Goal: Task Accomplishment & Management: Manage account settings

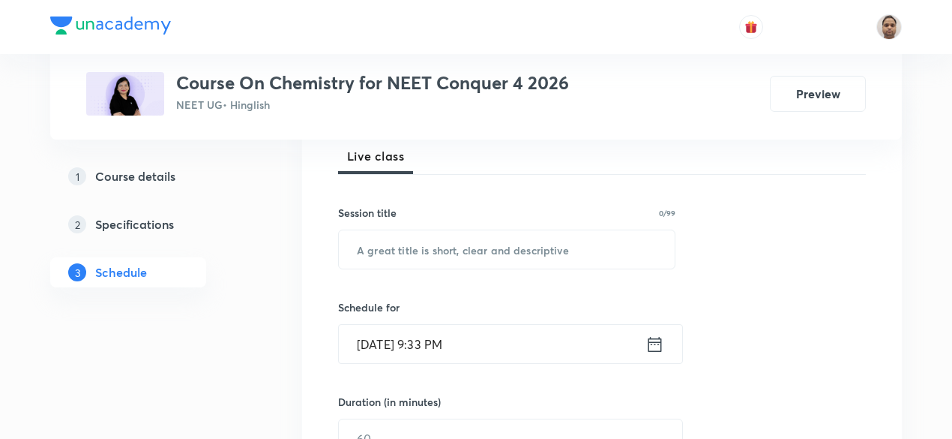
scroll to position [225, 0]
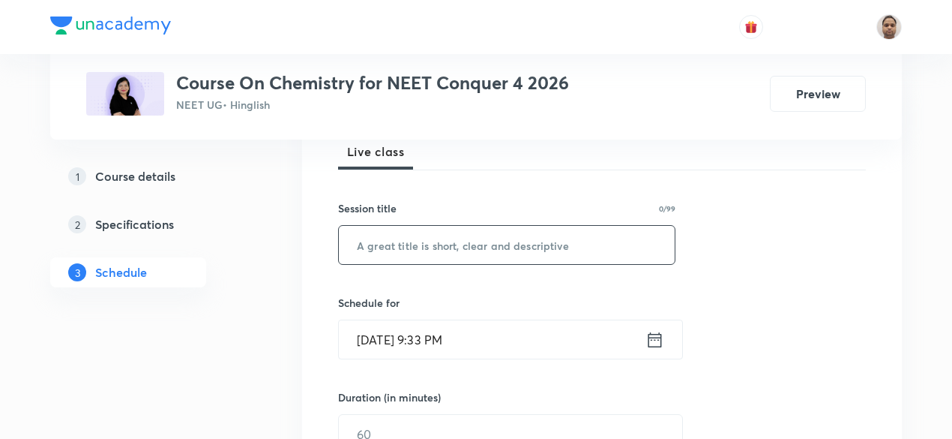
click at [429, 243] on input "text" at bounding box center [507, 245] width 336 height 38
paste input "Periodic Table"
type input "Periodic Table - 1"
click at [414, 346] on input "Sep 2, 2025, 9:33 PM" at bounding box center [492, 339] width 307 height 38
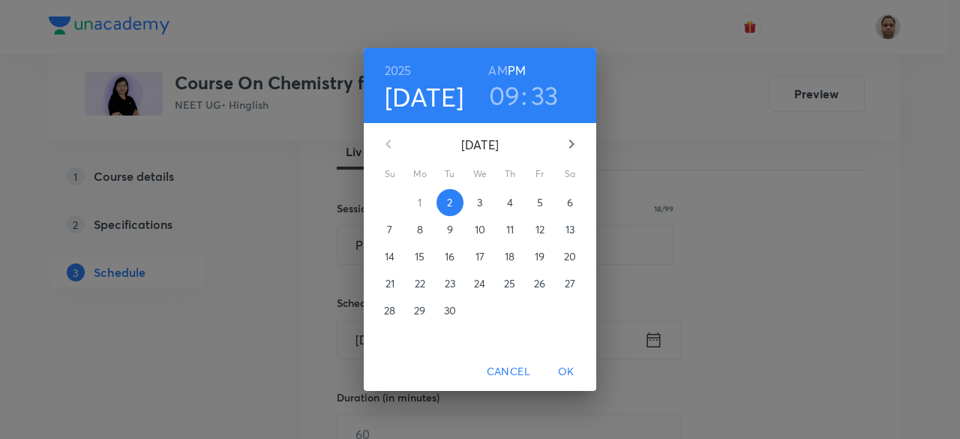
click at [477, 200] on p "3" at bounding box center [479, 202] width 5 height 15
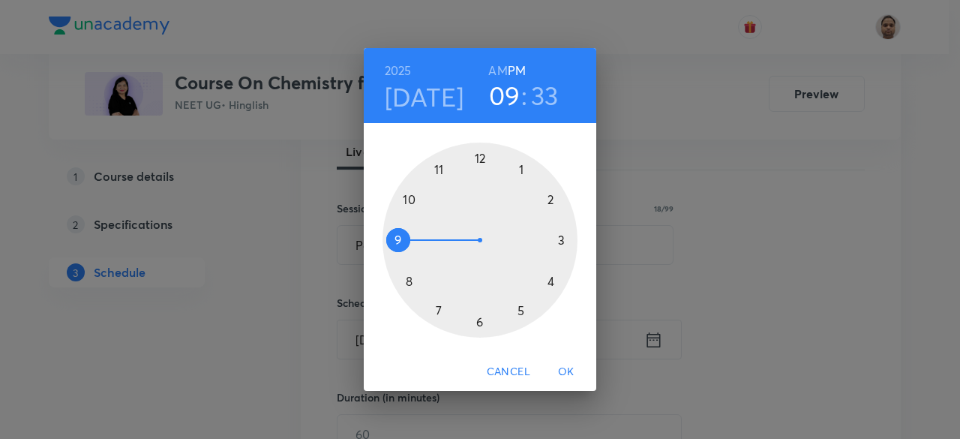
click at [397, 242] on div at bounding box center [479, 239] width 195 height 195
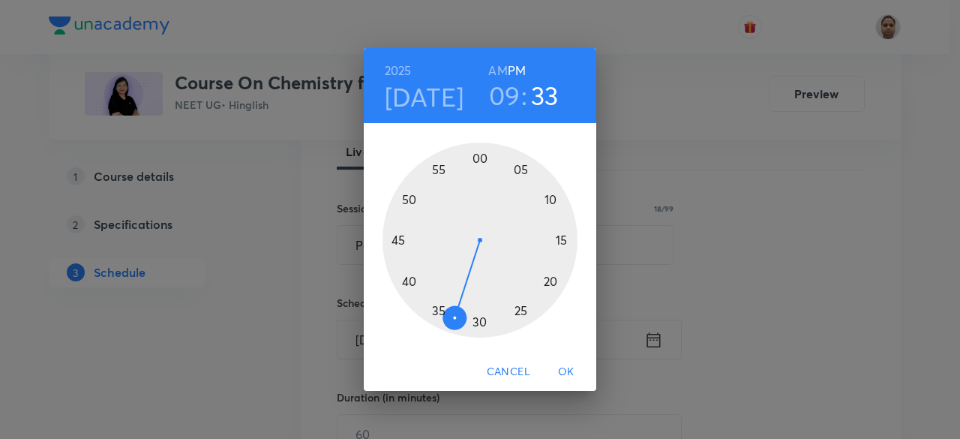
click at [493, 65] on h6 "AM" at bounding box center [497, 70] width 19 height 21
drag, startPoint x: 451, startPoint y: 314, endPoint x: 481, endPoint y: 188, distance: 129.5
click at [481, 188] on div at bounding box center [479, 239] width 195 height 195
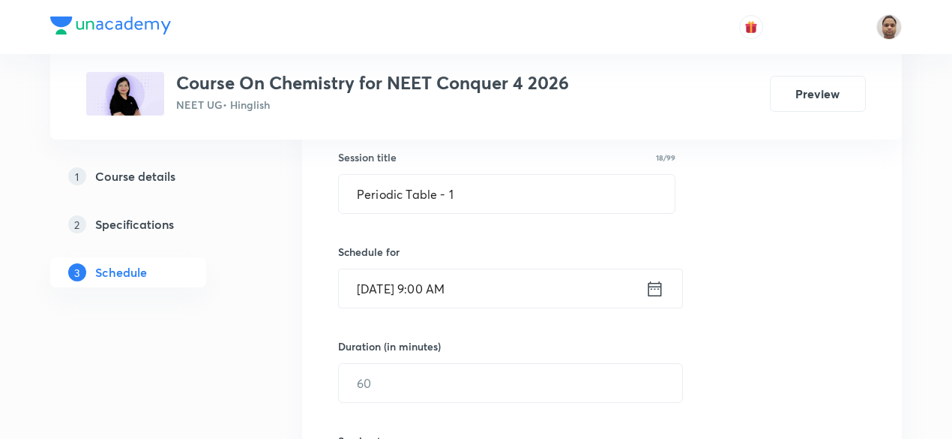
scroll to position [300, 0]
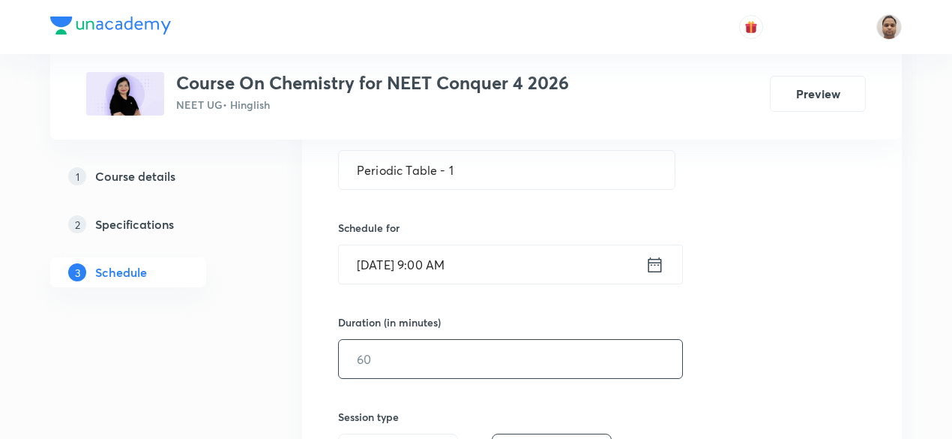
click at [391, 360] on input "text" at bounding box center [510, 359] width 343 height 38
click at [401, 262] on input "Sep 3, 2025, 9:00 AM" at bounding box center [492, 264] width 307 height 38
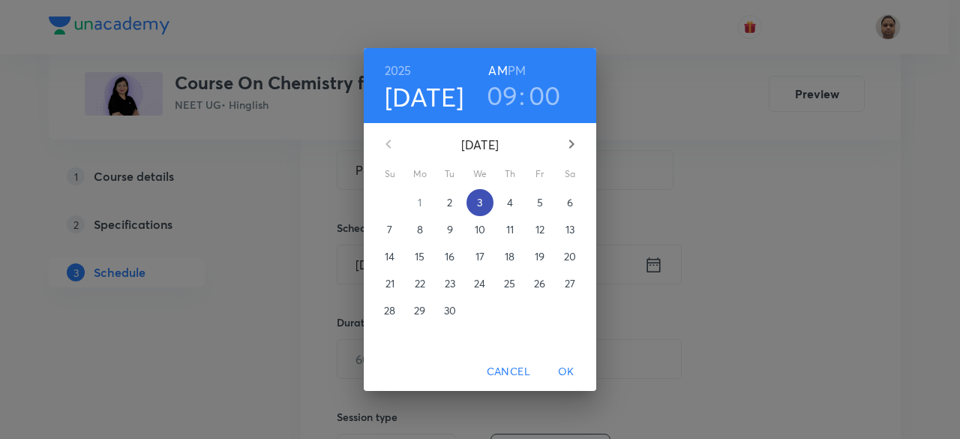
click at [473, 201] on span "3" at bounding box center [479, 202] width 27 height 15
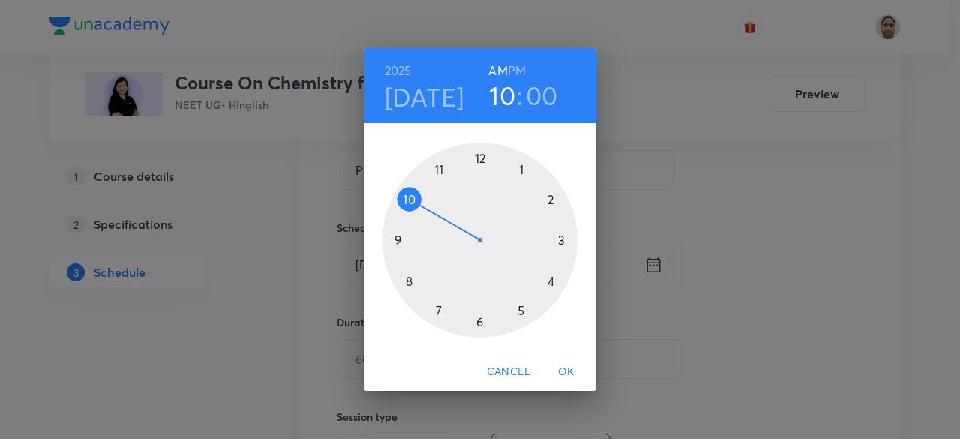
drag, startPoint x: 406, startPoint y: 235, endPoint x: 414, endPoint y: 205, distance: 31.6
click at [414, 205] on div at bounding box center [479, 239] width 195 height 195
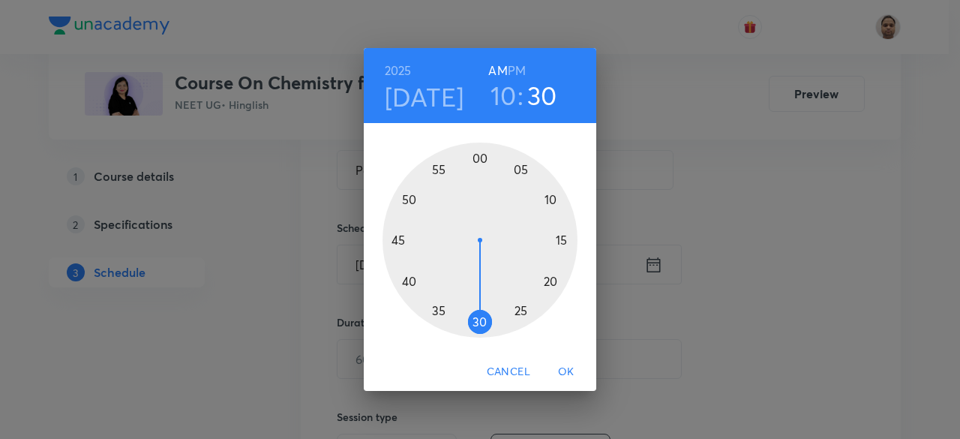
drag, startPoint x: 480, startPoint y: 158, endPoint x: 508, endPoint y: 300, distance: 144.4
click at [481, 303] on div at bounding box center [479, 239] width 195 height 195
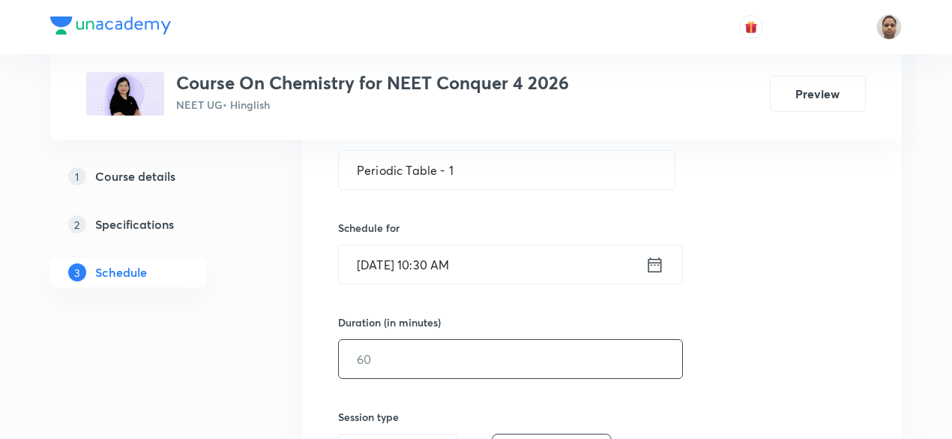
click at [417, 344] on input "text" at bounding box center [510, 359] width 343 height 38
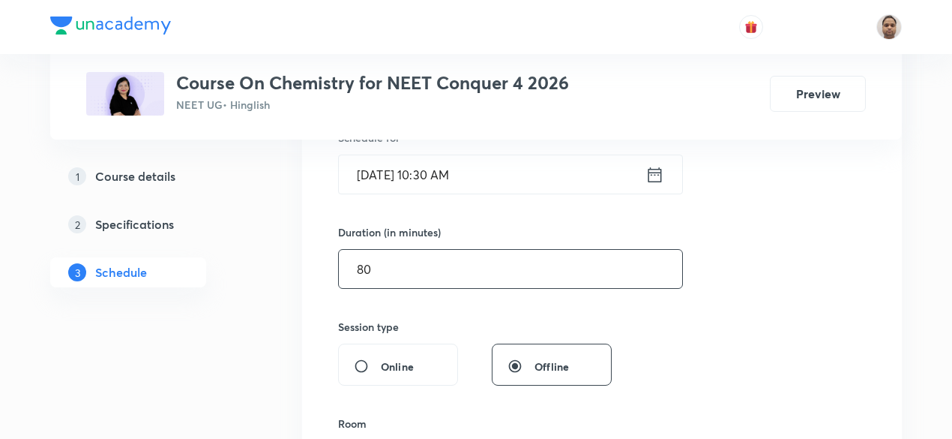
scroll to position [525, 0]
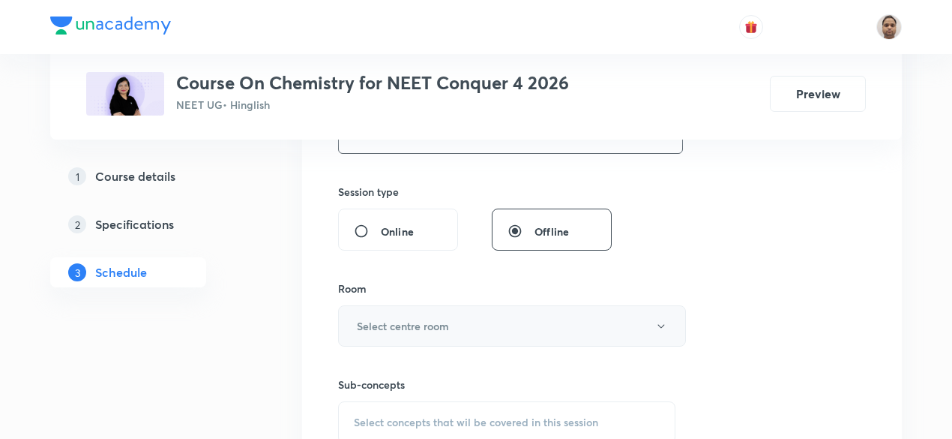
type input "80"
click at [390, 312] on button "Select centre room" at bounding box center [512, 325] width 348 height 41
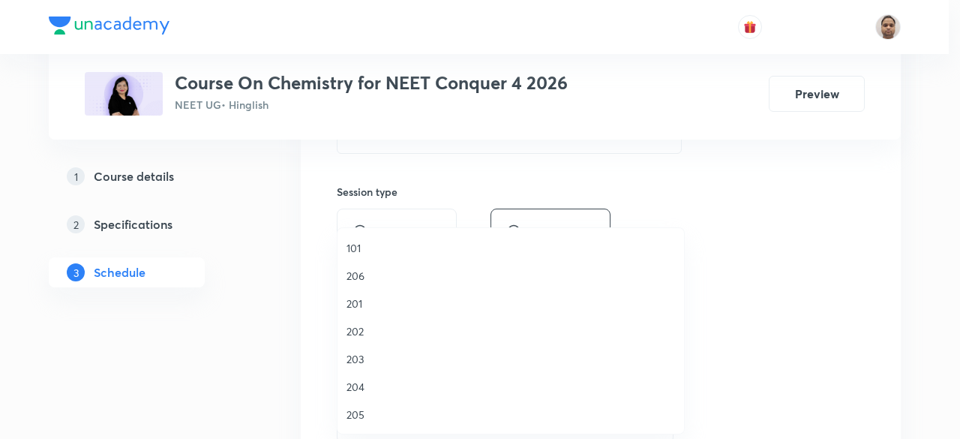
click at [364, 376] on li "204" at bounding box center [510, 387] width 346 height 28
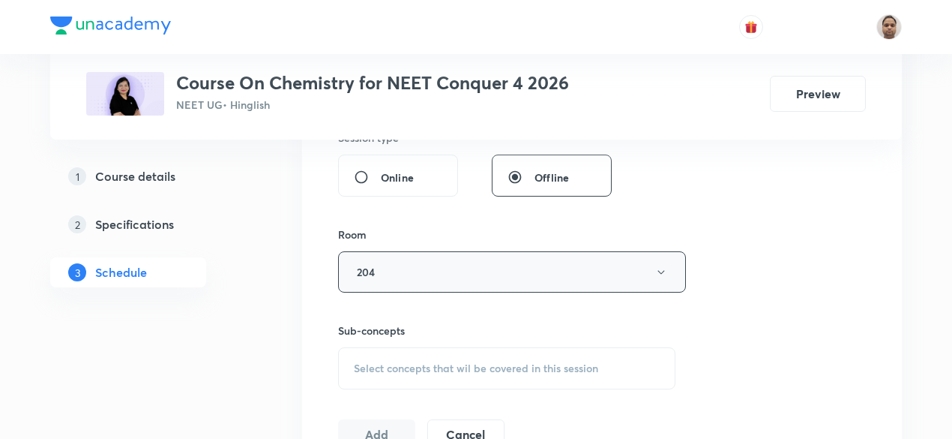
scroll to position [675, 0]
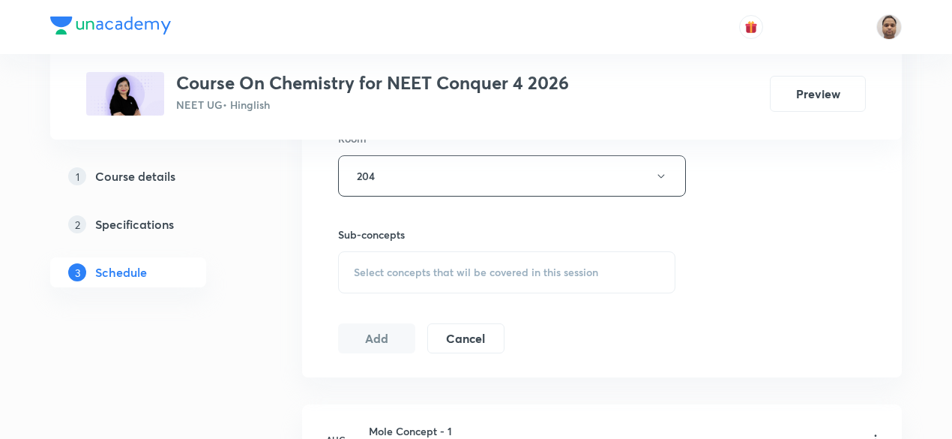
click at [394, 266] on span "Select concepts that wil be covered in this session" at bounding box center [476, 272] width 244 height 12
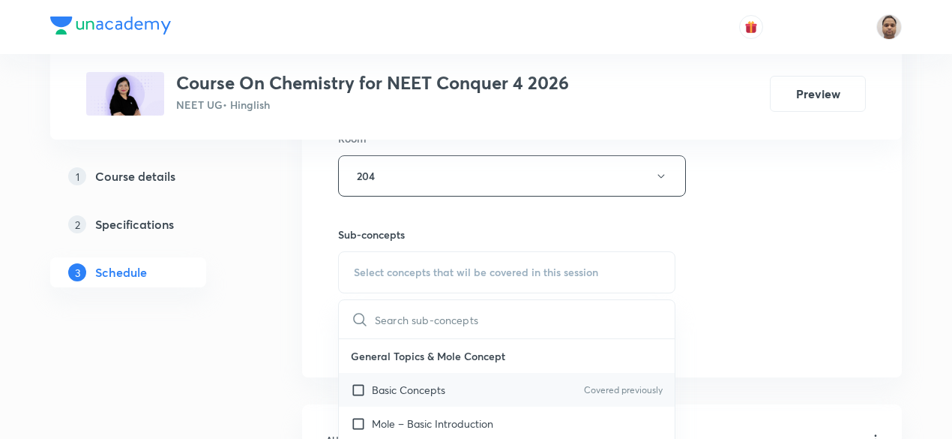
click at [358, 386] on input "checkbox" at bounding box center [361, 390] width 21 height 16
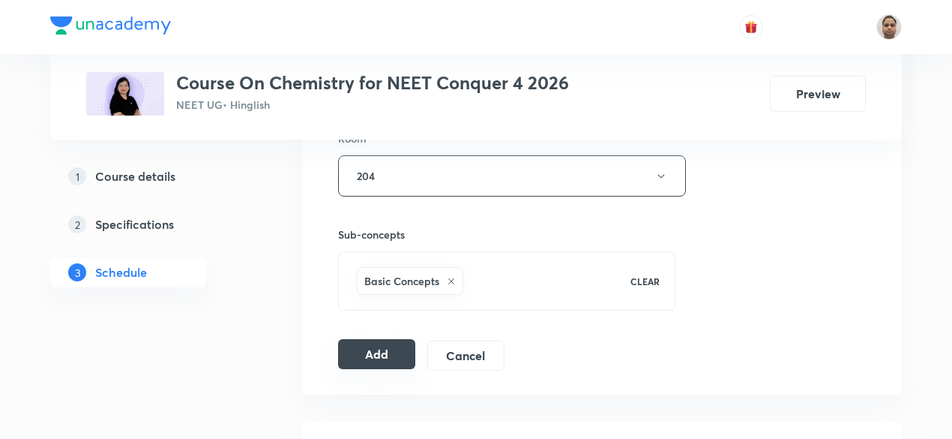
click at [375, 348] on button "Add" at bounding box center [376, 354] width 77 height 30
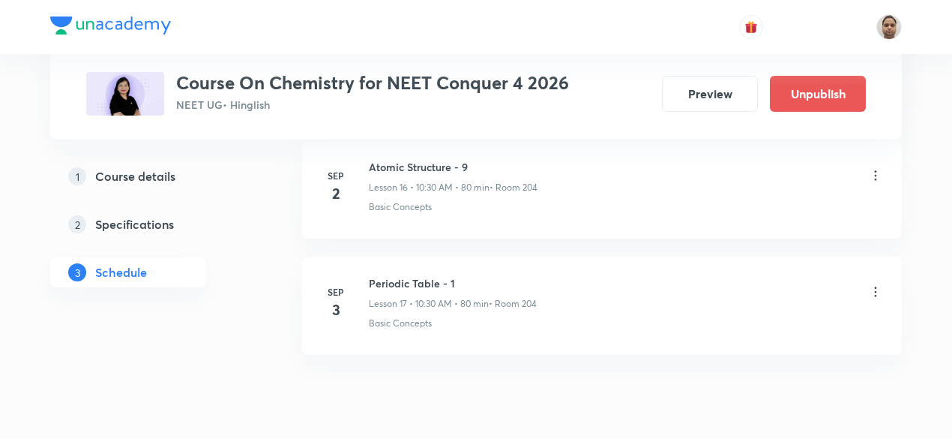
scroll to position [2041, 0]
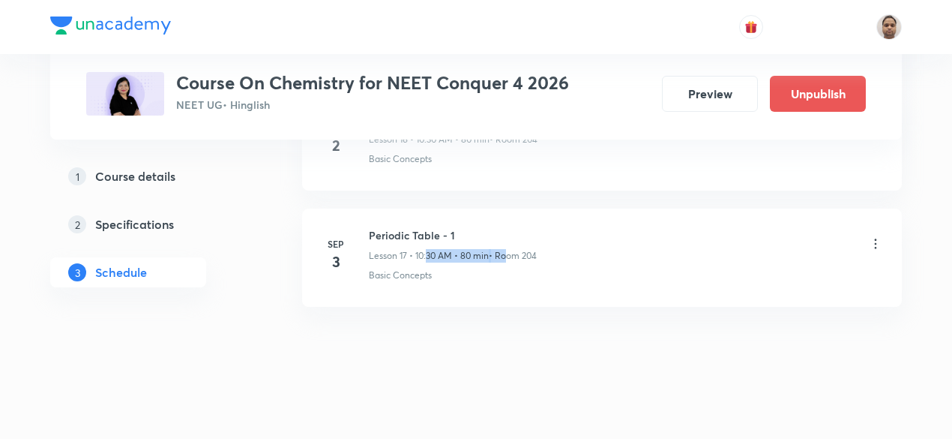
drag, startPoint x: 438, startPoint y: 245, endPoint x: 506, endPoint y: 250, distance: 68.4
click at [506, 250] on div "Lesson 17 • 10:30 AM • 80 min • Room 204" at bounding box center [453, 255] width 168 height 13
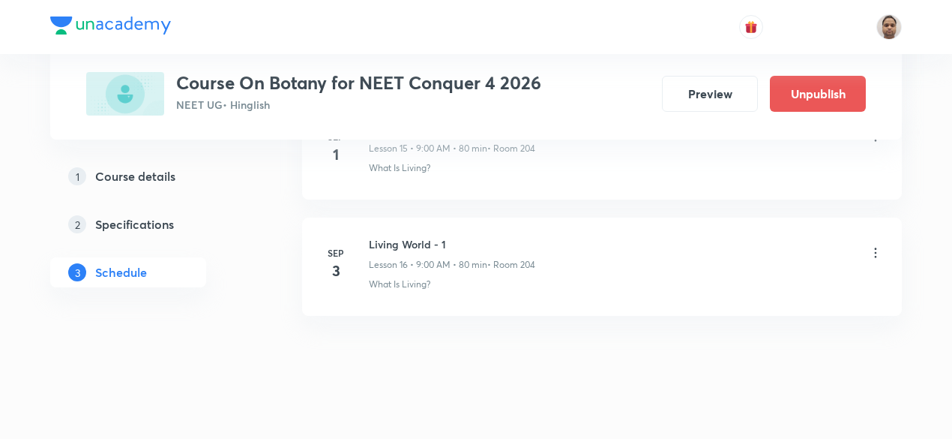
scroll to position [2613, 0]
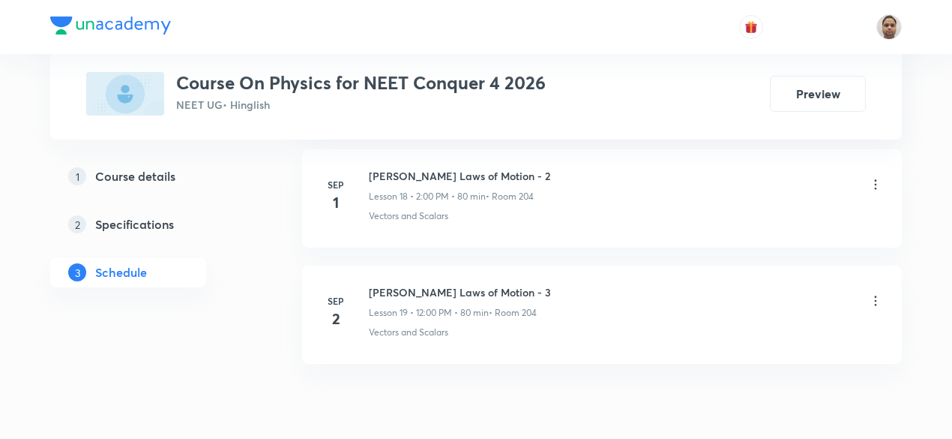
scroll to position [2960, 0]
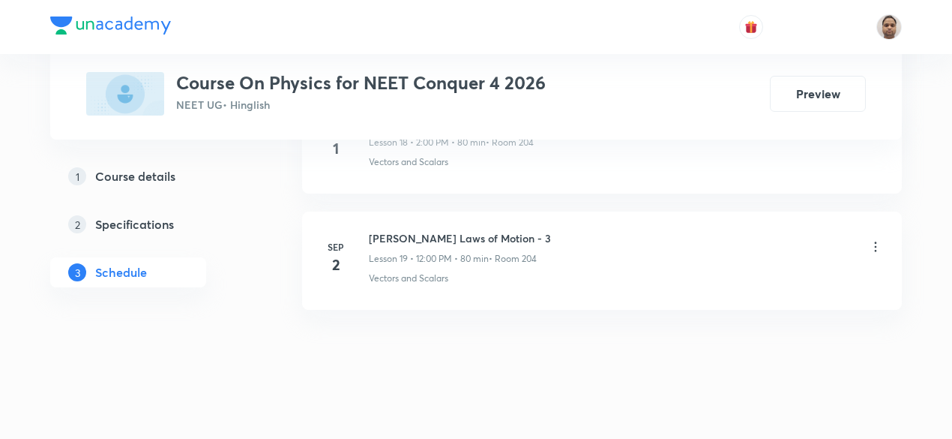
click at [421, 236] on div "Newton's Laws of Motion - 3 Lesson 19 • 12:00 PM • 80 min • Room 204" at bounding box center [460, 247] width 182 height 35
click at [421, 230] on h6 "Newton's Laws of Motion - 3" at bounding box center [460, 238] width 182 height 16
copy h6 "Newton's Laws of Motion - 3"
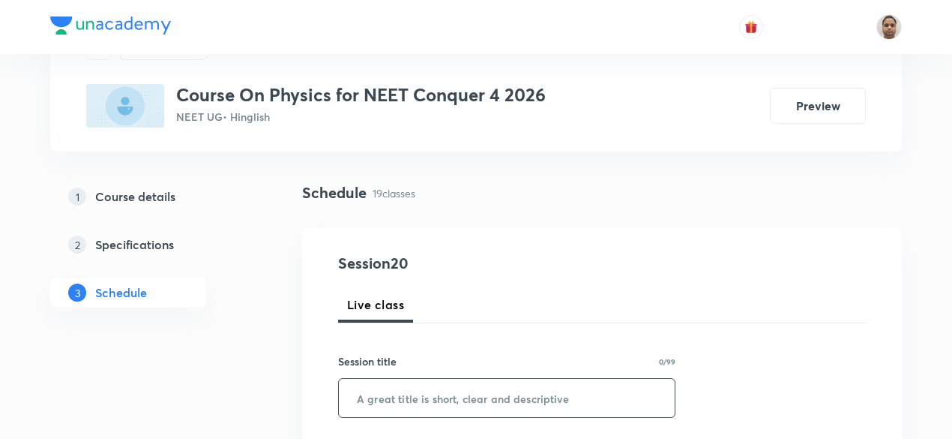
scroll to position [150, 0]
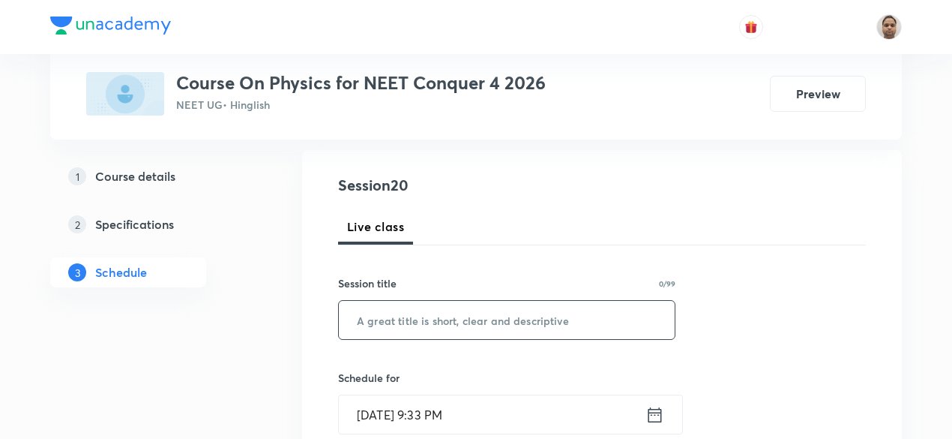
click at [406, 314] on input "text" at bounding box center [507, 320] width 336 height 38
paste input "Newton's Laws of Motion - 3"
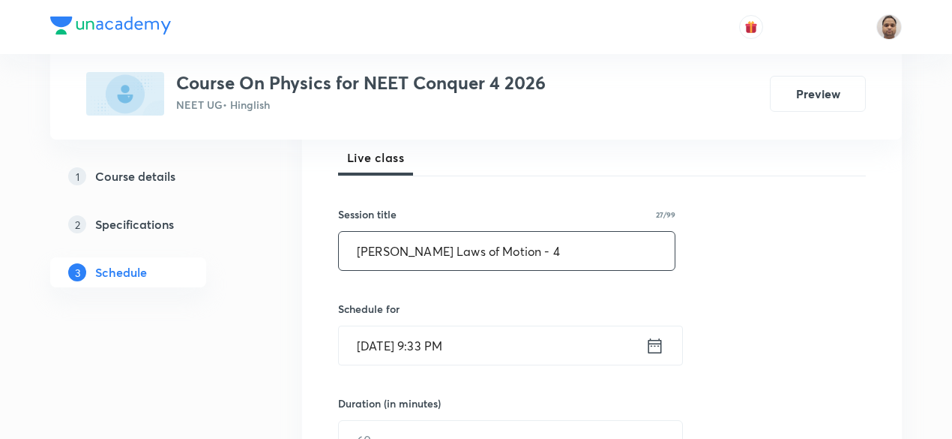
scroll to position [300, 0]
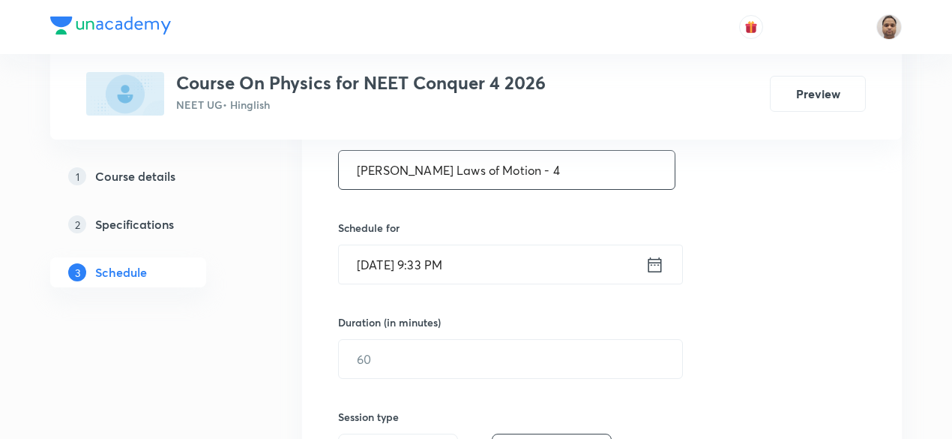
type input "Newton's Laws of Motion - 4"
click at [387, 259] on input "Sep 2, 2025, 9:33 PM" at bounding box center [492, 264] width 307 height 38
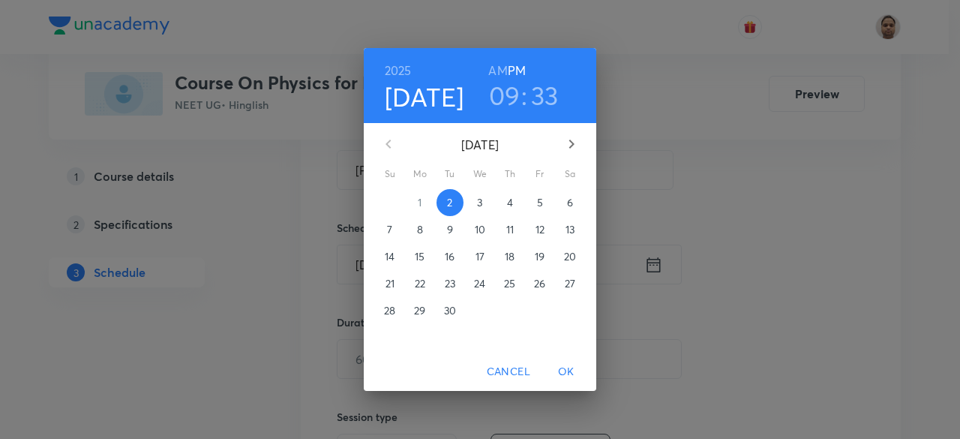
click at [486, 206] on span "3" at bounding box center [479, 202] width 27 height 15
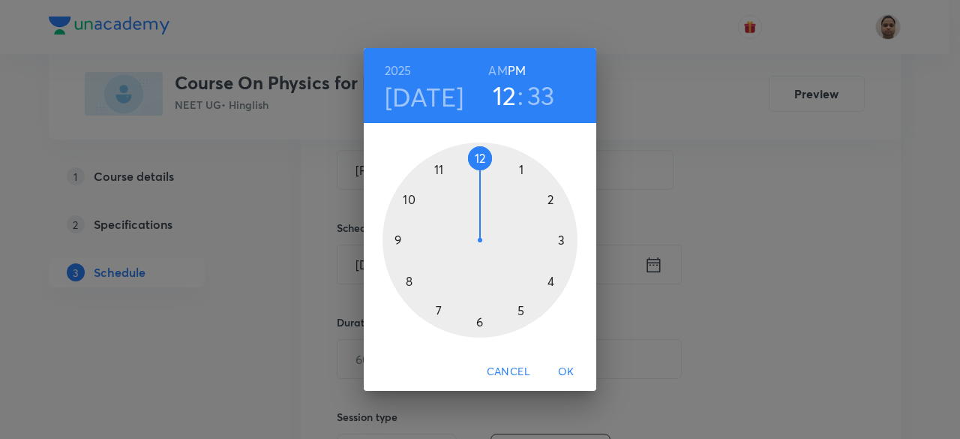
drag, startPoint x: 394, startPoint y: 227, endPoint x: 495, endPoint y: 157, distance: 122.7
click at [495, 157] on div at bounding box center [479, 239] width 195 height 195
drag, startPoint x: 421, startPoint y: 237, endPoint x: 477, endPoint y: 179, distance: 80.1
click at [477, 179] on div at bounding box center [479, 239] width 195 height 195
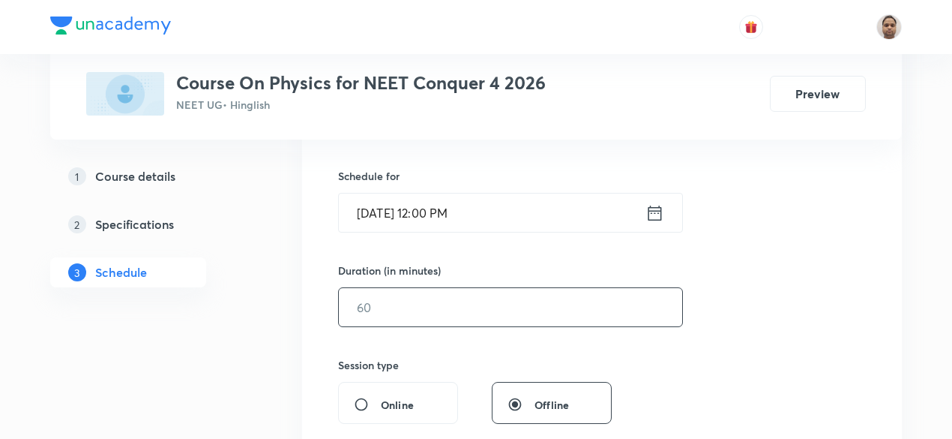
scroll to position [375, 0]
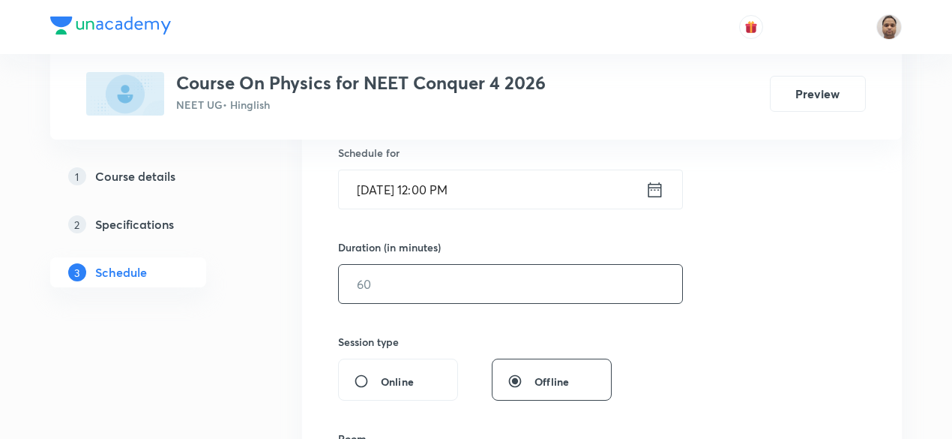
click at [388, 286] on input "text" at bounding box center [510, 284] width 343 height 38
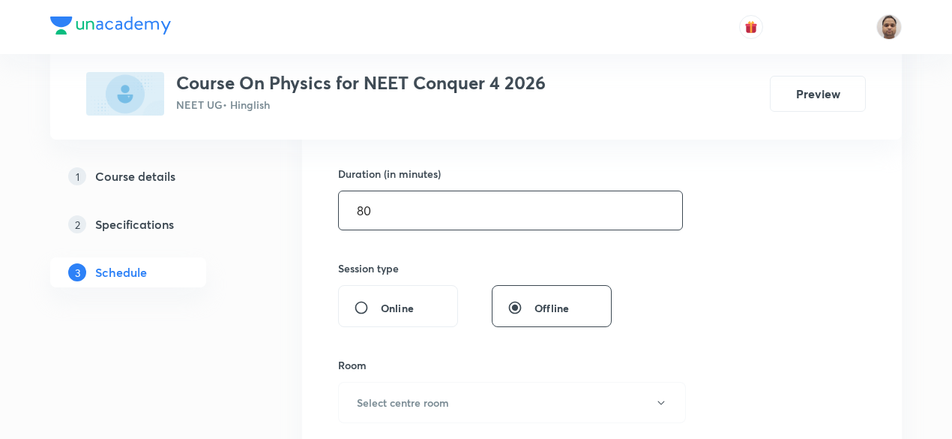
scroll to position [600, 0]
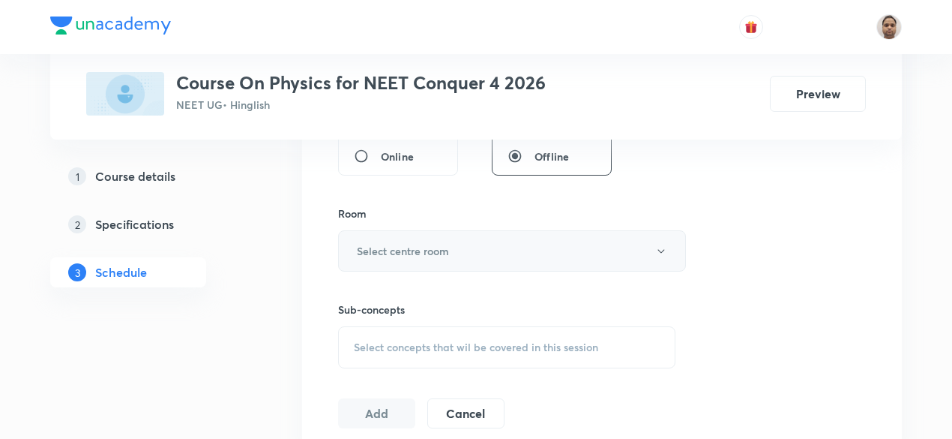
type input "80"
click at [392, 244] on h6 "Select centre room" at bounding box center [403, 251] width 92 height 16
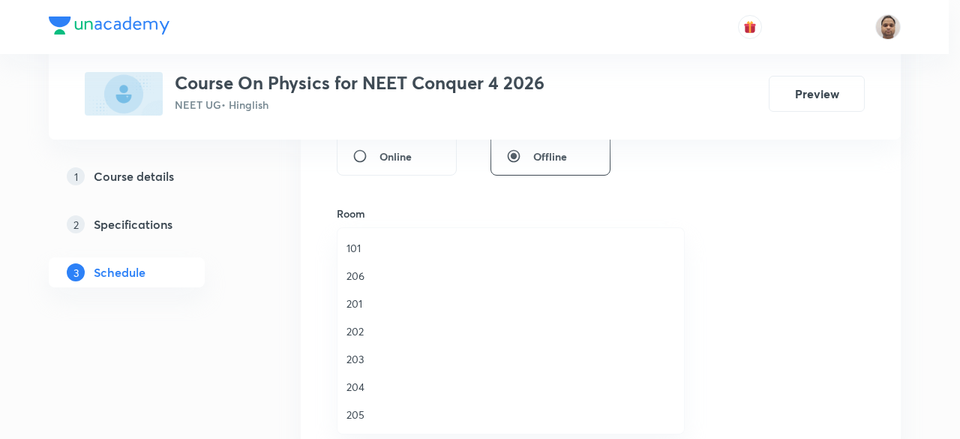
click at [370, 392] on span "204" at bounding box center [510, 387] width 328 height 16
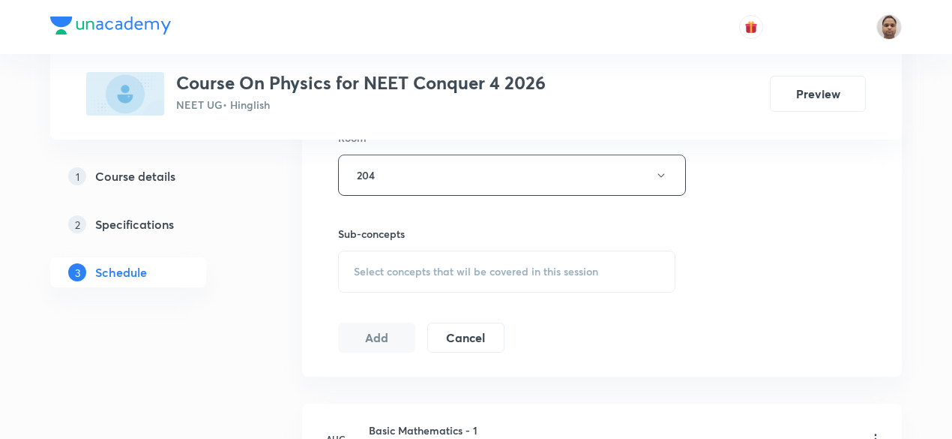
scroll to position [750, 0]
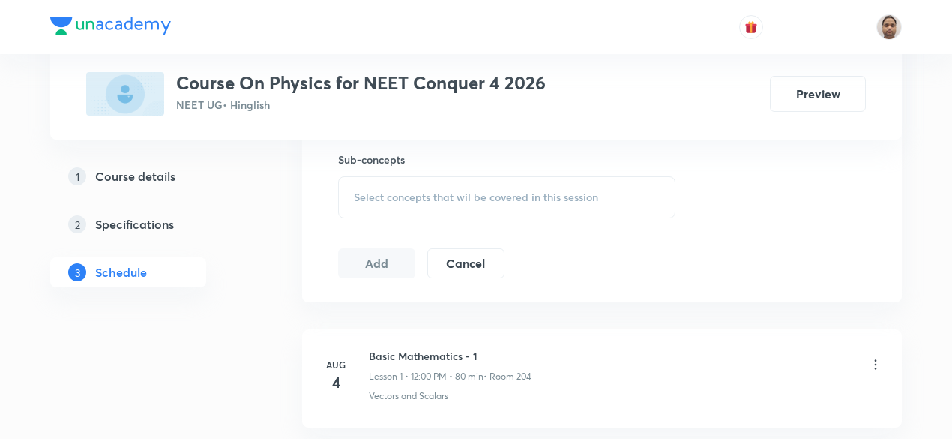
click at [388, 203] on div "Select concepts that wil be covered in this session" at bounding box center [506, 197] width 337 height 42
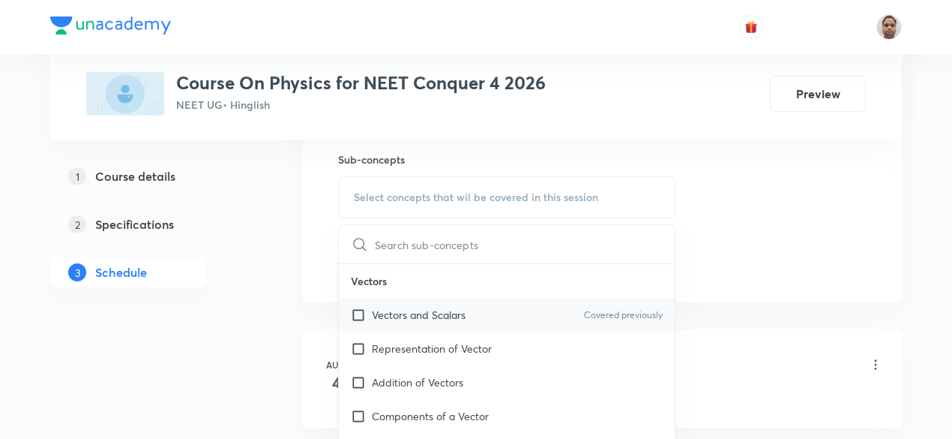
click at [358, 311] on input "checkbox" at bounding box center [361, 315] width 21 height 16
checkbox input "true"
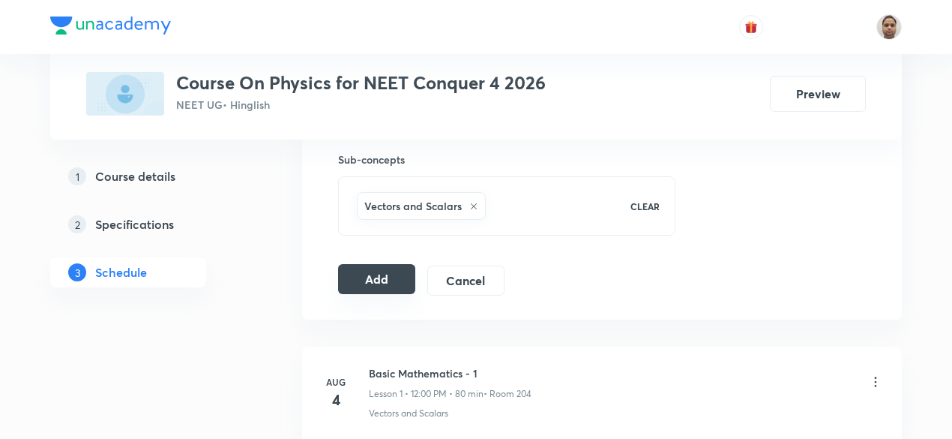
click at [364, 273] on button "Add" at bounding box center [376, 279] width 77 height 30
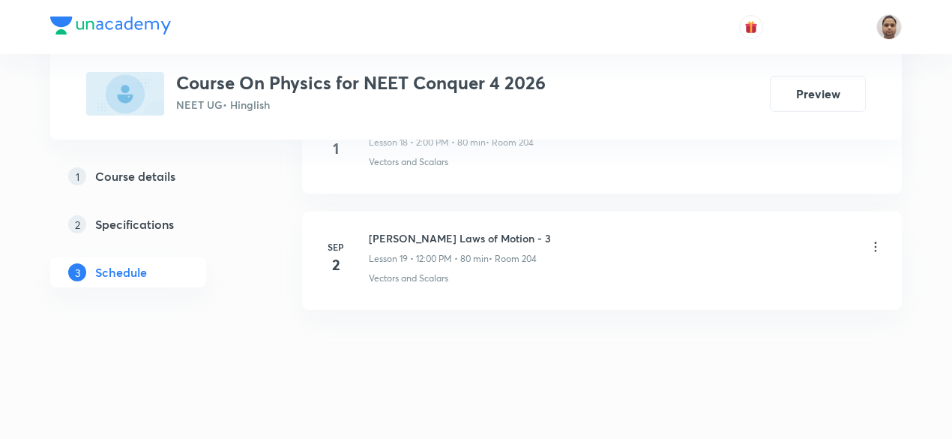
scroll to position [2273, 0]
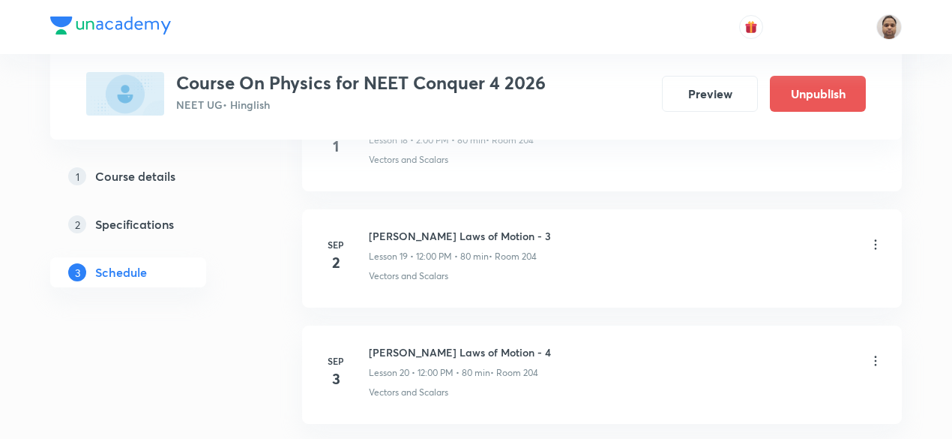
click at [465, 344] on h6 "Newton's Laws of Motion - 4" at bounding box center [460, 352] width 182 height 16
copy h6 "Newton's Laws of Motion - 4"
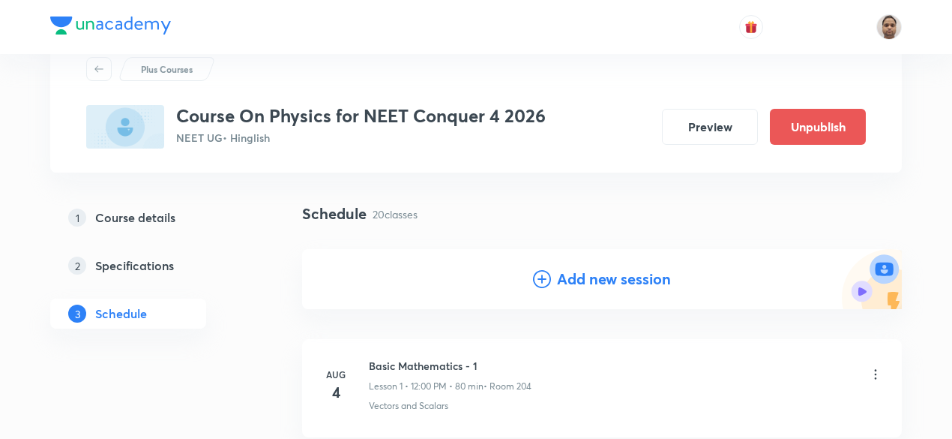
scroll to position [126, 0]
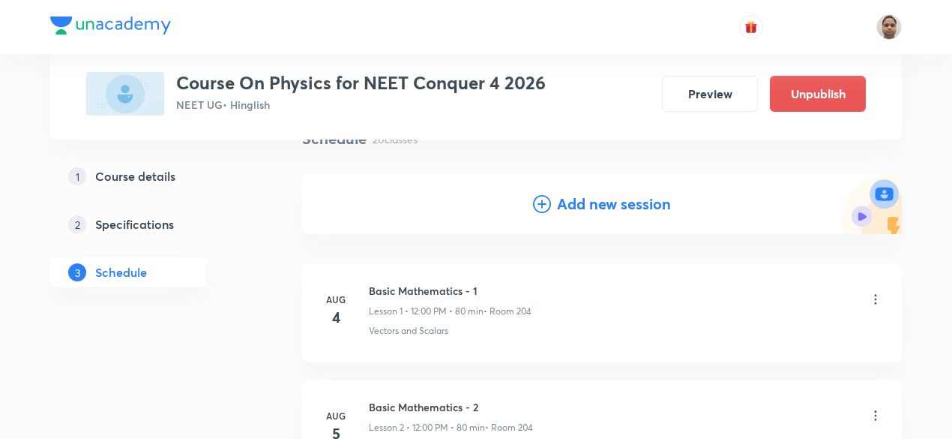
click at [577, 205] on h4 "Add new session" at bounding box center [614, 204] width 114 height 22
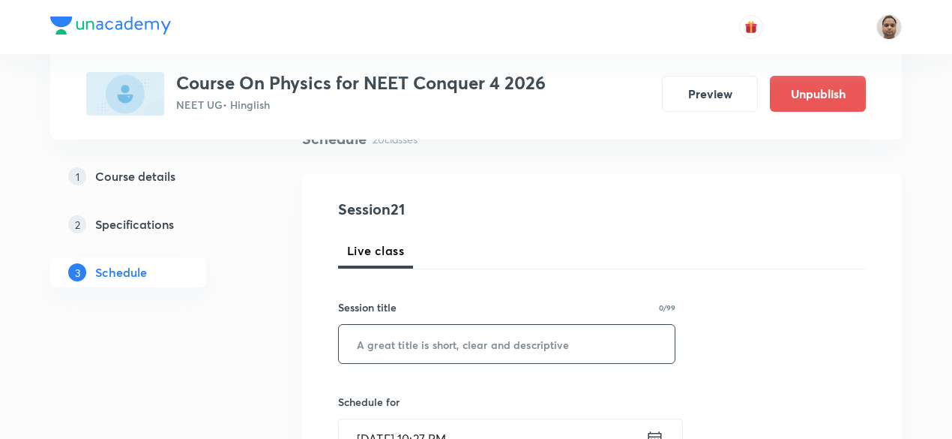
click at [435, 332] on input "text" at bounding box center [507, 344] width 336 height 38
paste input "Newton's Laws of Motion - 4"
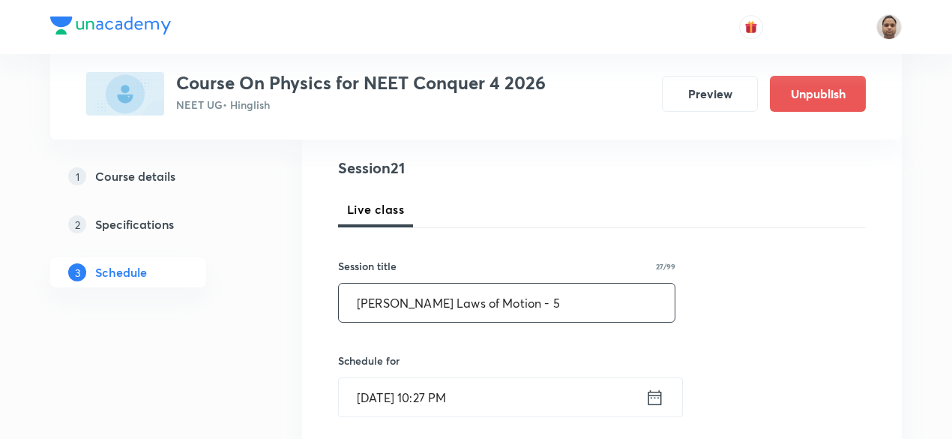
scroll to position [201, 0]
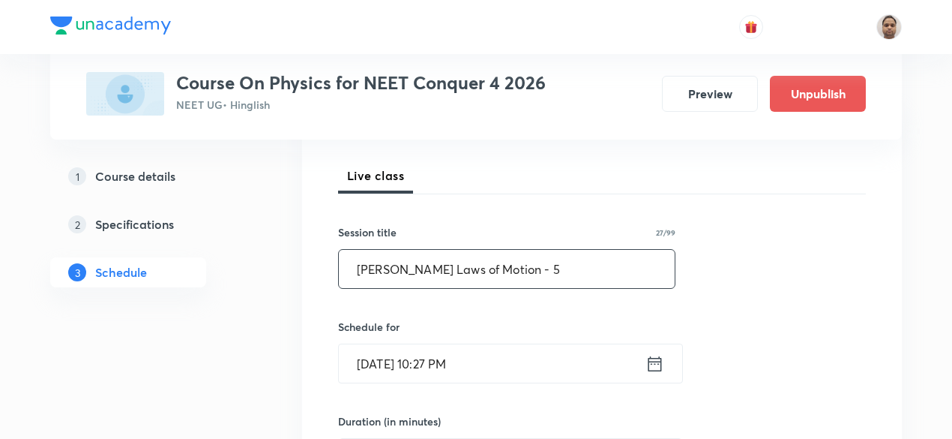
type input "Newton's Laws of Motion - 5"
click at [414, 349] on input "Sep 2, 2025, 10:27 PM" at bounding box center [492, 363] width 307 height 38
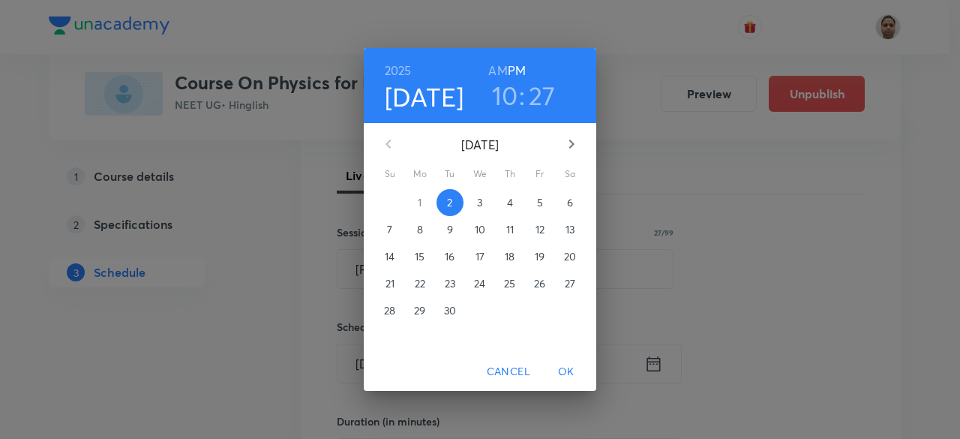
click at [476, 210] on span "3" at bounding box center [479, 202] width 27 height 15
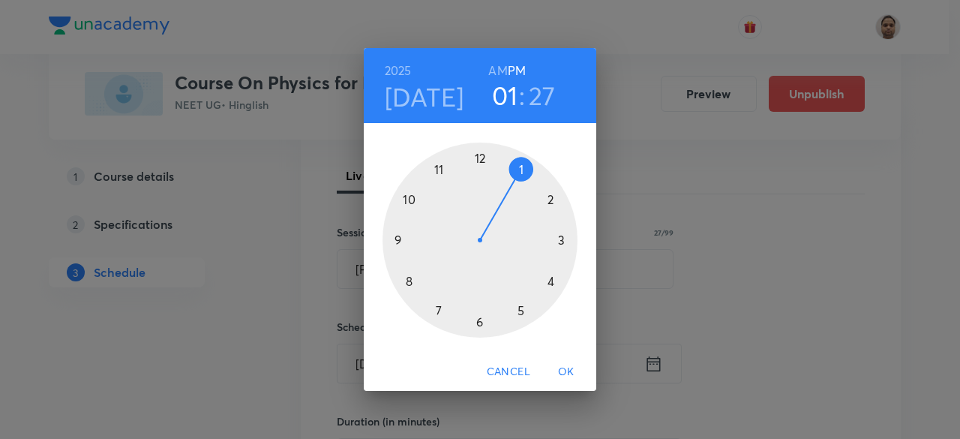
drag, startPoint x: 504, startPoint y: 194, endPoint x: 520, endPoint y: 200, distance: 17.6
click at [520, 200] on div at bounding box center [479, 239] width 195 height 195
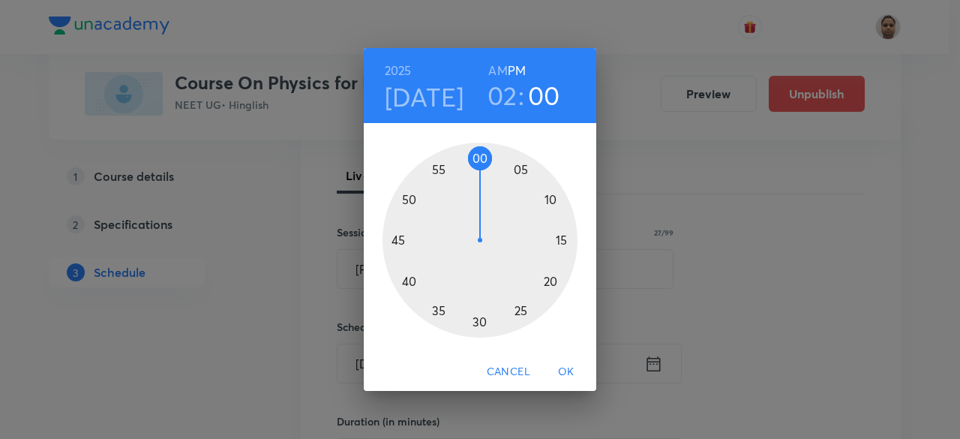
drag, startPoint x: 466, startPoint y: 307, endPoint x: 480, endPoint y: 169, distance: 138.6
click at [480, 169] on div at bounding box center [479, 239] width 195 height 195
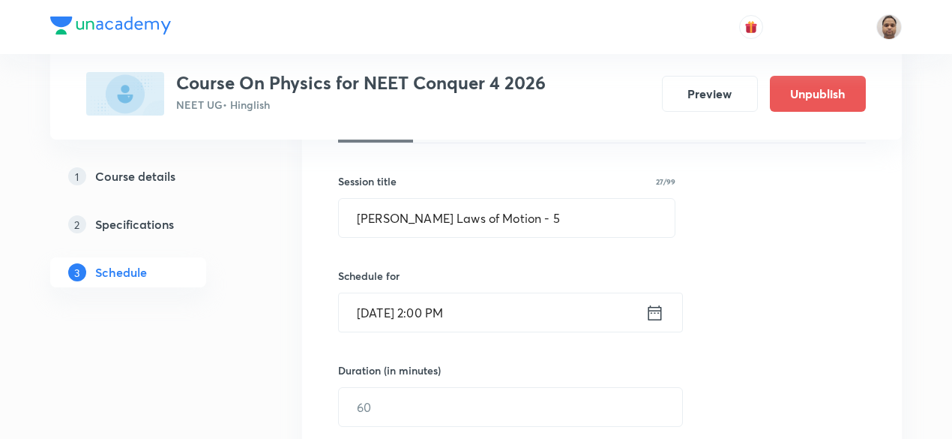
scroll to position [276, 0]
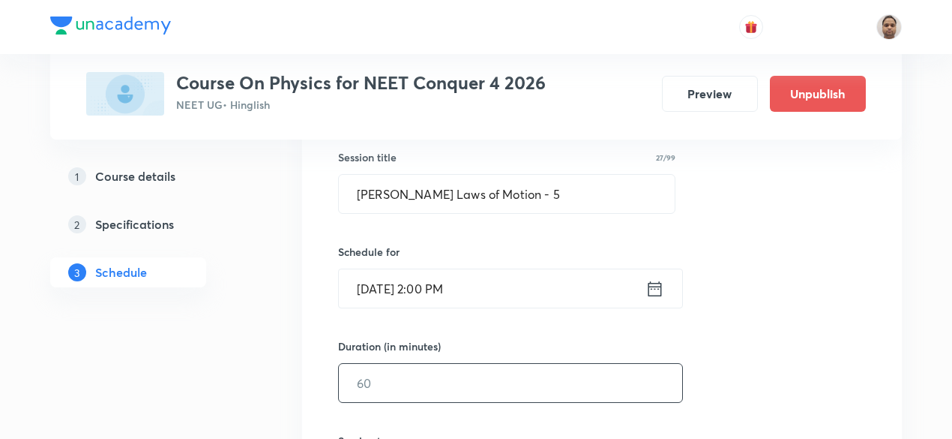
click at [388, 395] on input "text" at bounding box center [510, 383] width 343 height 38
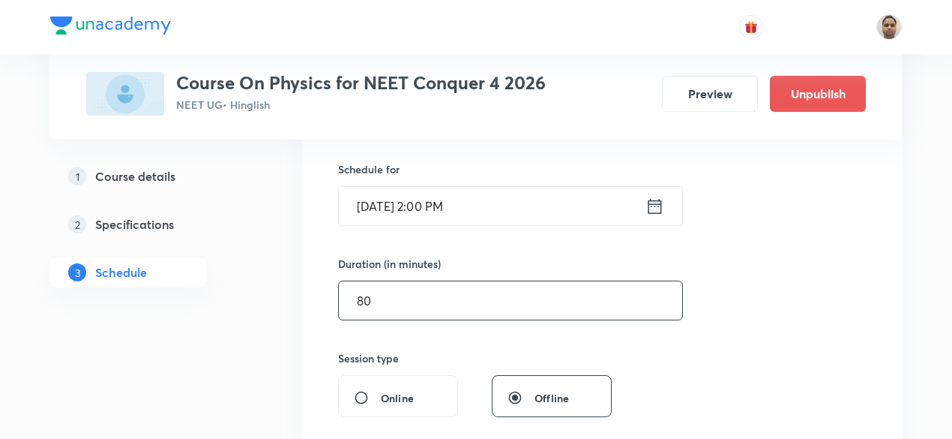
scroll to position [501, 0]
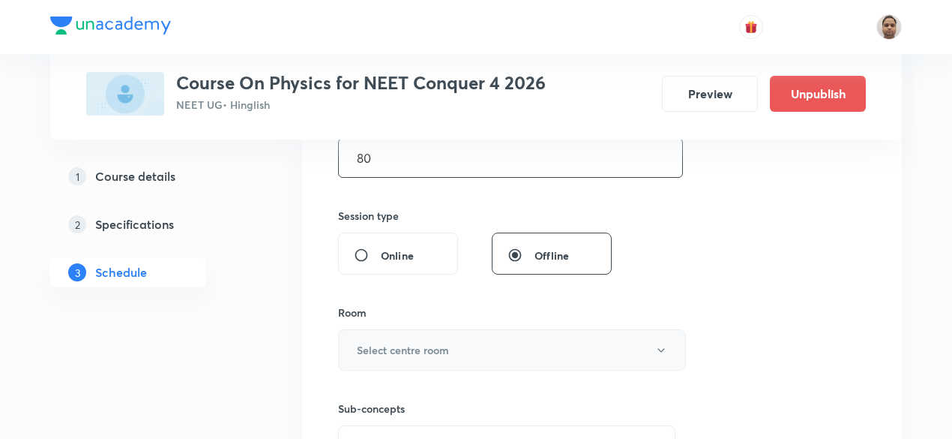
type input "80"
click at [387, 336] on button "Select centre room" at bounding box center [512, 349] width 348 height 41
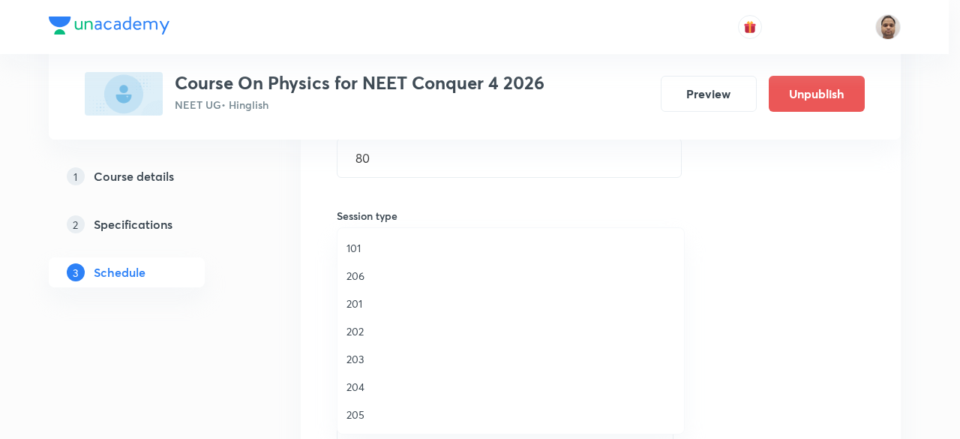
click at [362, 382] on span "204" at bounding box center [510, 387] width 328 height 16
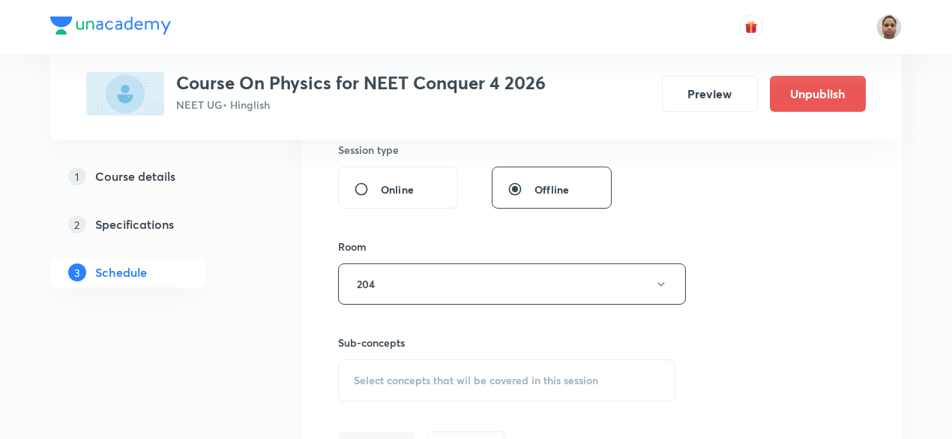
scroll to position [651, 0]
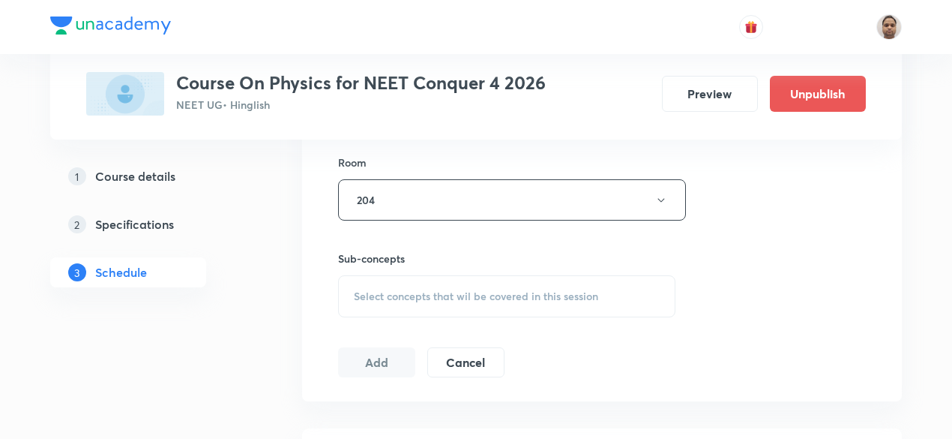
click at [380, 298] on span "Select concepts that wil be covered in this session" at bounding box center [476, 296] width 244 height 12
click at [379, 407] on p "Vectors and Scalars" at bounding box center [419, 414] width 94 height 16
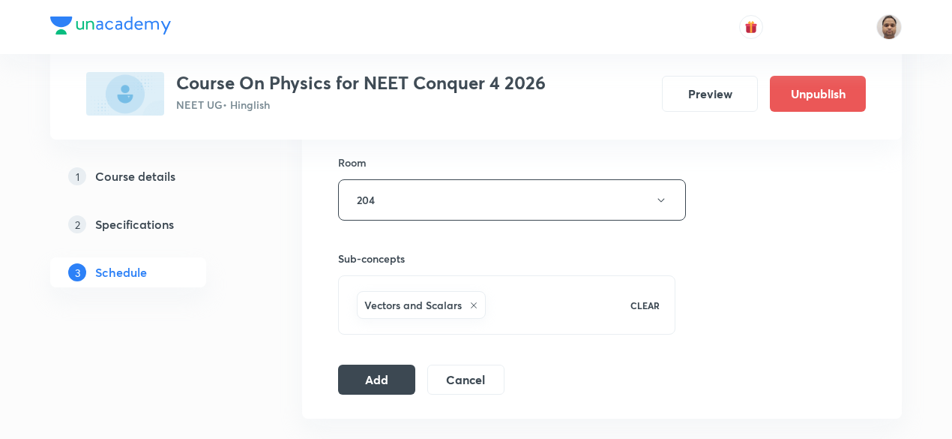
click at [379, 370] on button "Add" at bounding box center [376, 379] width 77 height 30
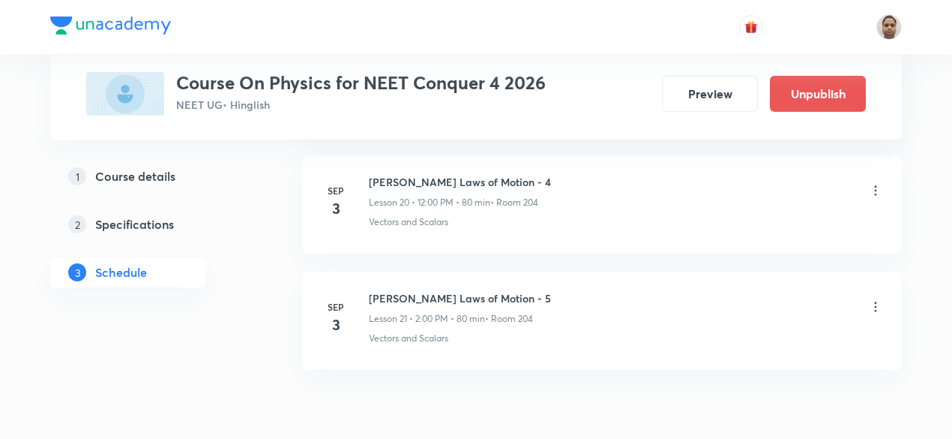
scroll to position [2463, 0]
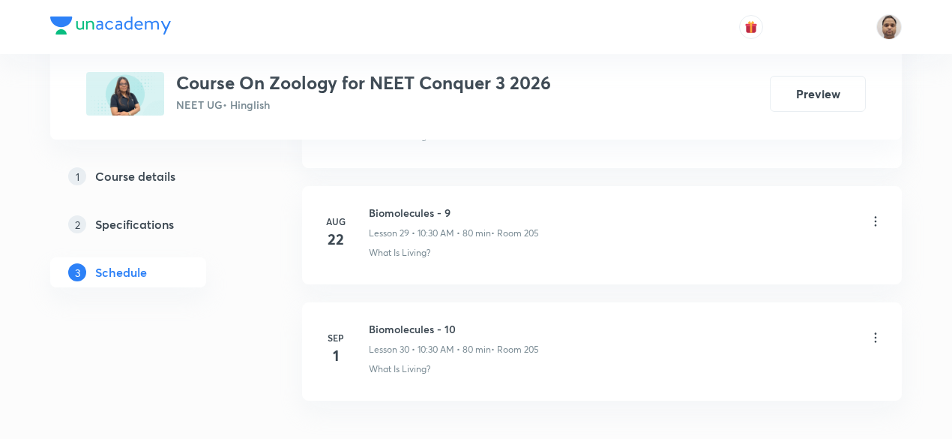
scroll to position [4232, 0]
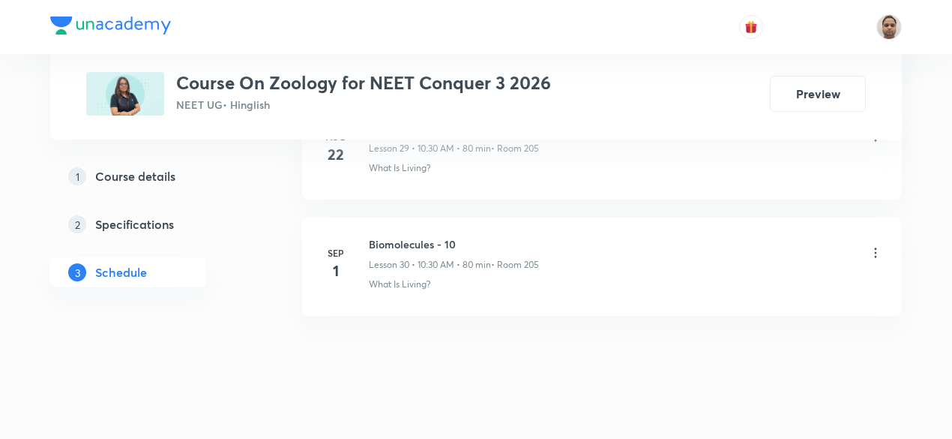
click at [448, 236] on h6 "Biomolecules - 10" at bounding box center [454, 244] width 170 height 16
copy h6 "Biomolecules - 10"
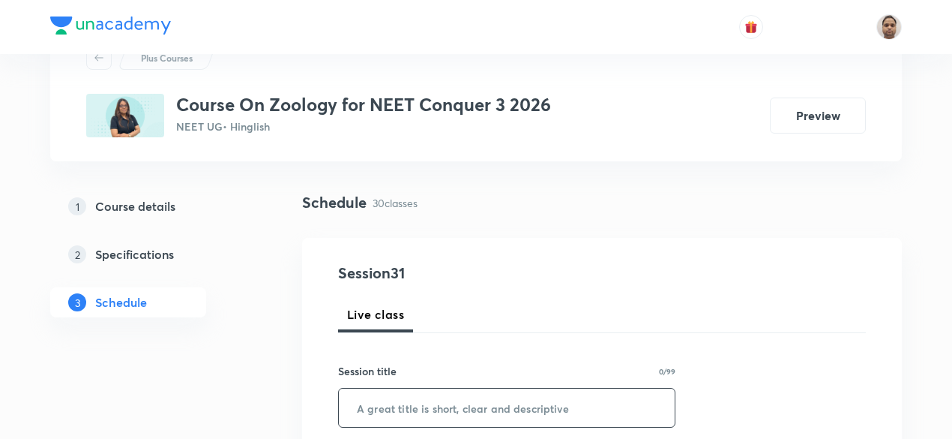
scroll to position [150, 0]
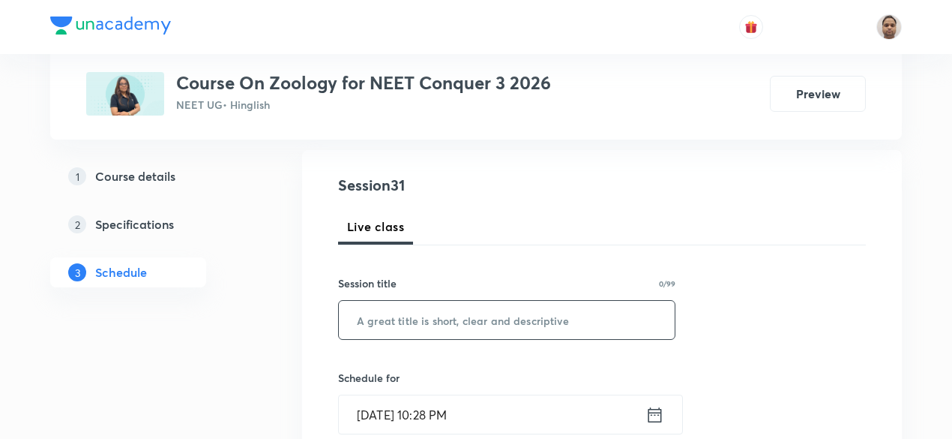
click at [429, 334] on input "text" at bounding box center [507, 320] width 336 height 38
paste input "Biomolecules - 10"
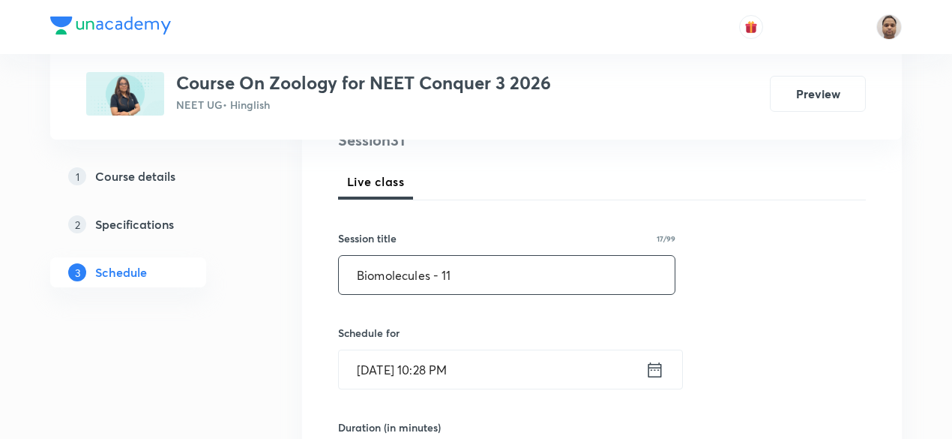
scroll to position [225, 0]
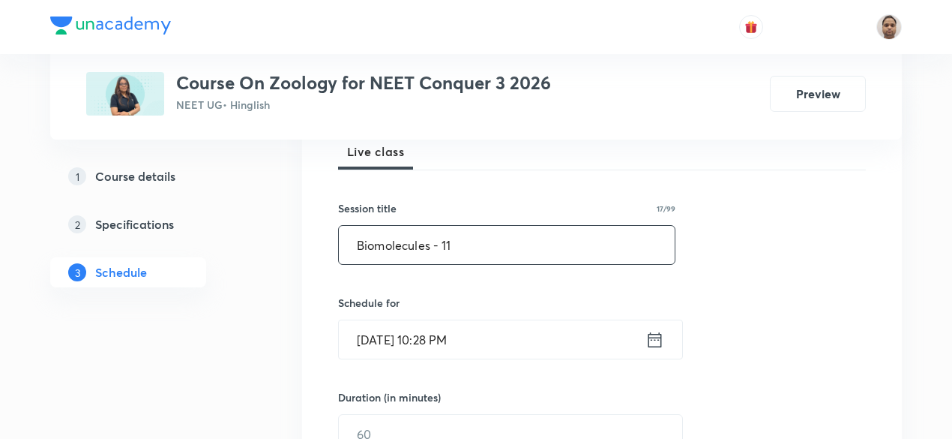
click at [477, 241] on input "Biomolecules - 11" at bounding box center [507, 245] width 336 height 38
paste input "0"
type input "Biomolecules - 11"
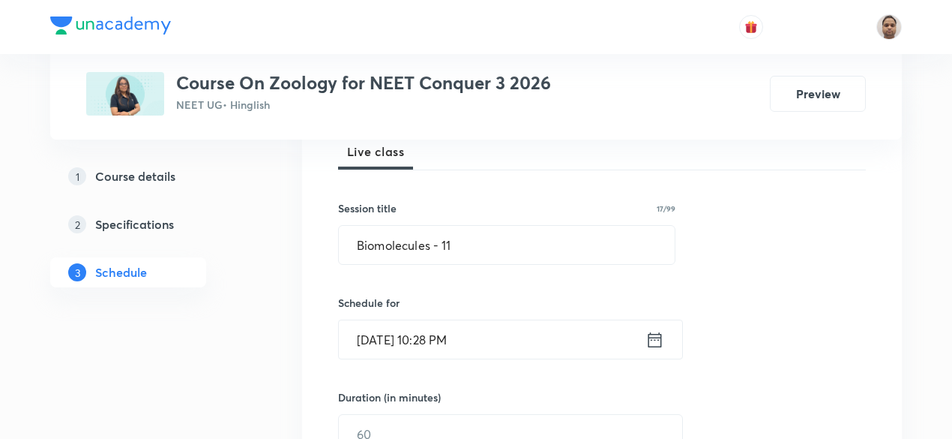
click at [433, 337] on input "Sep 2, 2025, 10:28 PM" at bounding box center [492, 339] width 307 height 38
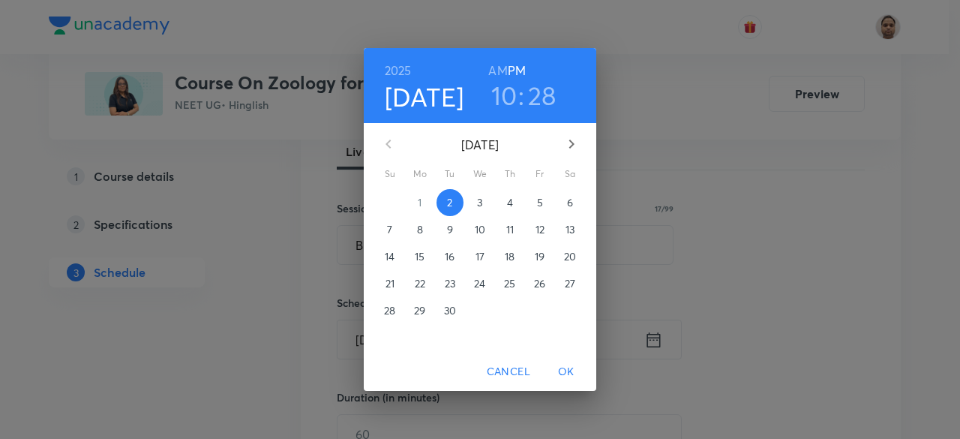
click at [478, 211] on button "3" at bounding box center [479, 202] width 27 height 27
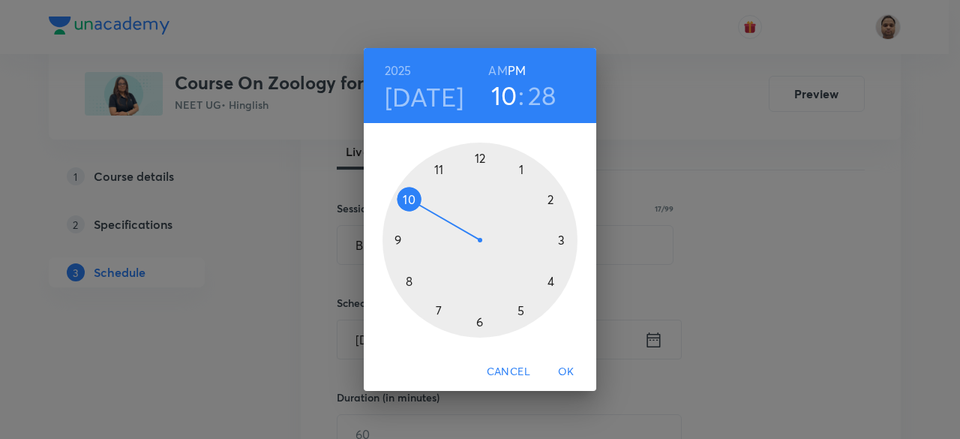
click at [414, 202] on div at bounding box center [479, 239] width 195 height 195
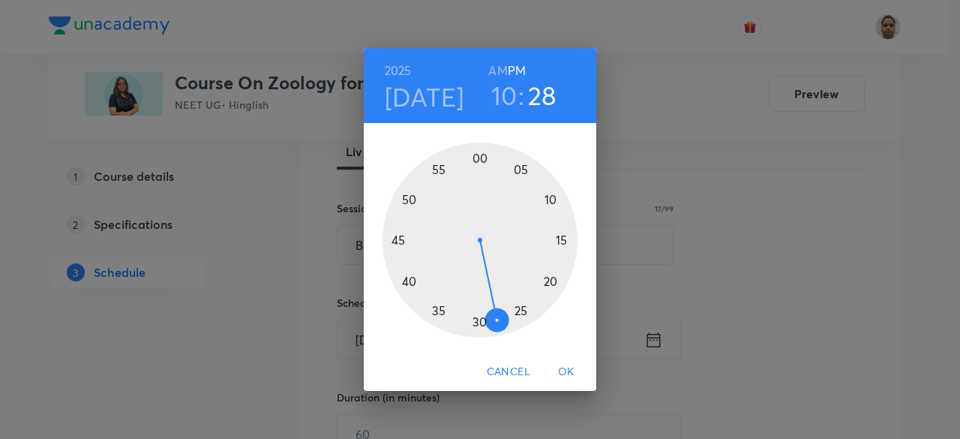
click at [499, 66] on h6 "AM" at bounding box center [497, 70] width 19 height 21
drag, startPoint x: 490, startPoint y: 322, endPoint x: 478, endPoint y: 323, distance: 11.3
click at [478, 323] on div at bounding box center [479, 239] width 195 height 195
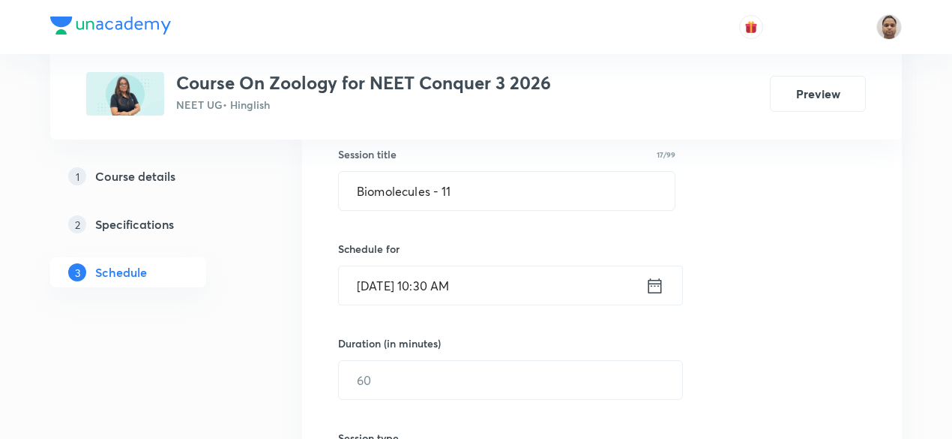
scroll to position [300, 0]
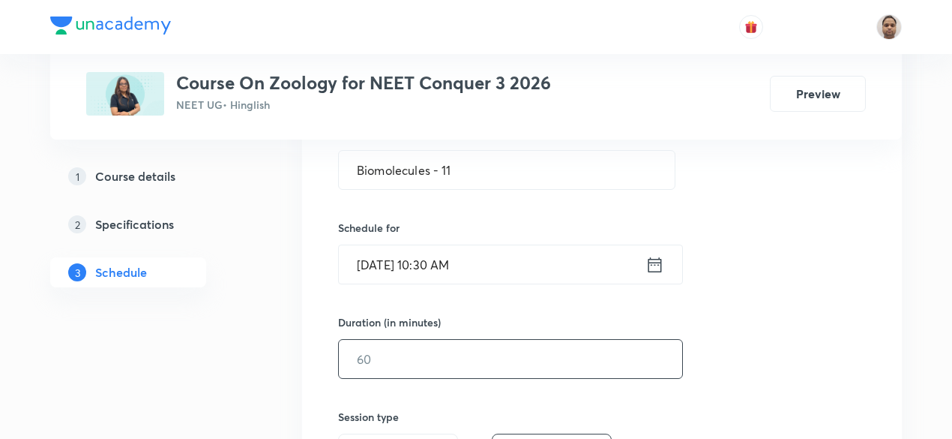
click at [421, 361] on input "text" at bounding box center [510, 359] width 343 height 38
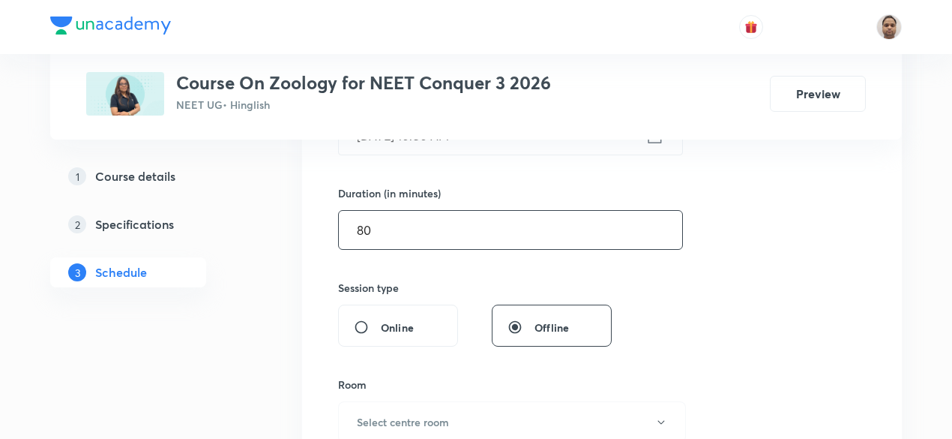
scroll to position [450, 0]
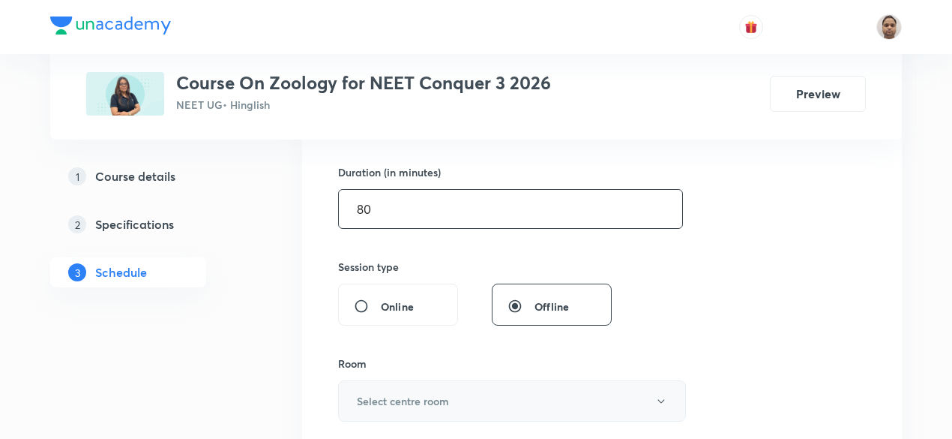
type input "80"
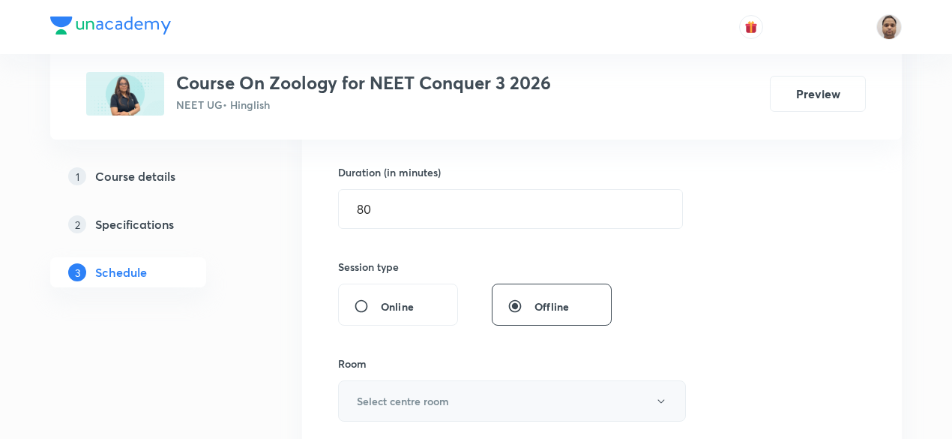
click at [388, 398] on h6 "Select centre room" at bounding box center [403, 401] width 92 height 16
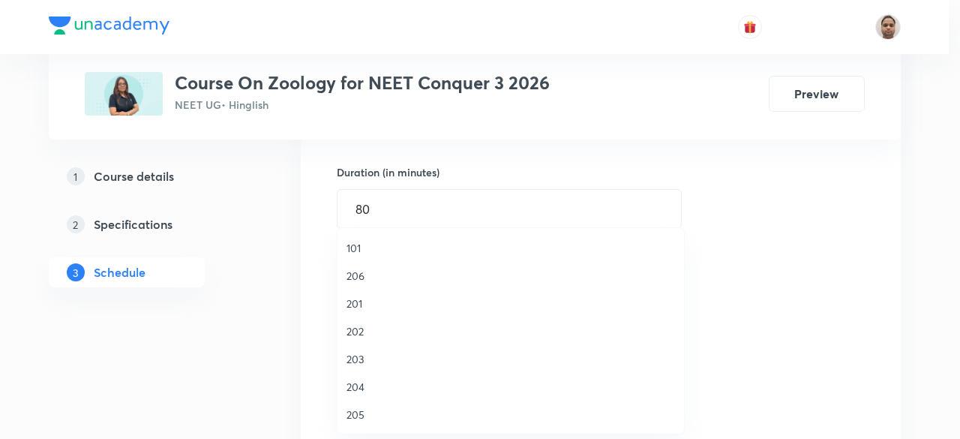
click at [368, 407] on span "205" at bounding box center [510, 414] width 328 height 16
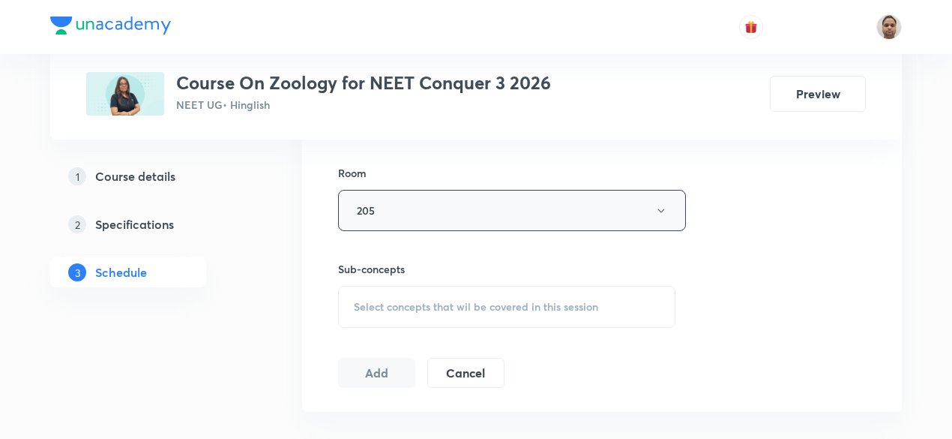
scroll to position [675, 0]
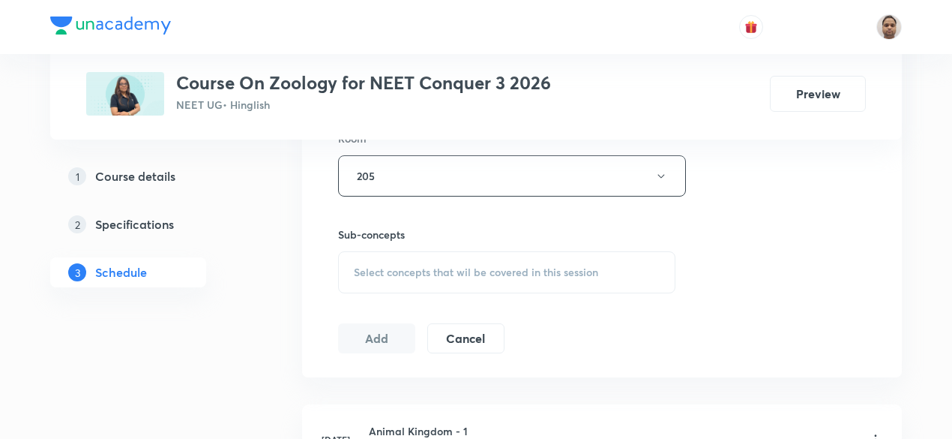
click at [388, 259] on div "Select concepts that wil be covered in this session" at bounding box center [506, 272] width 337 height 42
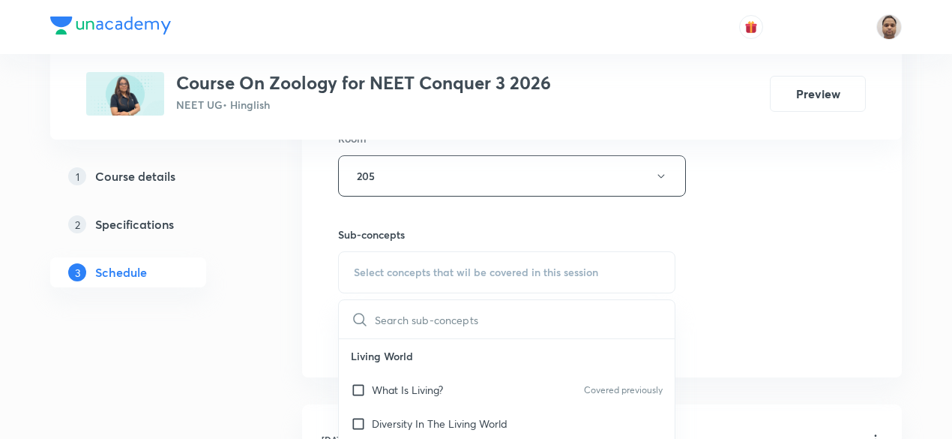
click at [384, 386] on p "What Is Living?" at bounding box center [407, 390] width 71 height 16
checkbox input "true"
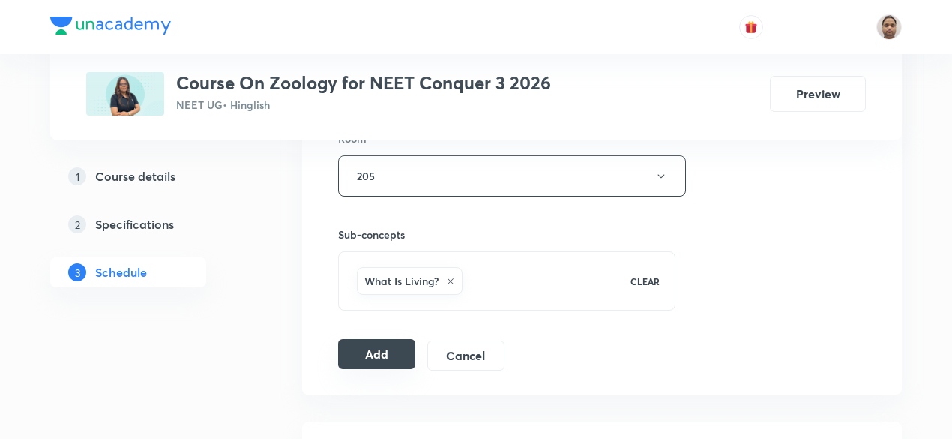
click at [379, 354] on button "Add" at bounding box center [376, 354] width 77 height 30
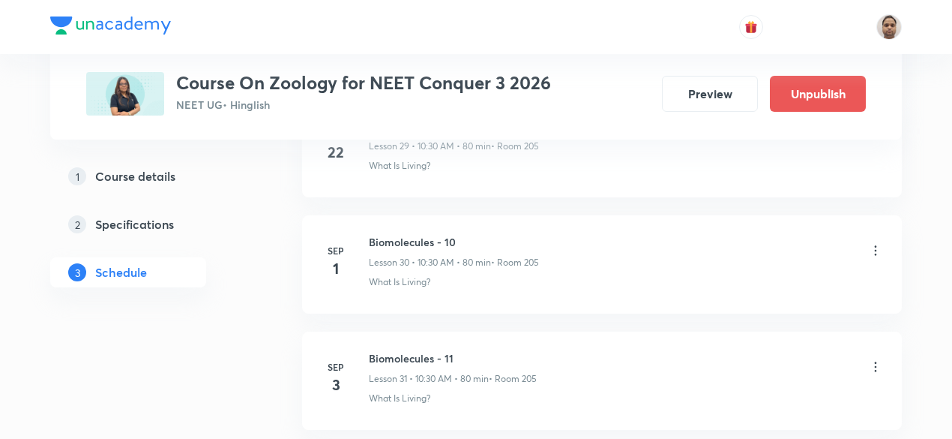
scroll to position [3662, 0]
drag, startPoint x: 414, startPoint y: 247, endPoint x: 448, endPoint y: 242, distance: 34.8
click at [448, 256] on p "Lesson 31 • 10:30 AM • 80 min" at bounding box center [429, 262] width 120 height 13
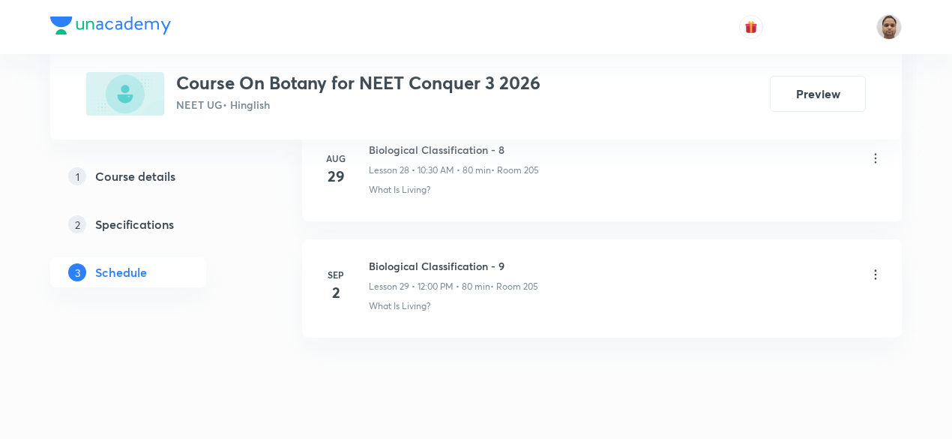
scroll to position [4117, 0]
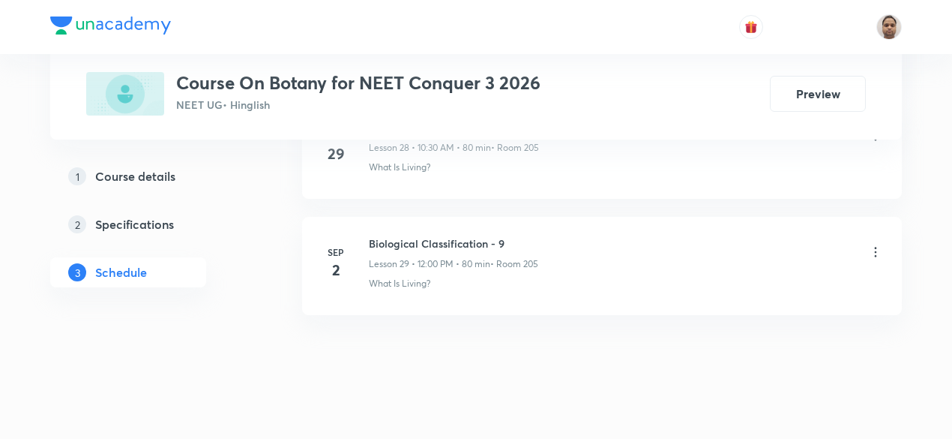
click at [459, 235] on h6 "Biological Classification - 9" at bounding box center [453, 243] width 169 height 16
copy h6 "Biological Classification - 9"
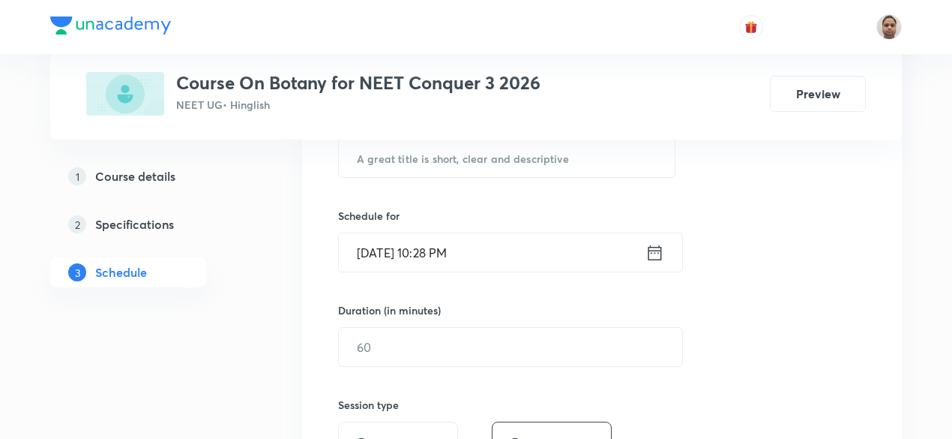
scroll to position [192, 0]
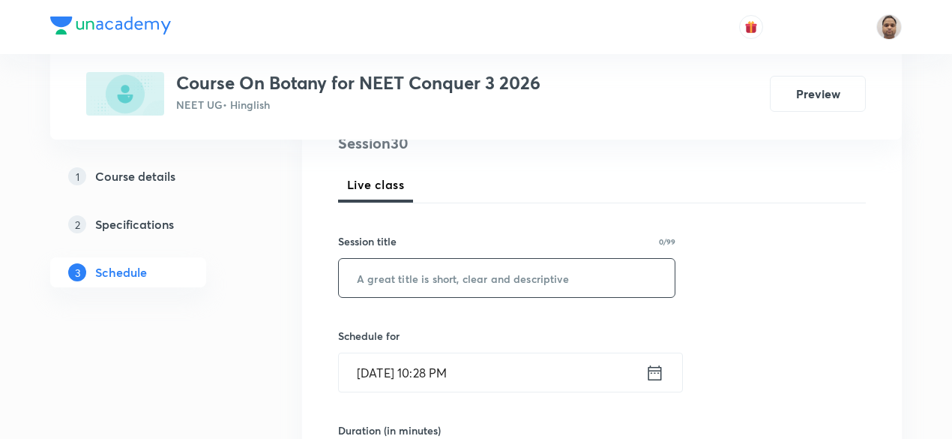
click at [487, 268] on input "text" at bounding box center [507, 278] width 336 height 38
paste input "Biological Classification - 9"
type input "Biological Classification - 10"
click at [419, 371] on input "[DATE] 10:28 PM" at bounding box center [492, 372] width 307 height 38
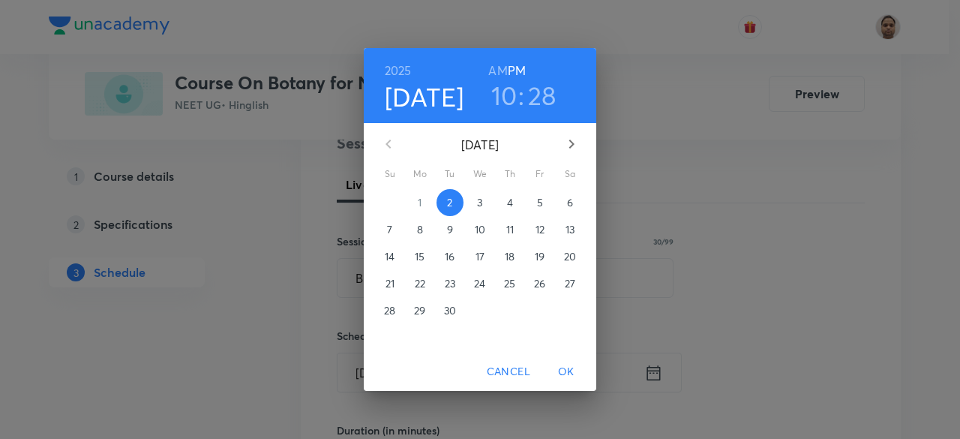
click at [480, 203] on p "3" at bounding box center [479, 202] width 5 height 15
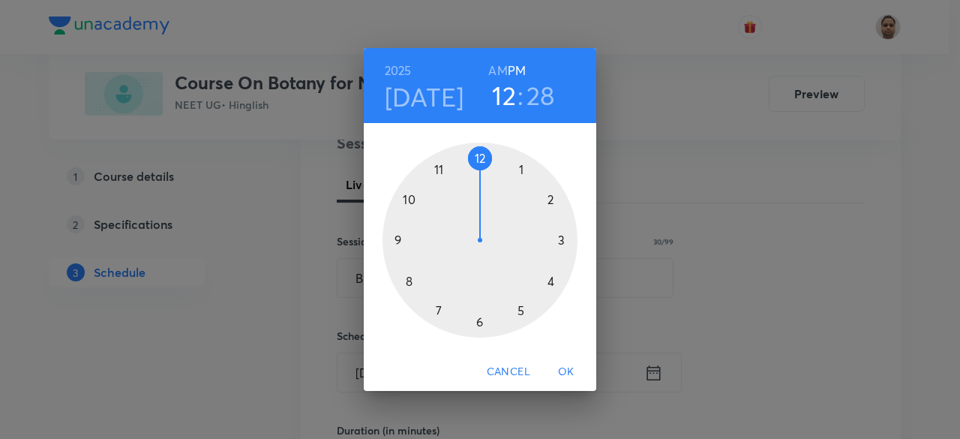
drag, startPoint x: 412, startPoint y: 202, endPoint x: 469, endPoint y: 181, distance: 61.4
click at [469, 181] on div at bounding box center [479, 239] width 195 height 195
drag, startPoint x: 424, startPoint y: 247, endPoint x: 478, endPoint y: 173, distance: 91.6
click at [478, 173] on div at bounding box center [479, 239] width 195 height 195
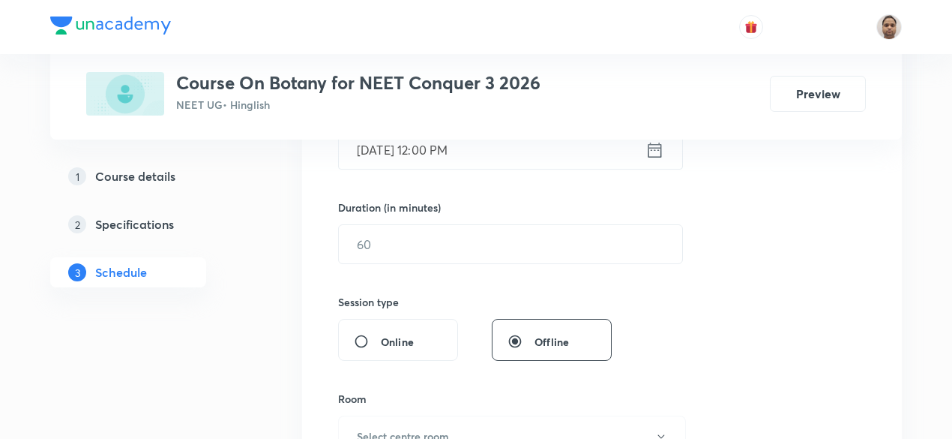
scroll to position [417, 0]
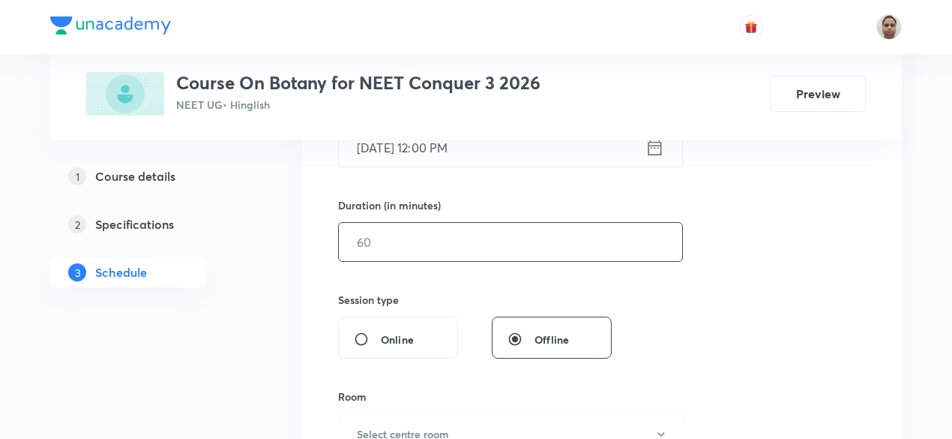
click at [389, 241] on input "text" at bounding box center [510, 242] width 343 height 38
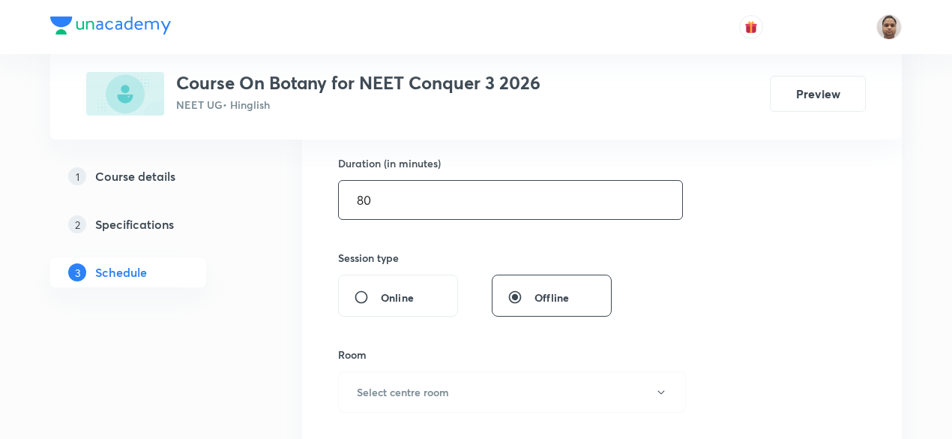
scroll to position [492, 0]
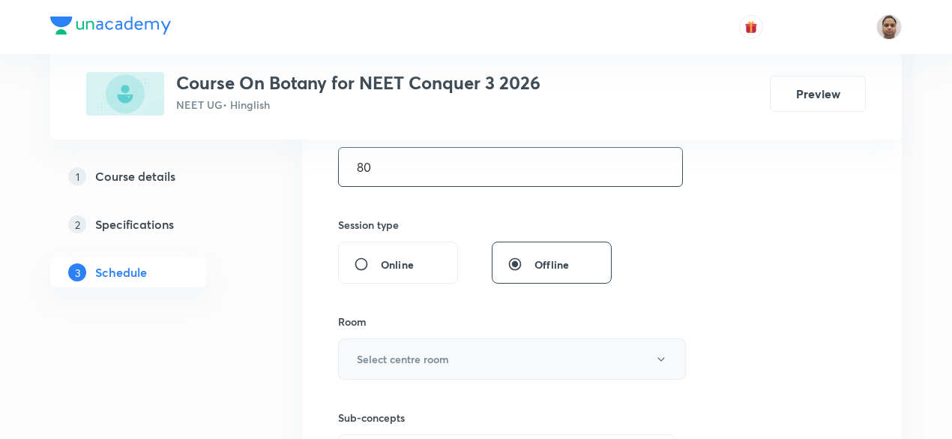
type input "80"
click at [406, 344] on button "Select centre room" at bounding box center [512, 358] width 348 height 41
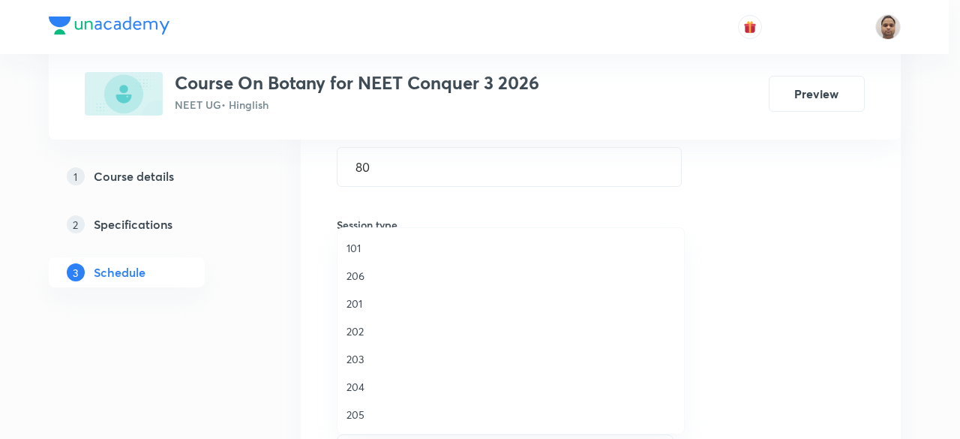
click at [372, 409] on span "205" at bounding box center [510, 414] width 328 height 16
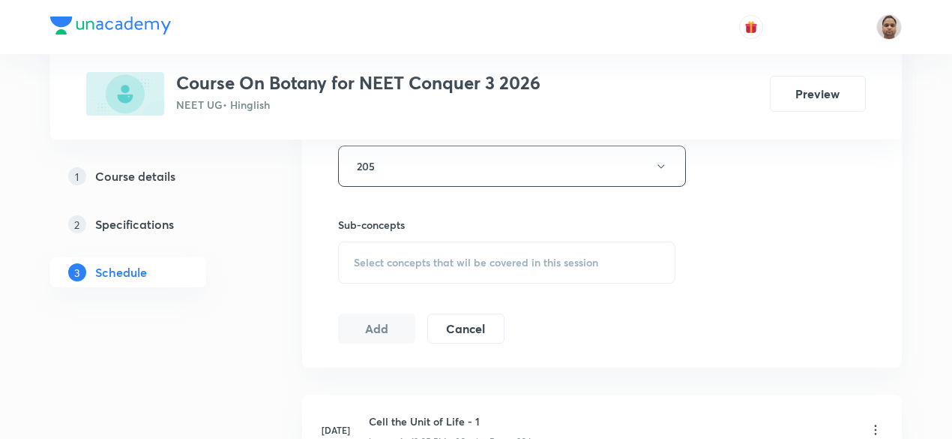
scroll to position [717, 0]
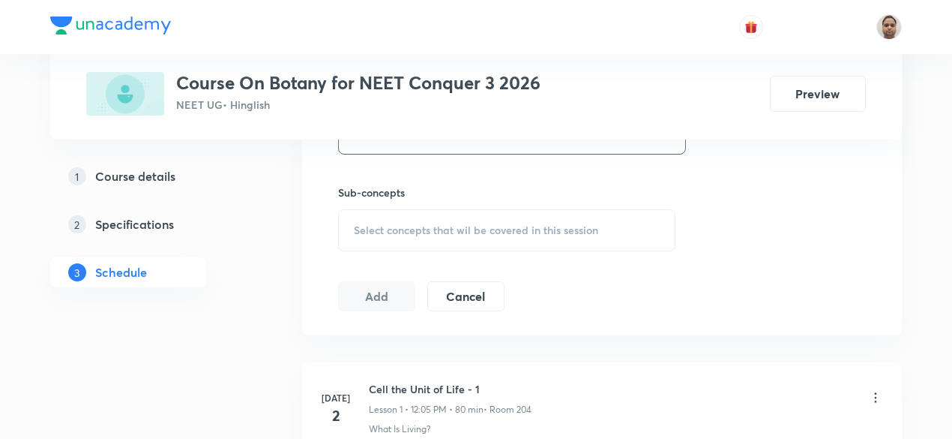
click at [386, 224] on span "Select concepts that wil be covered in this session" at bounding box center [476, 230] width 244 height 12
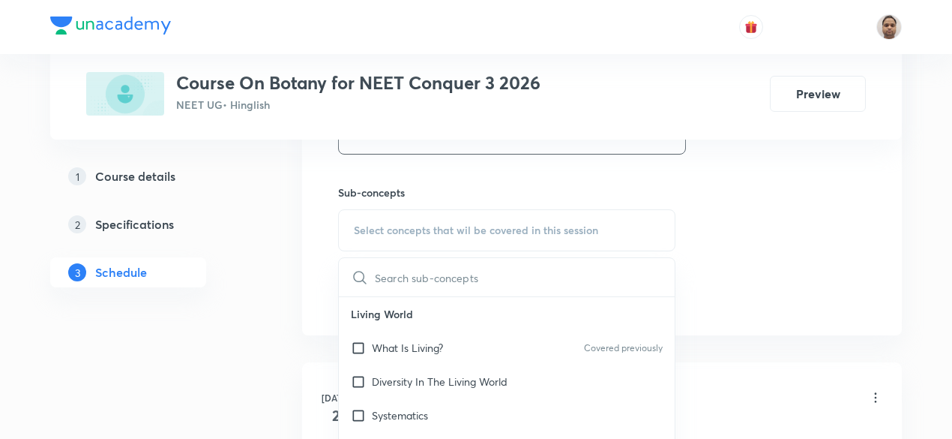
click at [368, 345] on input "checkbox" at bounding box center [361, 348] width 21 height 16
checkbox input "true"
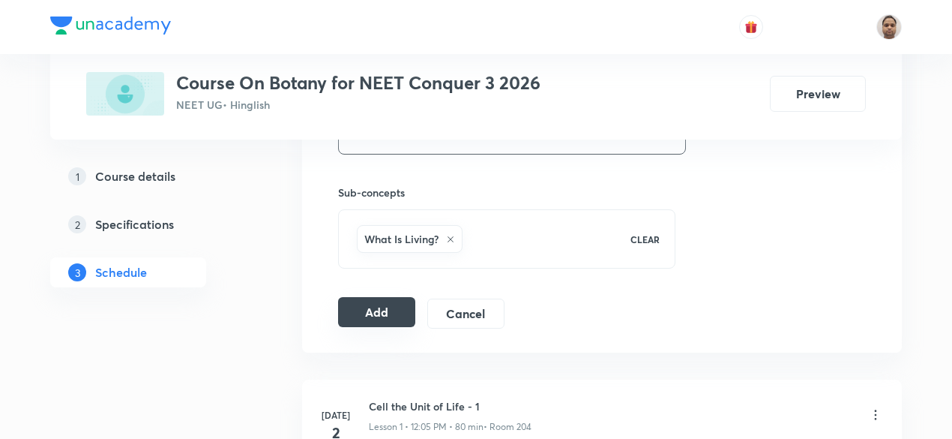
click at [372, 311] on button "Add" at bounding box center [376, 312] width 77 height 30
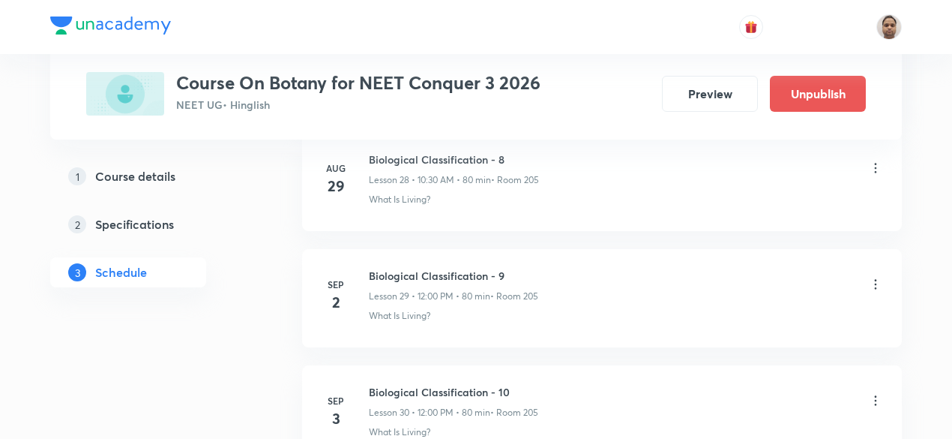
scroll to position [3545, 0]
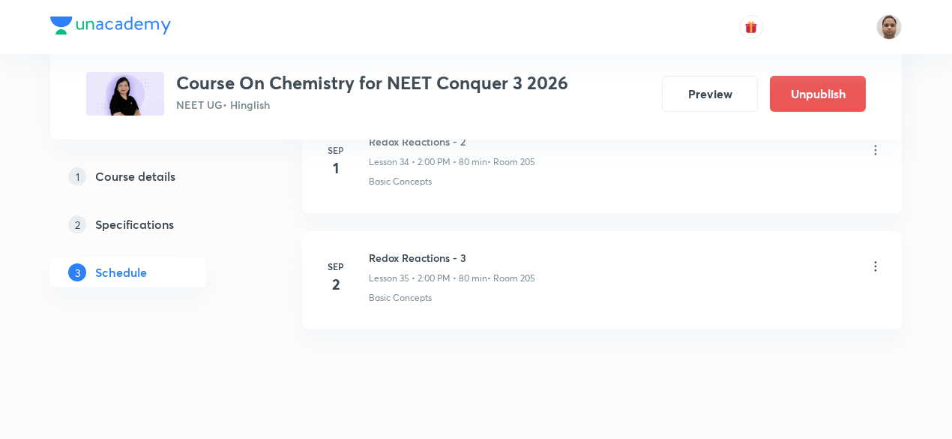
scroll to position [4811, 0]
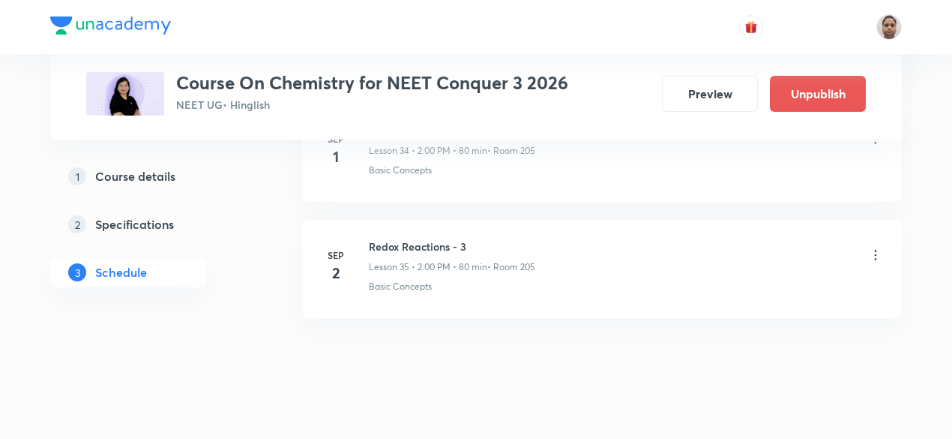
click at [445, 238] on h6 "Redox Reactions - 3" at bounding box center [452, 246] width 166 height 16
copy h6 "Redox Reactions - 3"
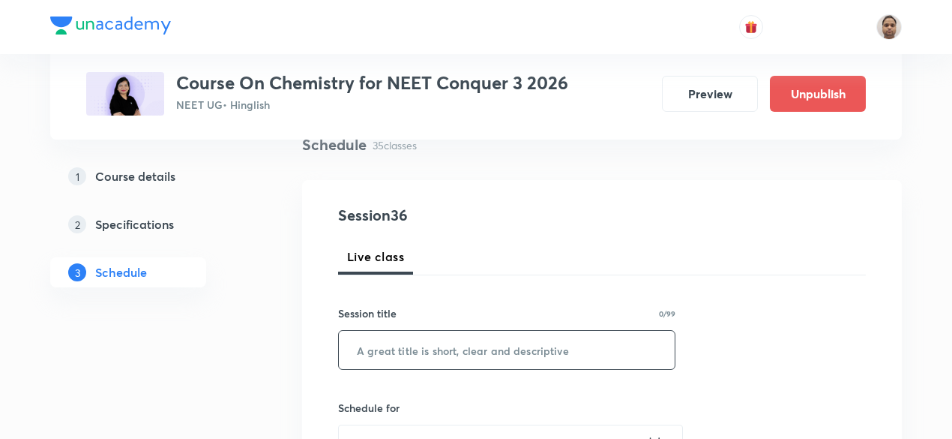
scroll to position [173, 0]
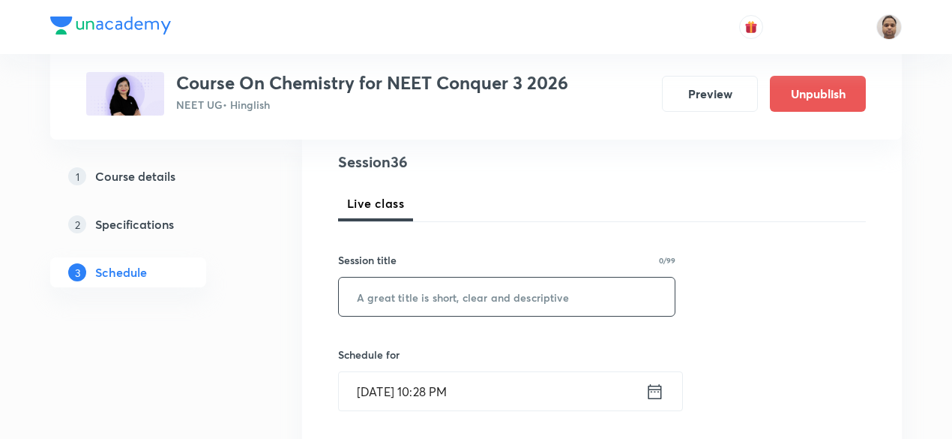
click at [413, 293] on input "text" at bounding box center [507, 296] width 336 height 38
paste input "Redox Reactions - 3"
type input "Redox Reactions - 4"
click at [446, 379] on input "Sep 2, 2025, 10:28 PM" at bounding box center [492, 391] width 307 height 38
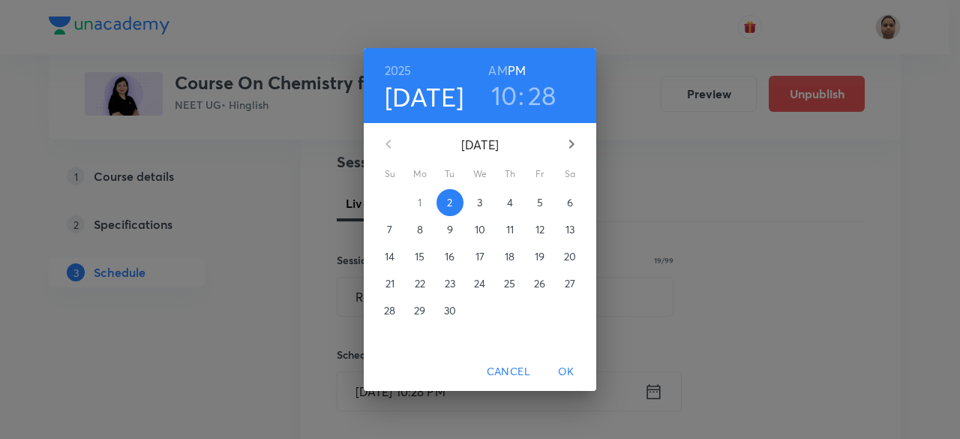
click at [480, 205] on p "3" at bounding box center [479, 202] width 5 height 15
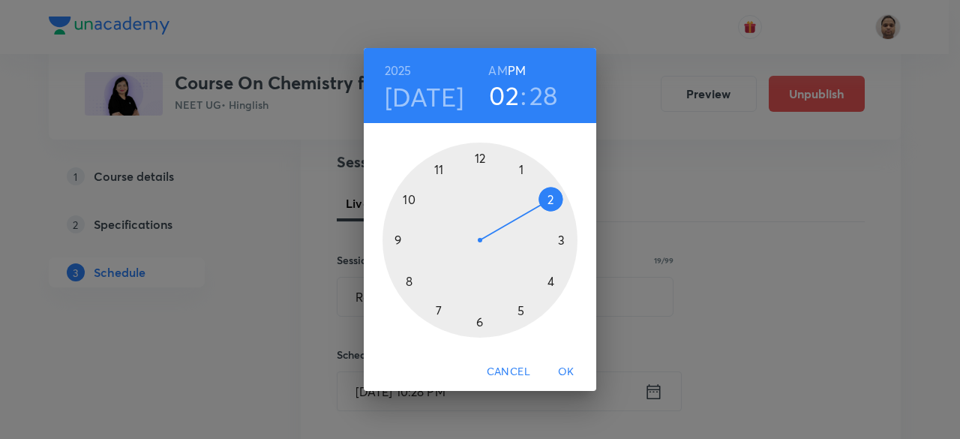
drag, startPoint x: 499, startPoint y: 188, endPoint x: 540, endPoint y: 203, distance: 43.9
click at [540, 203] on div at bounding box center [479, 239] width 195 height 195
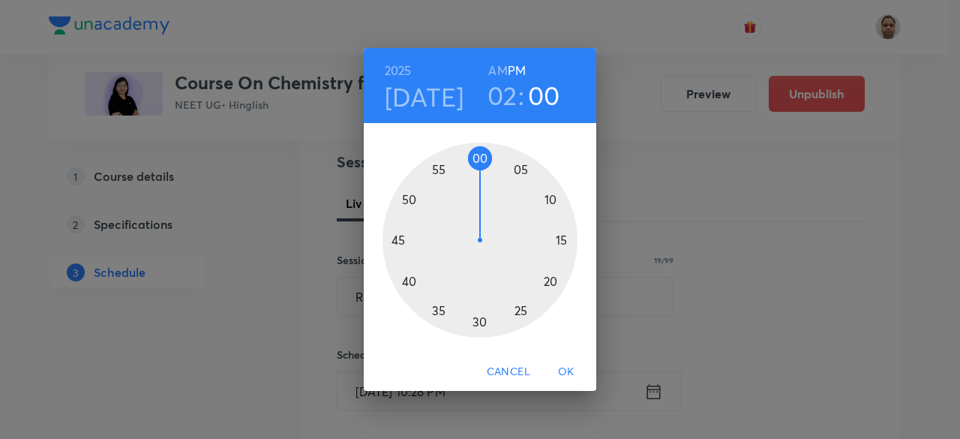
drag, startPoint x: 460, startPoint y: 293, endPoint x: 480, endPoint y: 169, distance: 126.1
click at [480, 169] on div at bounding box center [479, 239] width 195 height 195
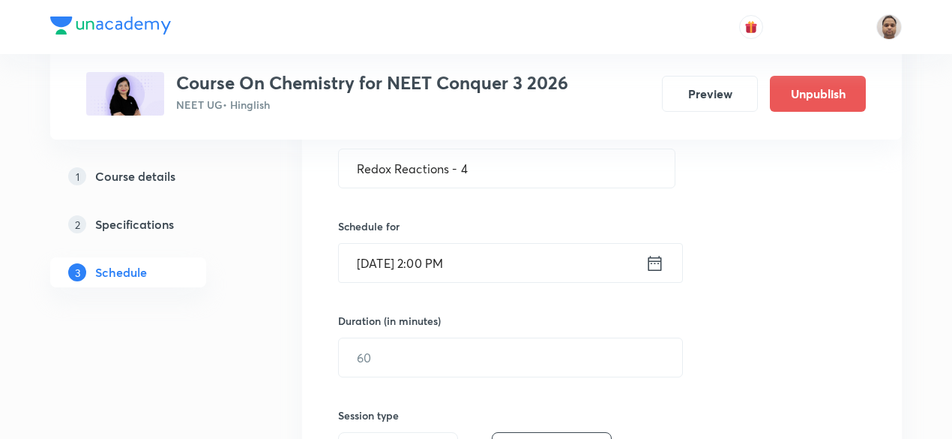
scroll to position [323, 0]
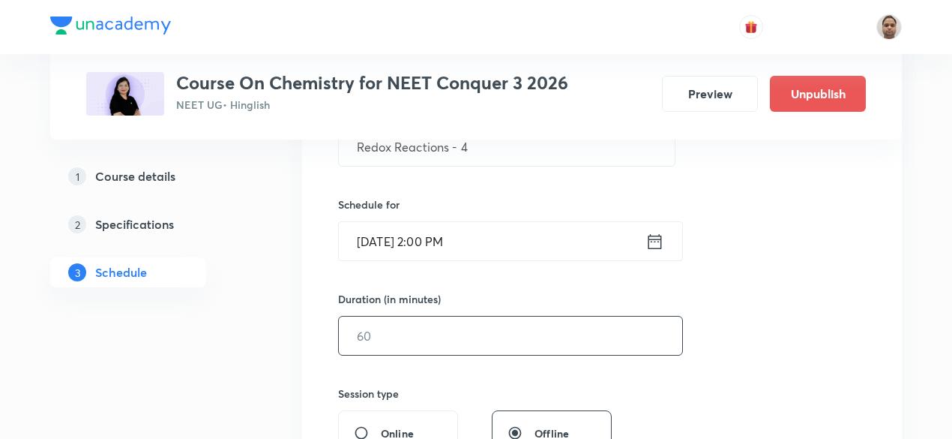
click at [409, 332] on input "text" at bounding box center [510, 335] width 343 height 38
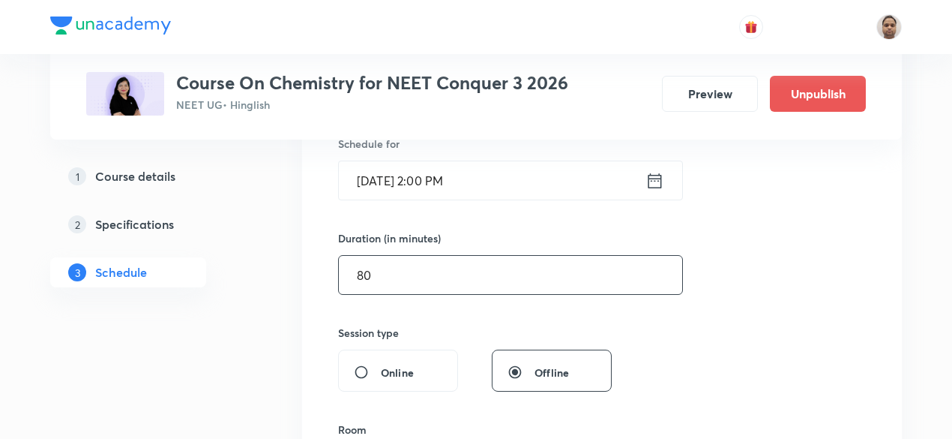
scroll to position [548, 0]
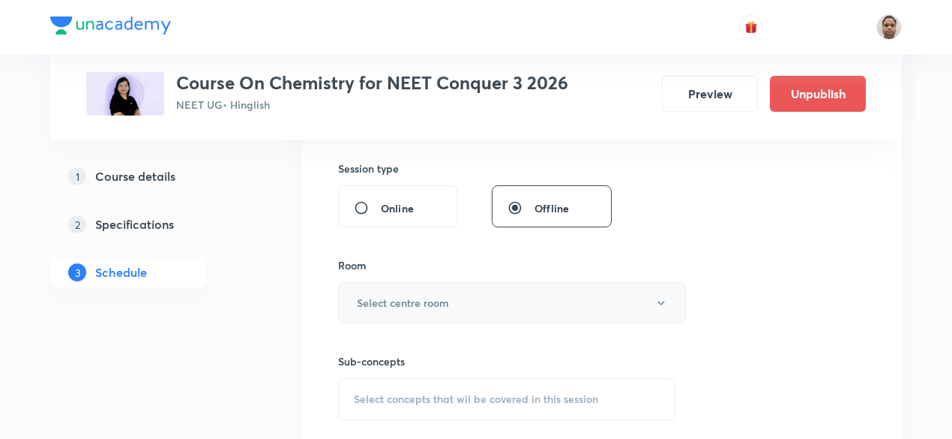
type input "80"
click at [407, 283] on button "Select centre room" at bounding box center [512, 302] width 348 height 41
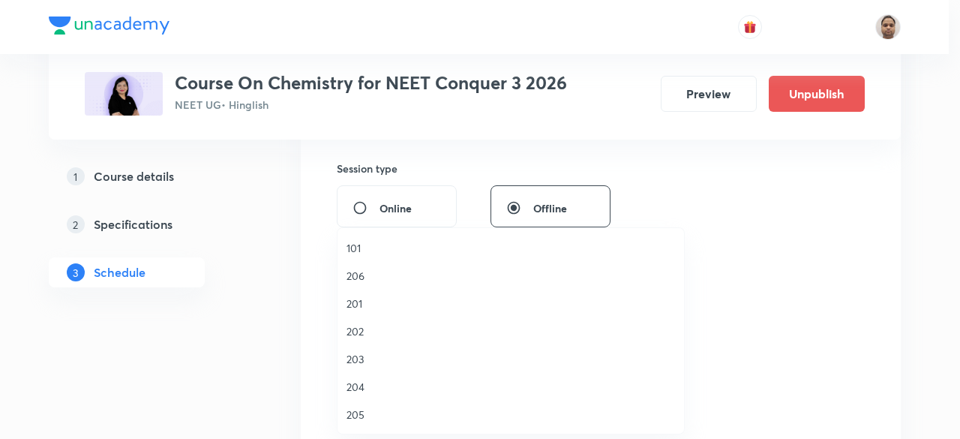
click at [367, 409] on span "205" at bounding box center [510, 414] width 328 height 16
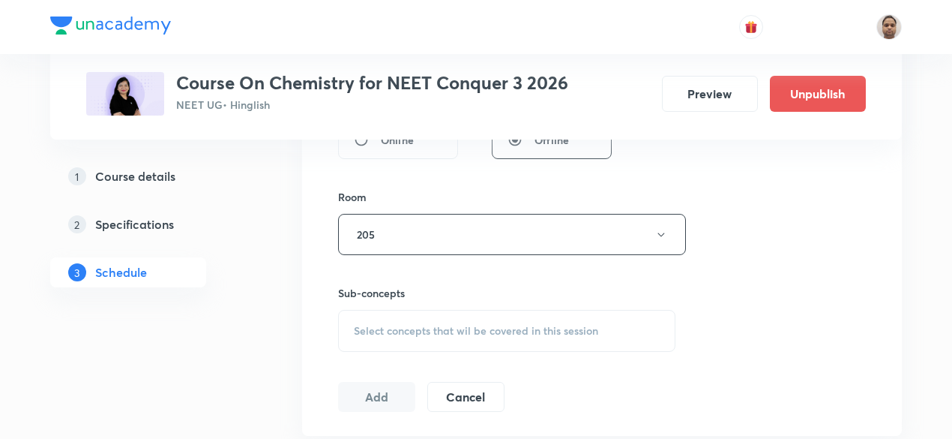
scroll to position [698, 0]
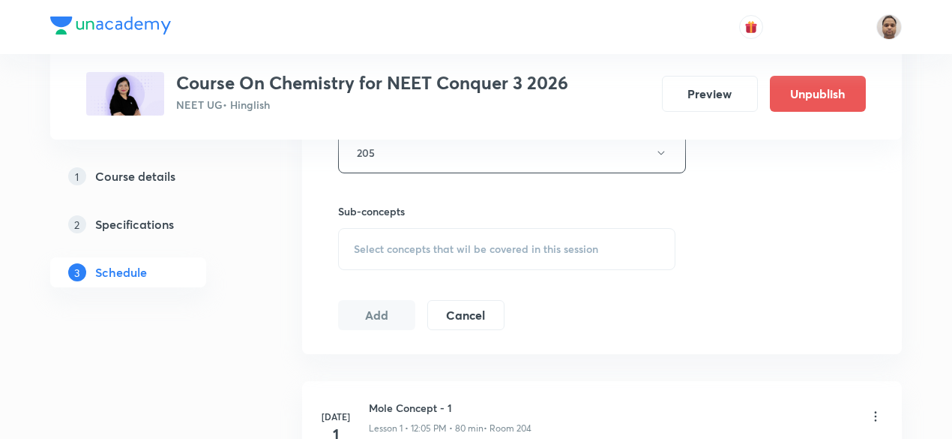
click at [406, 236] on div "Select concepts that wil be covered in this session" at bounding box center [506, 249] width 337 height 42
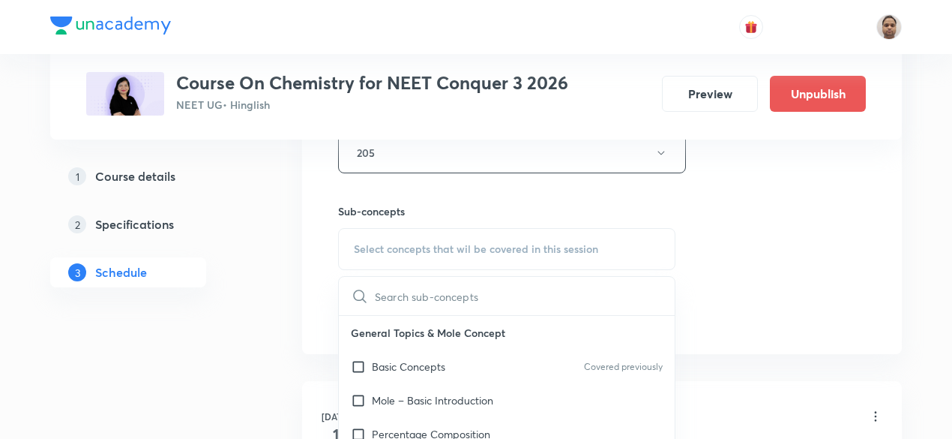
click at [379, 361] on p "Basic Concepts" at bounding box center [408, 366] width 73 height 16
checkbox input "true"
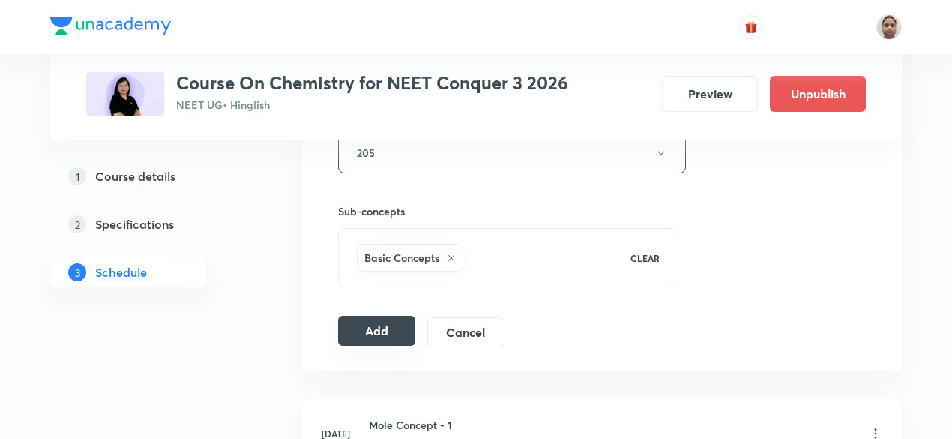
click at [391, 323] on button "Add" at bounding box center [376, 331] width 77 height 30
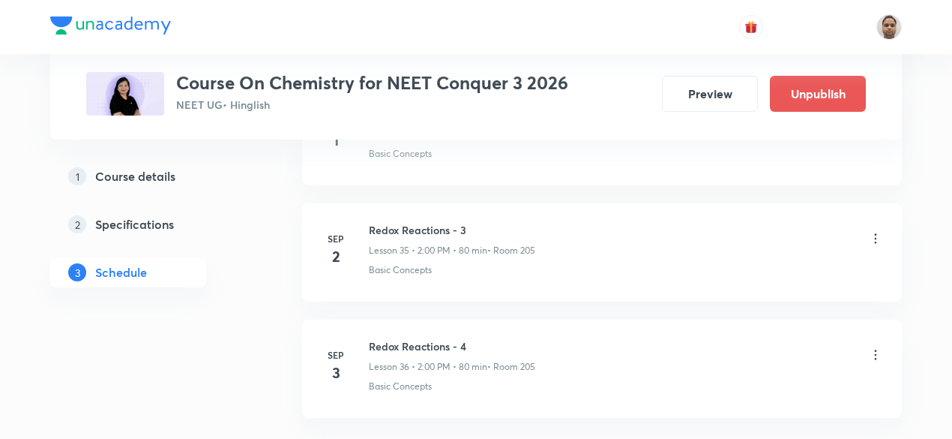
scroll to position [4240, 0]
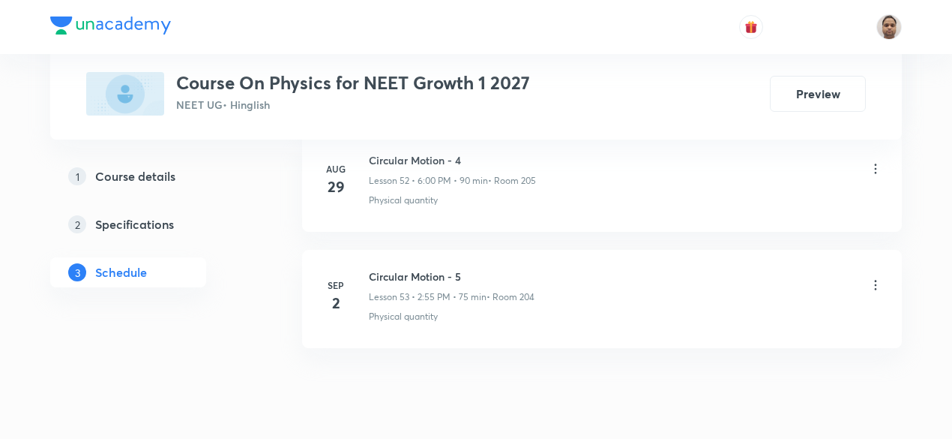
scroll to position [6894, 0]
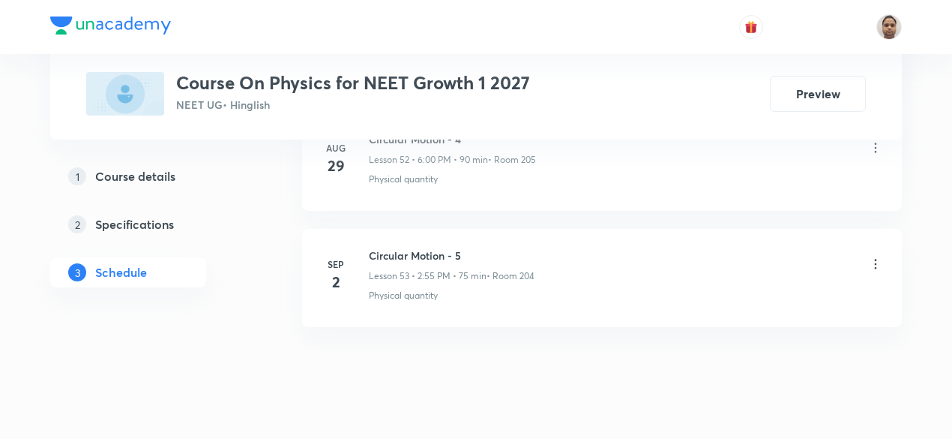
click at [424, 247] on h6 "Circular Motion - 5" at bounding box center [452, 255] width 166 height 16
click at [426, 247] on h6 "Circular Motion - 5" at bounding box center [452, 255] width 166 height 16
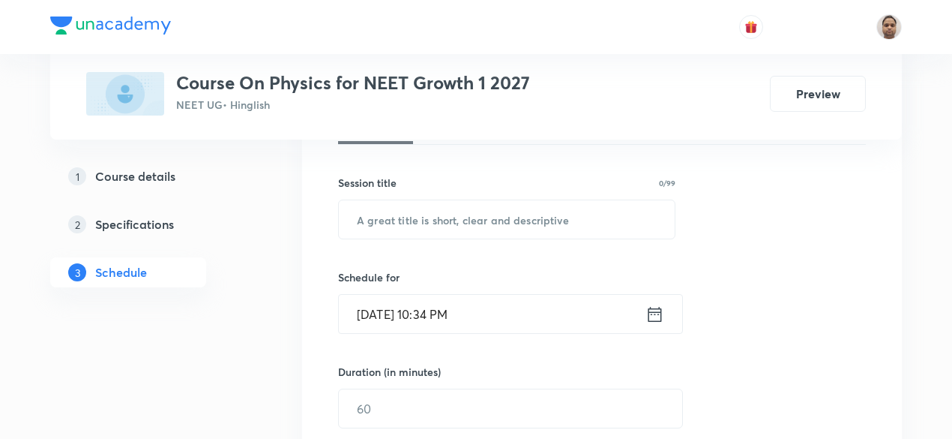
scroll to position [208, 0]
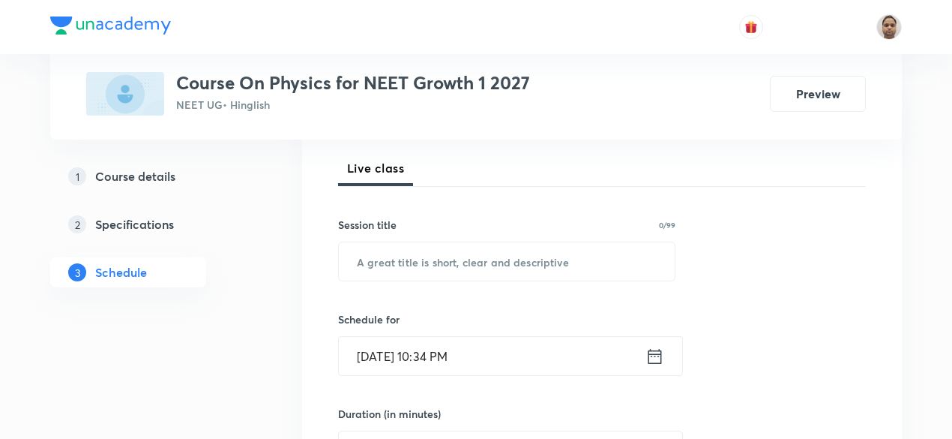
click at [507, 233] on div "Session title 0/99 ​" at bounding box center [506, 249] width 337 height 64
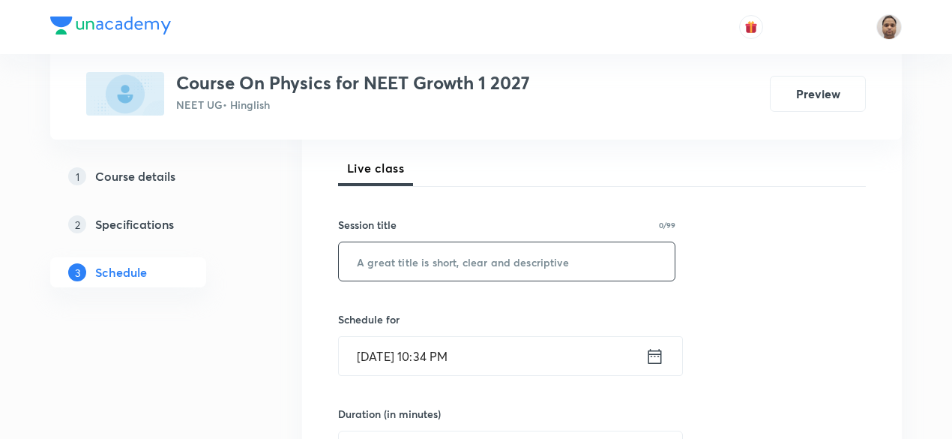
click at [510, 253] on input "text" at bounding box center [507, 261] width 336 height 38
paste input "Circular Motion - 5"
type input "Circular Motion - 6"
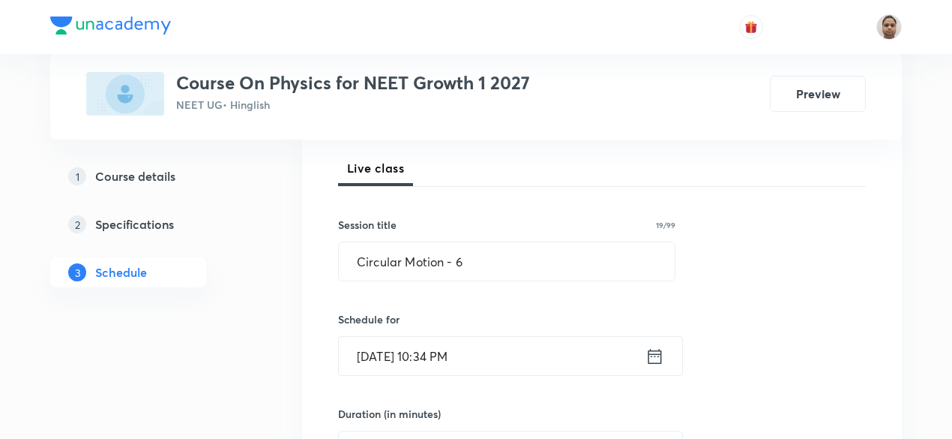
click at [430, 350] on input "[DATE] 10:34 PM" at bounding box center [492, 356] width 307 height 38
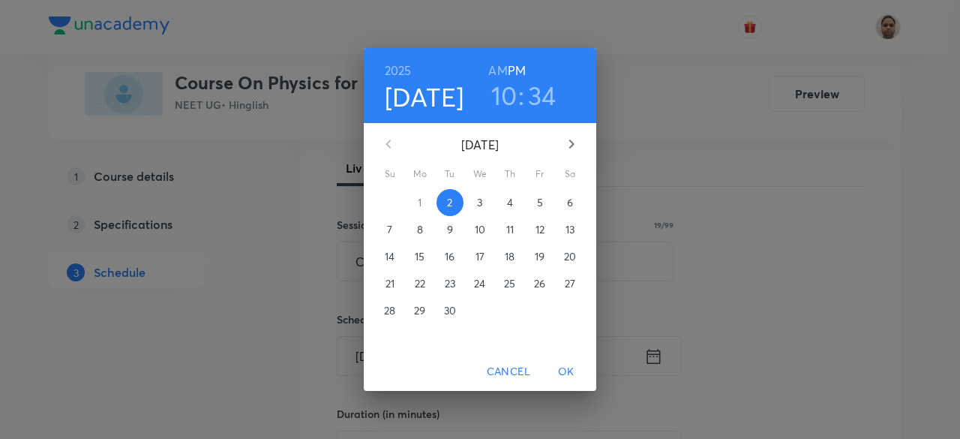
click at [476, 204] on span "3" at bounding box center [479, 202] width 27 height 15
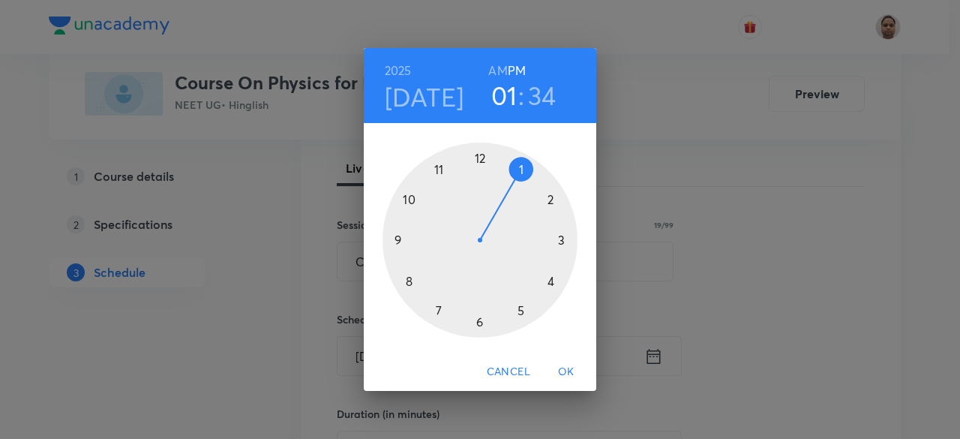
drag, startPoint x: 412, startPoint y: 195, endPoint x: 496, endPoint y: 184, distance: 84.7
click at [496, 184] on div at bounding box center [479, 239] width 195 height 195
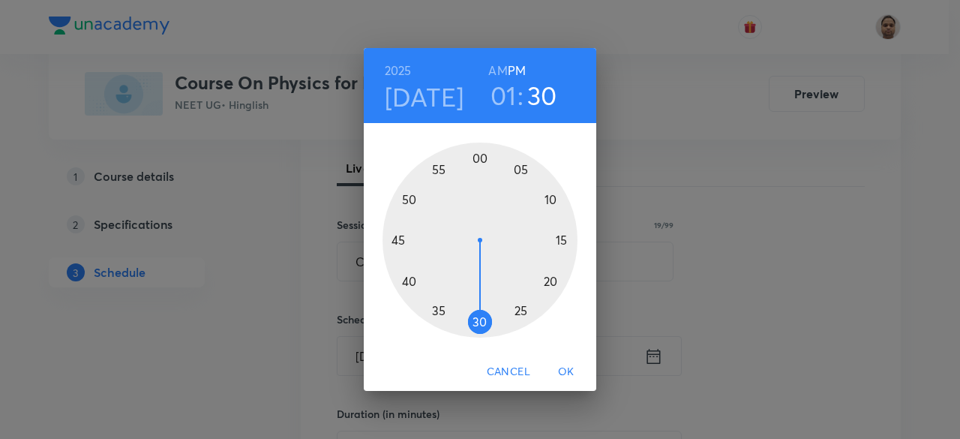
drag, startPoint x: 447, startPoint y: 312, endPoint x: 479, endPoint y: 319, distance: 32.9
click at [479, 319] on div at bounding box center [479, 239] width 195 height 195
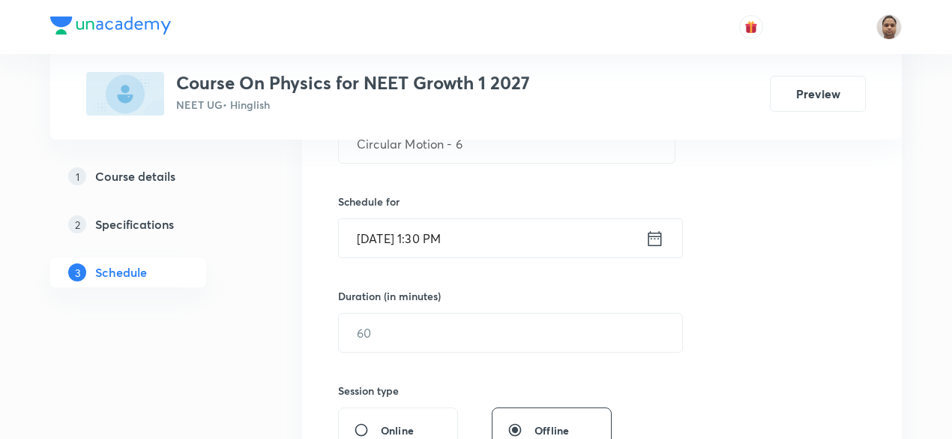
scroll to position [358, 0]
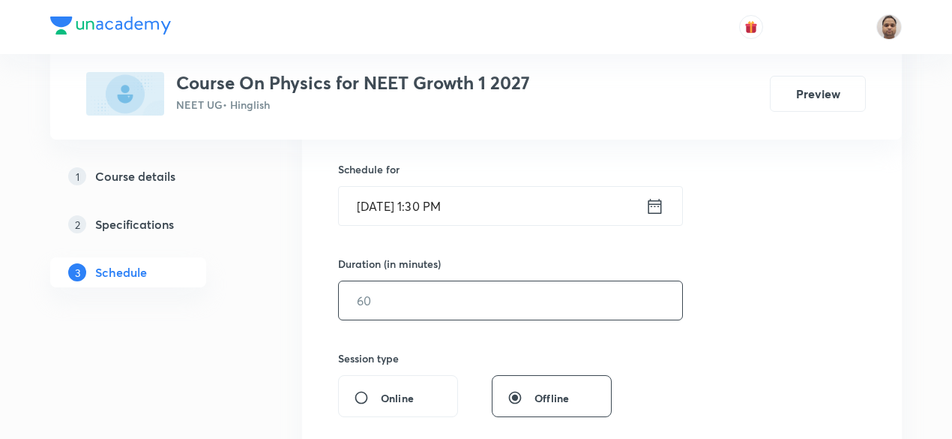
click at [387, 305] on input "text" at bounding box center [510, 300] width 343 height 38
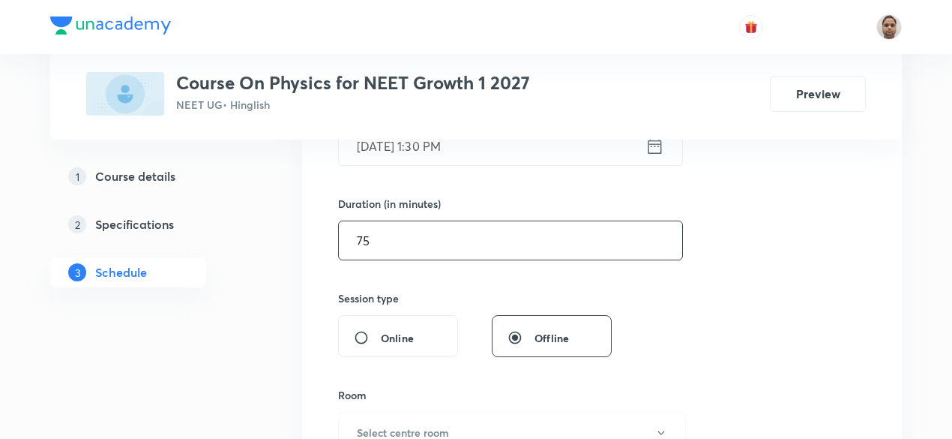
scroll to position [583, 0]
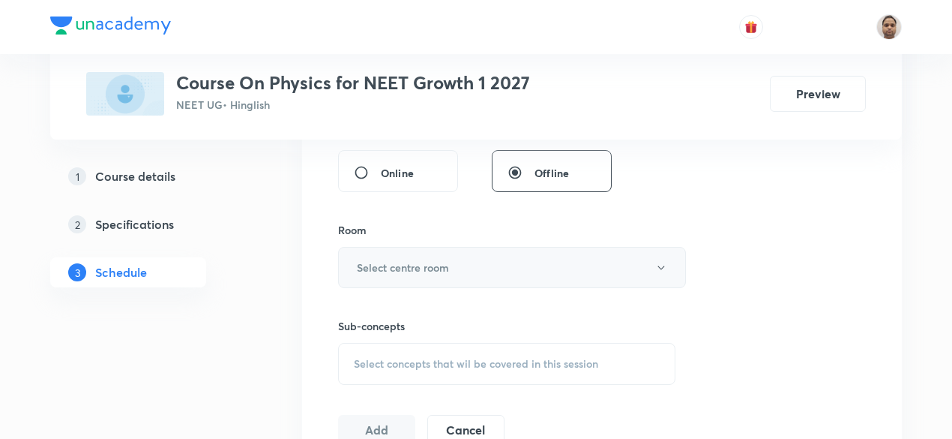
type input "75"
click at [391, 250] on button "Select centre room" at bounding box center [512, 267] width 348 height 41
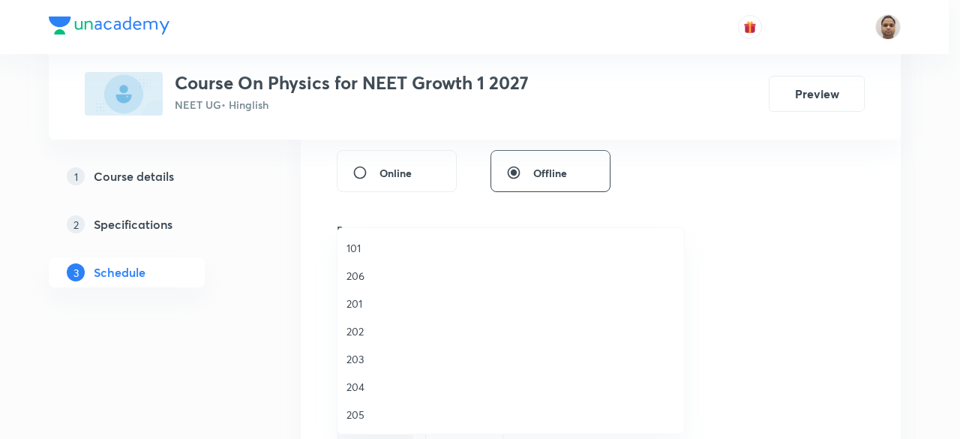
click at [366, 382] on span "204" at bounding box center [510, 387] width 328 height 16
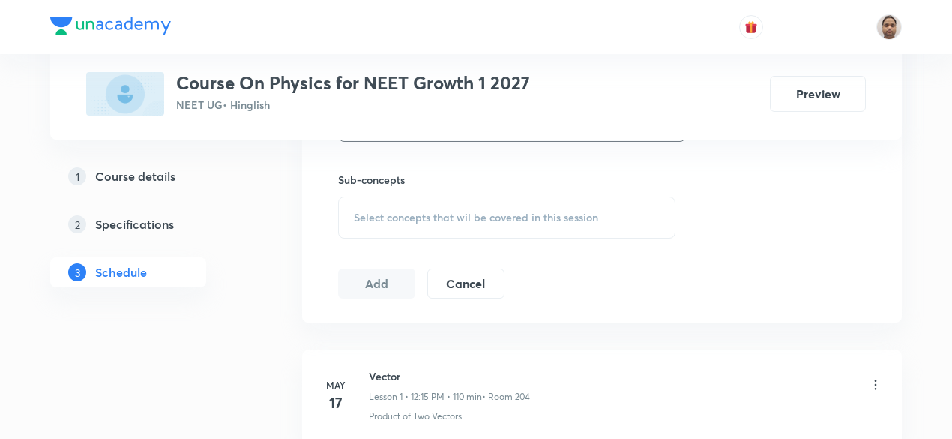
scroll to position [733, 0]
click at [367, 211] on span "Select concepts that wil be covered in this session" at bounding box center [476, 214] width 244 height 12
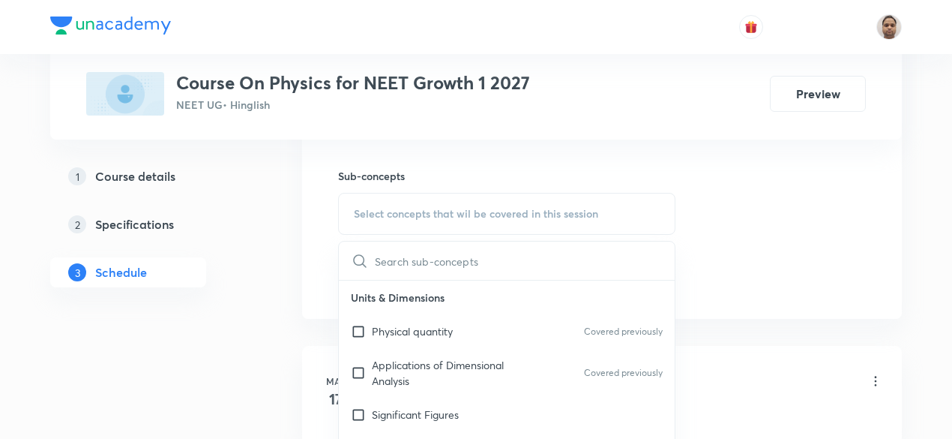
click at [373, 331] on p "Physical quantity" at bounding box center [412, 331] width 81 height 16
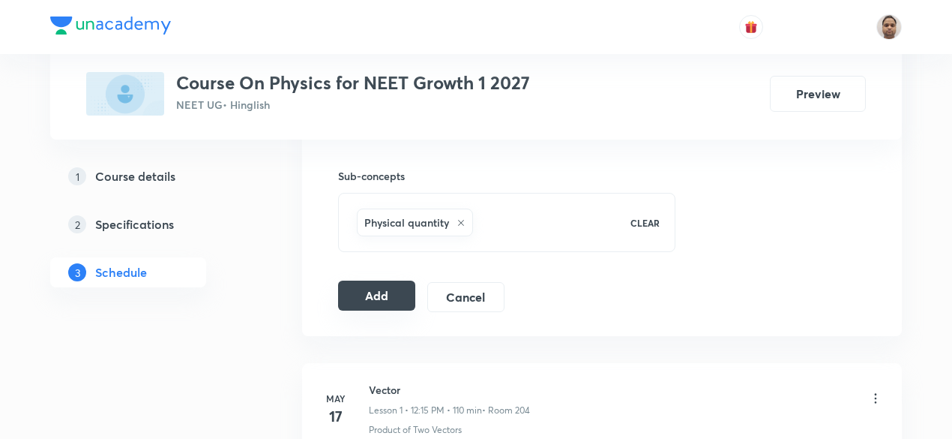
click at [402, 286] on button "Add" at bounding box center [376, 295] width 77 height 30
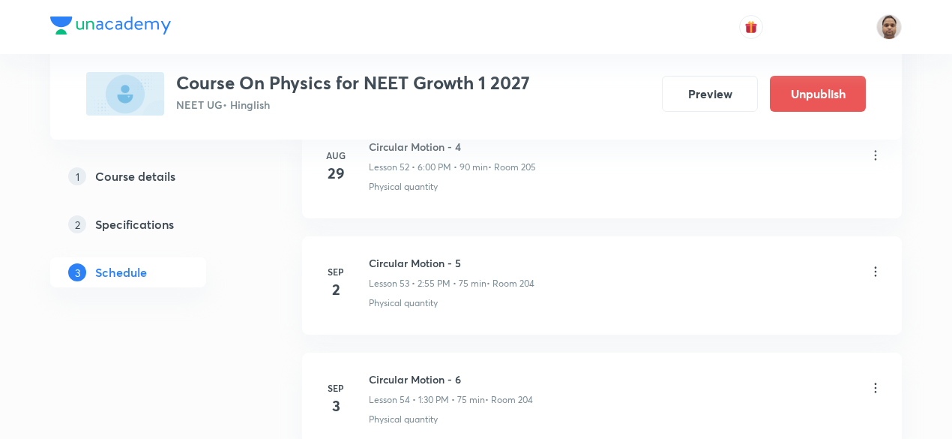
scroll to position [6323, 0]
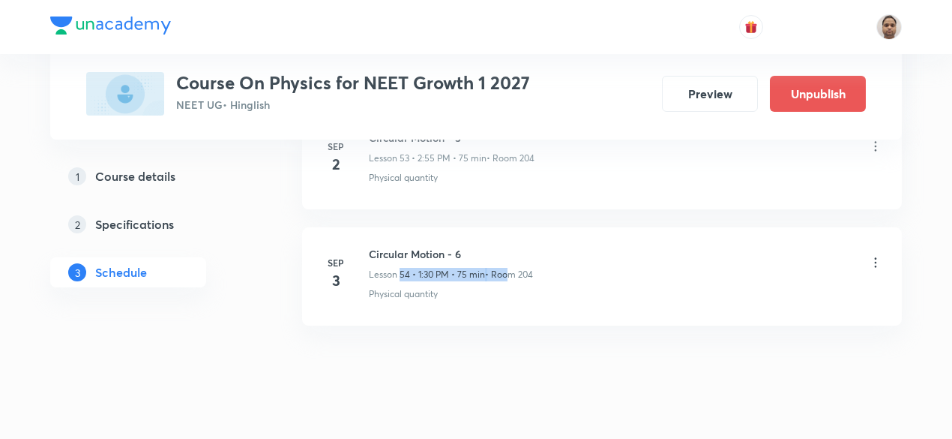
drag, startPoint x: 402, startPoint y: 244, endPoint x: 504, endPoint y: 248, distance: 102.1
click at [504, 268] on div "Lesson 54 • 1:30 PM • 75 min • Room 204" at bounding box center [451, 274] width 164 height 13
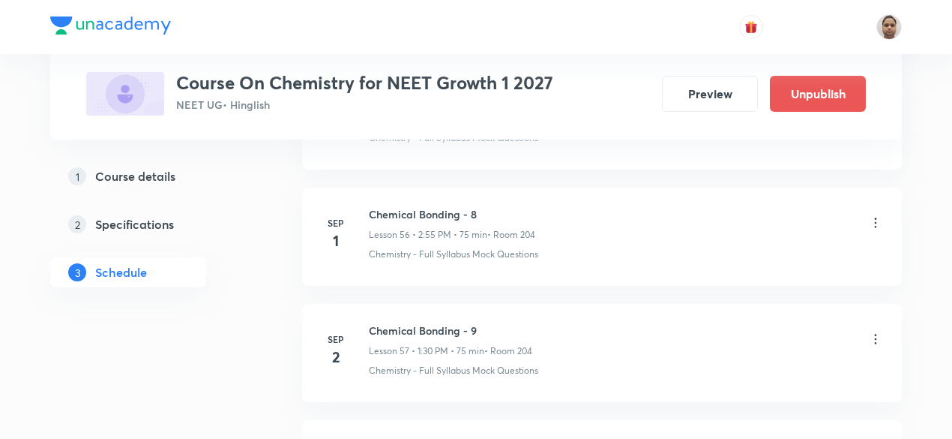
scroll to position [7473, 0]
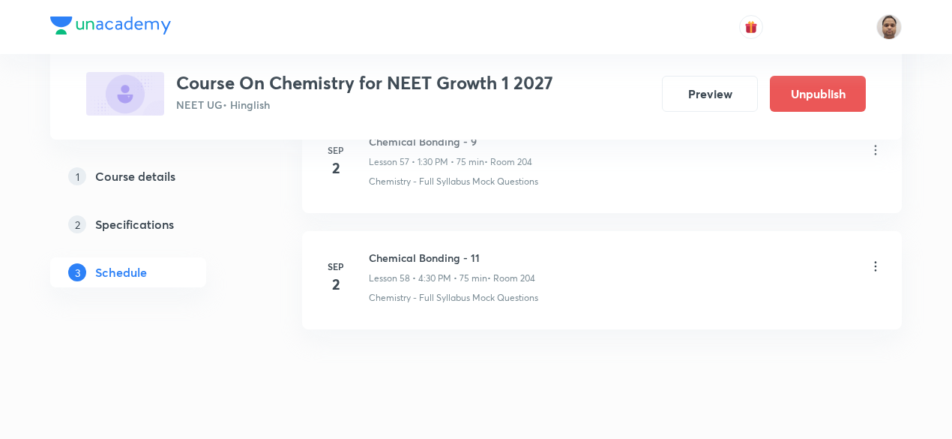
click at [435, 250] on h6 "Chemical Bonding - 11" at bounding box center [452, 258] width 166 height 16
copy h6 "Chemical Bonding - 11"
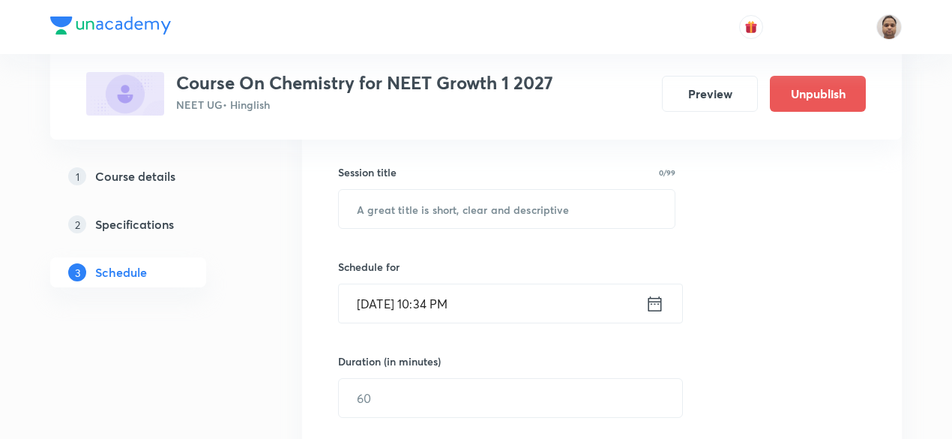
scroll to position [117, 0]
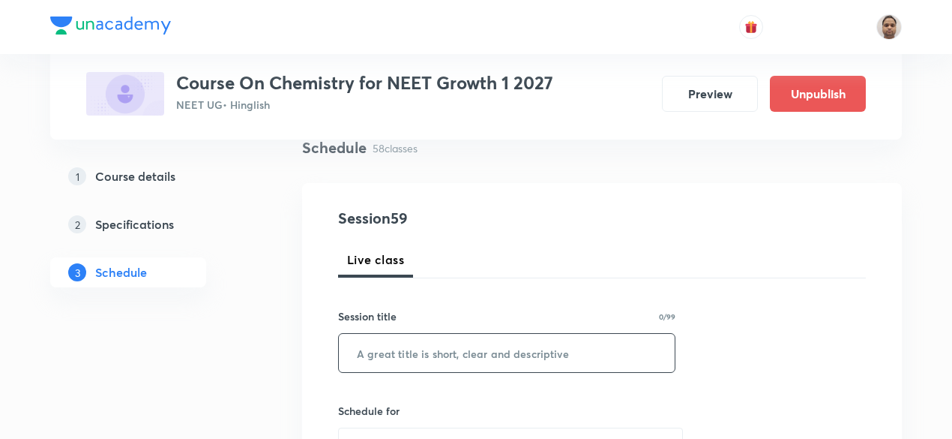
click at [432, 344] on input "text" at bounding box center [507, 353] width 336 height 38
paste input "Chemical Bonding - 11"
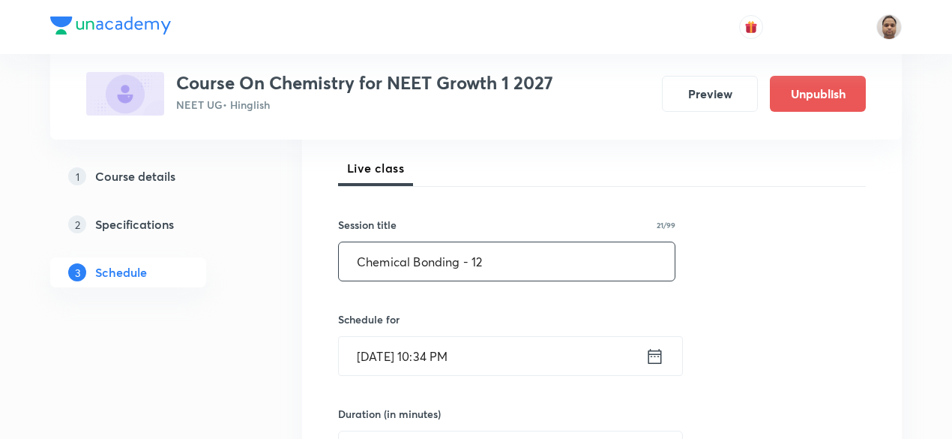
scroll to position [267, 0]
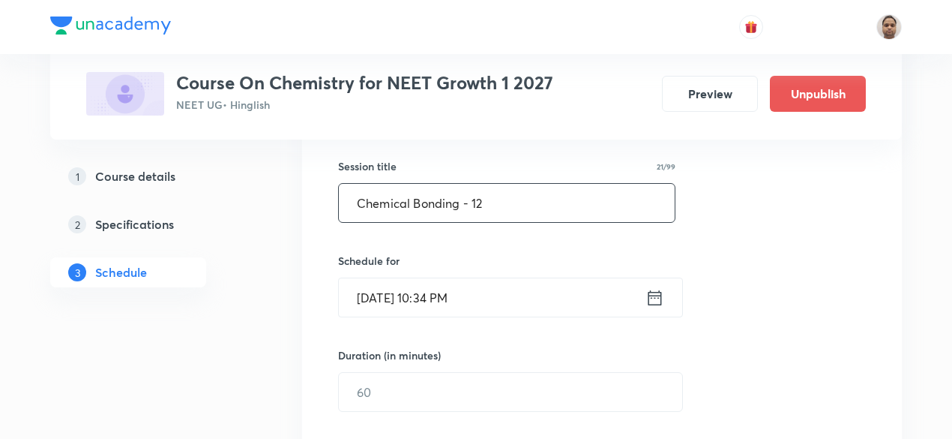
type input "Chemical Bonding - 12"
click at [384, 296] on input "Sep 2, 2025, 10:34 PM" at bounding box center [492, 297] width 307 height 38
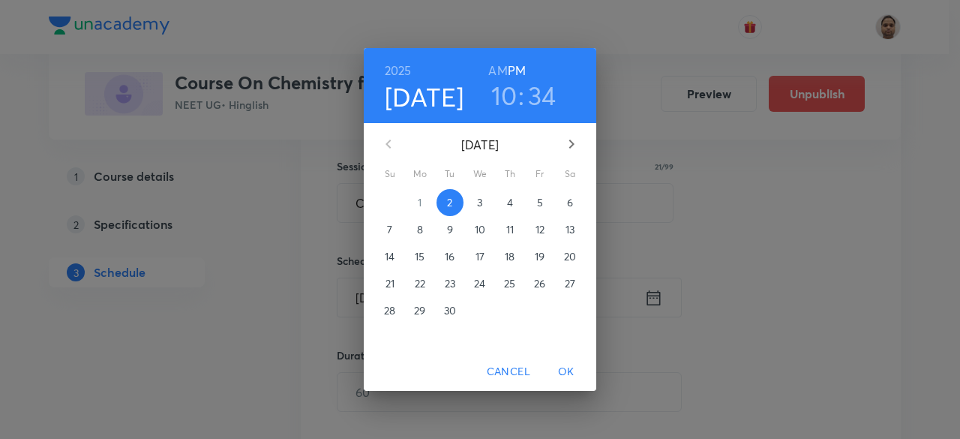
click at [478, 203] on p "3" at bounding box center [479, 202] width 5 height 15
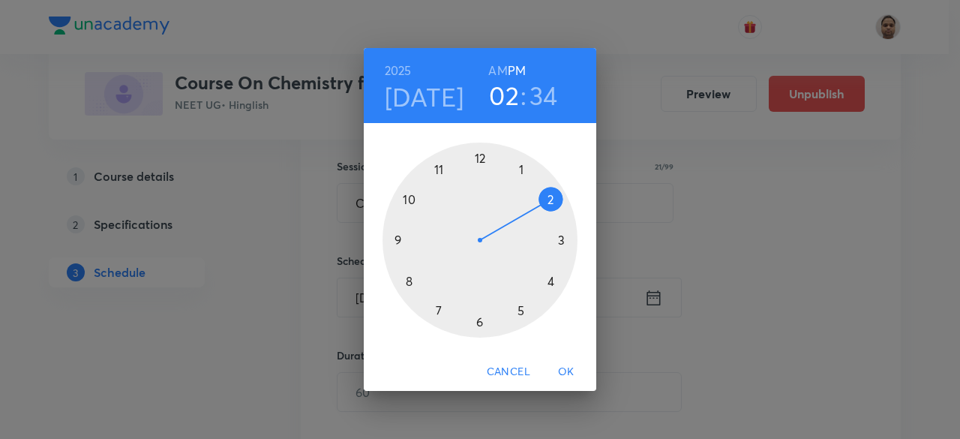
drag, startPoint x: 408, startPoint y: 202, endPoint x: 539, endPoint y: 209, distance: 131.4
click at [539, 209] on div at bounding box center [479, 239] width 195 height 195
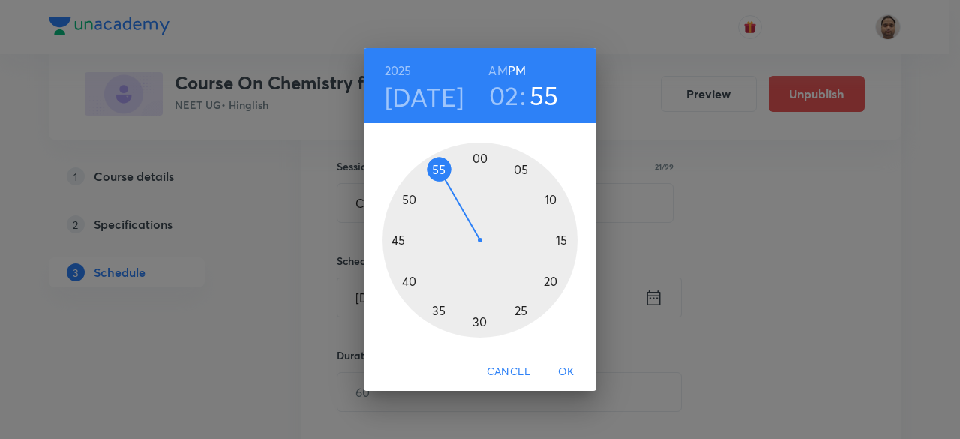
drag, startPoint x: 427, startPoint y: 301, endPoint x: 442, endPoint y: 181, distance: 120.8
click at [442, 181] on div at bounding box center [479, 239] width 195 height 195
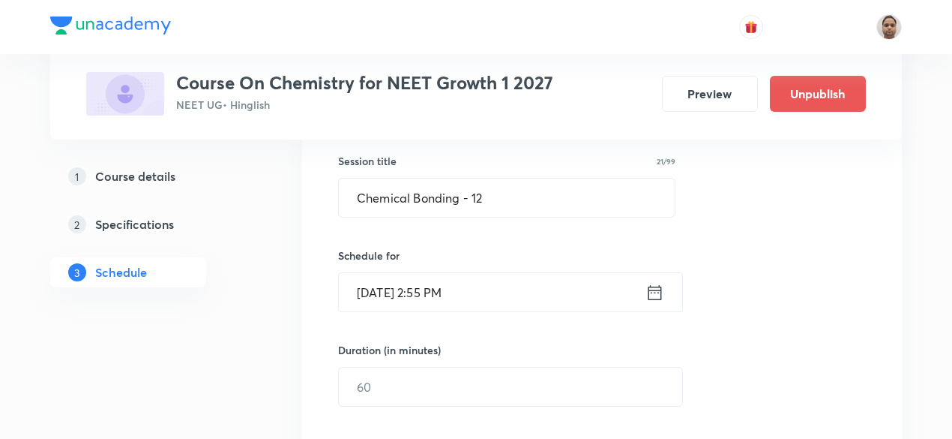
scroll to position [342, 0]
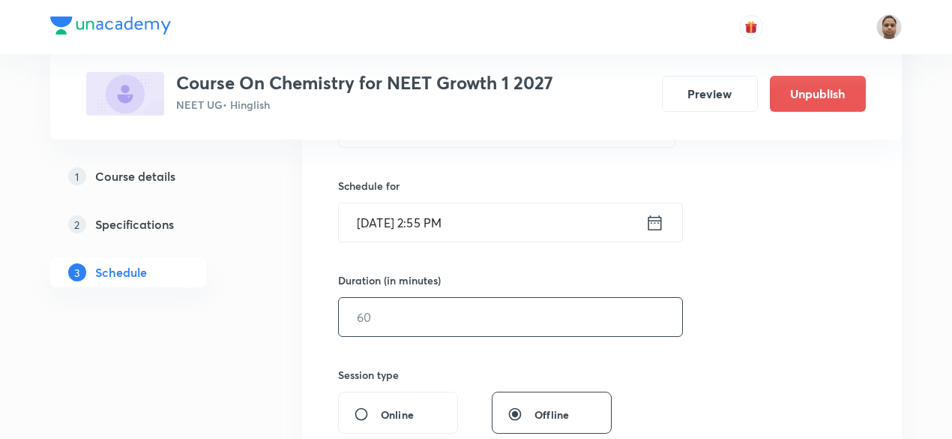
click at [407, 317] on input "text" at bounding box center [510, 317] width 343 height 38
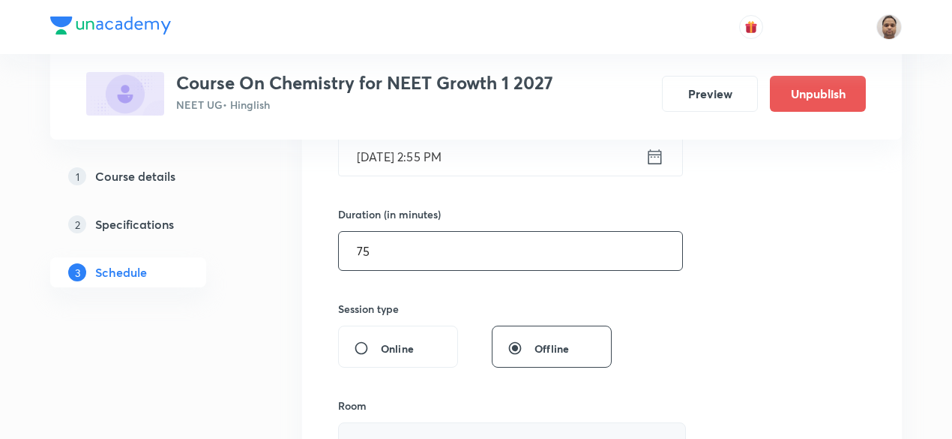
scroll to position [492, 0]
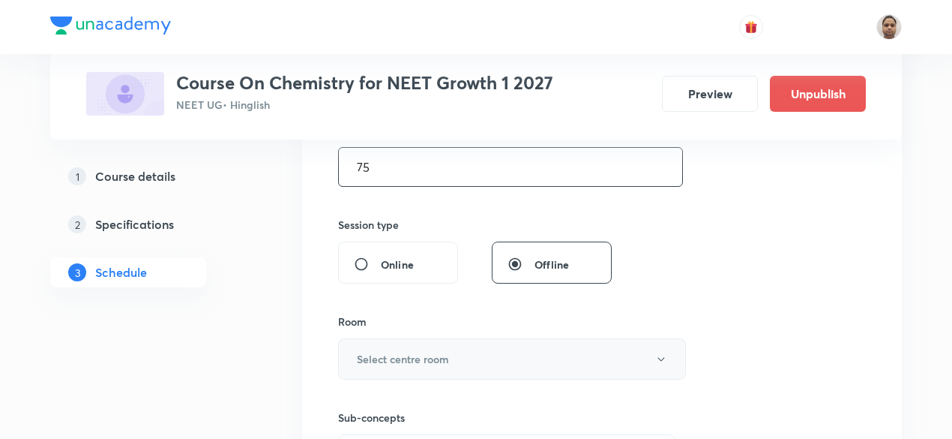
type input "75"
click at [427, 344] on button "Select centre room" at bounding box center [512, 358] width 348 height 41
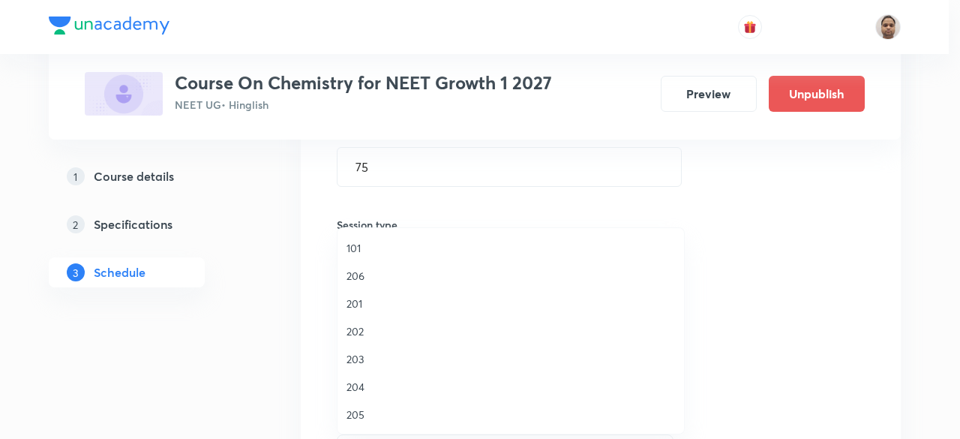
click at [363, 385] on span "204" at bounding box center [510, 387] width 328 height 16
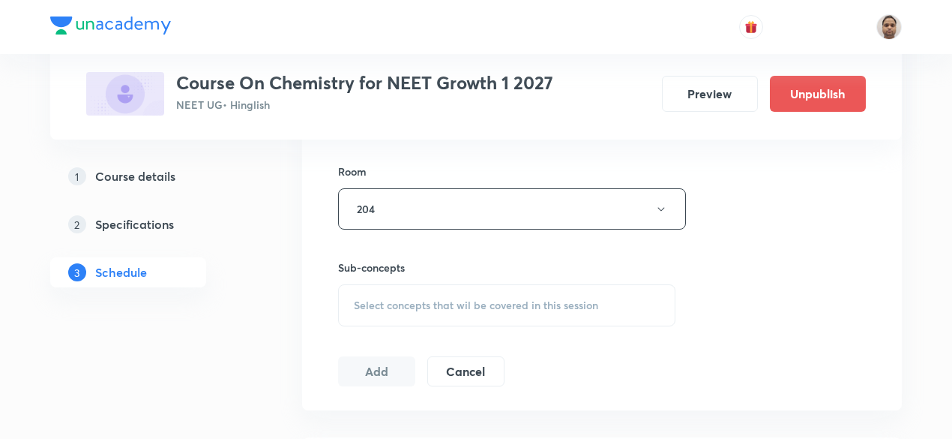
scroll to position [642, 0]
click at [384, 295] on div "Select concepts that wil be covered in this session" at bounding box center [506, 305] width 337 height 42
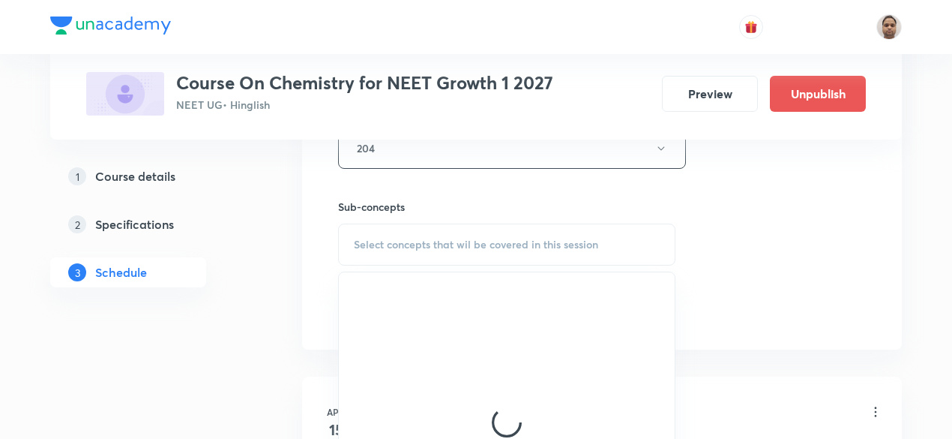
scroll to position [717, 0]
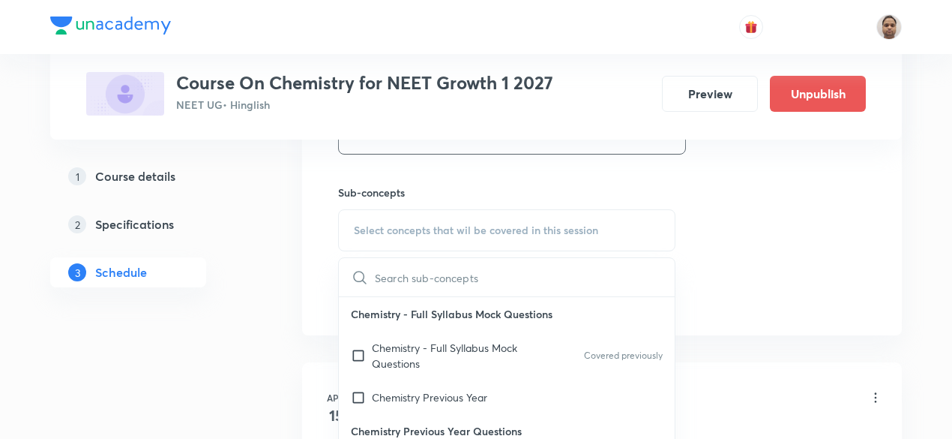
click at [358, 353] on input "checkbox" at bounding box center [361, 355] width 21 height 31
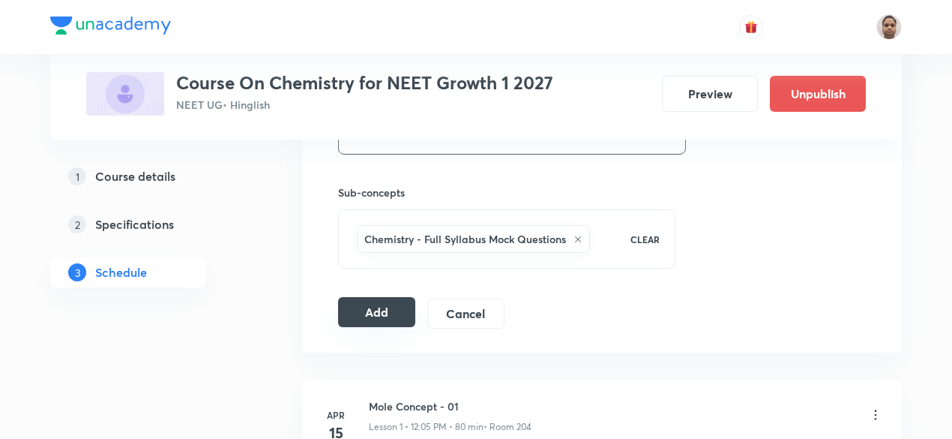
click at [379, 307] on button "Add" at bounding box center [376, 312] width 77 height 30
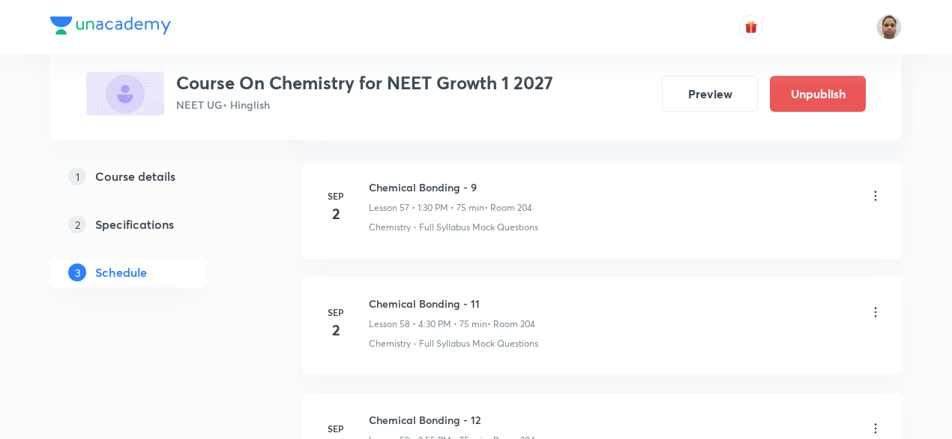
scroll to position [6902, 0]
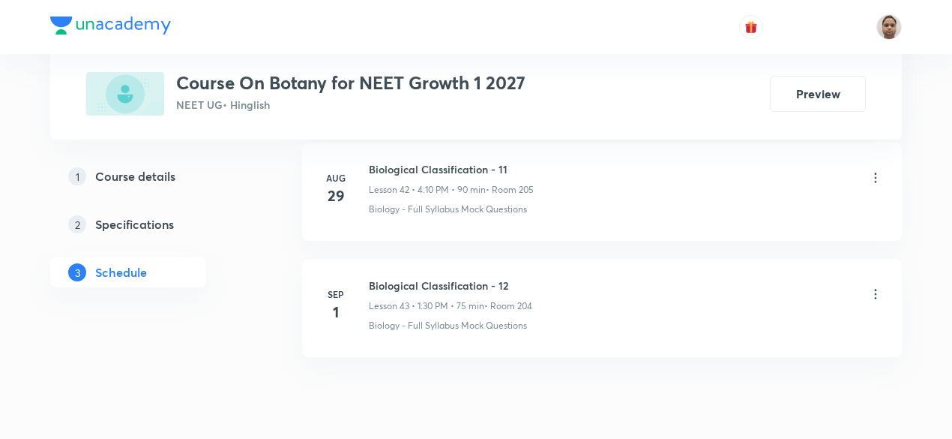
scroll to position [5737, 0]
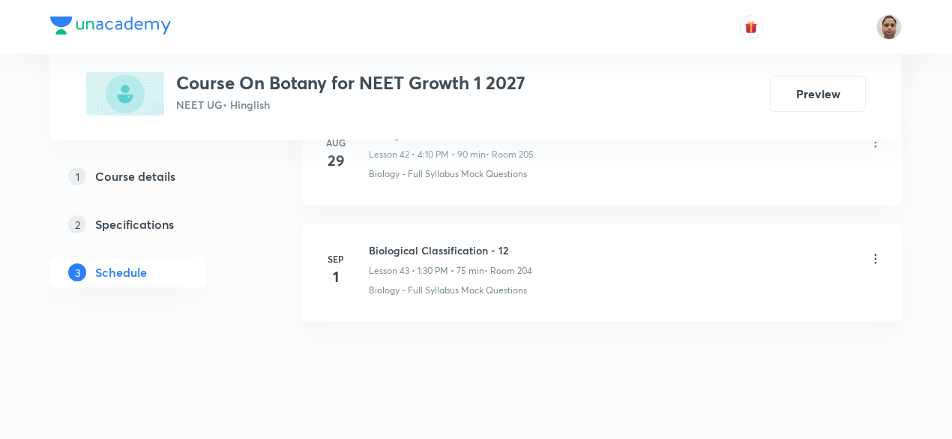
click at [469, 242] on h6 "Biological Classification - 12" at bounding box center [450, 250] width 163 height 16
copy h6 "Biological Classification - 12"
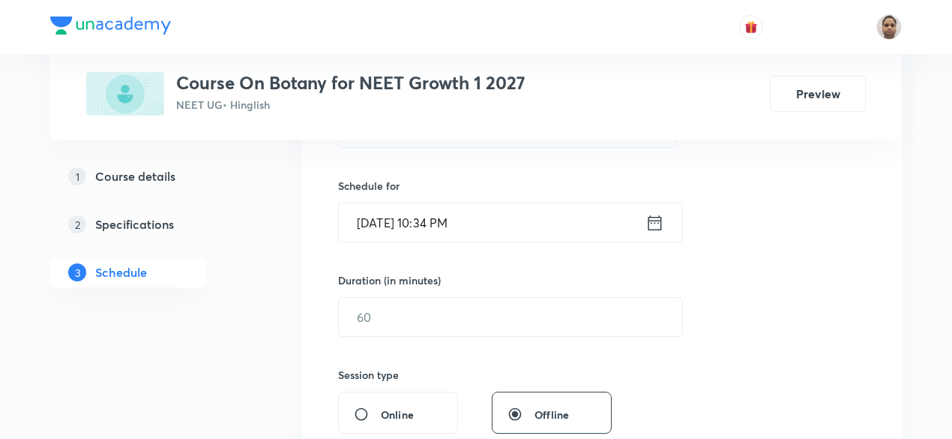
scroll to position [263, 0]
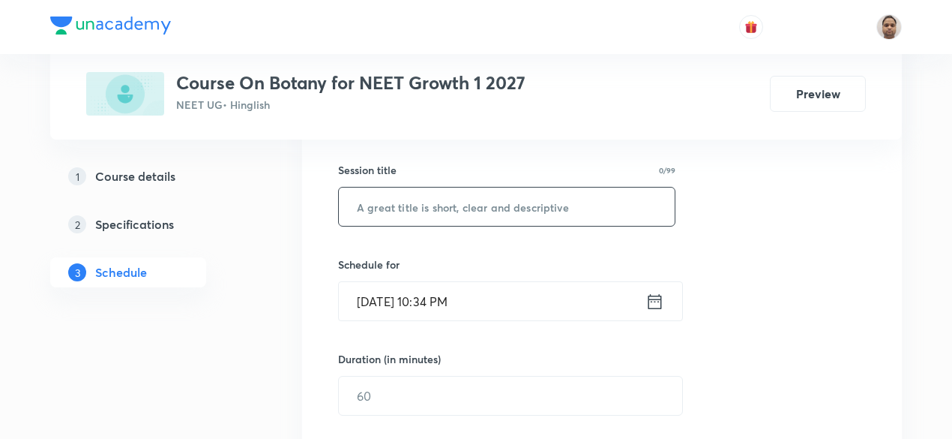
click at [422, 210] on input "text" at bounding box center [507, 206] width 336 height 38
paste input "Biological Classification - 12"
type input "Biological Classification - 13"
click at [388, 286] on input "[DATE] 10:34 PM" at bounding box center [492, 301] width 307 height 38
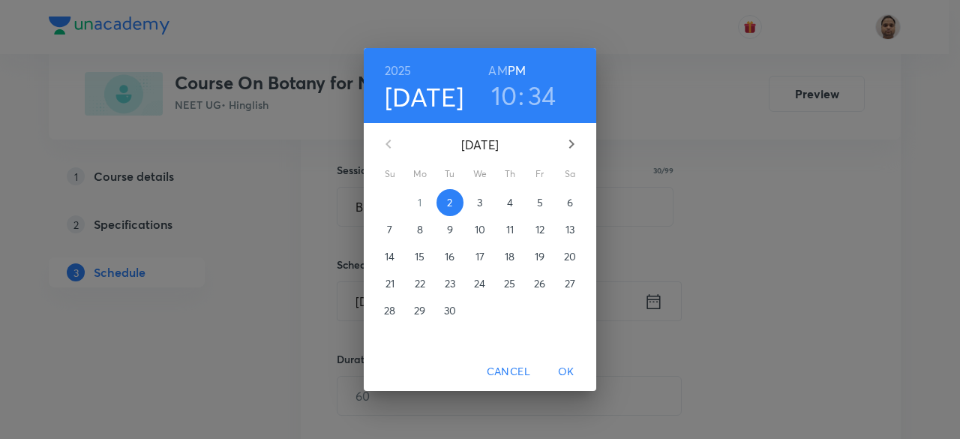
click at [476, 197] on span "3" at bounding box center [479, 202] width 27 height 15
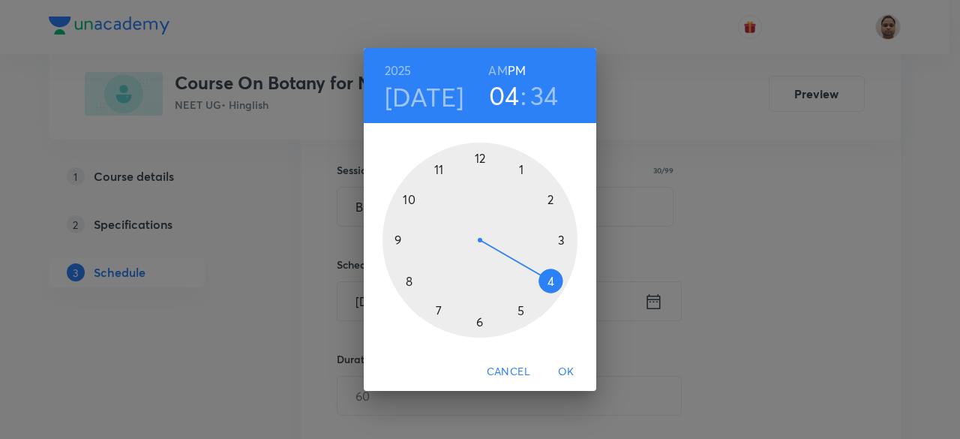
drag, startPoint x: 405, startPoint y: 196, endPoint x: 546, endPoint y: 269, distance: 159.0
click at [546, 269] on div at bounding box center [479, 239] width 195 height 195
drag, startPoint x: 514, startPoint y: 299, endPoint x: 552, endPoint y: 283, distance: 41.4
click at [552, 283] on div at bounding box center [479, 239] width 195 height 195
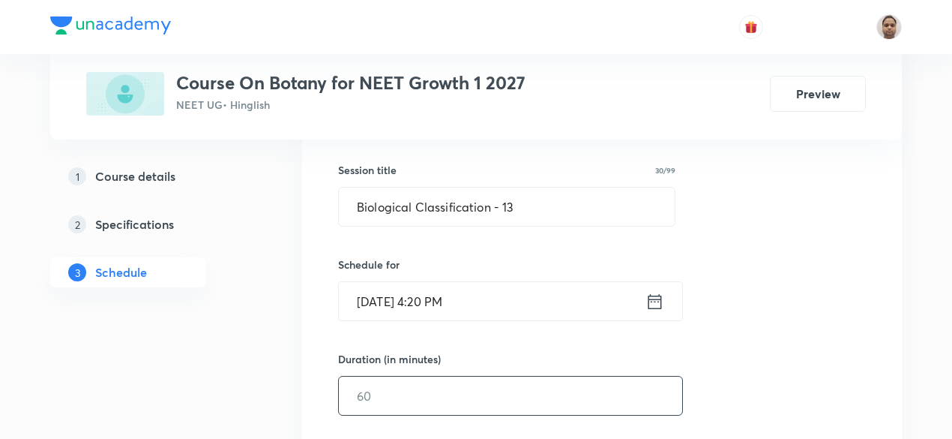
click at [415, 400] on input "text" at bounding box center [510, 395] width 343 height 38
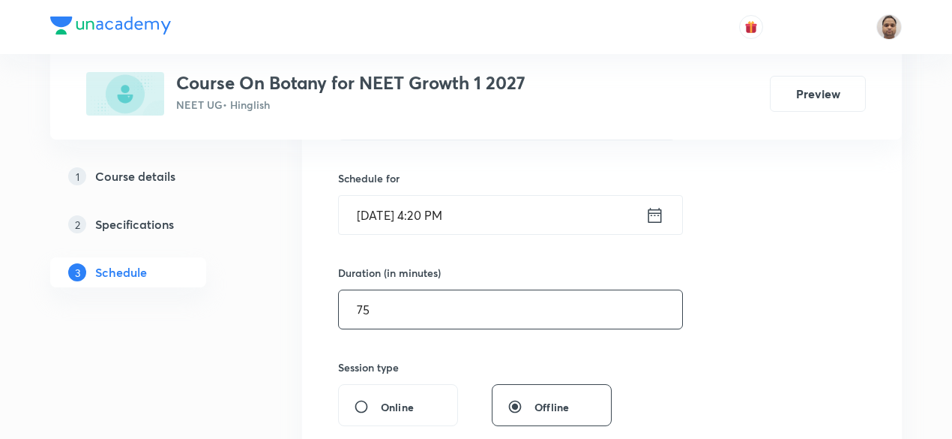
scroll to position [488, 0]
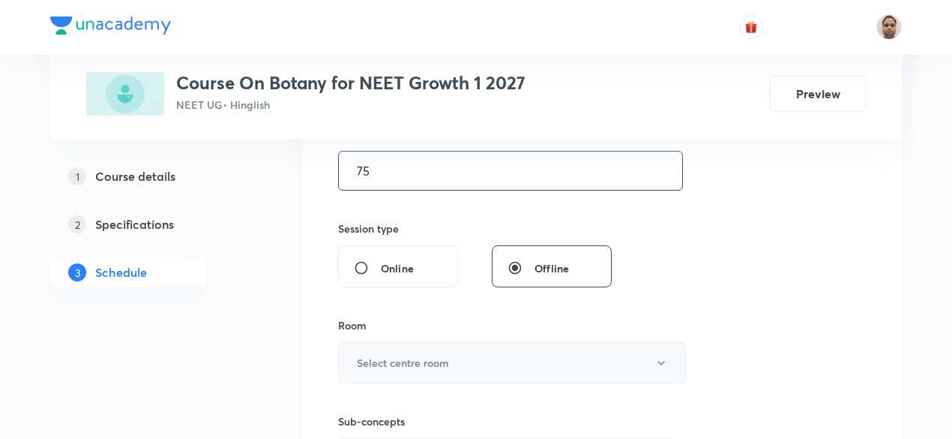
type input "75"
click at [383, 364] on h6 "Select centre room" at bounding box center [403, 363] width 92 height 16
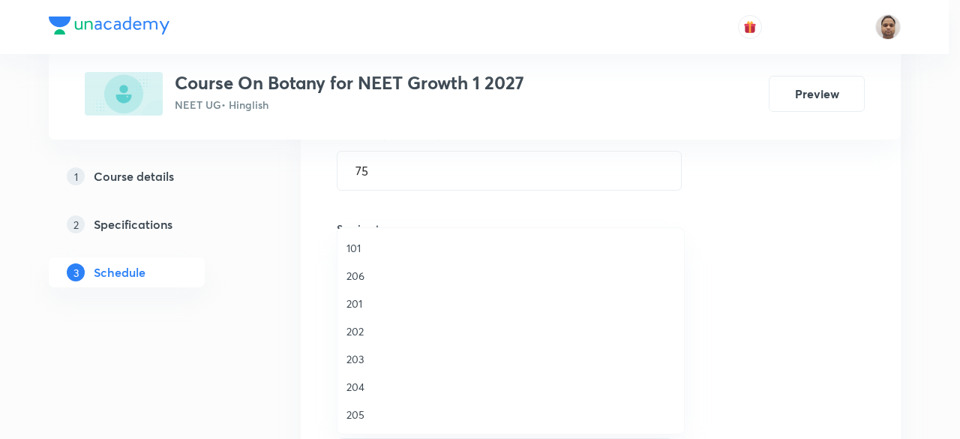
click at [363, 380] on span "204" at bounding box center [510, 387] width 328 height 16
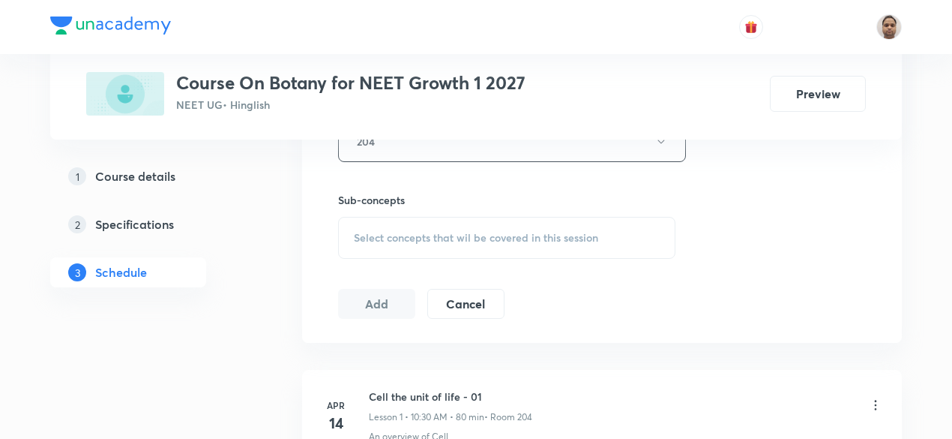
scroll to position [713, 0]
click at [395, 235] on span "Select concepts that wil be covered in this session" at bounding box center [476, 234] width 244 height 12
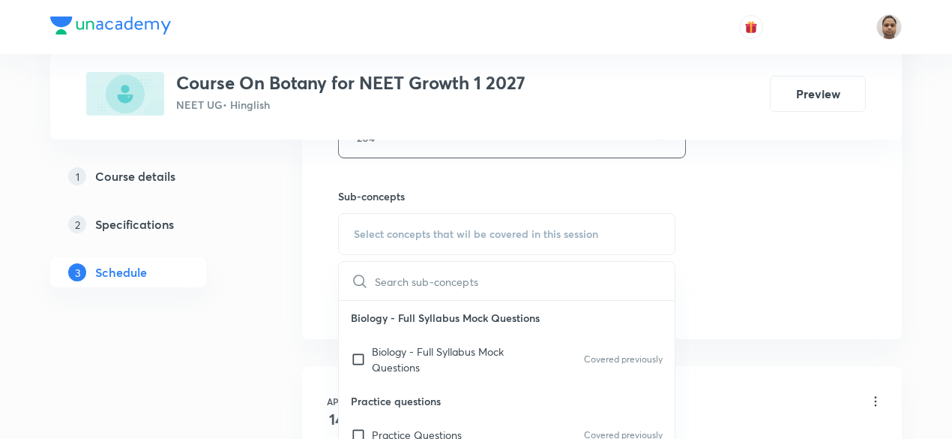
click at [360, 357] on input "checkbox" at bounding box center [361, 358] width 21 height 31
checkbox input "true"
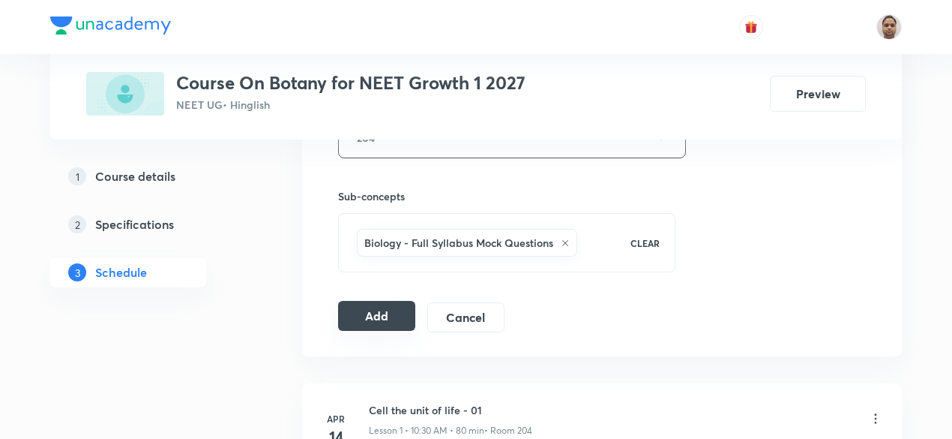
click at [370, 316] on button "Add" at bounding box center [376, 316] width 77 height 30
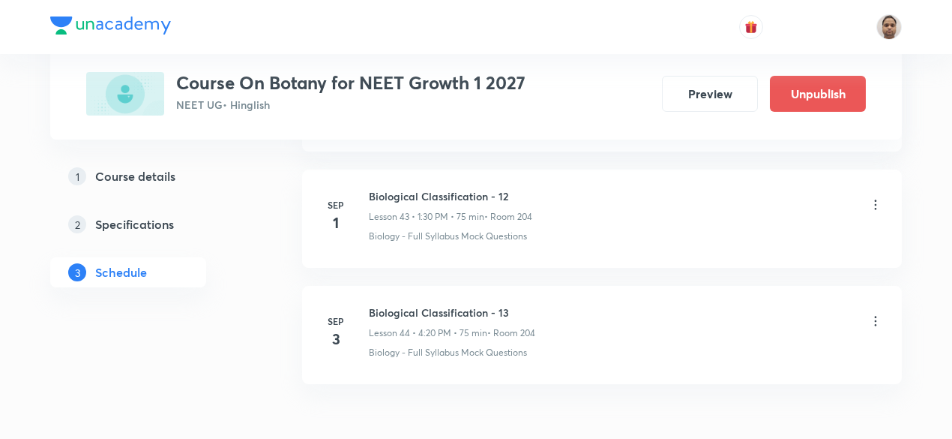
scroll to position [5125, 0]
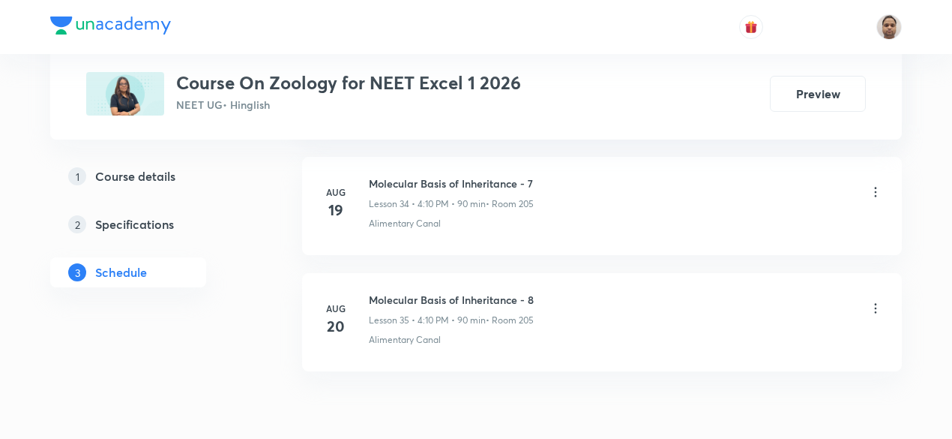
scroll to position [4811, 0]
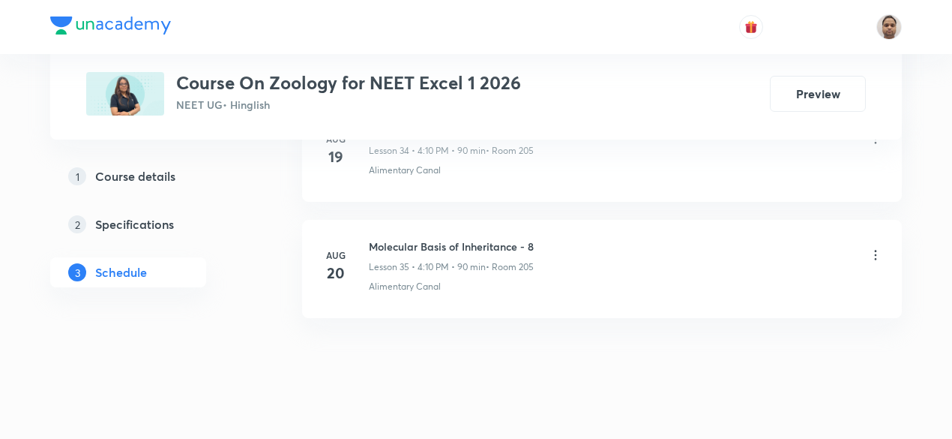
click at [436, 238] on h6 "Molecular Basis of Inheritance - 8" at bounding box center [451, 246] width 165 height 16
copy h6 "Molecular Basis of Inheritance - 8"
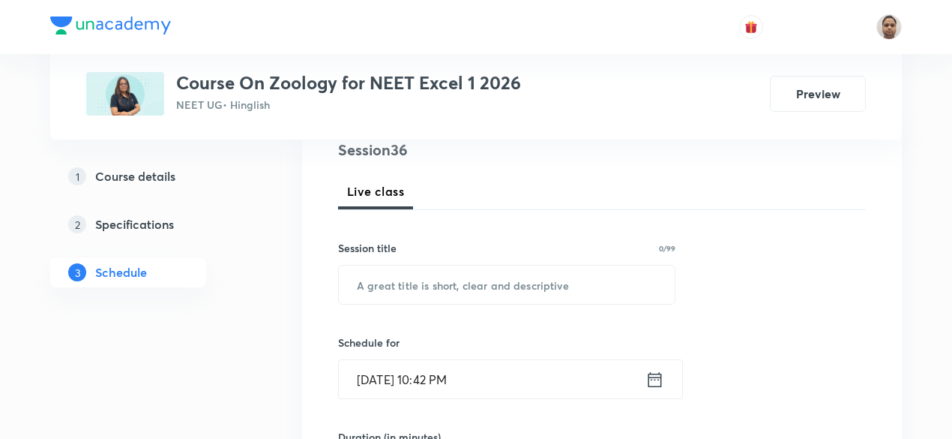
scroll to position [172, 0]
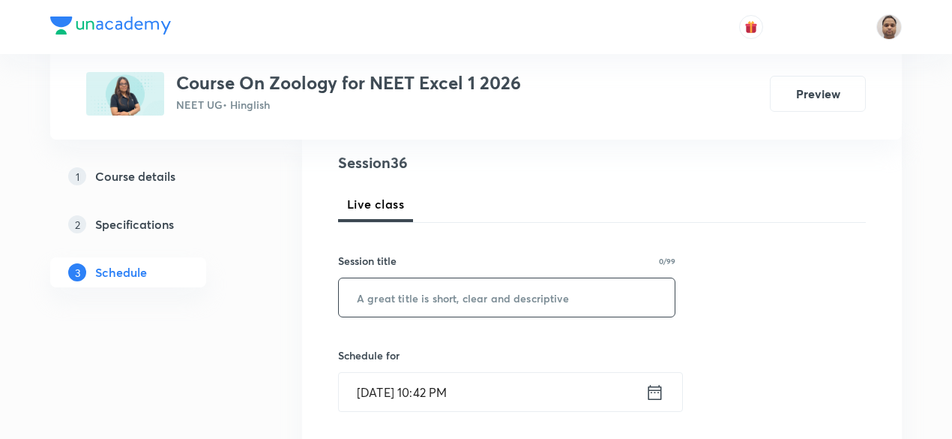
click at [460, 296] on input "text" at bounding box center [507, 297] width 336 height 38
paste input "Molecular Basis of Inheritance - 8"
type input "Molecular Basis of Inheritance - 9"
click at [447, 382] on input "[DATE] 10:42 PM" at bounding box center [492, 392] width 307 height 38
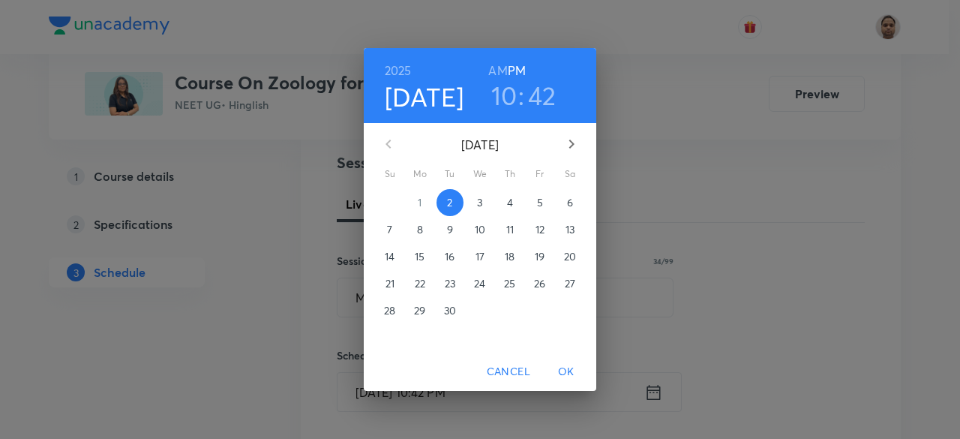
click at [478, 196] on p "3" at bounding box center [479, 202] width 5 height 15
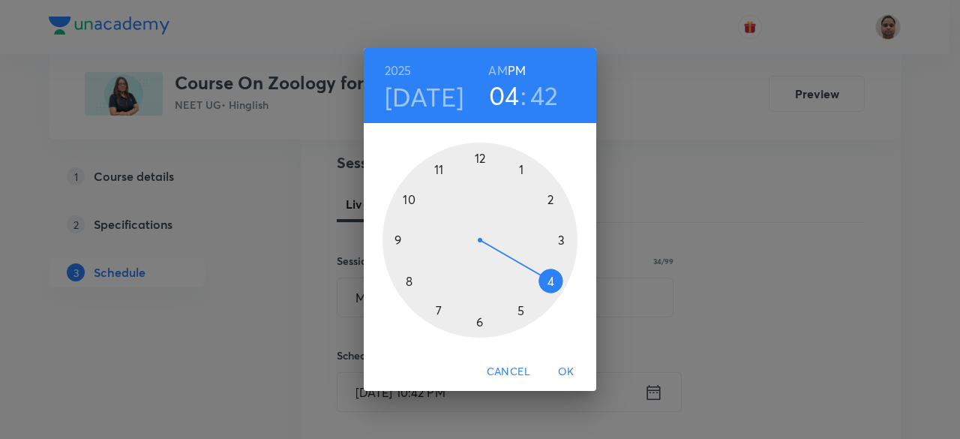
drag, startPoint x: 404, startPoint y: 193, endPoint x: 544, endPoint y: 277, distance: 163.1
click at [544, 277] on div at bounding box center [479, 239] width 195 height 195
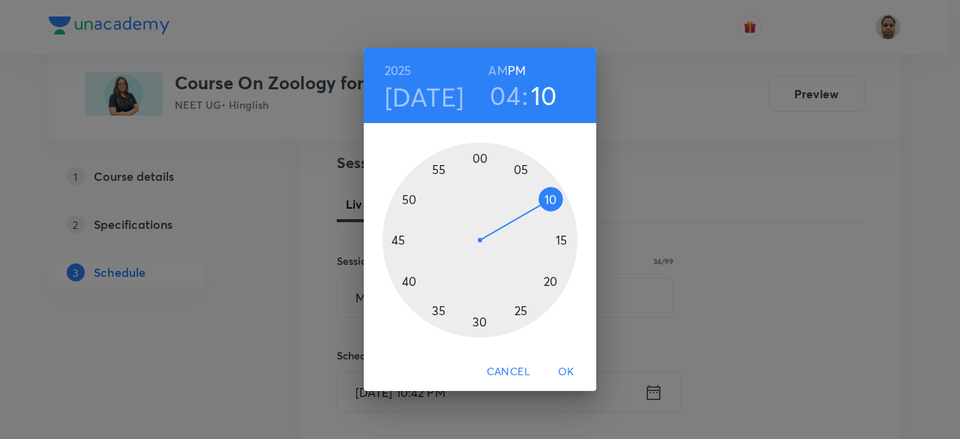
drag, startPoint x: 402, startPoint y: 256, endPoint x: 551, endPoint y: 198, distance: 160.3
click at [551, 198] on div at bounding box center [479, 239] width 195 height 195
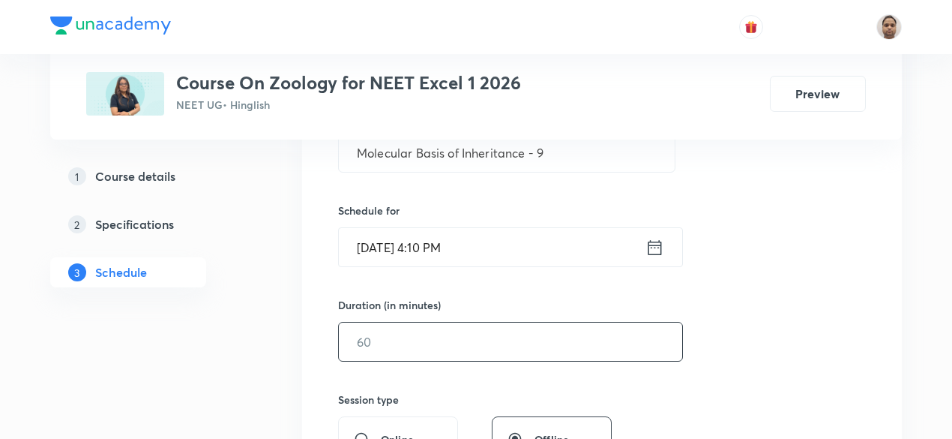
scroll to position [322, 0]
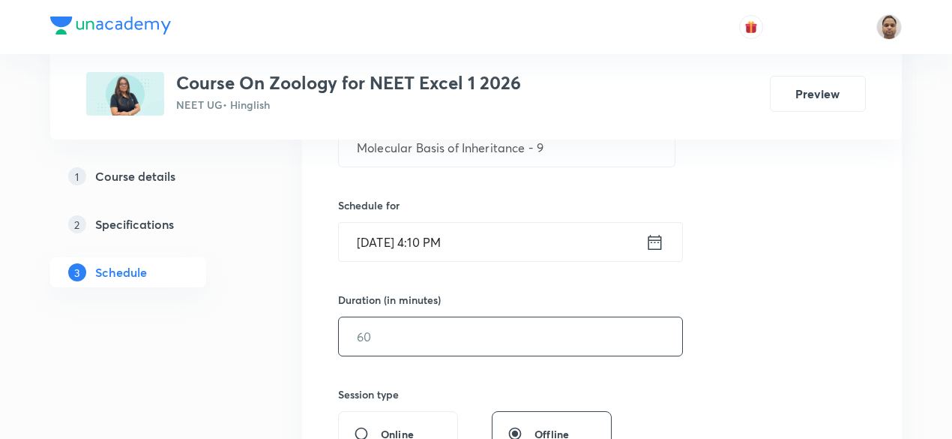
click at [412, 324] on input "text" at bounding box center [510, 336] width 343 height 38
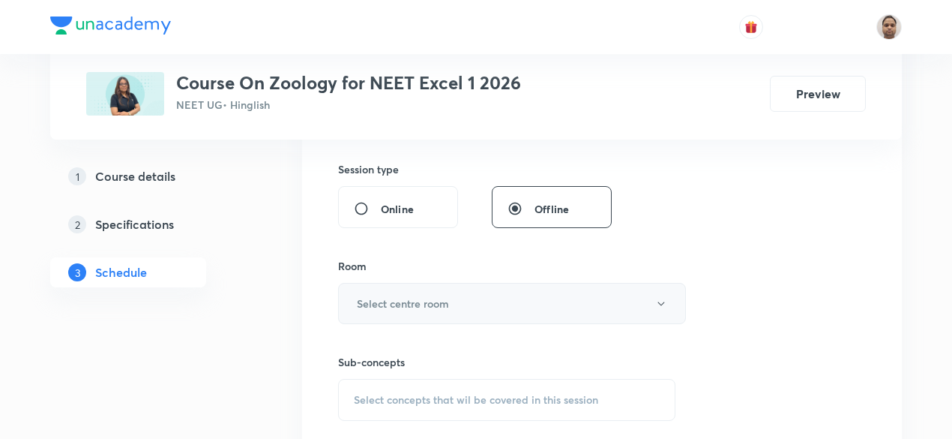
type input "90"
click at [391, 314] on button "Select centre room" at bounding box center [512, 303] width 348 height 41
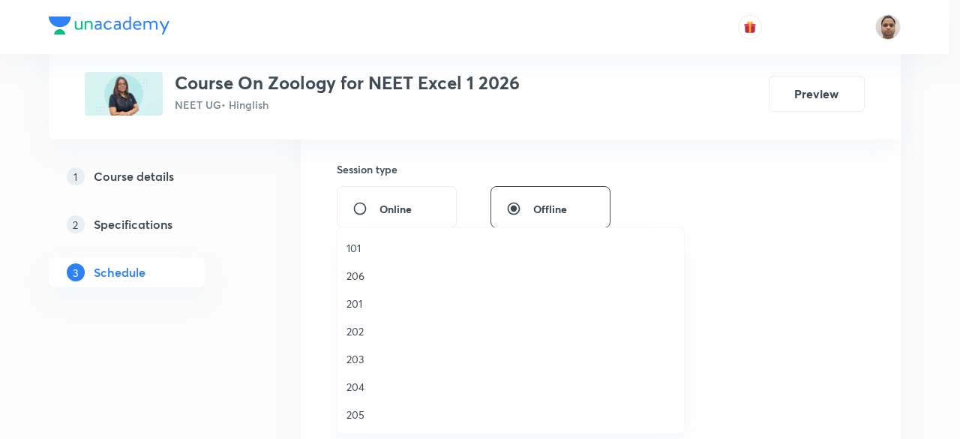
click at [367, 406] on span "205" at bounding box center [510, 414] width 328 height 16
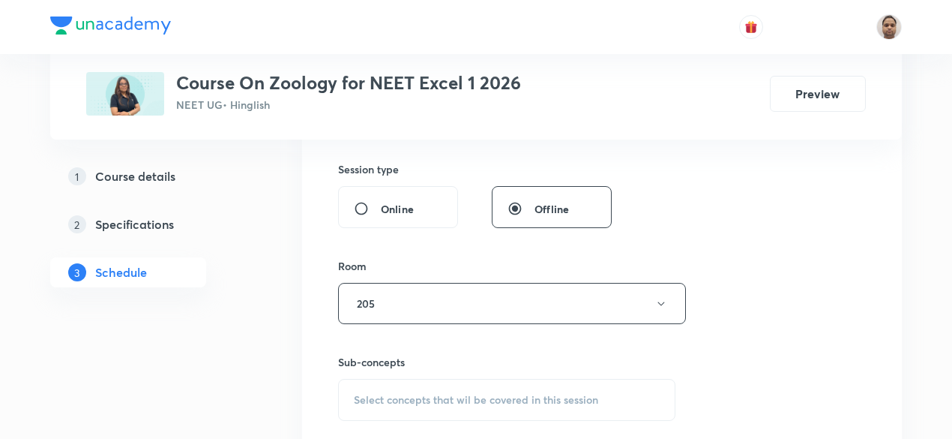
scroll to position [697, 0]
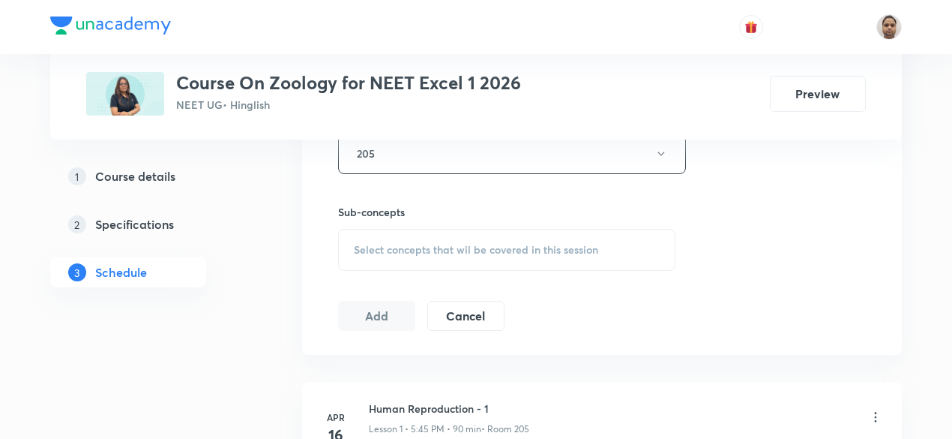
click at [408, 247] on span "Select concepts that wil be covered in this session" at bounding box center [476, 250] width 244 height 12
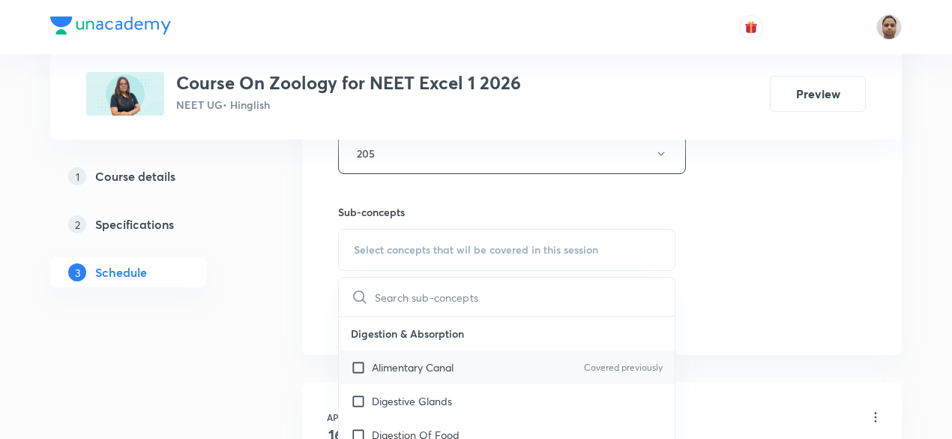
click at [364, 364] on input "checkbox" at bounding box center [361, 367] width 21 height 16
checkbox input "true"
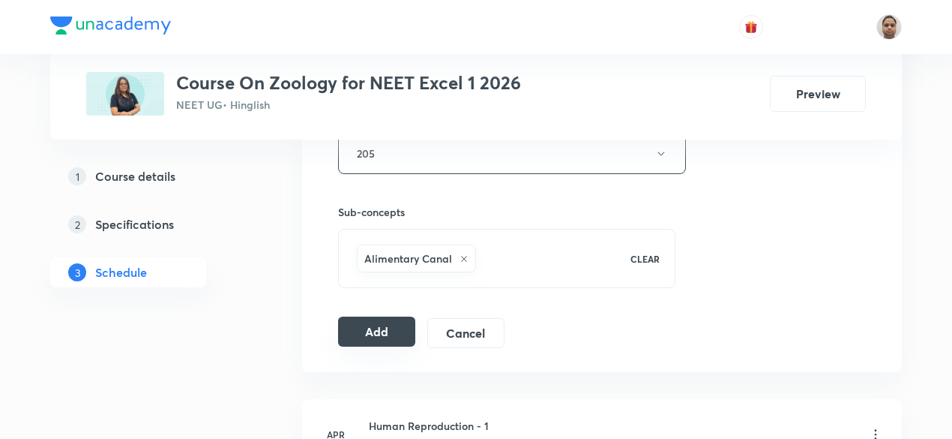
click at [373, 329] on button "Add" at bounding box center [376, 331] width 77 height 30
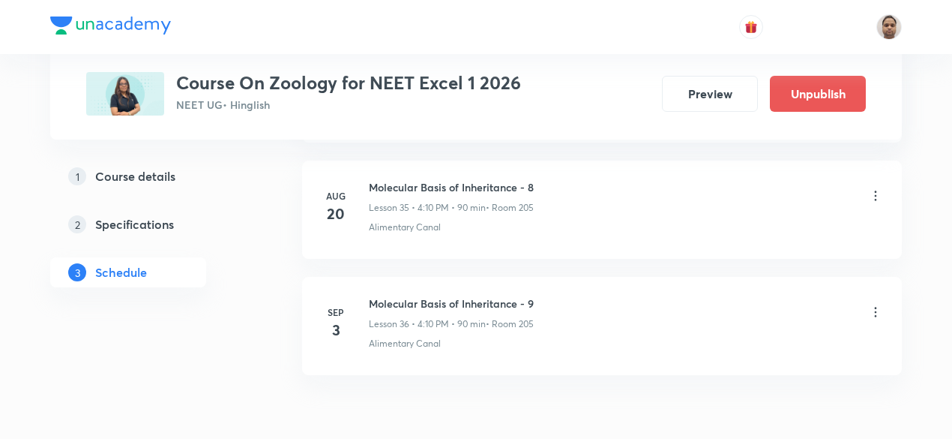
scroll to position [4240, 0]
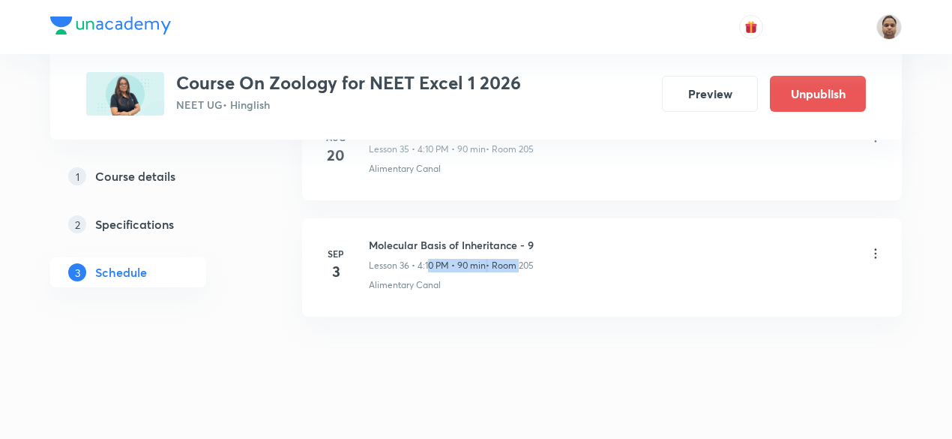
drag, startPoint x: 428, startPoint y: 244, endPoint x: 517, endPoint y: 244, distance: 88.5
click at [517, 259] on div "Lesson 36 • 4:10 PM • 90 min • Room 205" at bounding box center [451, 265] width 165 height 13
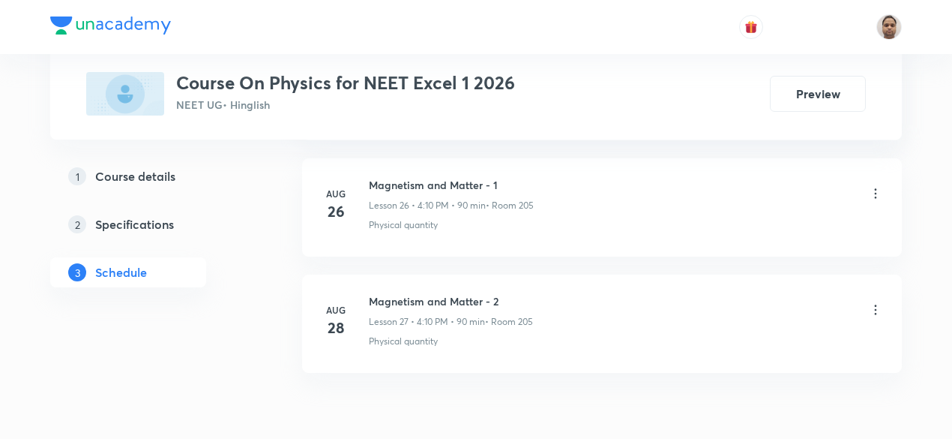
scroll to position [3886, 0]
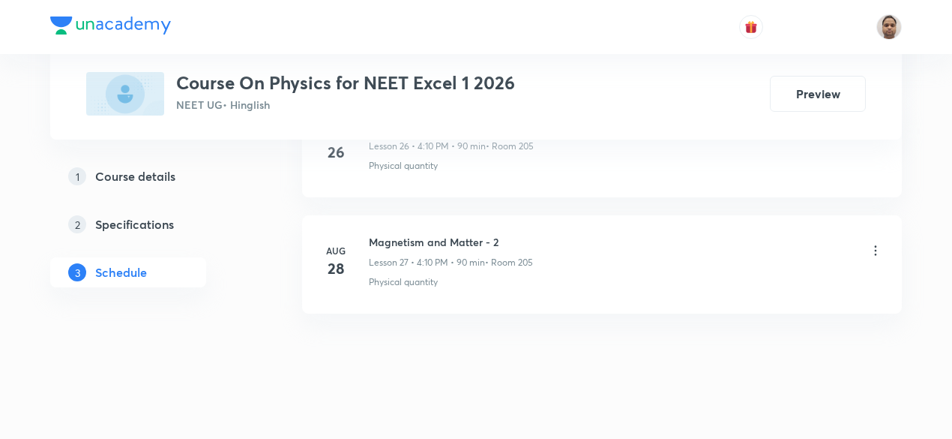
click at [444, 234] on h6 "Magnetism and Matter - 2" at bounding box center [451, 242] width 164 height 16
copy h6 "Magnetism and Matter - 2"
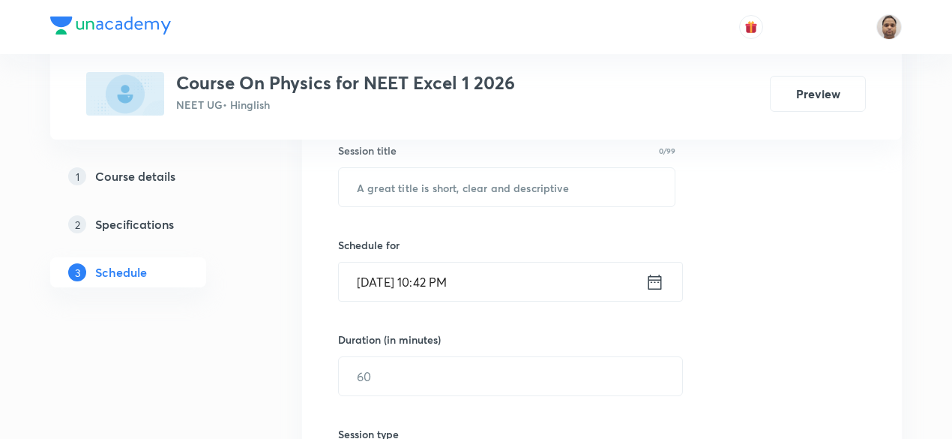
scroll to position [211, 0]
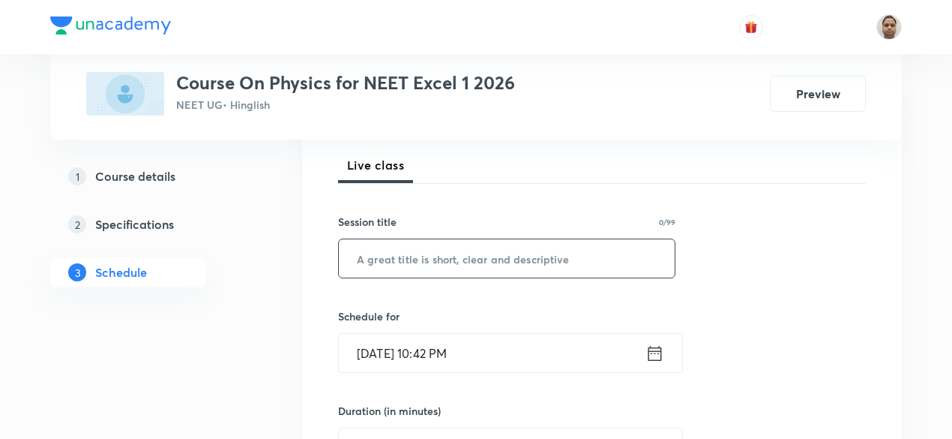
click at [433, 265] on input "text" at bounding box center [507, 258] width 336 height 38
paste input "Electromagnetic Induction"
type input "Electromagnetic Induction - 1"
click at [430, 357] on input "[DATE] 10:42 PM" at bounding box center [492, 353] width 307 height 38
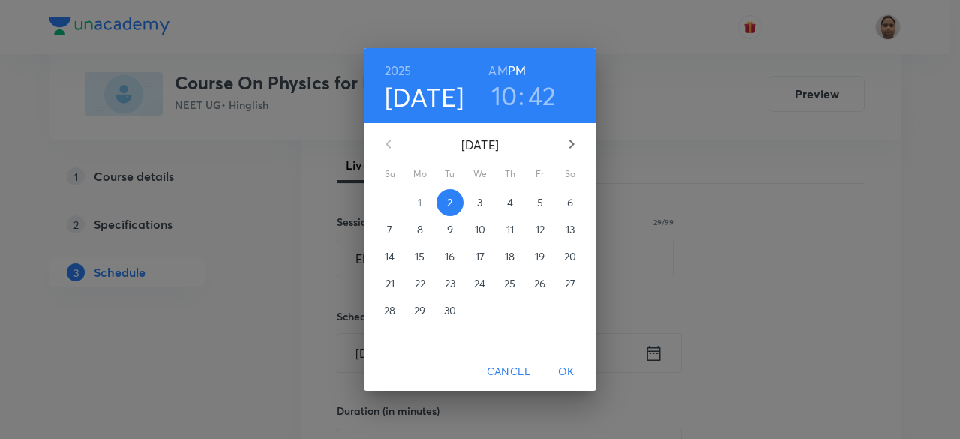
drag, startPoint x: 479, startPoint y: 203, endPoint x: 377, endPoint y: 23, distance: 206.9
click at [479, 202] on p "3" at bounding box center [479, 202] width 5 height 15
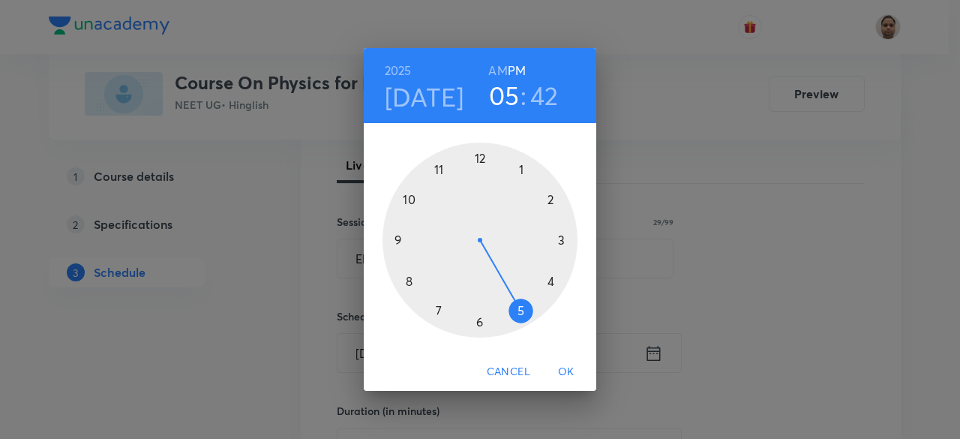
drag, startPoint x: 411, startPoint y: 196, endPoint x: 517, endPoint y: 323, distance: 165.6
click at [517, 323] on div at bounding box center [479, 239] width 195 height 195
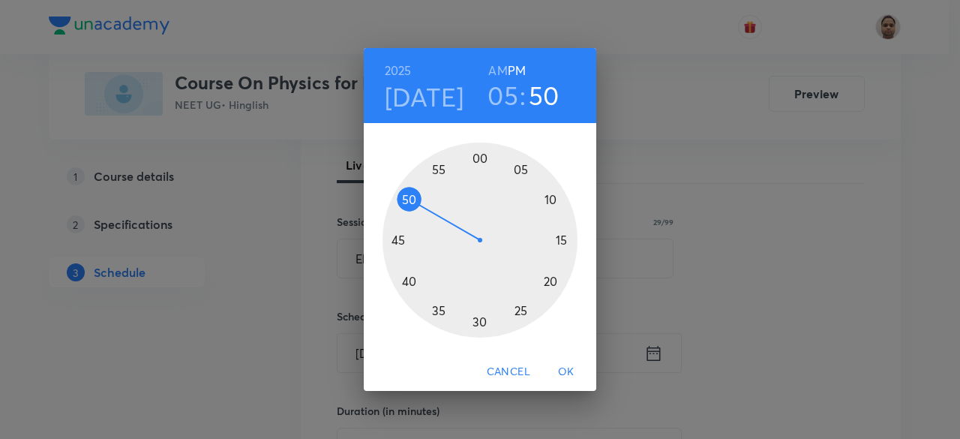
drag, startPoint x: 412, startPoint y: 257, endPoint x: 429, endPoint y: 208, distance: 52.2
click at [429, 208] on div at bounding box center [479, 239] width 195 height 195
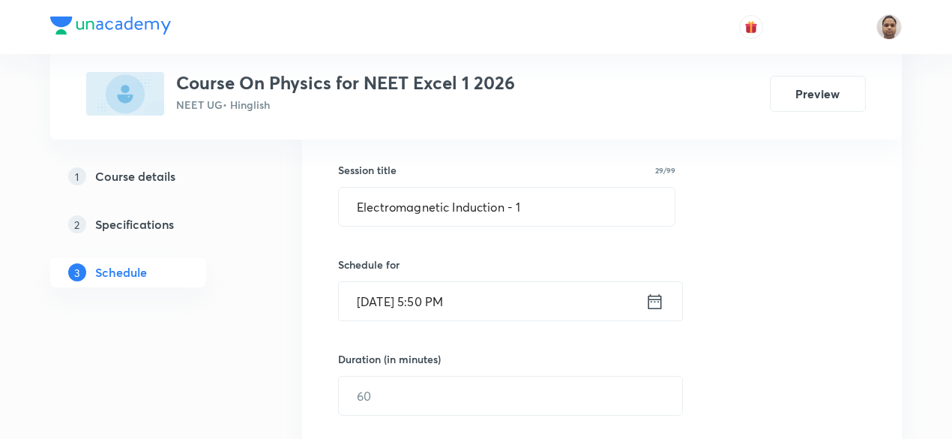
scroll to position [286, 0]
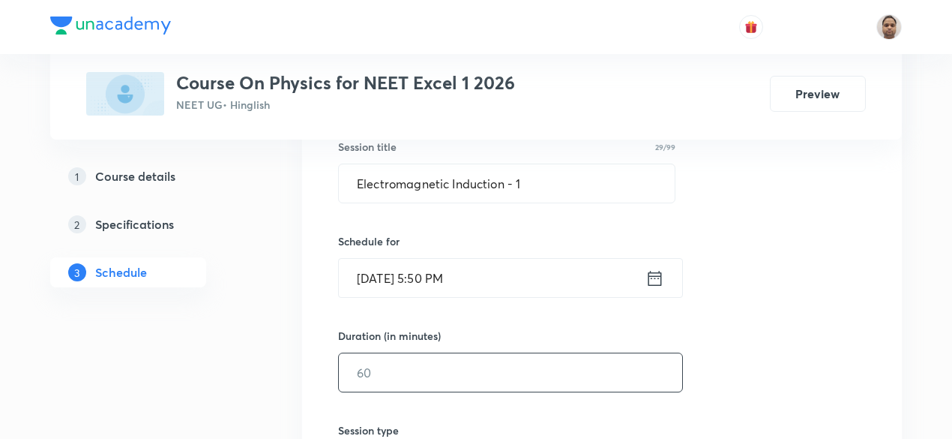
click at [408, 360] on input "text" at bounding box center [510, 372] width 343 height 38
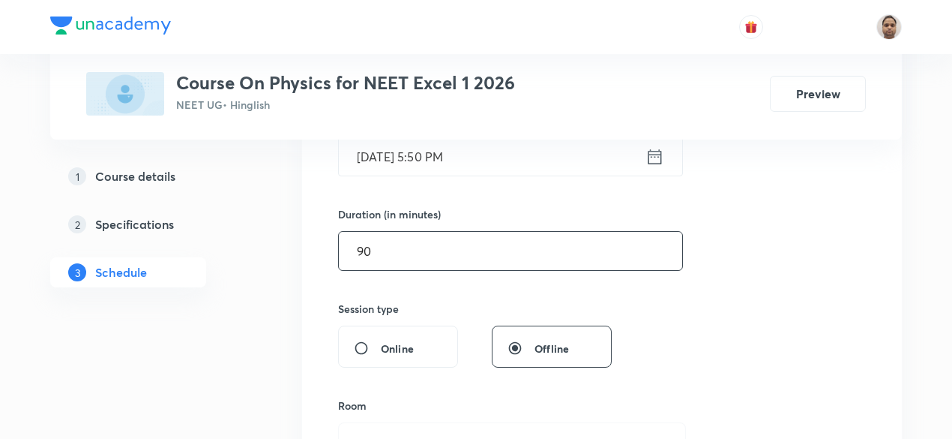
scroll to position [511, 0]
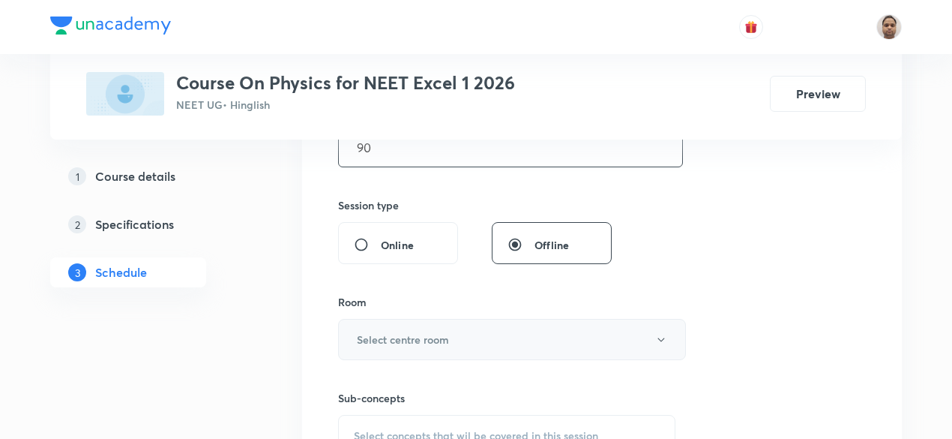
type input "90"
click at [386, 337] on h6 "Select centre room" at bounding box center [403, 339] width 92 height 16
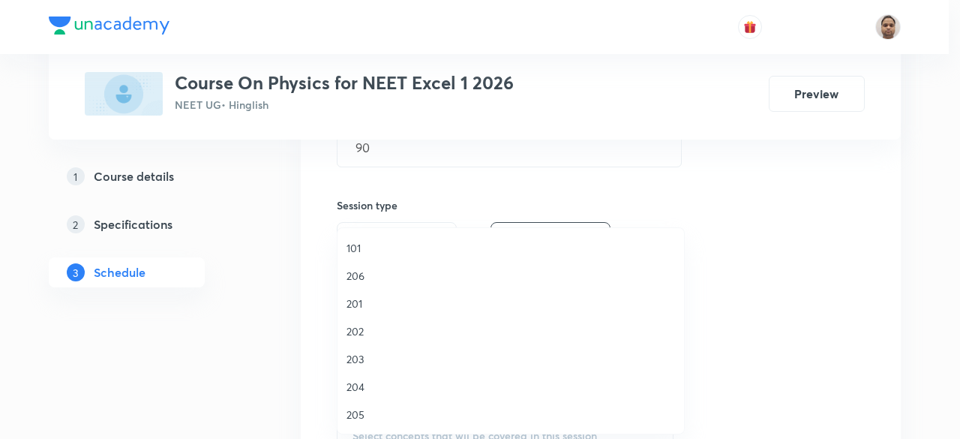
click at [364, 412] on span "205" at bounding box center [510, 414] width 328 height 16
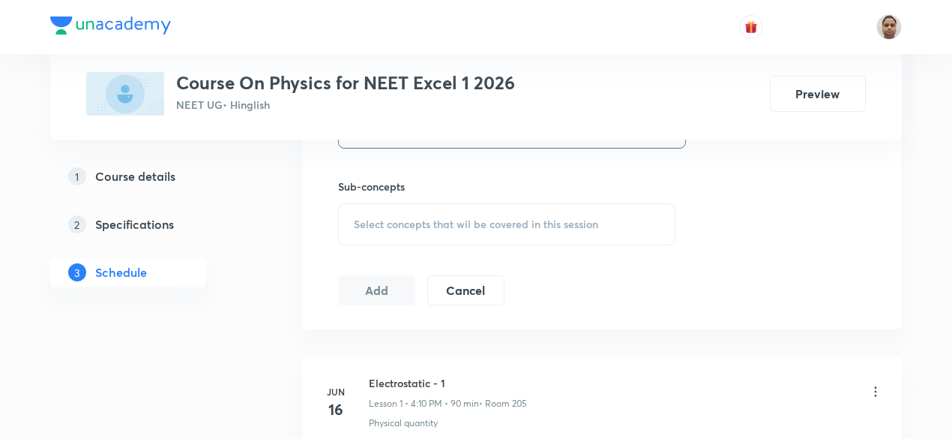
scroll to position [736, 0]
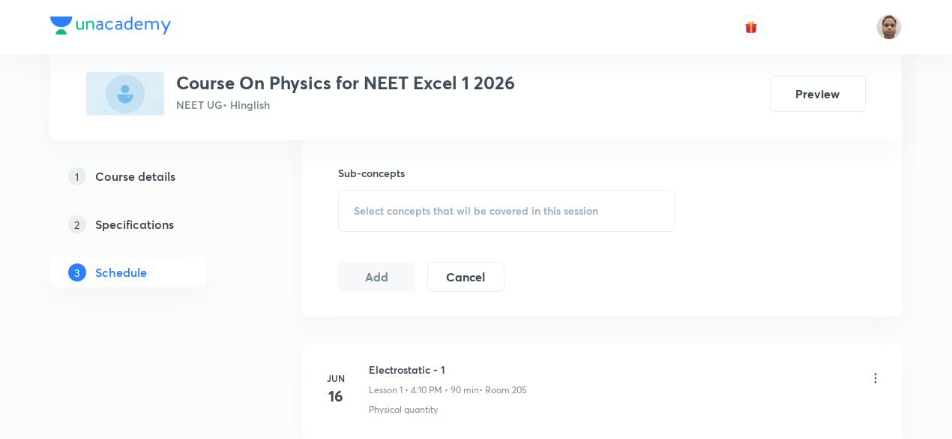
click at [390, 215] on span "Select concepts that wil be covered in this session" at bounding box center [476, 211] width 244 height 12
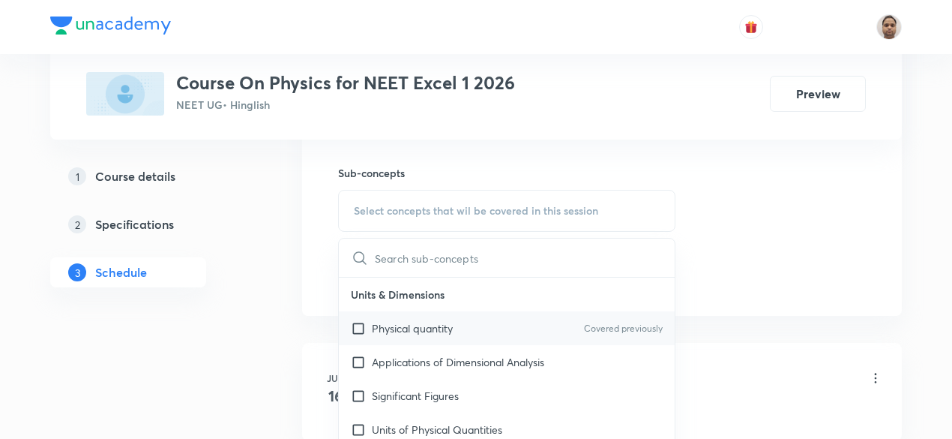
click at [358, 325] on input "checkbox" at bounding box center [361, 328] width 21 height 16
checkbox input "true"
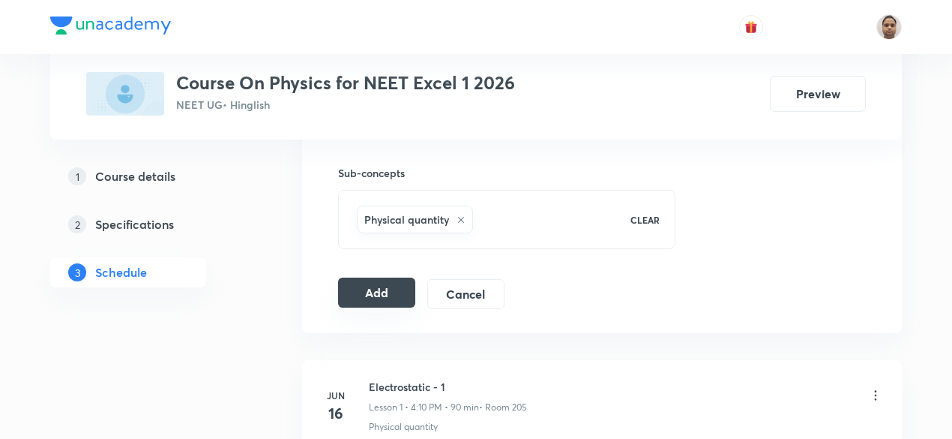
click at [372, 286] on button "Add" at bounding box center [376, 292] width 77 height 30
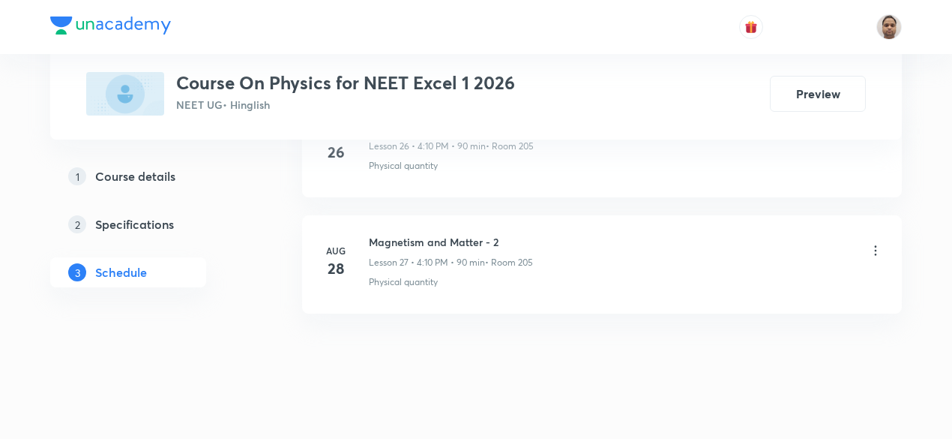
scroll to position [3199, 0]
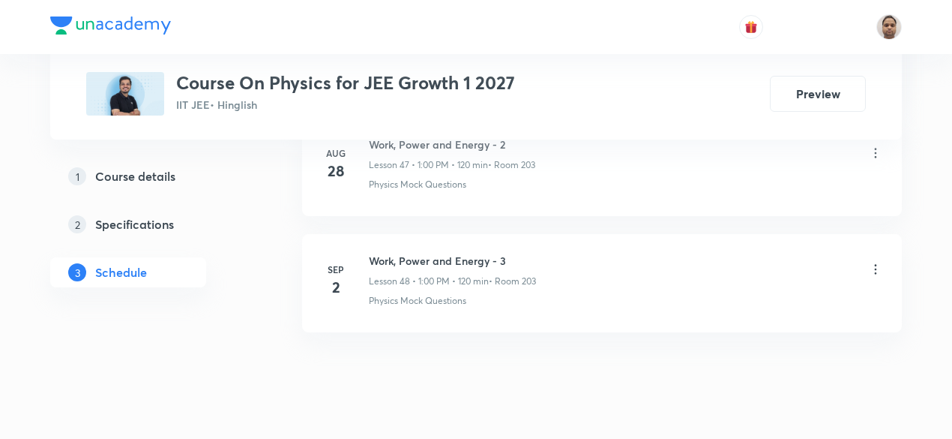
scroll to position [6315, 0]
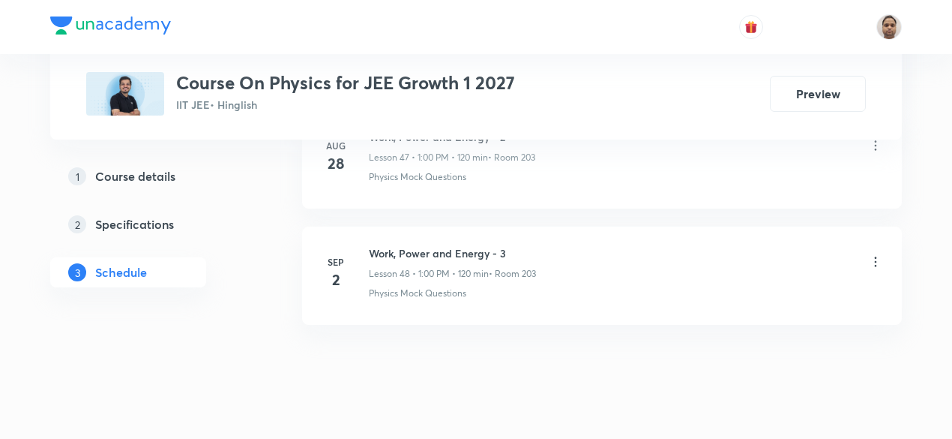
click at [422, 245] on h6 "Work, Power and Energy - 3" at bounding box center [452, 253] width 167 height 16
copy h6 "Work, Power and Energy - 3"
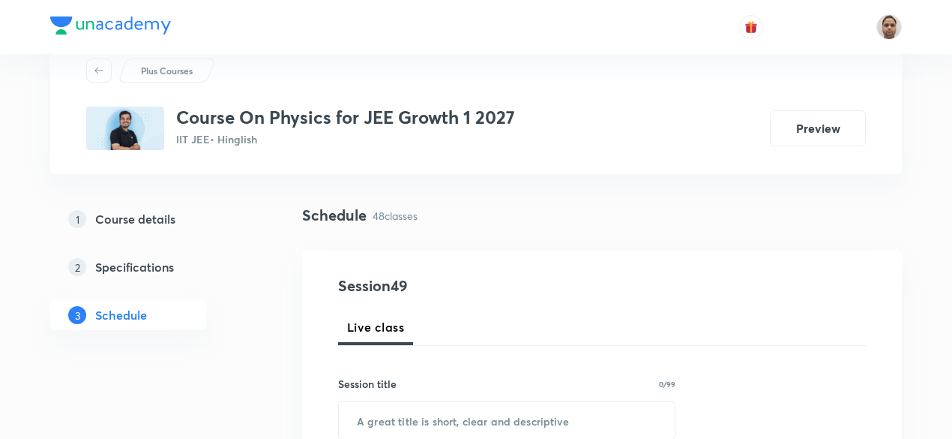
scroll to position [124, 0]
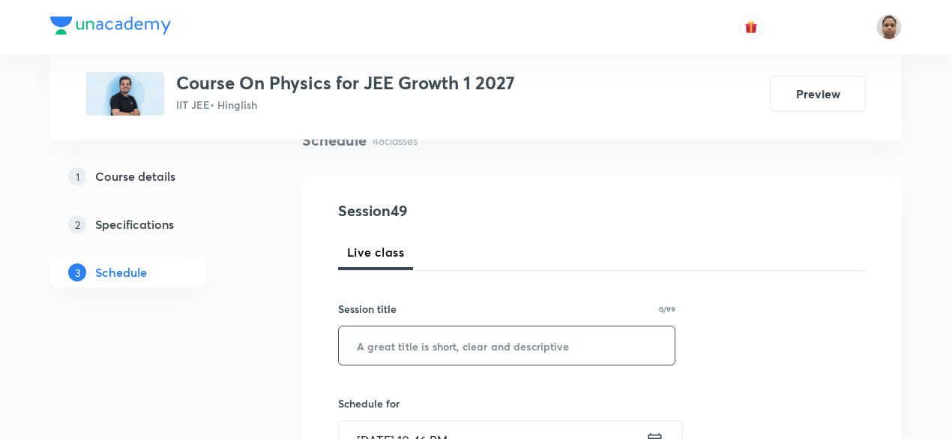
click at [436, 344] on input "text" at bounding box center [507, 345] width 336 height 38
paste input "Work, Power and Energy - 3"
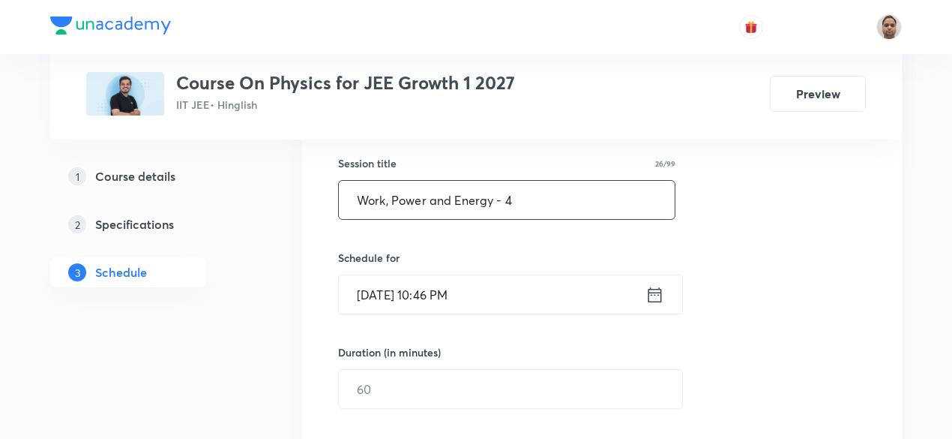
scroll to position [274, 0]
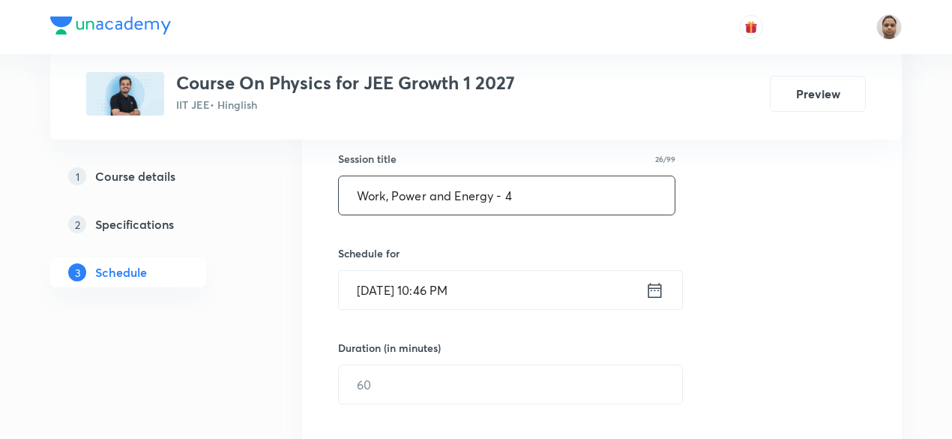
type input "Work, Power and Energy - 4"
click at [390, 277] on input "[DATE] 10:46 PM" at bounding box center [492, 290] width 307 height 38
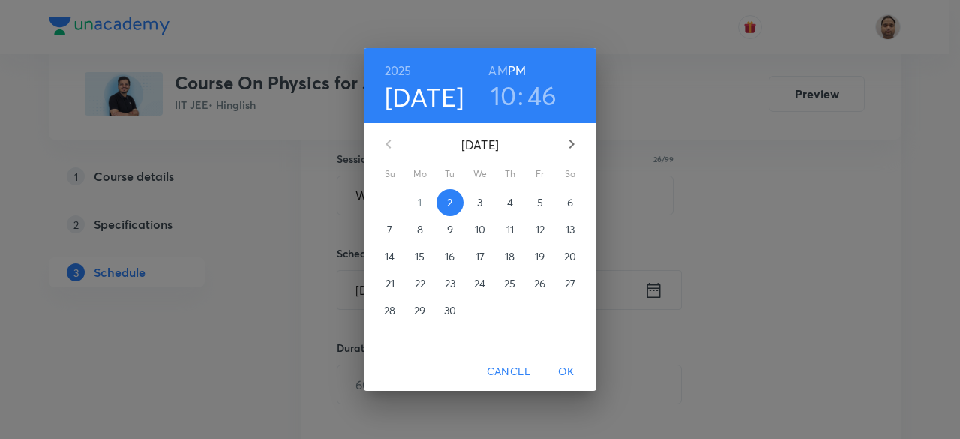
click at [475, 202] on span "3" at bounding box center [479, 202] width 27 height 15
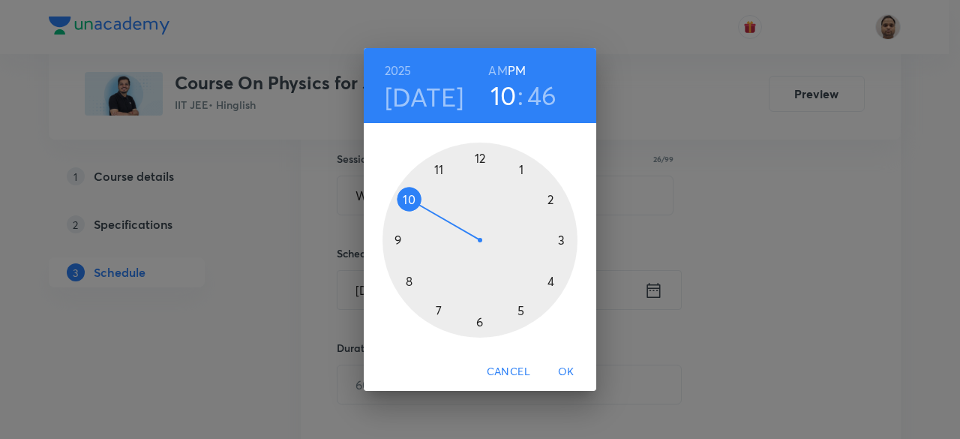
click at [403, 201] on div at bounding box center [479, 239] width 195 height 195
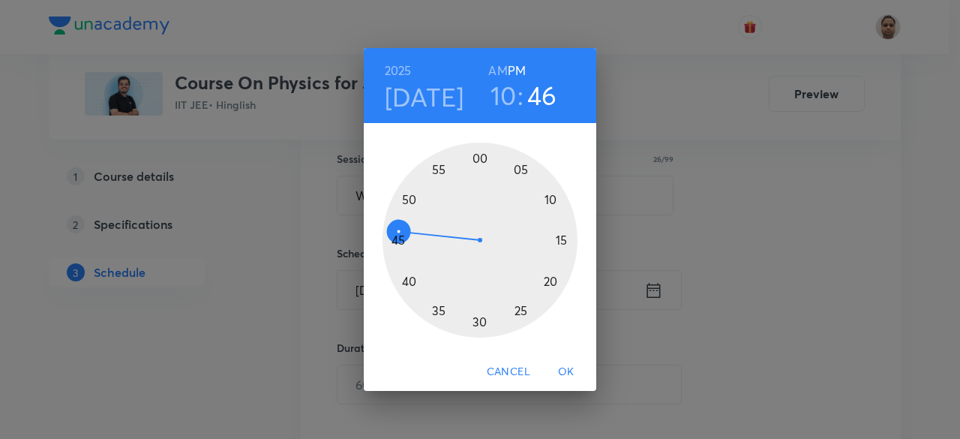
click at [498, 62] on h6 "AM" at bounding box center [497, 70] width 19 height 21
drag, startPoint x: 397, startPoint y: 229, endPoint x: 481, endPoint y: 307, distance: 115.2
click at [481, 307] on div at bounding box center [479, 239] width 195 height 195
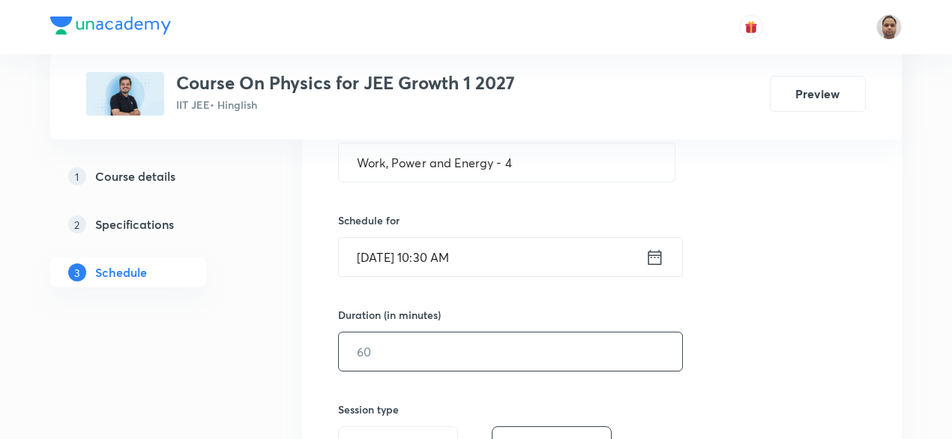
scroll to position [349, 0]
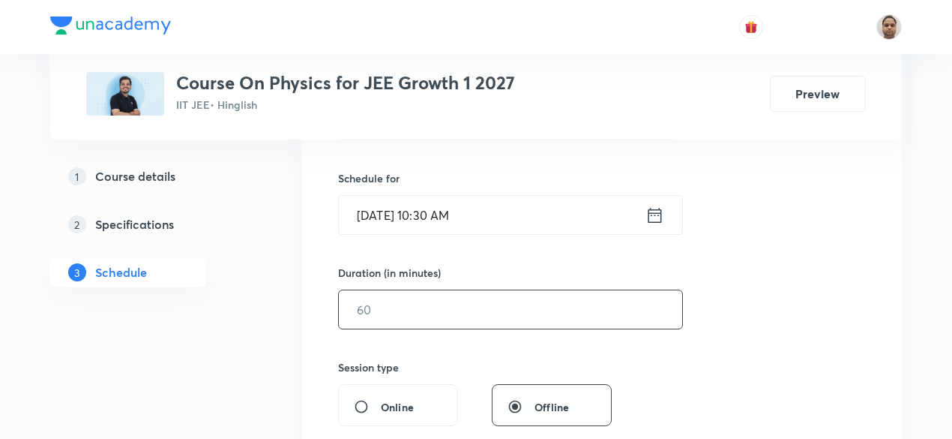
click at [417, 301] on input "text" at bounding box center [510, 309] width 343 height 38
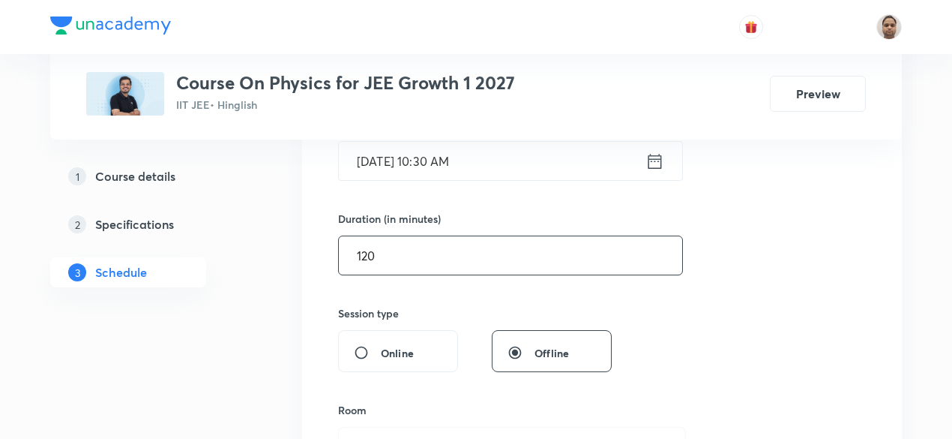
scroll to position [499, 0]
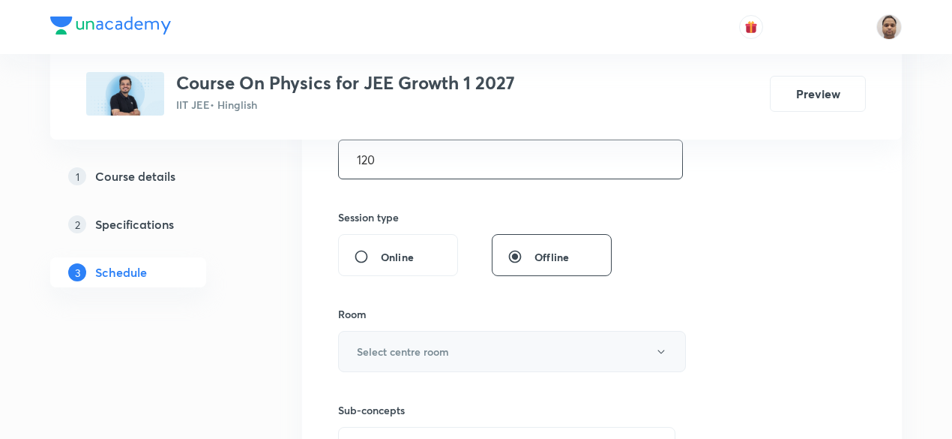
type input "120"
click at [393, 343] on h6 "Select centre room" at bounding box center [403, 351] width 92 height 16
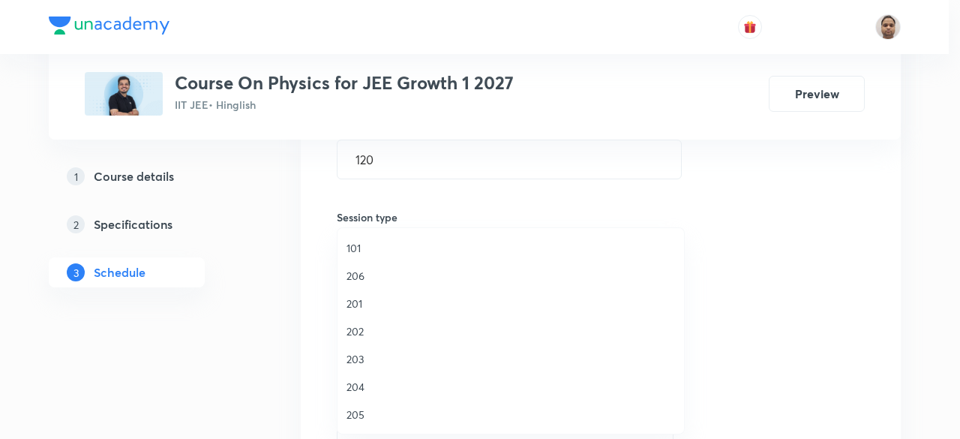
click at [369, 355] on span "203" at bounding box center [510, 359] width 328 height 16
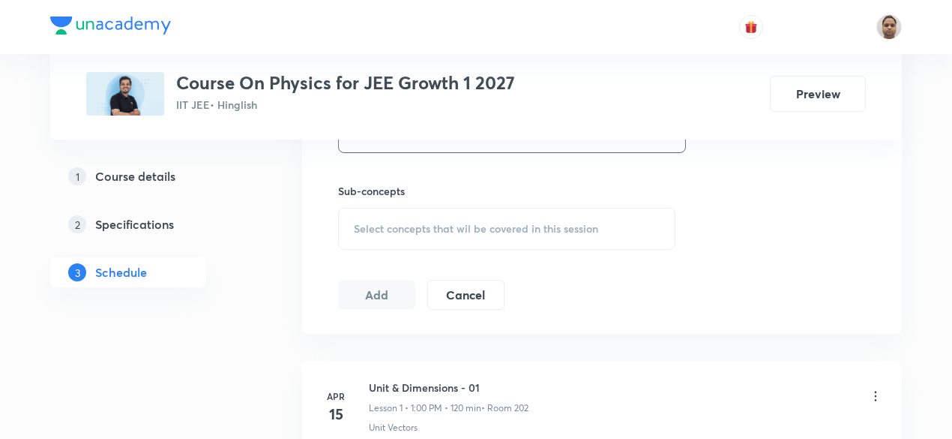
scroll to position [724, 0]
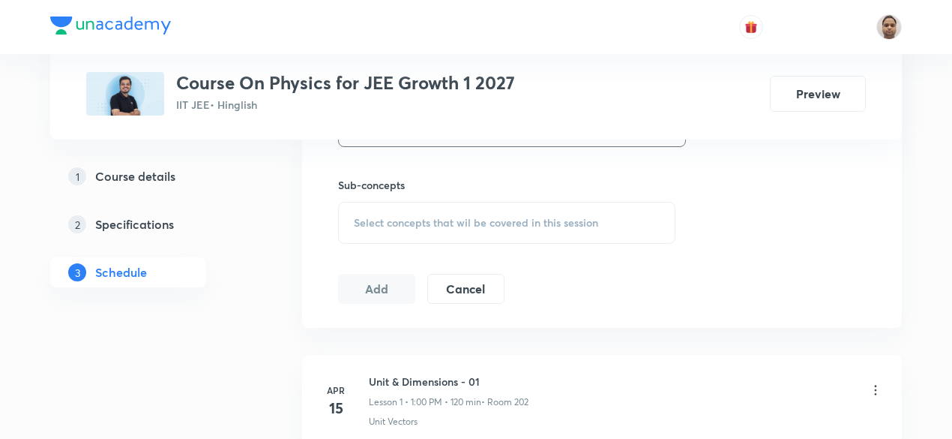
click at [397, 217] on span "Select concepts that wil be covered in this session" at bounding box center [476, 223] width 244 height 12
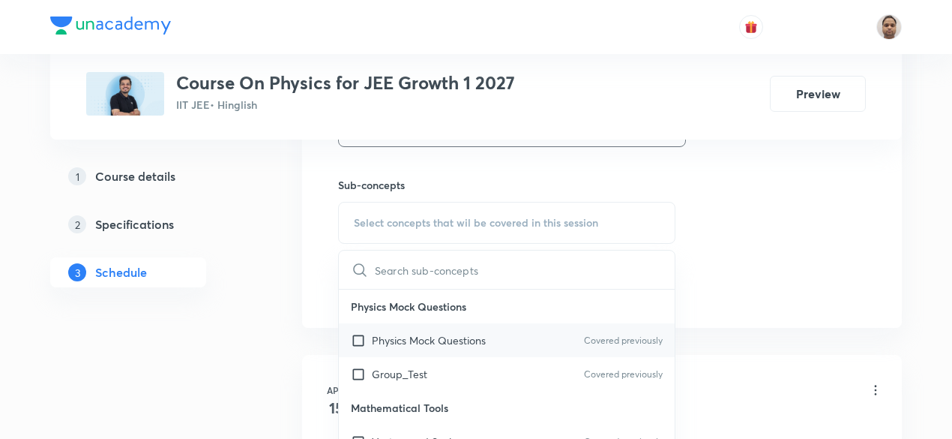
click at [358, 337] on input "checkbox" at bounding box center [361, 340] width 21 height 16
checkbox input "true"
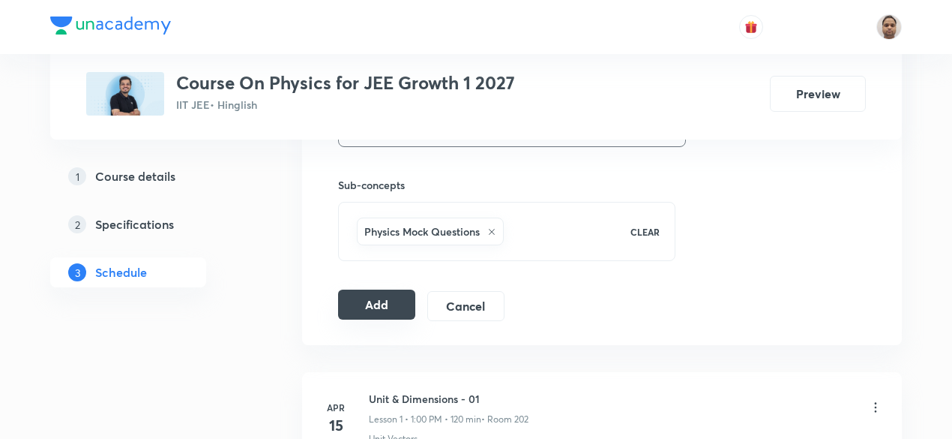
click at [367, 294] on button "Add" at bounding box center [376, 304] width 77 height 30
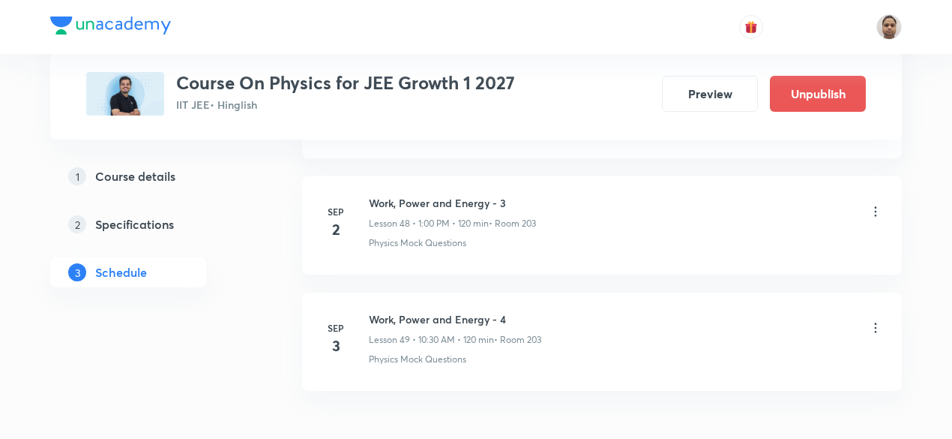
scroll to position [5745, 0]
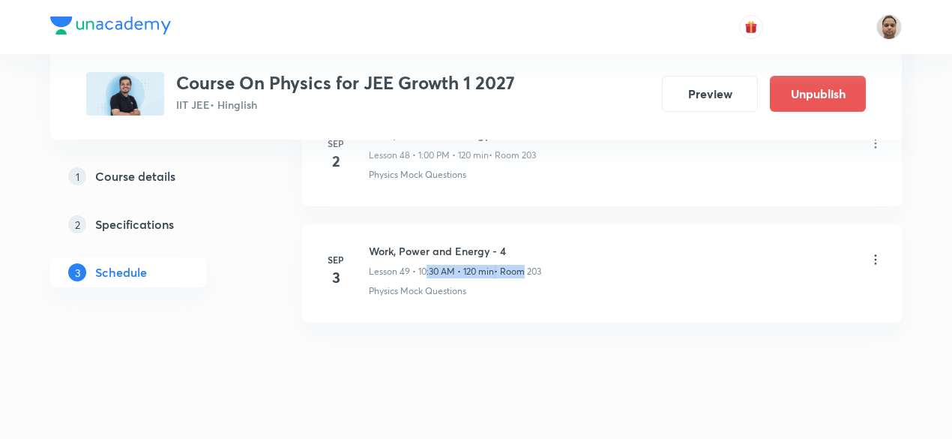
drag, startPoint x: 426, startPoint y: 247, endPoint x: 521, endPoint y: 244, distance: 95.3
click at [521, 265] on div "Lesson 49 • 10:30 AM • 120 min • Room 203" at bounding box center [455, 271] width 172 height 13
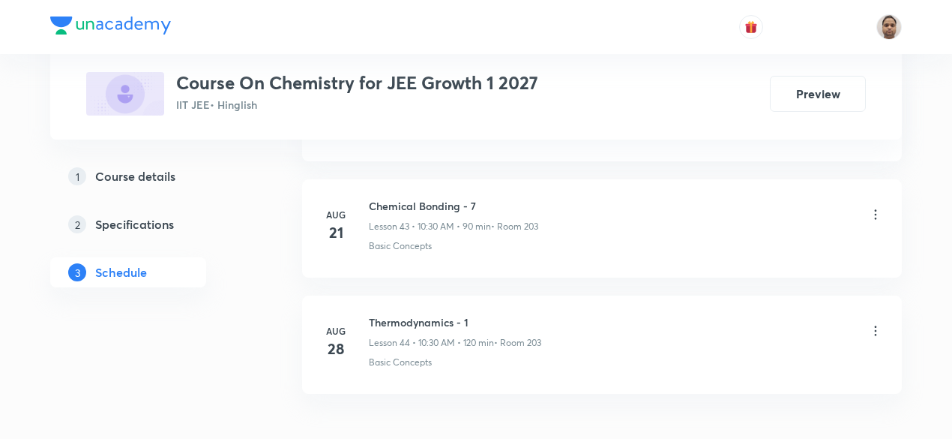
scroll to position [5853, 0]
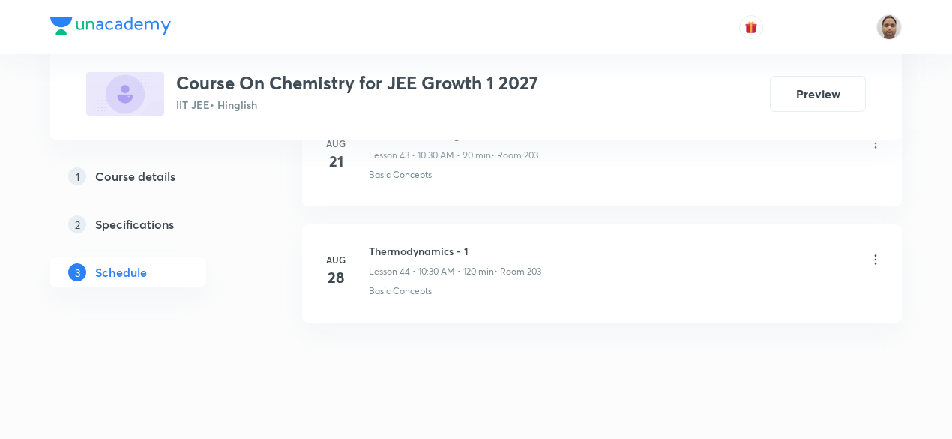
click at [424, 243] on h6 "Thermodynamics - 1" at bounding box center [455, 251] width 172 height 16
copy h6 "Thermodynamics - 1"
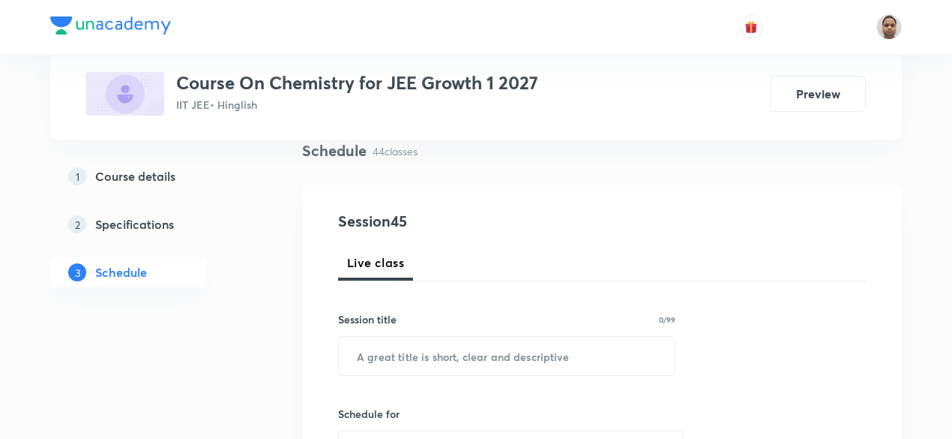
scroll to position [71, 0]
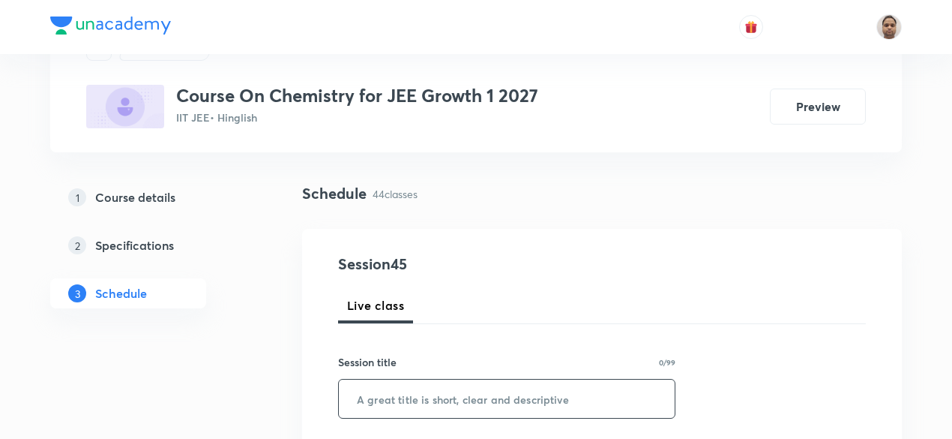
click at [417, 383] on input "text" at bounding box center [507, 398] width 336 height 38
paste input "Thermodynamics - 1"
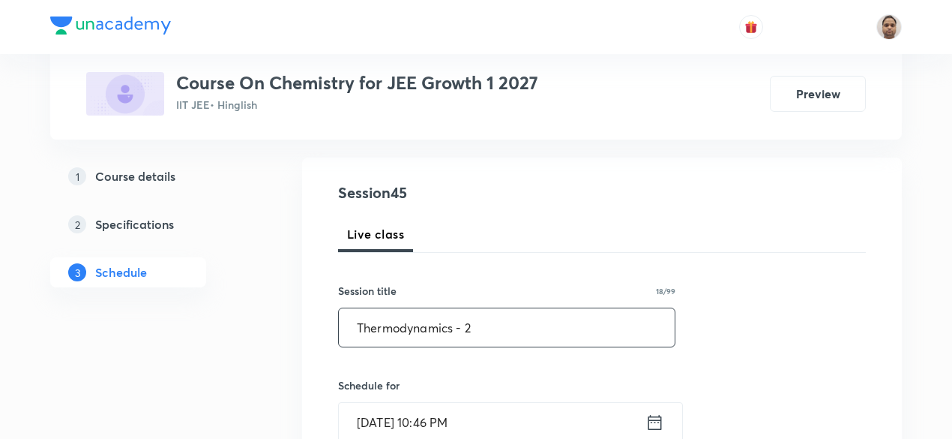
scroll to position [221, 0]
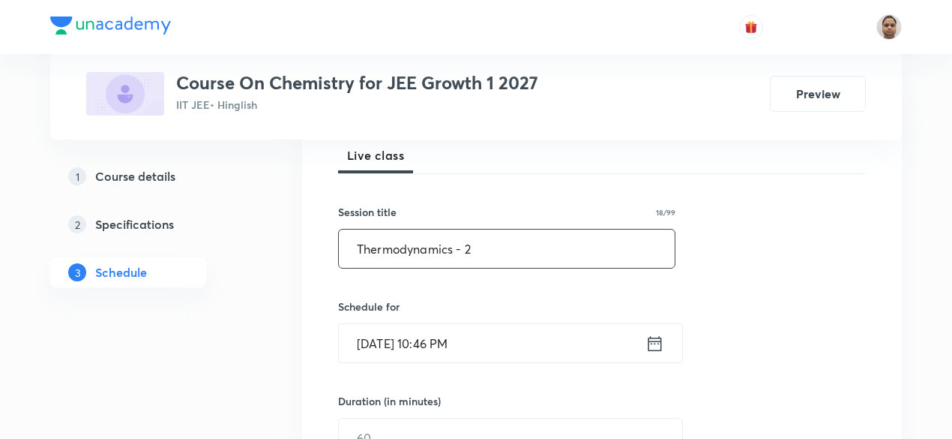
type input "Thermodynamics - 2"
click at [418, 352] on input "[DATE] 10:46 PM" at bounding box center [492, 343] width 307 height 38
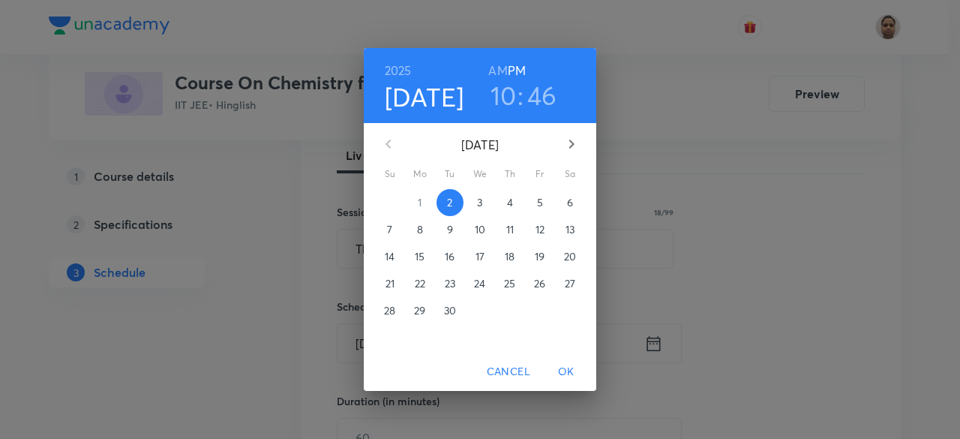
click at [480, 202] on p "3" at bounding box center [479, 202] width 5 height 15
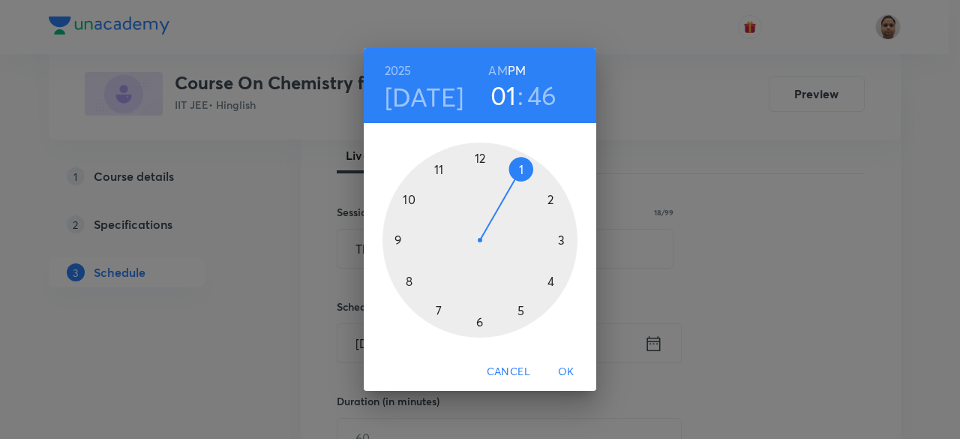
drag, startPoint x: 409, startPoint y: 200, endPoint x: 516, endPoint y: 188, distance: 107.2
click at [516, 188] on div at bounding box center [479, 239] width 195 height 195
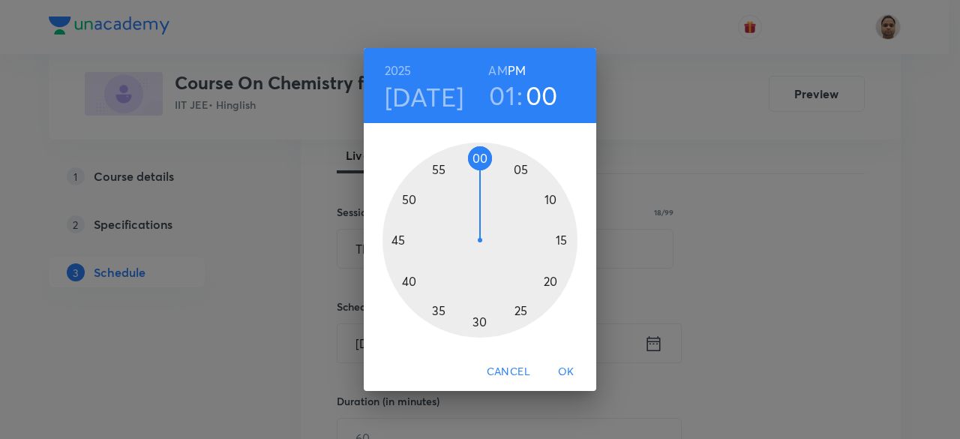
drag, startPoint x: 400, startPoint y: 223, endPoint x: 480, endPoint y: 173, distance: 94.3
click at [480, 173] on div at bounding box center [479, 239] width 195 height 195
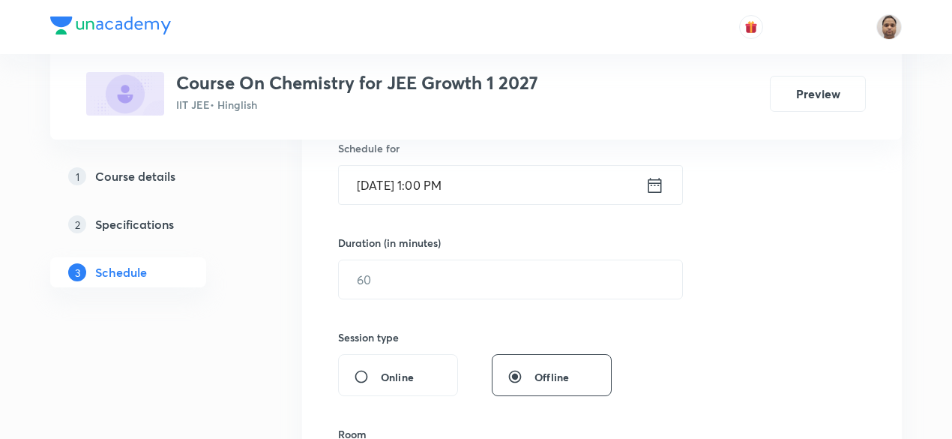
scroll to position [446, 0]
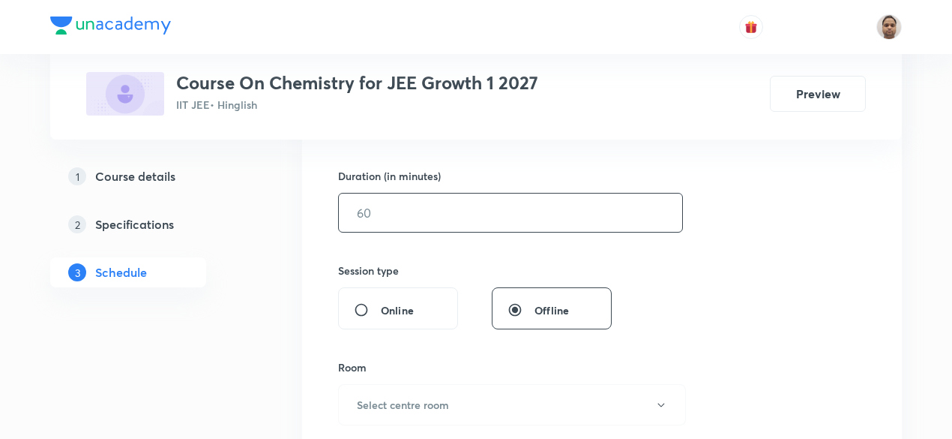
click at [388, 211] on input "text" at bounding box center [510, 212] width 343 height 38
type input "120"
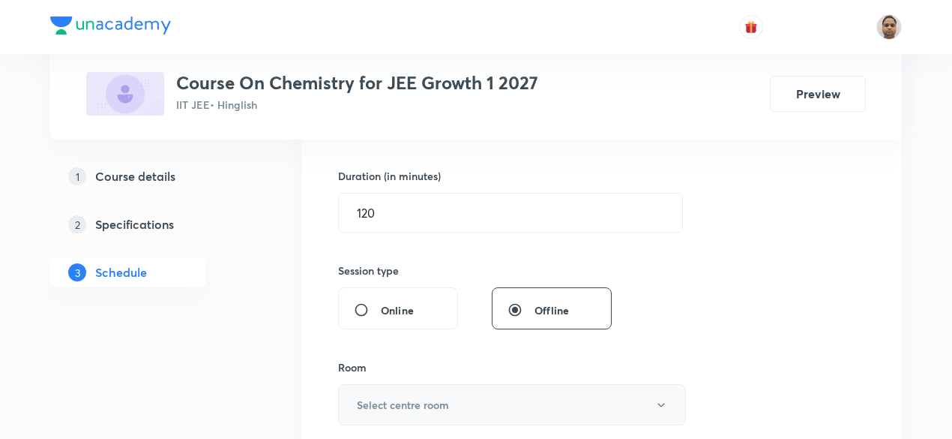
click at [396, 406] on h6 "Select centre room" at bounding box center [403, 405] width 92 height 16
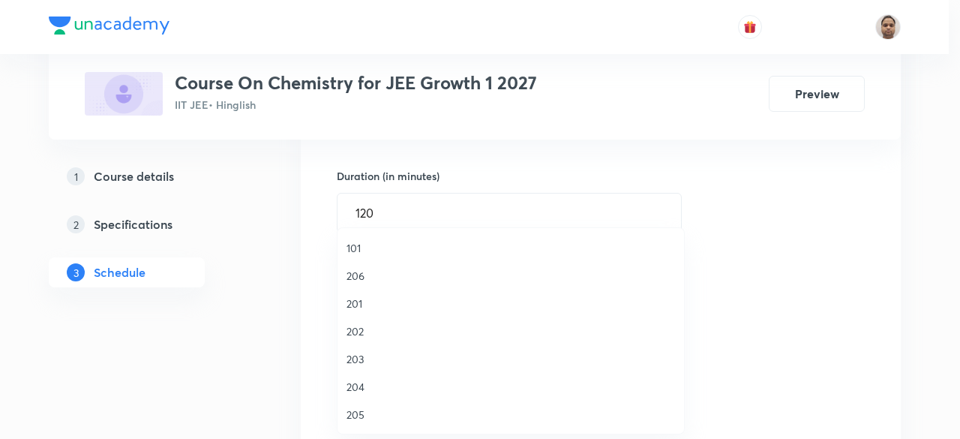
click at [364, 361] on span "203" at bounding box center [510, 359] width 328 height 16
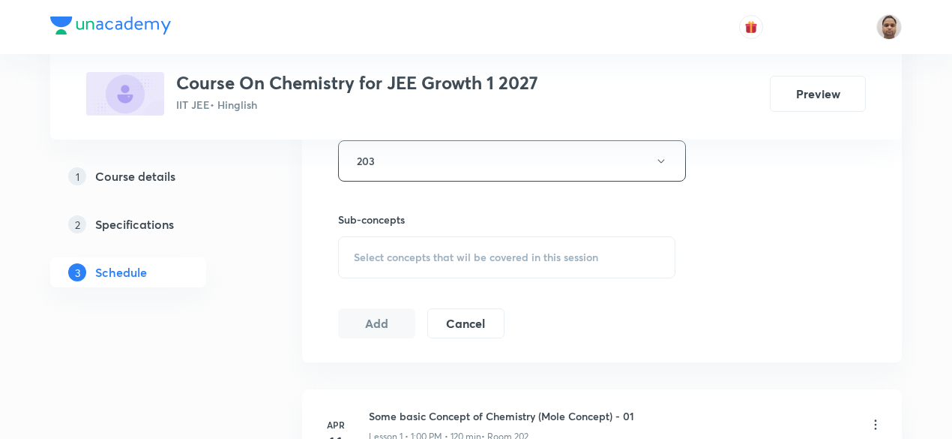
scroll to position [746, 0]
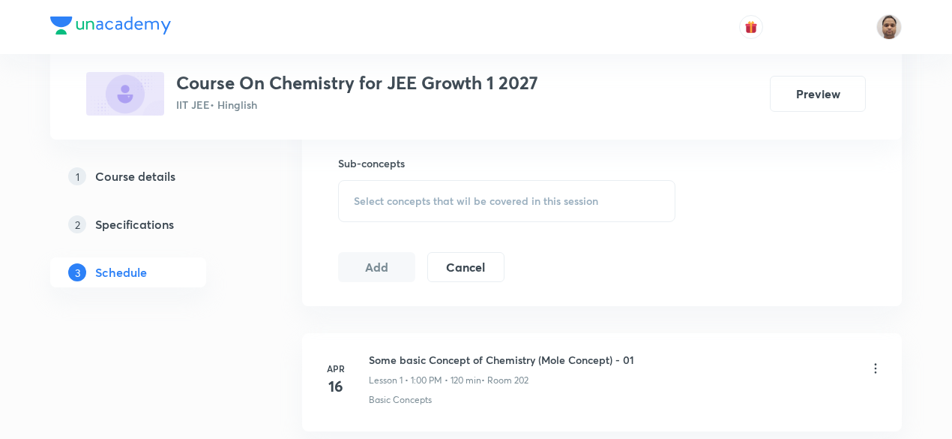
click at [376, 197] on span "Select concepts that wil be covered in this session" at bounding box center [476, 201] width 244 height 12
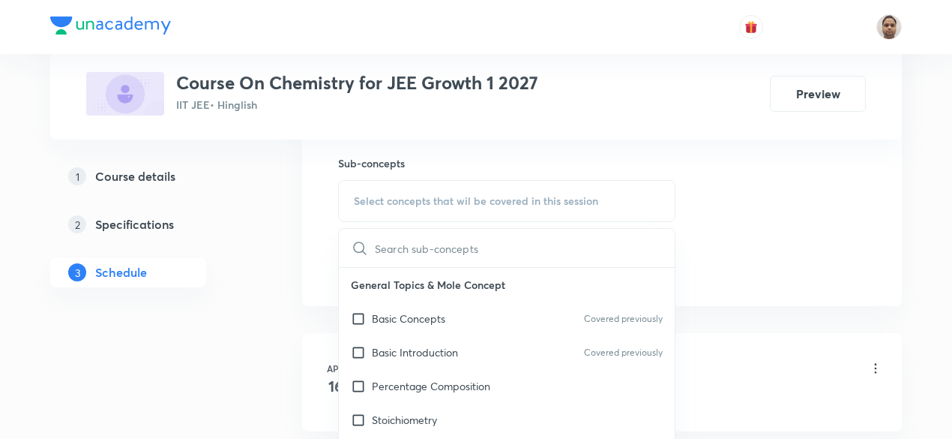
click at [356, 318] on input "checkbox" at bounding box center [361, 318] width 21 height 16
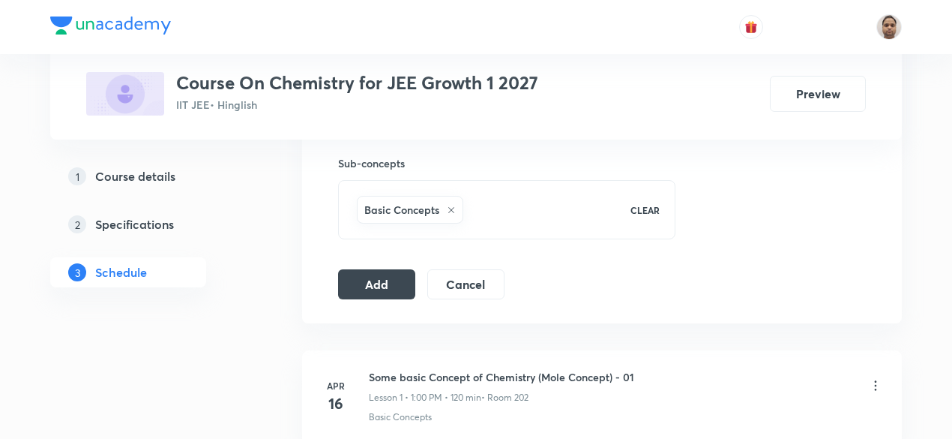
click at [370, 289] on button "Add" at bounding box center [376, 284] width 77 height 30
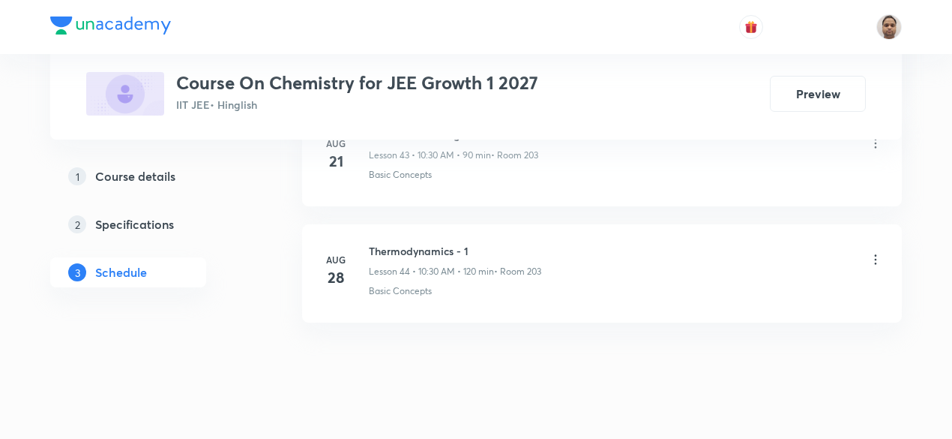
scroll to position [5166, 0]
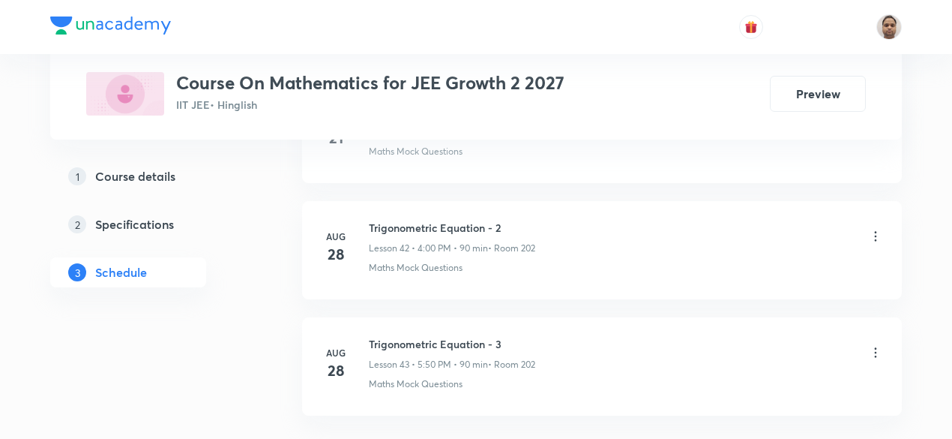
scroll to position [5737, 0]
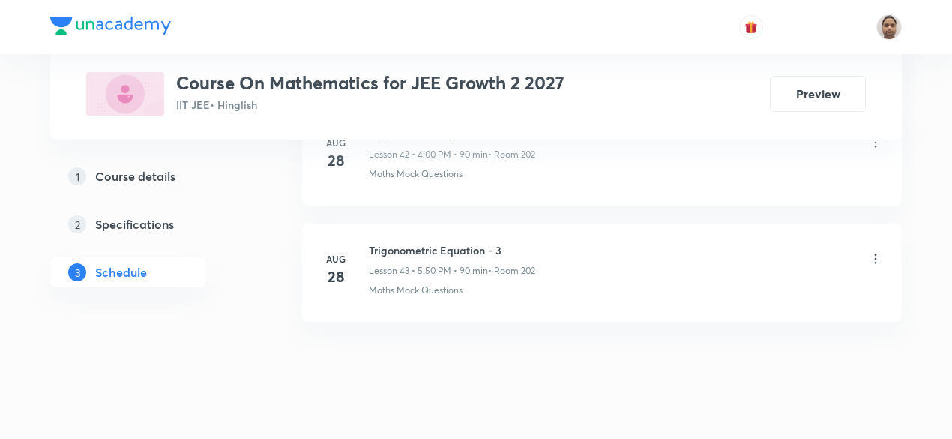
click at [480, 242] on h6 "Trigonometric Equation - 3" at bounding box center [452, 250] width 166 height 16
copy h6 "Trigonometric Equation - 3"
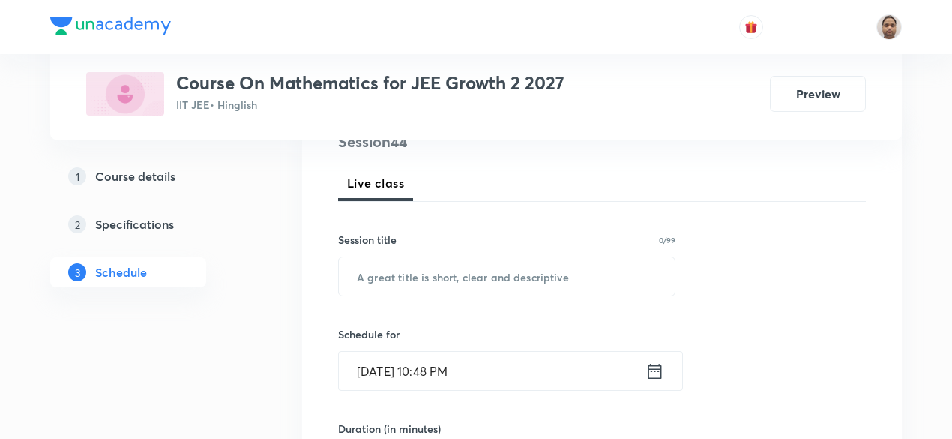
scroll to position [241, 0]
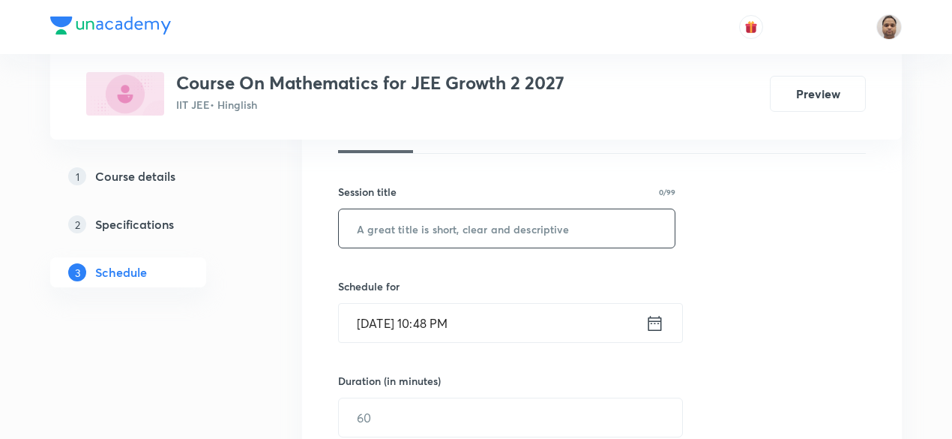
drag, startPoint x: 462, startPoint y: 231, endPoint x: 508, endPoint y: 237, distance: 46.9
click at [462, 230] on input "text" at bounding box center [507, 228] width 336 height 38
paste input "Trigonometric Equation - 3"
type input "Trigonometric Equation - 4"
click at [450, 320] on input "Sep 2, 2025, 10:48 PM" at bounding box center [492, 323] width 307 height 38
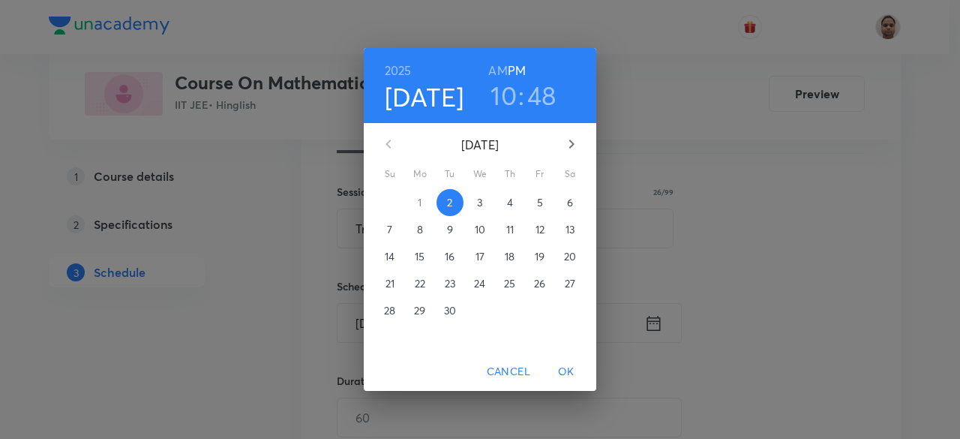
click at [485, 208] on span "3" at bounding box center [479, 202] width 27 height 15
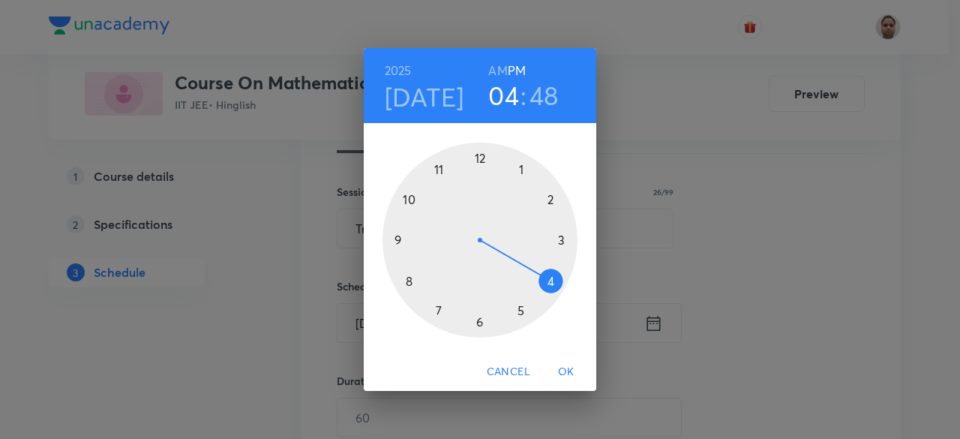
drag, startPoint x: 463, startPoint y: 196, endPoint x: 544, endPoint y: 289, distance: 122.8
click at [544, 289] on div at bounding box center [479, 239] width 195 height 195
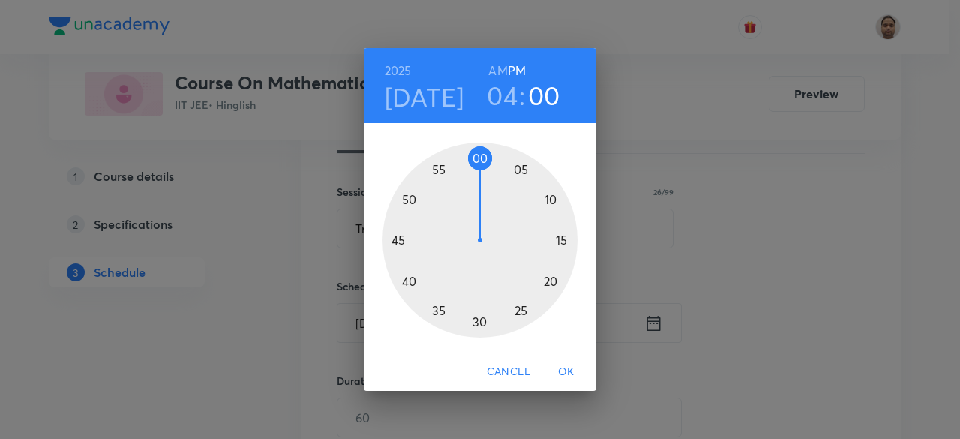
drag, startPoint x: 402, startPoint y: 218, endPoint x: 481, endPoint y: 174, distance: 90.3
click at [481, 174] on div at bounding box center [479, 239] width 195 height 195
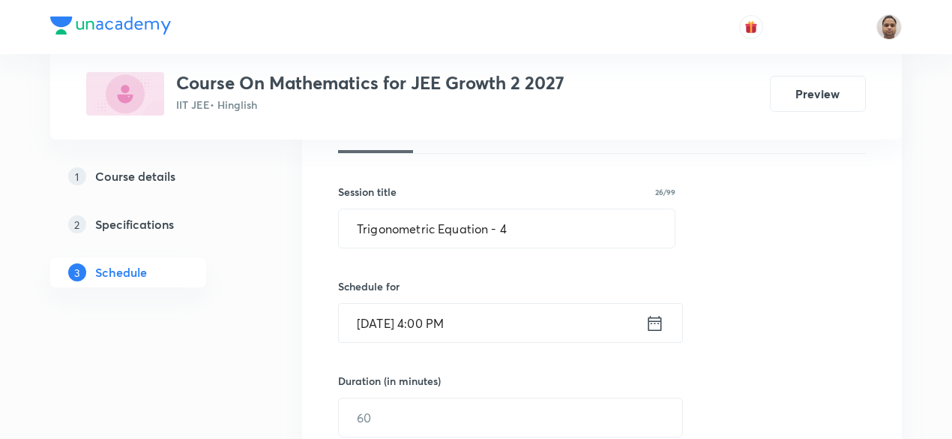
scroll to position [391, 0]
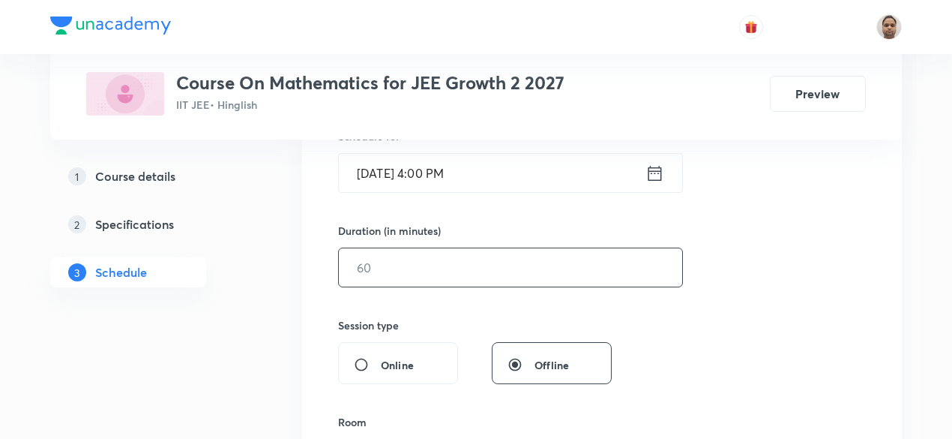
click at [413, 265] on input "text" at bounding box center [510, 267] width 343 height 38
type input "90"
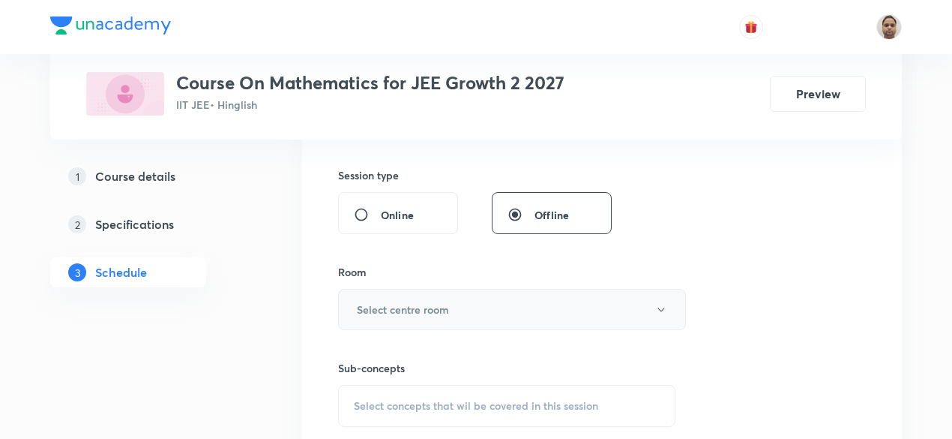
click at [389, 308] on h6 "Select centre room" at bounding box center [403, 309] width 92 height 16
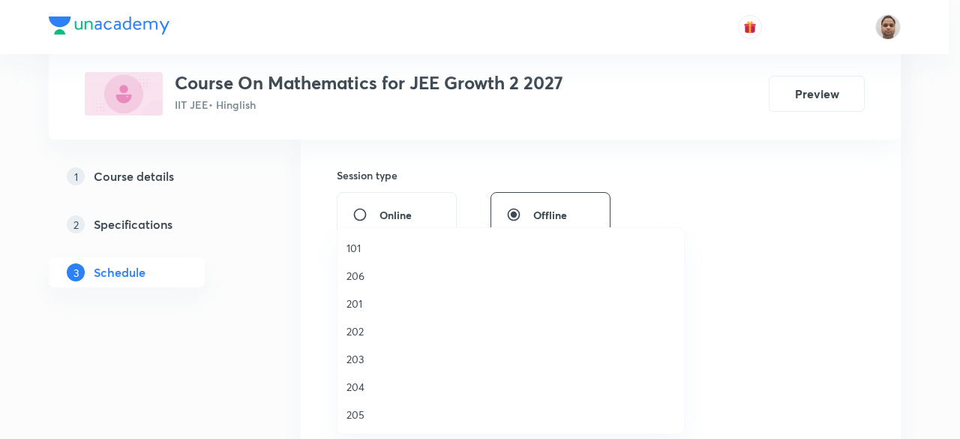
click at [370, 331] on span "202" at bounding box center [510, 331] width 328 height 16
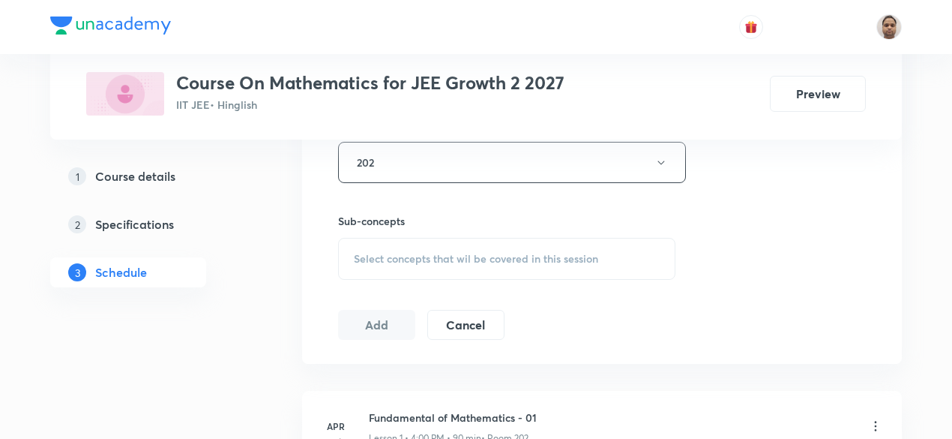
scroll to position [691, 0]
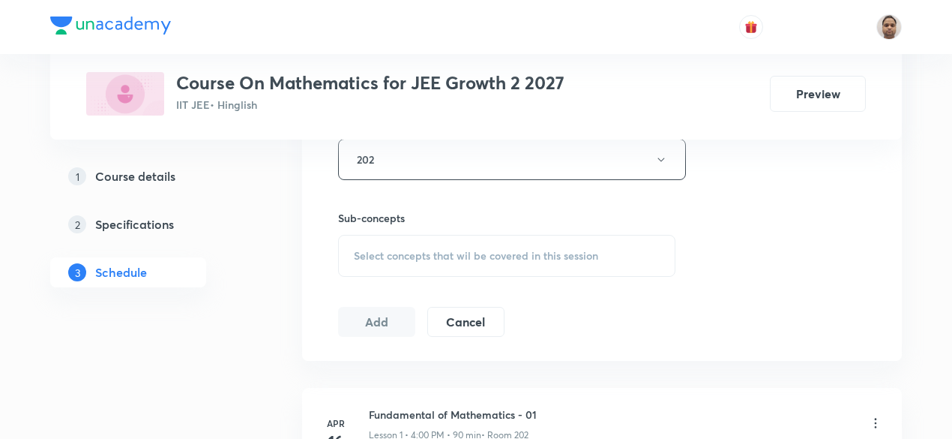
click at [388, 251] on span "Select concepts that wil be covered in this session" at bounding box center [476, 256] width 244 height 12
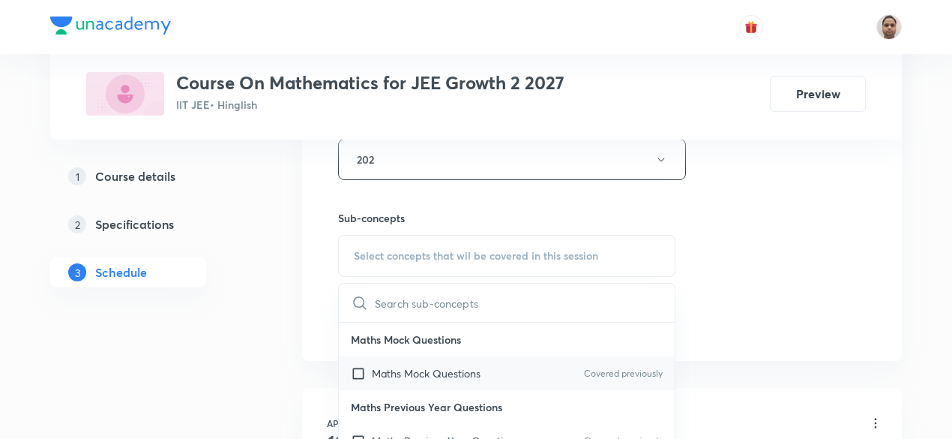
click at [359, 372] on input "checkbox" at bounding box center [361, 373] width 21 height 16
checkbox input "true"
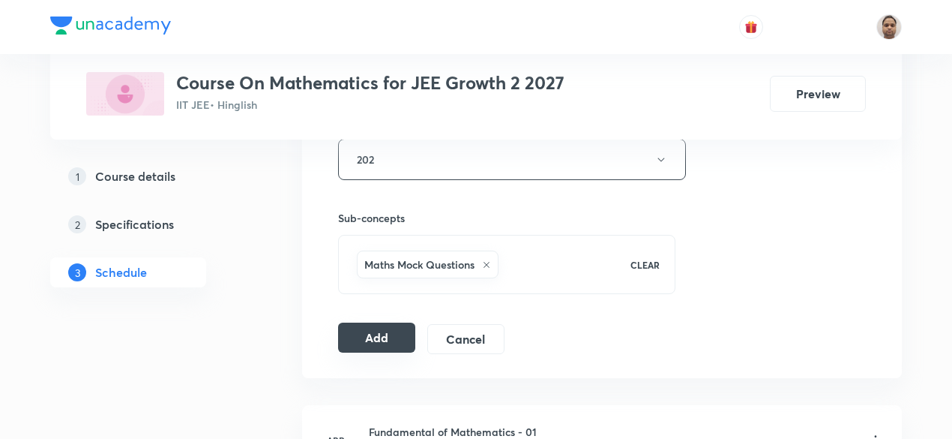
click at [363, 328] on button "Add" at bounding box center [376, 337] width 77 height 30
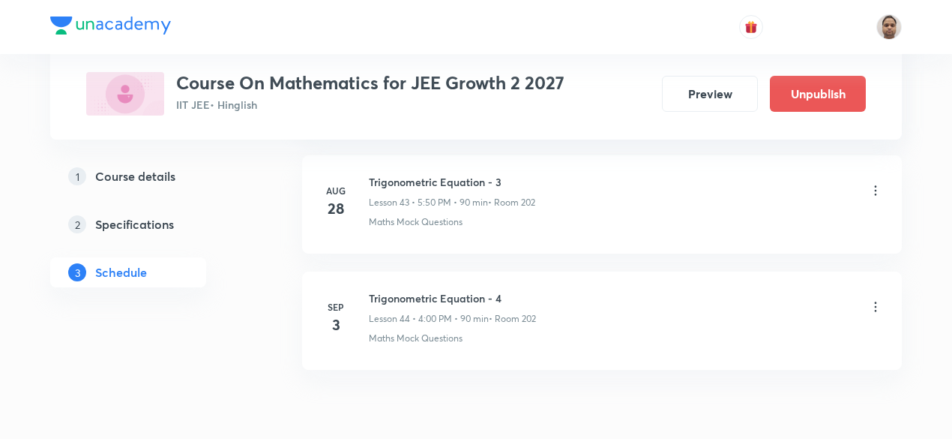
scroll to position [5166, 0]
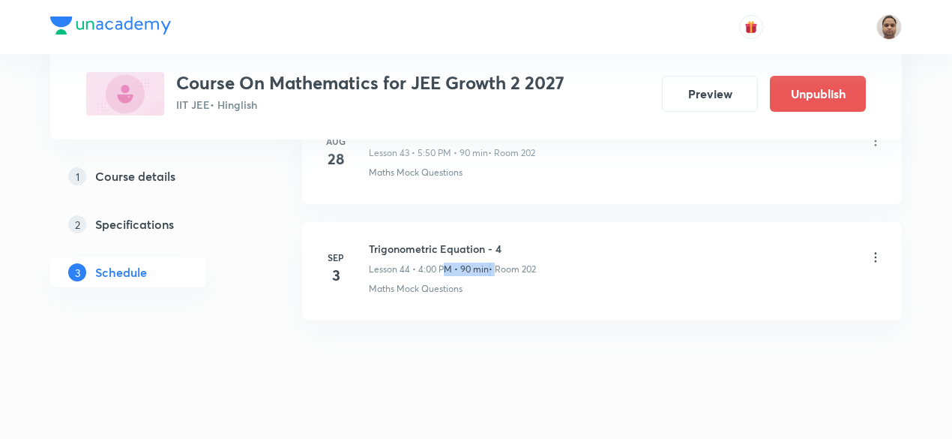
drag, startPoint x: 486, startPoint y: 249, endPoint x: 495, endPoint y: 250, distance: 9.0
click at [495, 262] on div "Lesson 44 • 4:00 PM • 90 min • Room 202" at bounding box center [452, 268] width 167 height 13
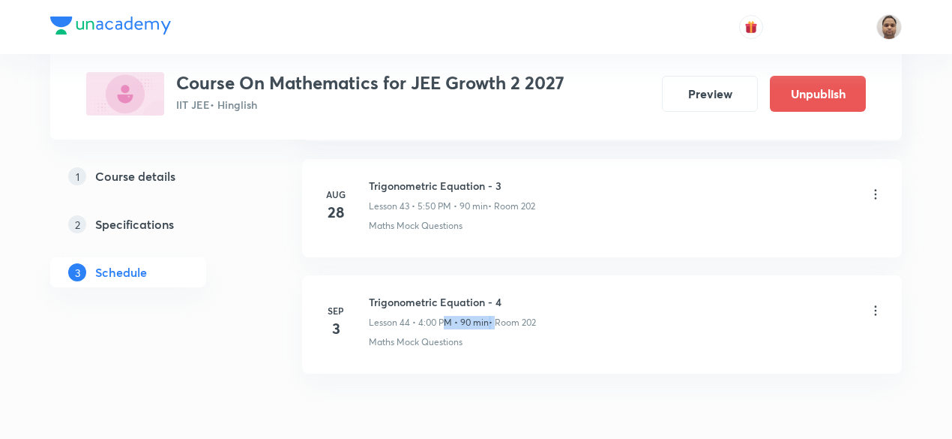
scroll to position [5091, 0]
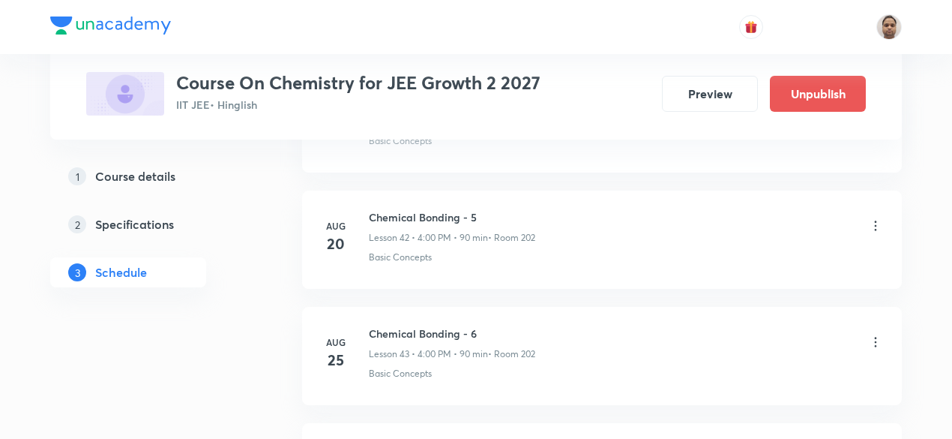
scroll to position [6084, 0]
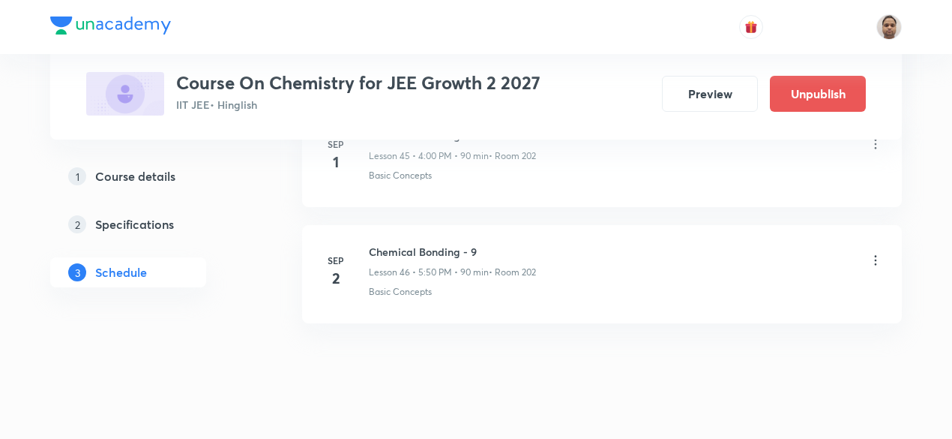
click at [429, 244] on h6 "Chemical Bonding - 9" at bounding box center [452, 252] width 167 height 16
copy h6 "Chemical Bonding - 9"
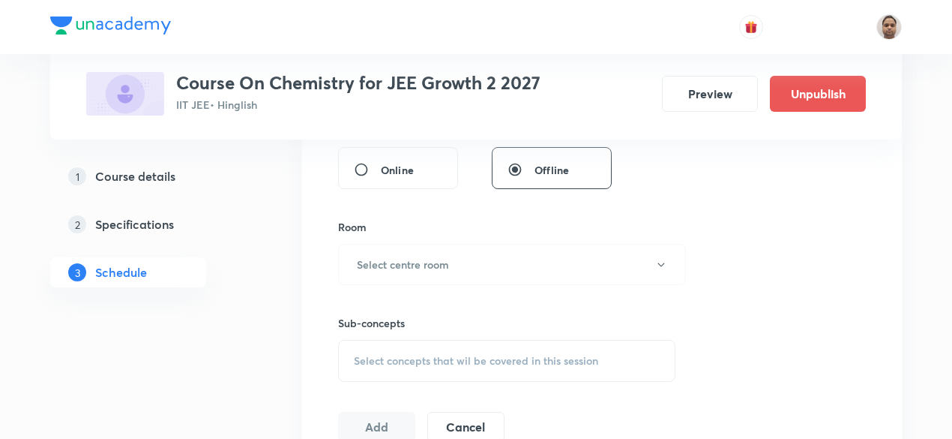
scroll to position [267, 0]
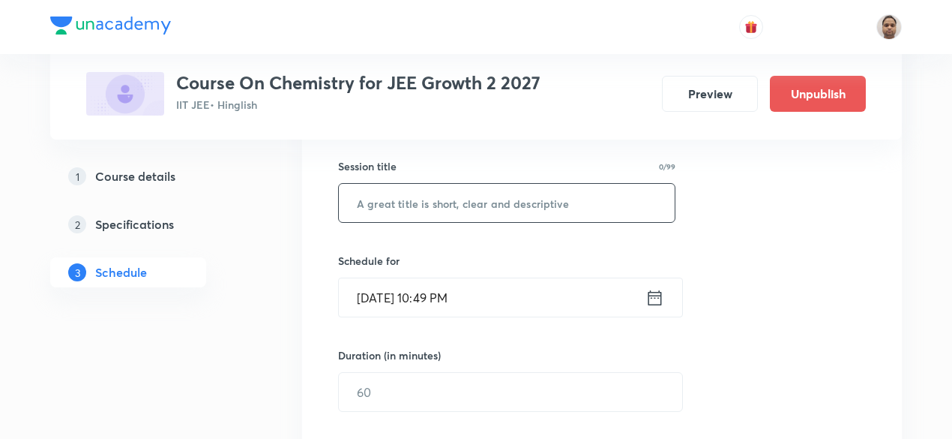
click at [467, 201] on input "text" at bounding box center [507, 203] width 336 height 38
paste input "Chemical Bonding - 9"
type input "Chemical Bonding - 10"
click at [391, 296] on input "[DATE] 10:49 PM" at bounding box center [492, 297] width 307 height 38
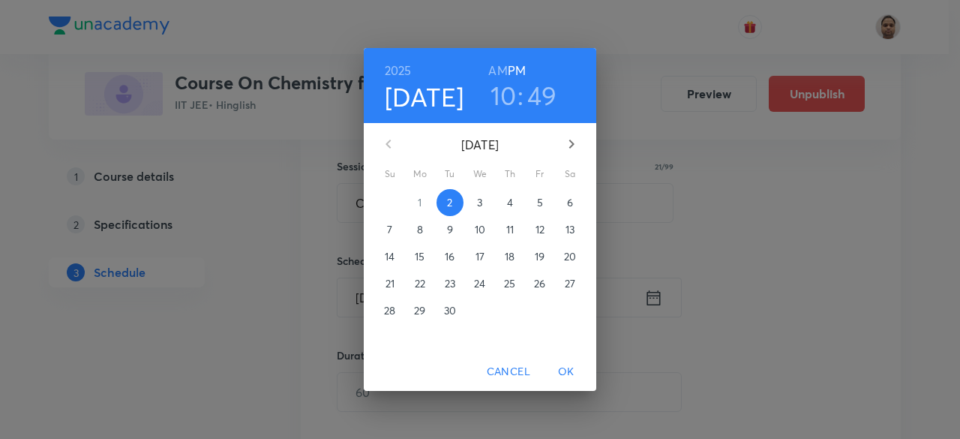
click at [481, 205] on p "3" at bounding box center [479, 202] width 5 height 15
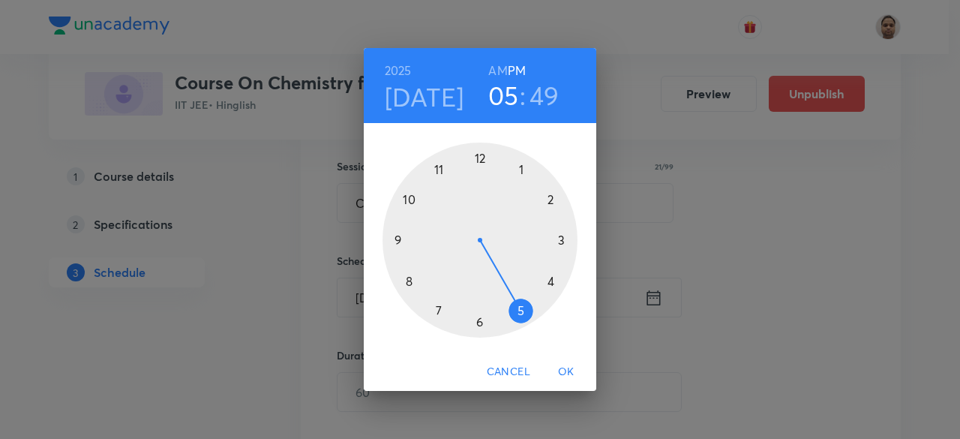
drag, startPoint x: 415, startPoint y: 195, endPoint x: 519, endPoint y: 316, distance: 159.6
click at [525, 313] on div at bounding box center [479, 239] width 195 height 195
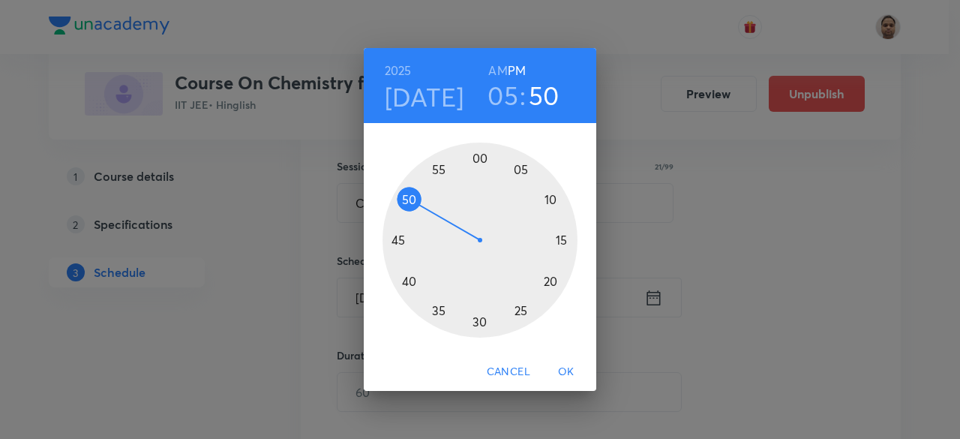
click at [412, 200] on div at bounding box center [479, 239] width 195 height 195
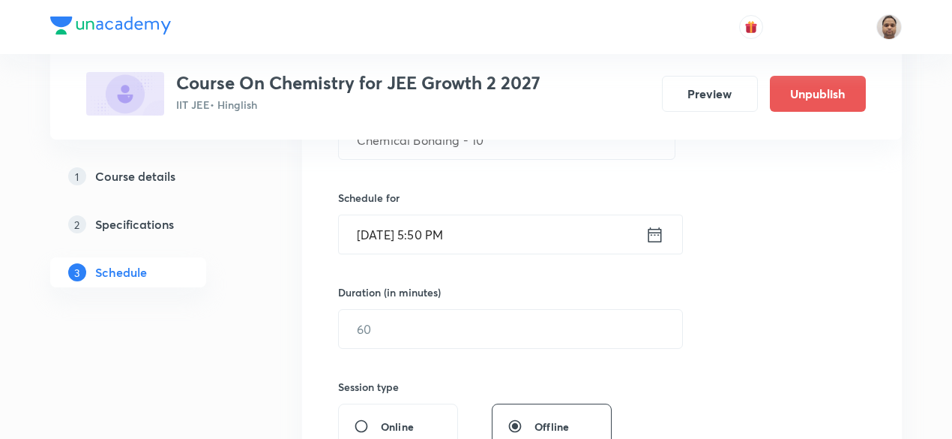
scroll to position [417, 0]
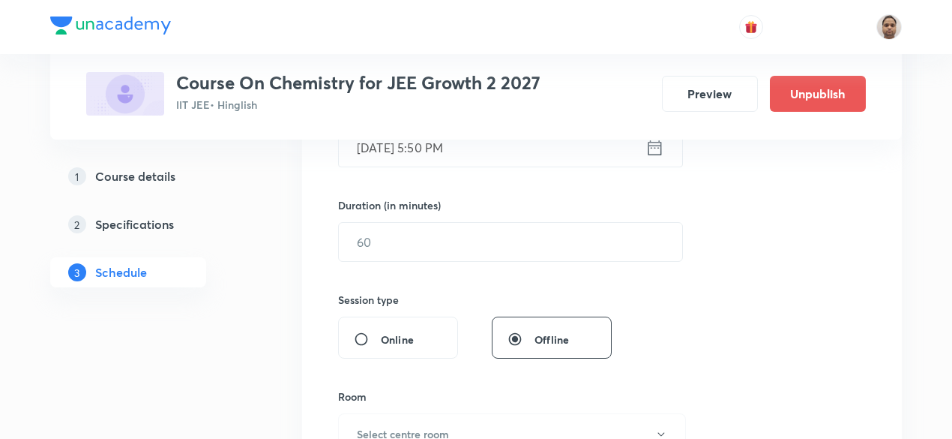
click at [378, 238] on input "text" at bounding box center [510, 242] width 343 height 38
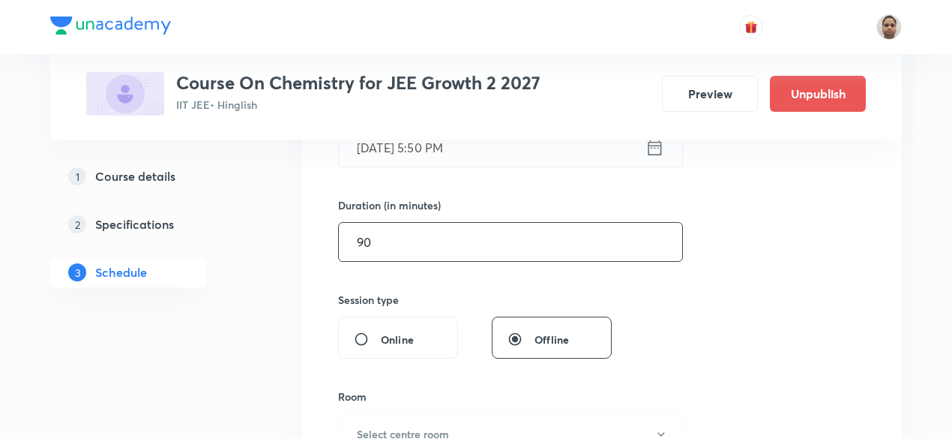
scroll to position [492, 0]
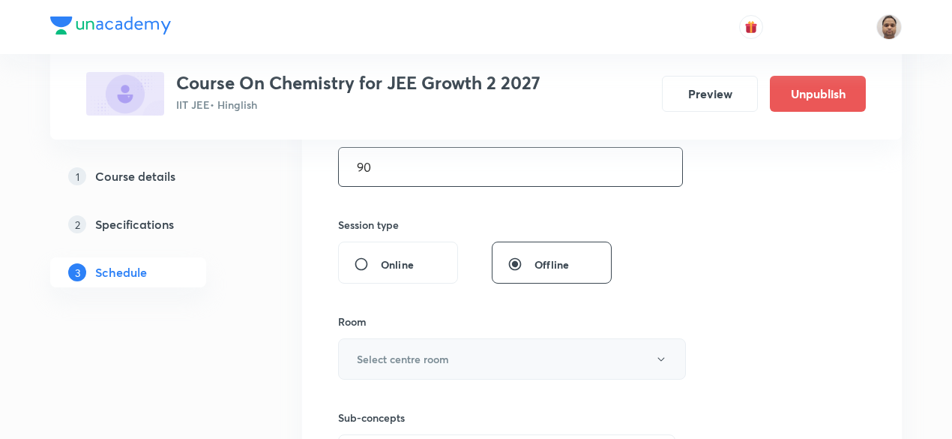
type input "90"
click at [376, 352] on h6 "Select centre room" at bounding box center [403, 359] width 92 height 16
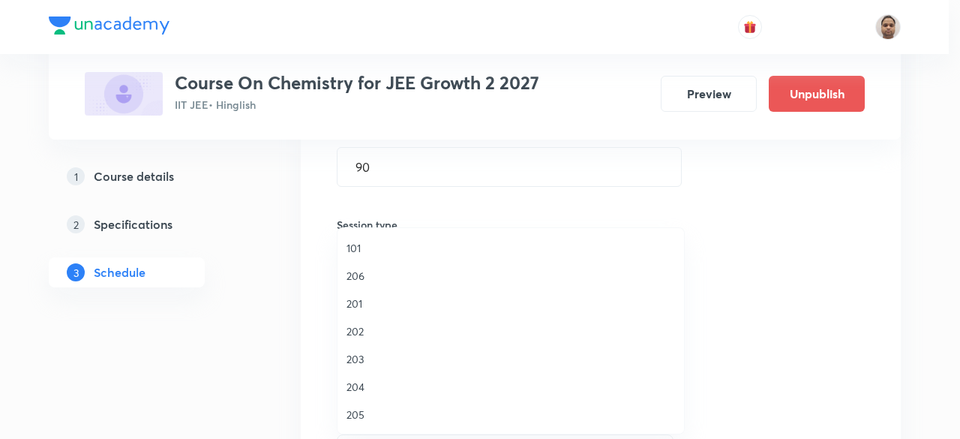
click at [372, 316] on li "201" at bounding box center [510, 303] width 346 height 28
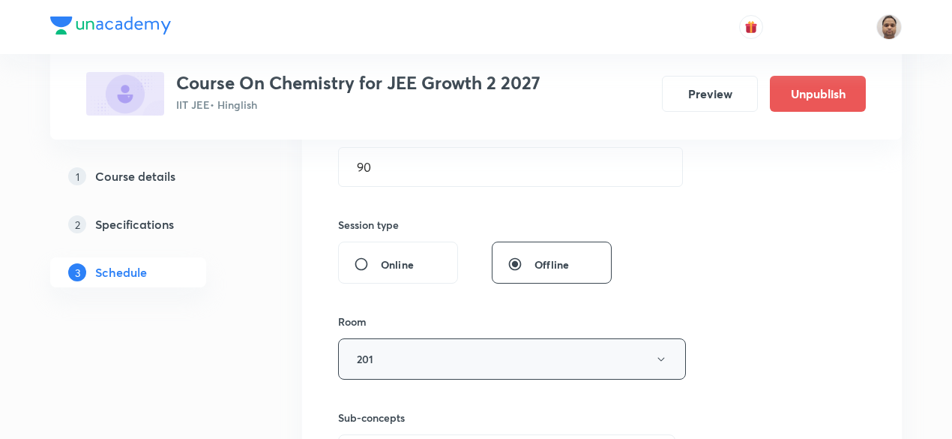
click at [388, 349] on button "201" at bounding box center [512, 358] width 348 height 41
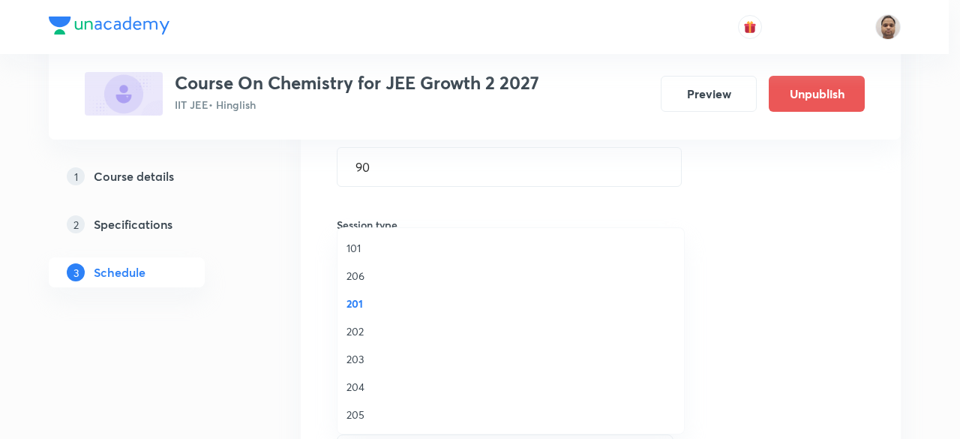
click at [373, 322] on li "202" at bounding box center [510, 331] width 346 height 28
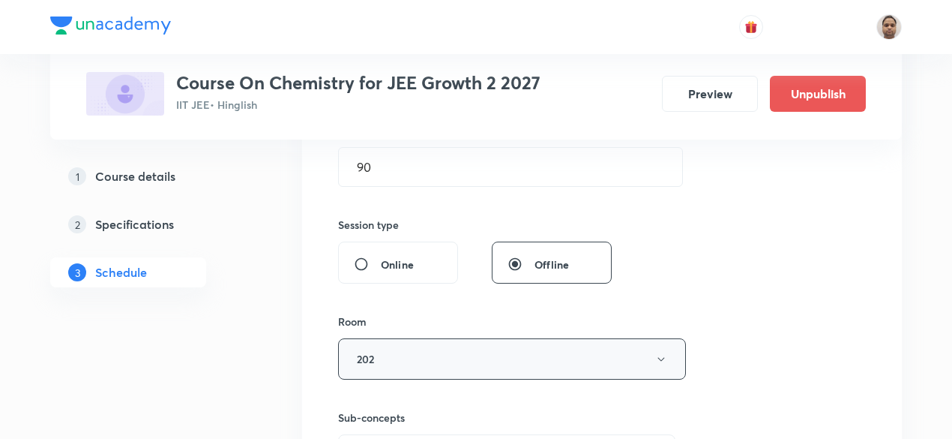
scroll to position [717, 0]
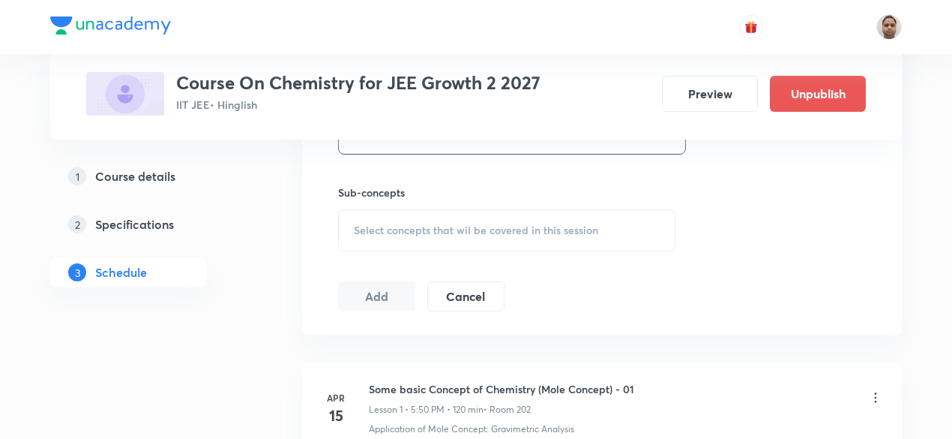
click at [385, 220] on div "Select concepts that wil be covered in this session" at bounding box center [506, 230] width 337 height 42
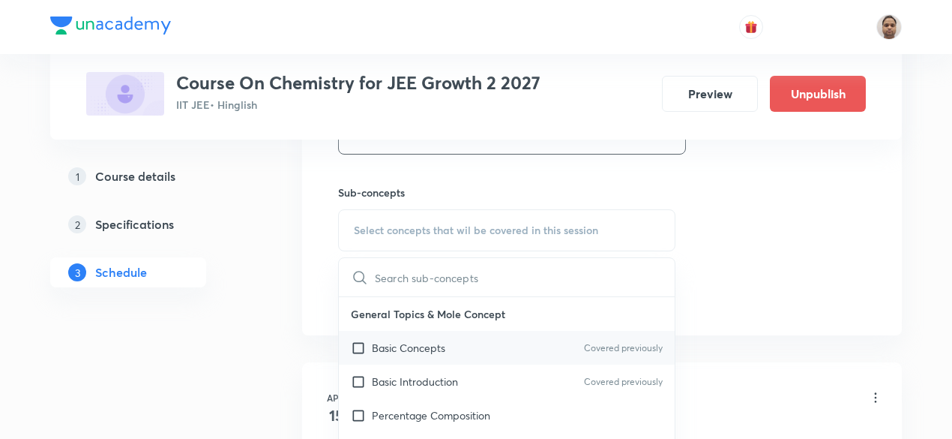
click at [362, 348] on input "checkbox" at bounding box center [361, 348] width 21 height 16
checkbox input "true"
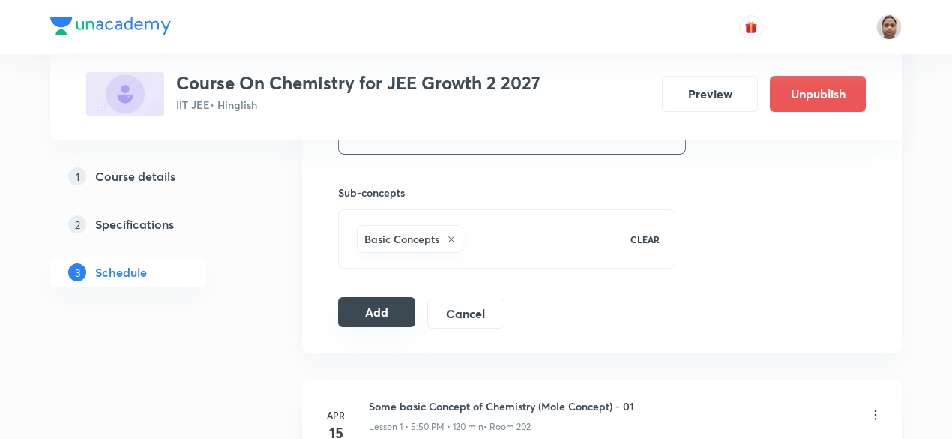
click at [370, 308] on button "Add" at bounding box center [376, 312] width 77 height 30
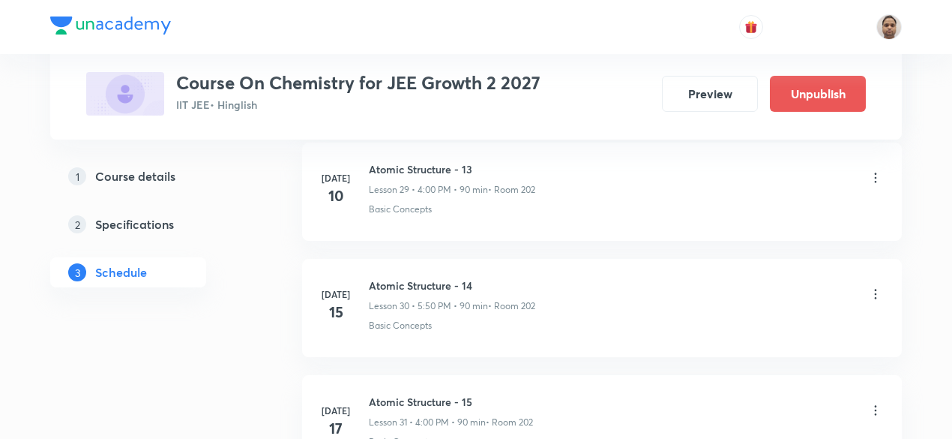
scroll to position [6101, 0]
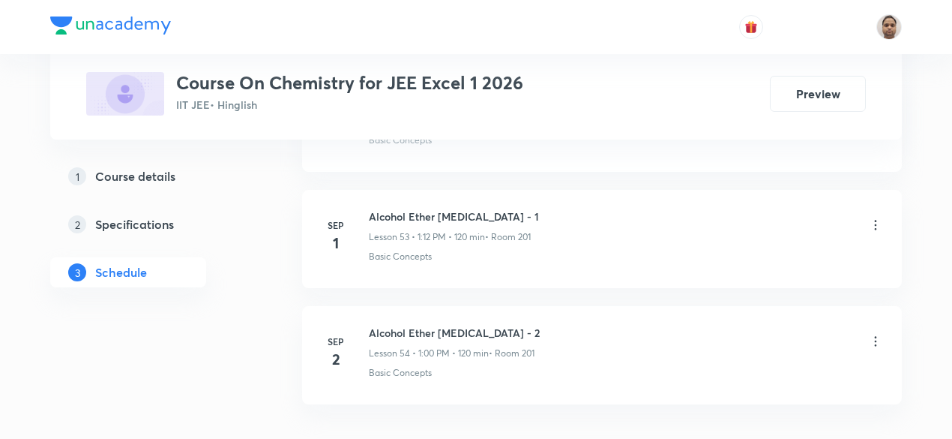
scroll to position [7010, 0]
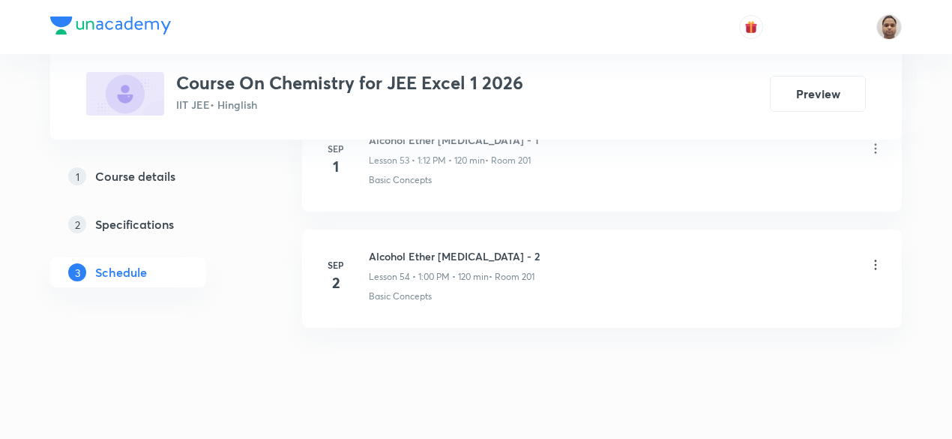
click at [469, 248] on h6 "Alcohol Ether [MEDICAL_DATA] - 2" at bounding box center [454, 256] width 171 height 16
copy h6 "Alcohol Ether [MEDICAL_DATA] - 2"
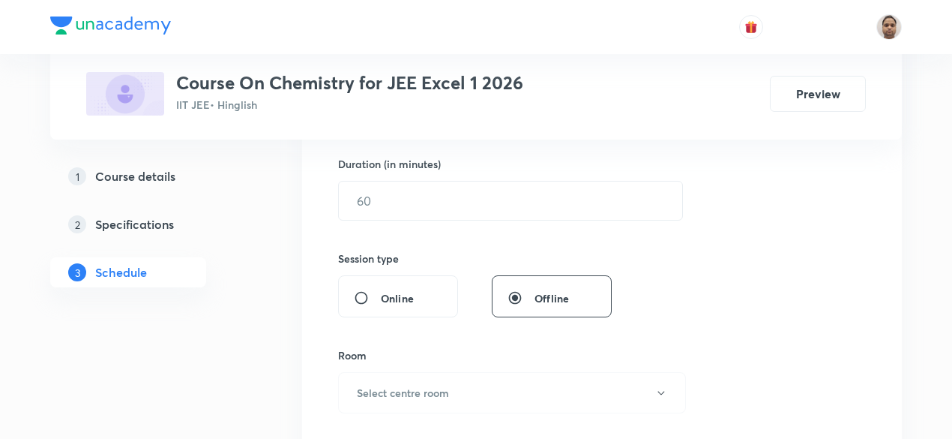
scroll to position [237, 0]
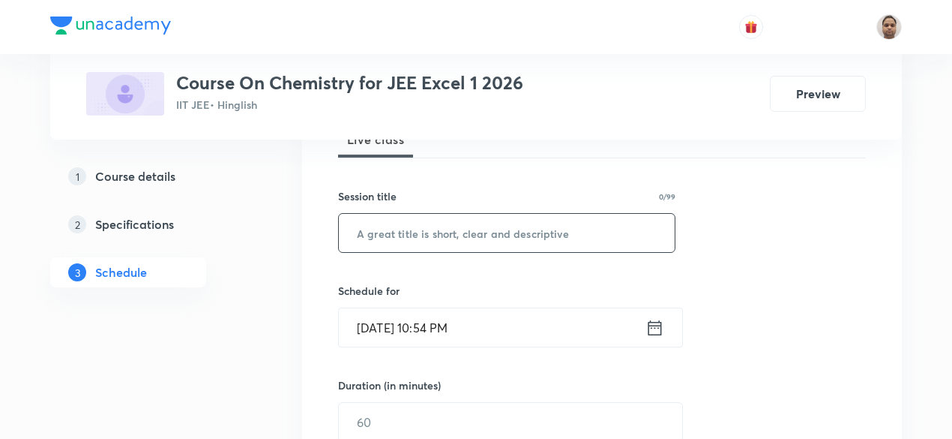
click at [491, 231] on input "text" at bounding box center [507, 233] width 336 height 38
paste input "Alcohol Ether [MEDICAL_DATA] - 2"
type input "Alcohol Ether [MEDICAL_DATA] - 3"
click at [388, 322] on input "[DATE] 10:54 PM" at bounding box center [492, 327] width 307 height 38
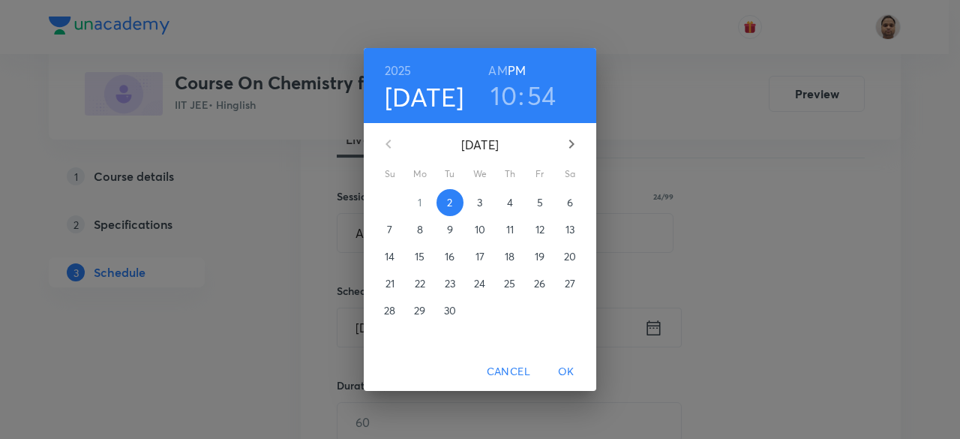
click at [480, 199] on p "3" at bounding box center [479, 202] width 5 height 15
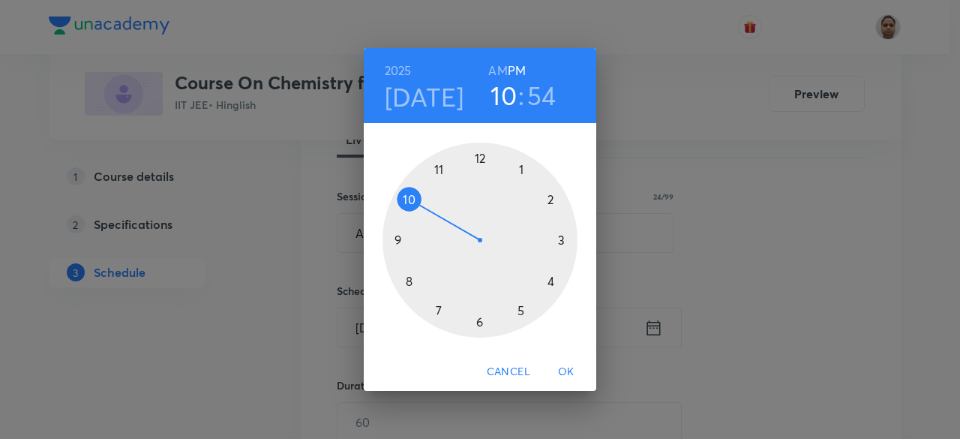
click at [408, 196] on div at bounding box center [479, 239] width 195 height 195
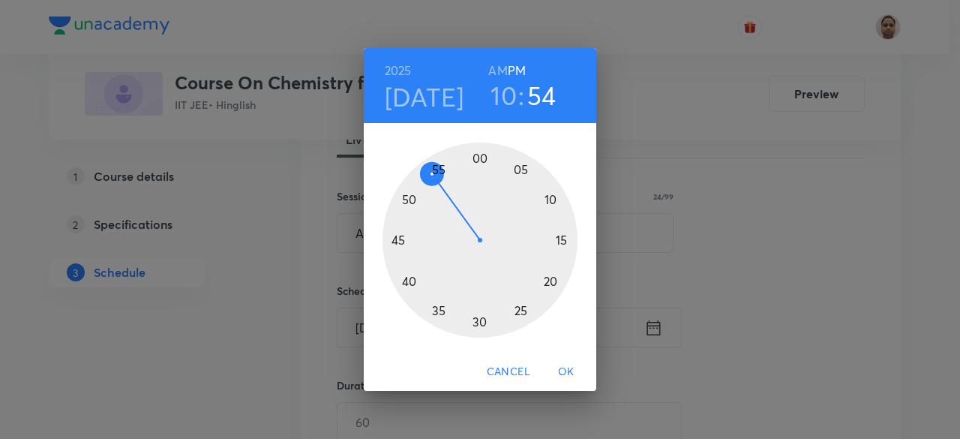
click at [501, 61] on h6 "AM" at bounding box center [497, 70] width 19 height 21
drag, startPoint x: 436, startPoint y: 175, endPoint x: 477, endPoint y: 328, distance: 158.2
click at [477, 328] on div at bounding box center [479, 239] width 195 height 195
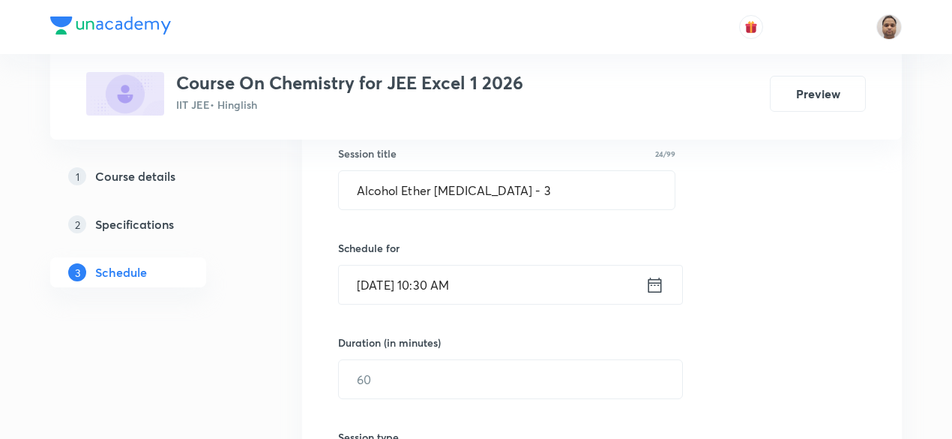
scroll to position [312, 0]
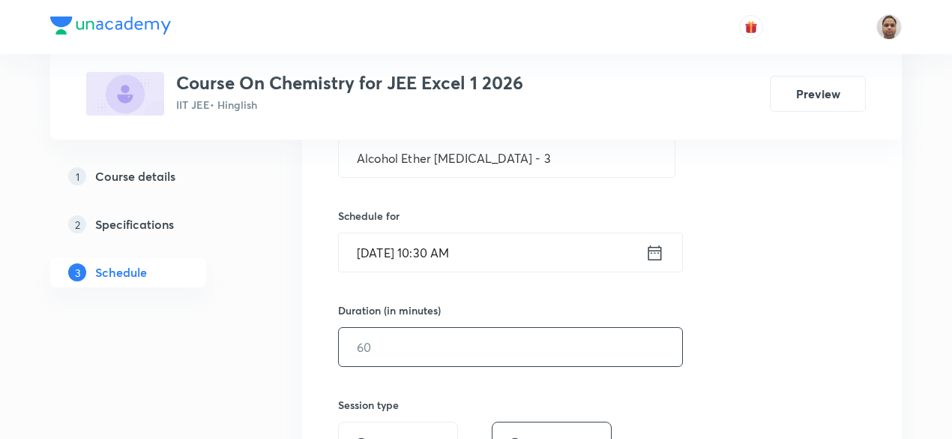
click at [406, 355] on input "text" at bounding box center [510, 347] width 343 height 38
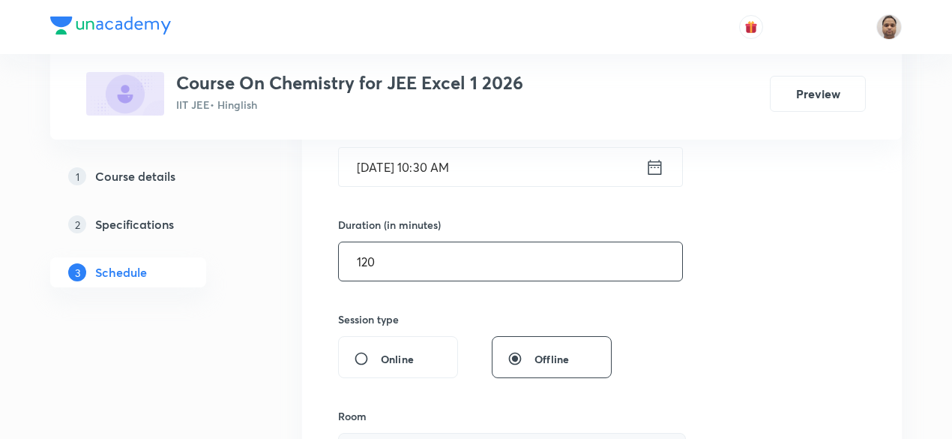
scroll to position [537, 0]
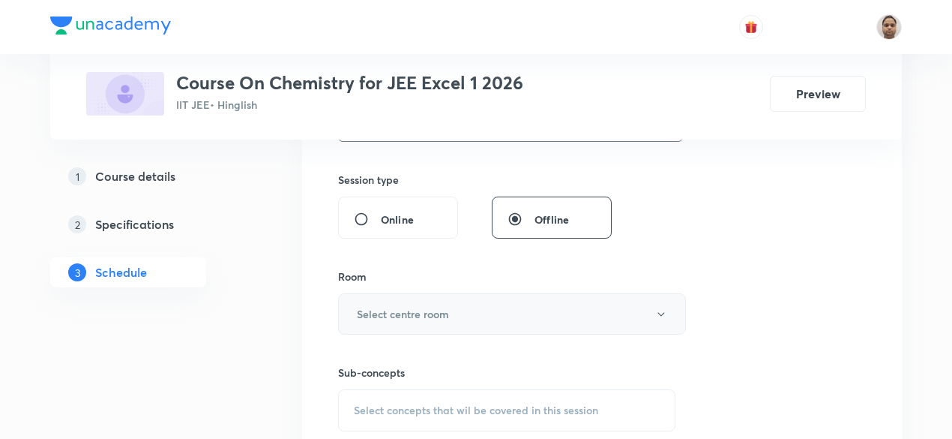
type input "120"
click at [395, 309] on h6 "Select centre room" at bounding box center [403, 314] width 92 height 16
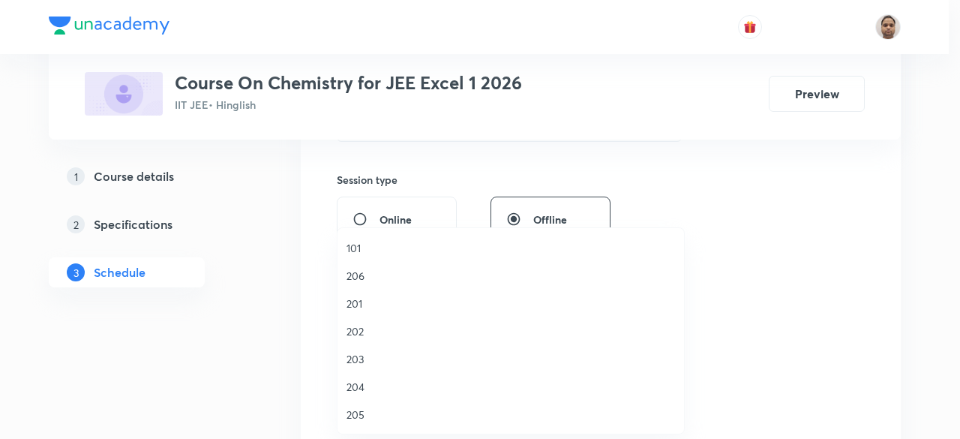
click at [373, 296] on span "201" at bounding box center [510, 303] width 328 height 16
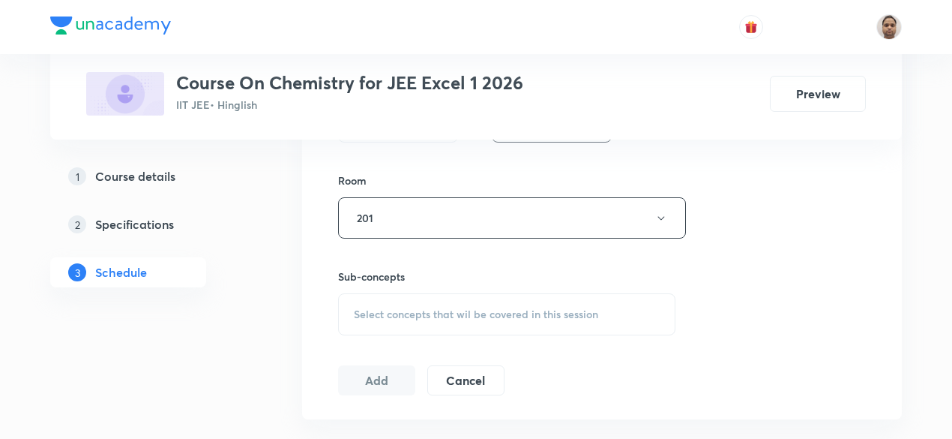
scroll to position [687, 0]
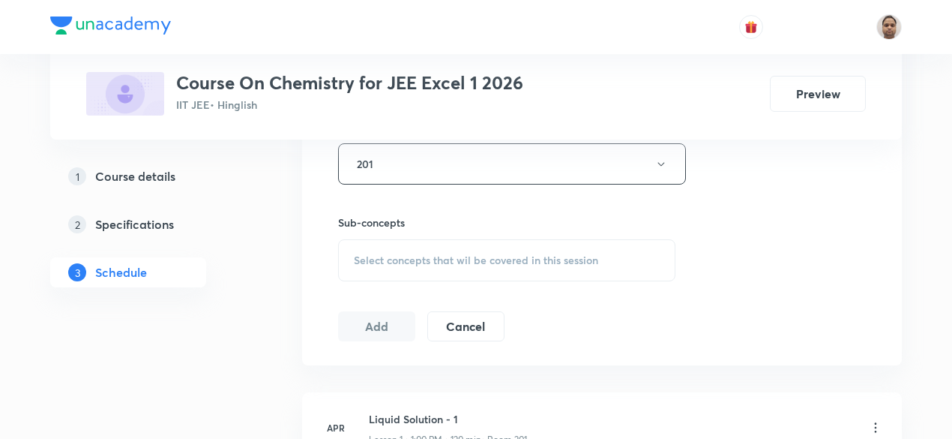
click at [396, 262] on span "Select concepts that wil be covered in this session" at bounding box center [476, 260] width 244 height 12
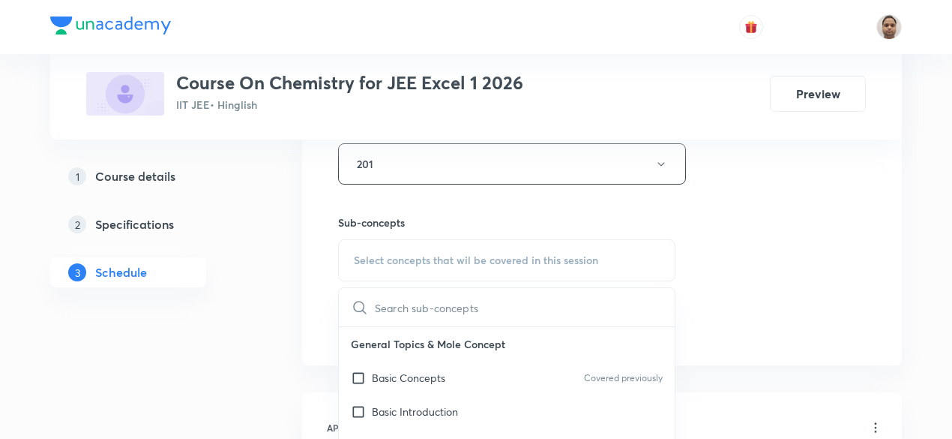
click at [381, 376] on p "Basic Concepts" at bounding box center [408, 378] width 73 height 16
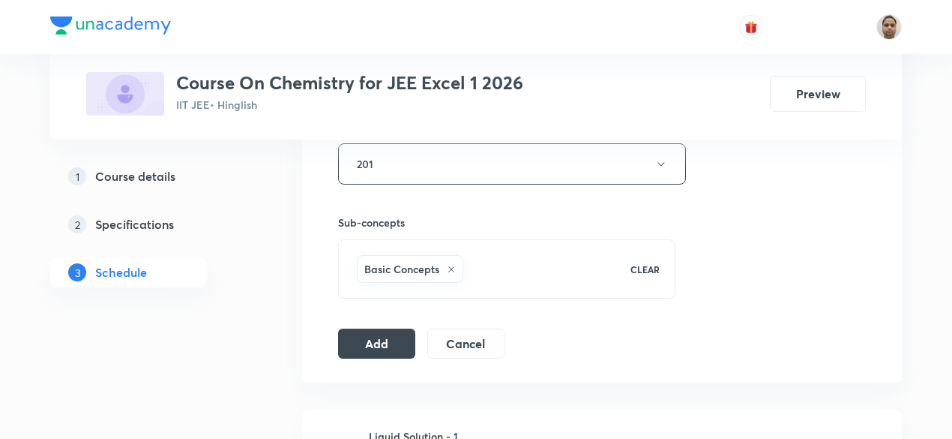
click at [379, 340] on button "Add" at bounding box center [376, 343] width 77 height 30
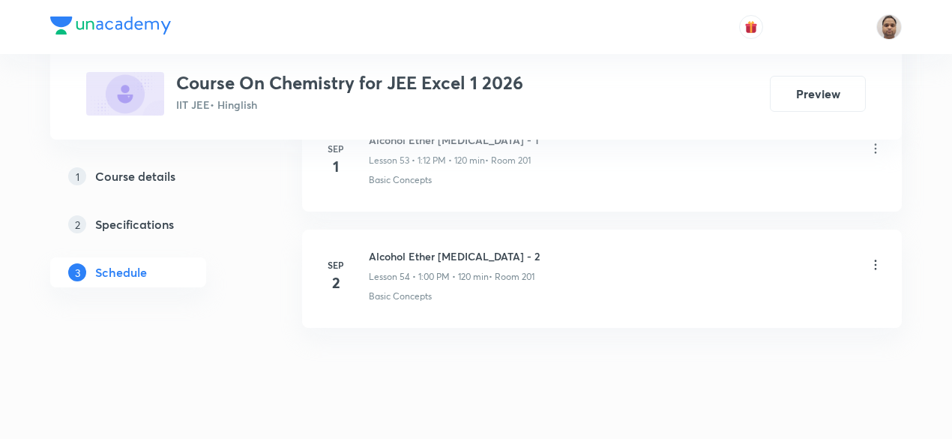
scroll to position [6323, 0]
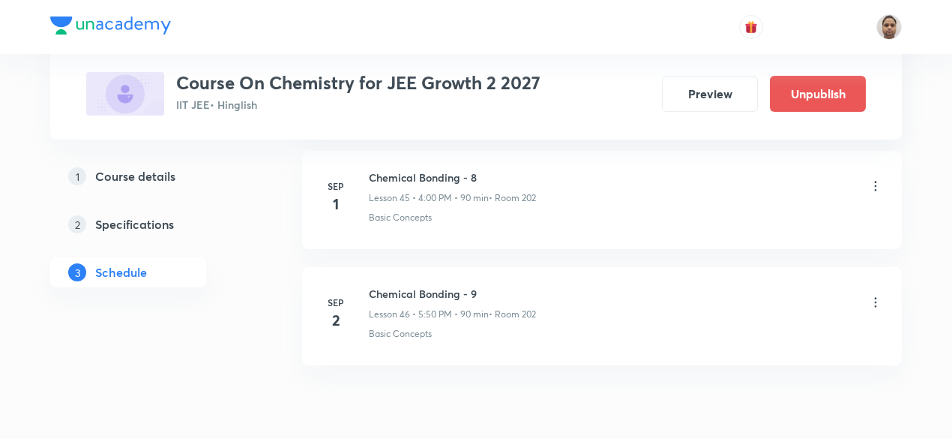
scroll to position [6084, 0]
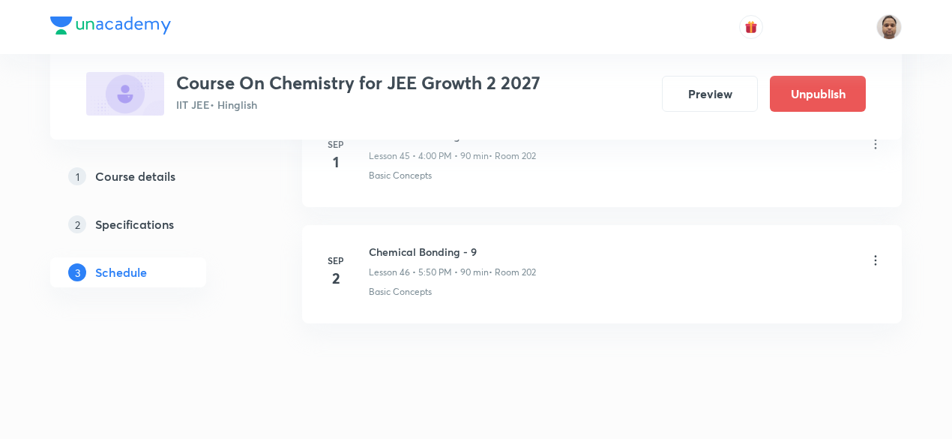
click at [448, 225] on li "Sep 2 Chemical Bonding - 9 Lesson 46 • 5:50 PM • 90 min • Room 202 Basic Concep…" at bounding box center [602, 274] width 600 height 98
click at [446, 244] on h6 "Chemical Bonding - 9" at bounding box center [452, 252] width 167 height 16
copy h6 "Chemical Bonding - 9"
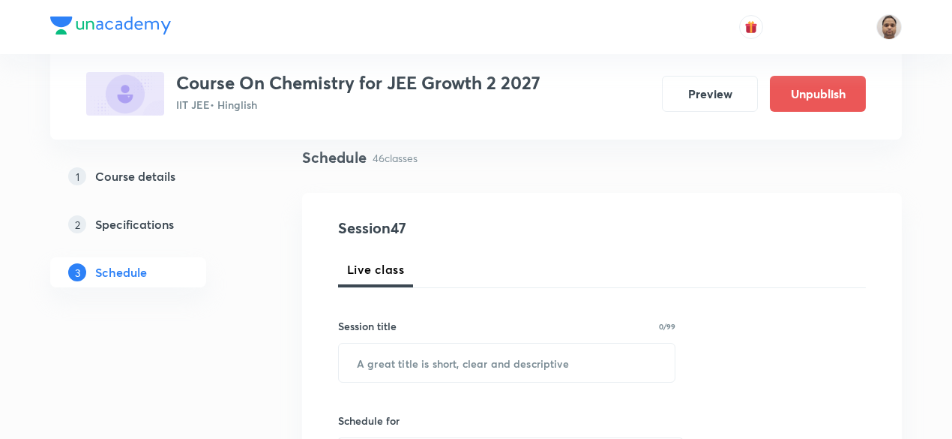
scroll to position [150, 0]
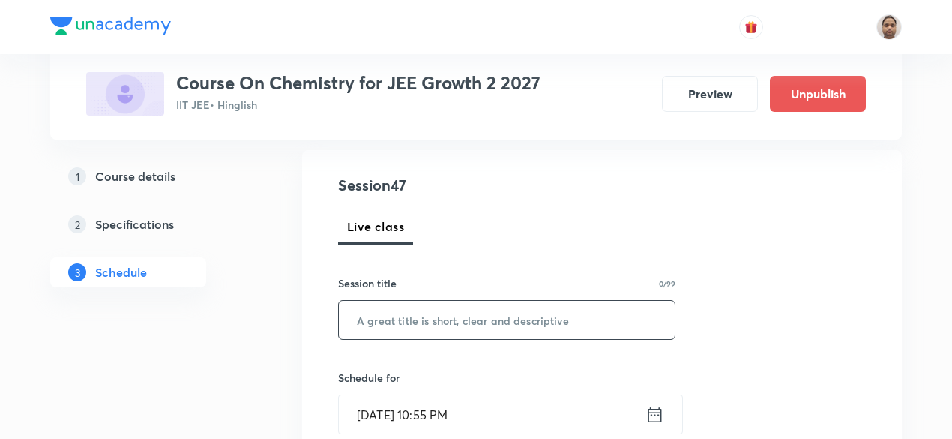
click at [427, 316] on input "text" at bounding box center [507, 320] width 336 height 38
paste input "Chemical Bonding - 9"
type input "Chemical Bonding - 10"
click at [429, 410] on input "Sep 2, 2025, 10:55 PM" at bounding box center [492, 414] width 307 height 38
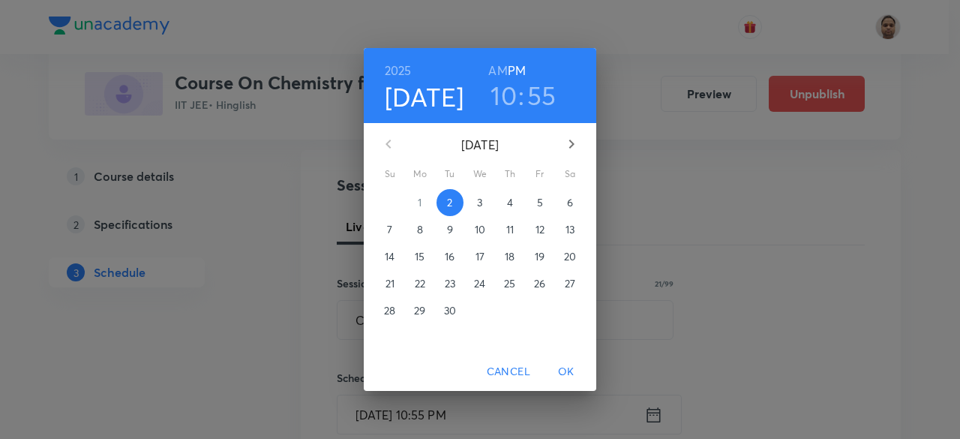
click at [475, 203] on span "3" at bounding box center [479, 202] width 27 height 15
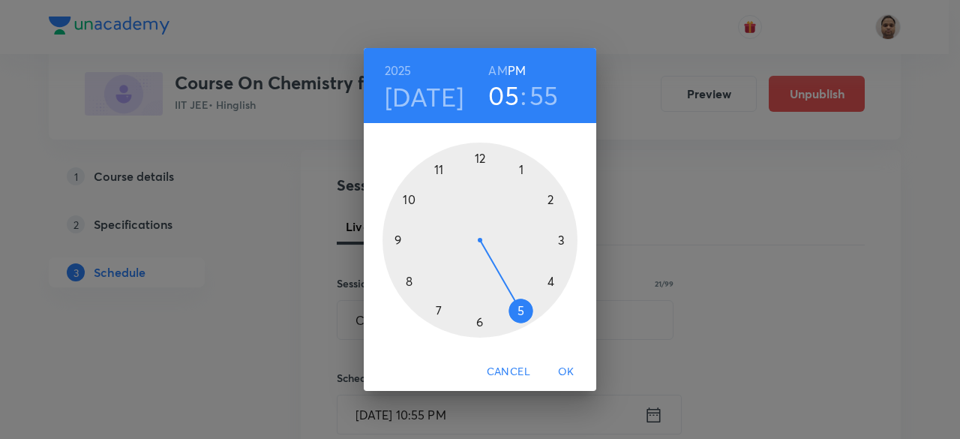
drag, startPoint x: 412, startPoint y: 194, endPoint x: 523, endPoint y: 298, distance: 151.7
click at [523, 298] on div at bounding box center [479, 239] width 195 height 195
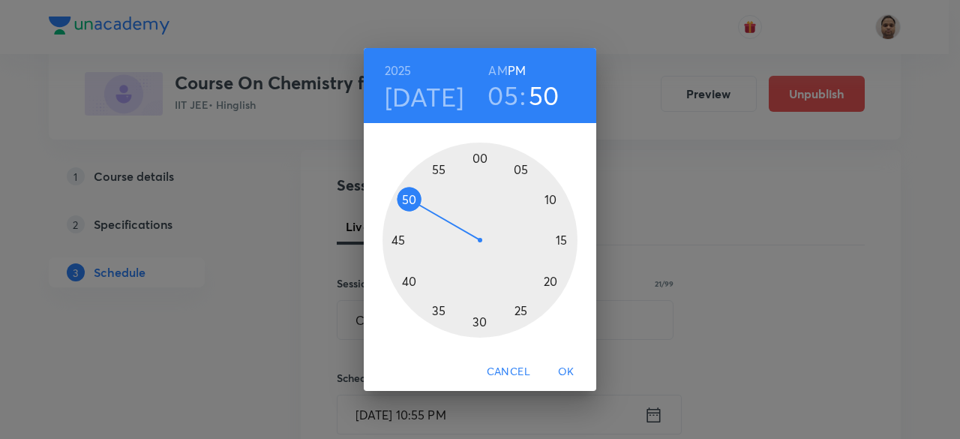
drag, startPoint x: 436, startPoint y: 170, endPoint x: 417, endPoint y: 202, distance: 37.7
click at [417, 202] on div at bounding box center [479, 239] width 195 height 195
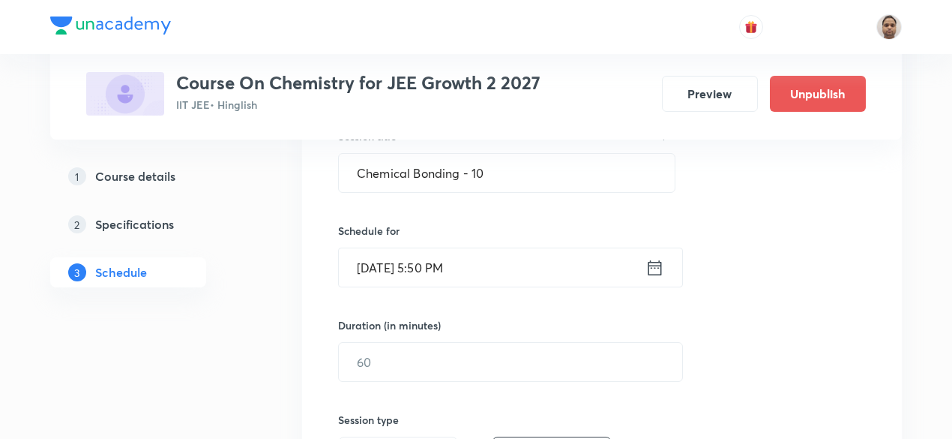
scroll to position [300, 0]
click at [416, 361] on input "text" at bounding box center [510, 359] width 343 height 38
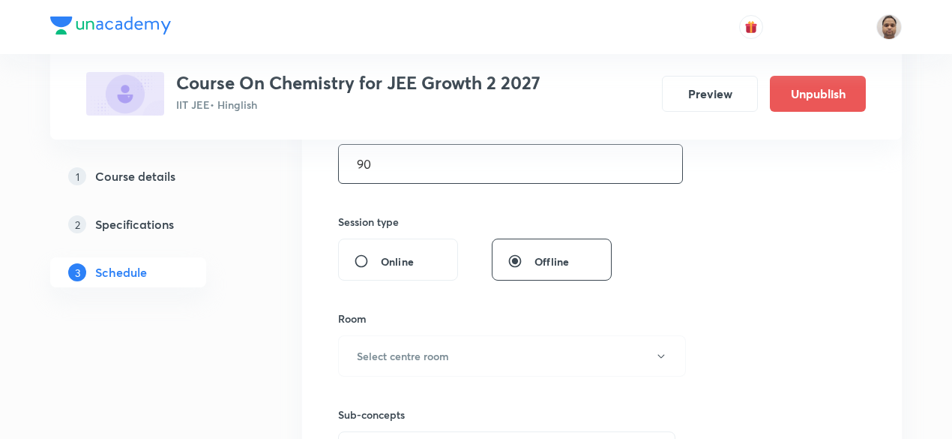
scroll to position [525, 0]
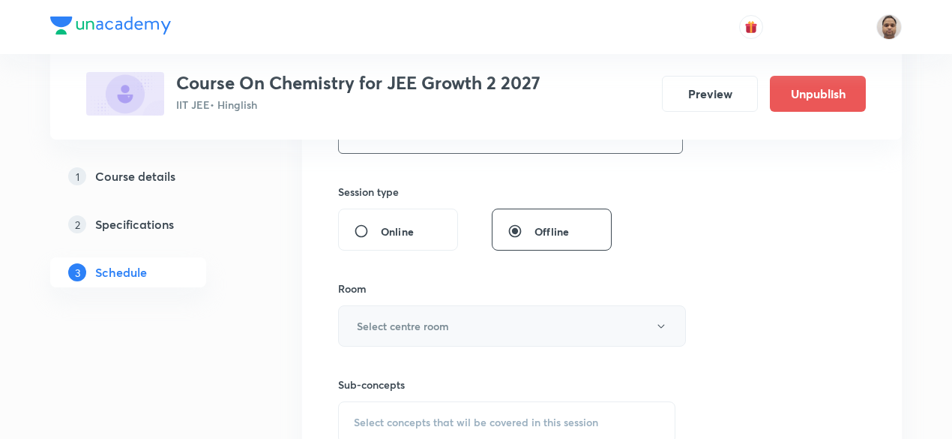
type input "90"
click at [374, 313] on button "Select centre room" at bounding box center [512, 325] width 348 height 41
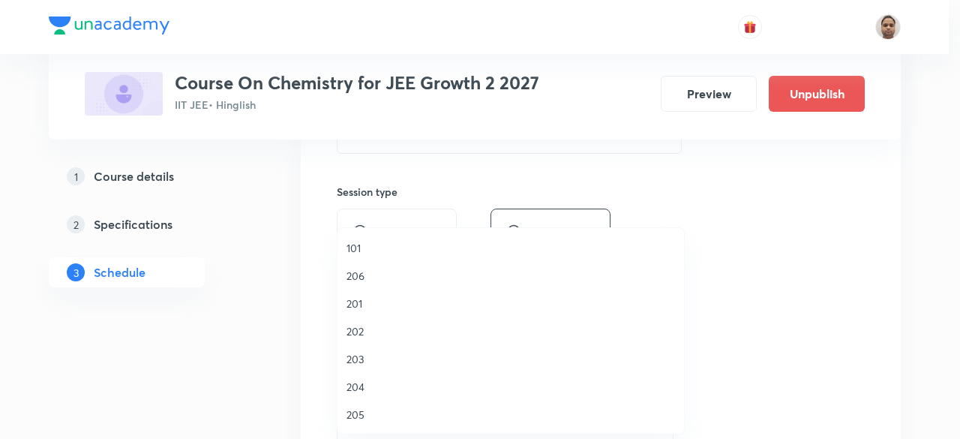
click at [365, 328] on span "202" at bounding box center [510, 331] width 328 height 16
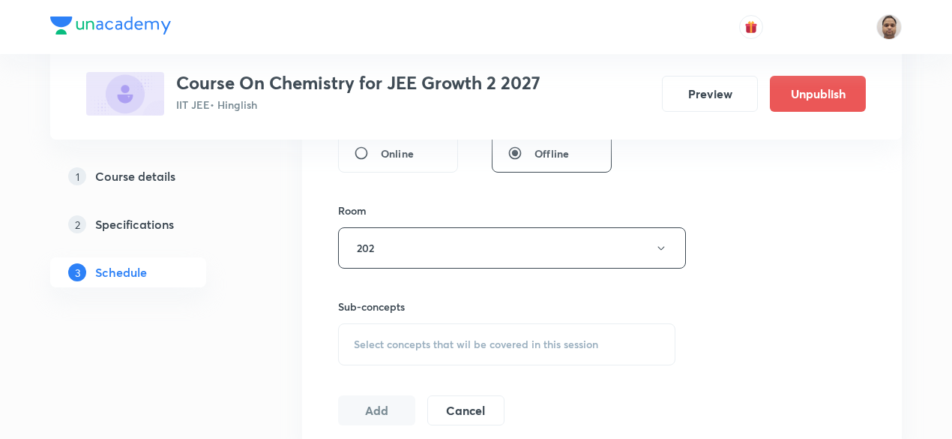
scroll to position [675, 0]
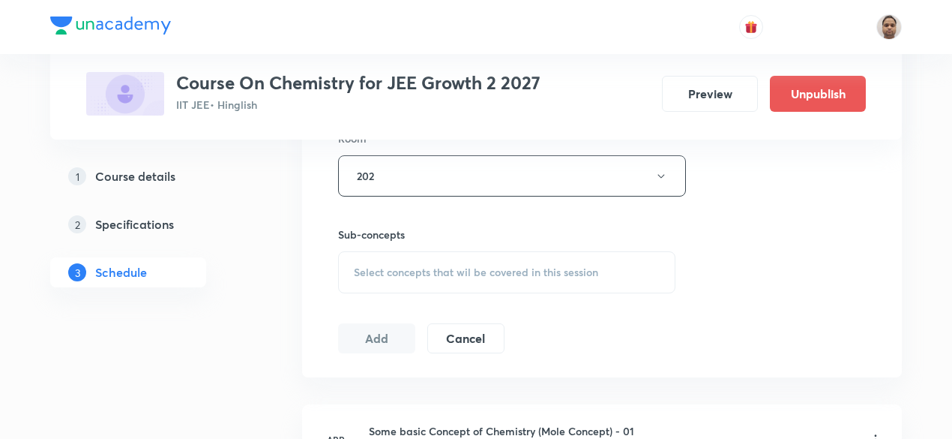
click at [387, 271] on span "Select concepts that wil be covered in this session" at bounding box center [476, 272] width 244 height 12
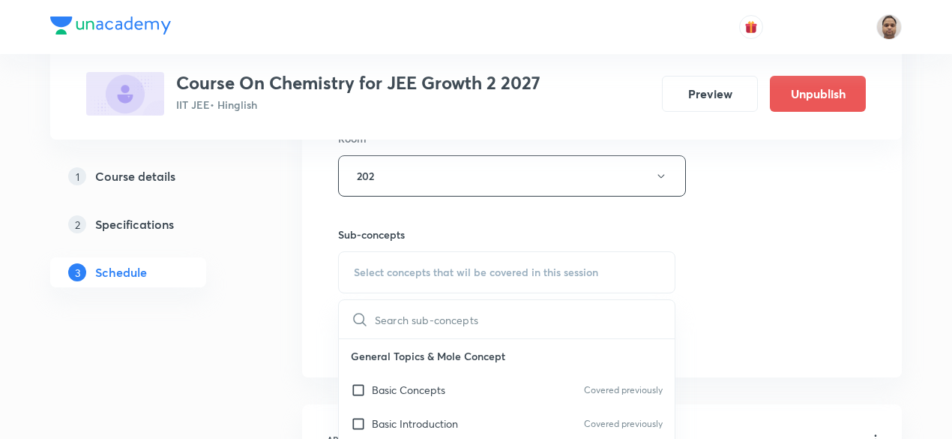
click at [371, 382] on input "checkbox" at bounding box center [361, 390] width 21 height 16
checkbox input "true"
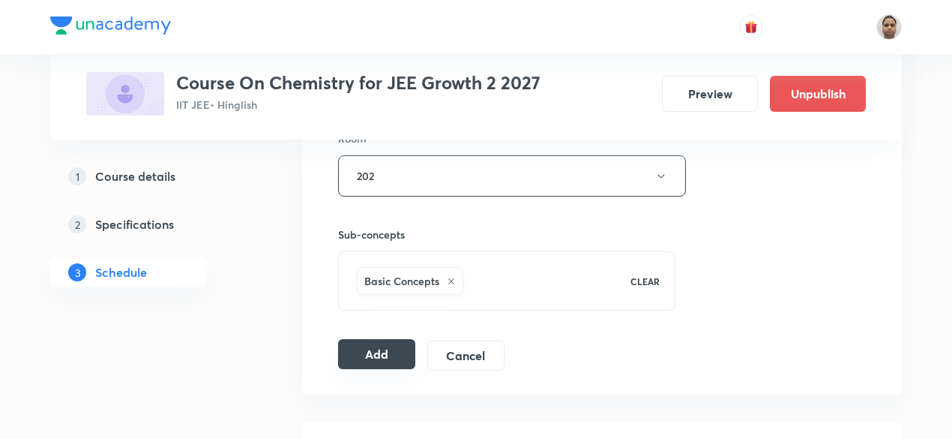
click at [411, 347] on button "Add" at bounding box center [376, 354] width 77 height 30
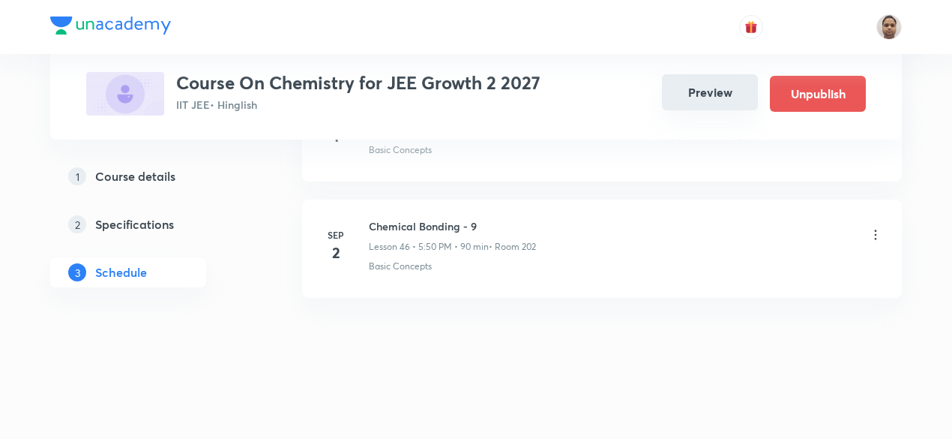
scroll to position [5398, 0]
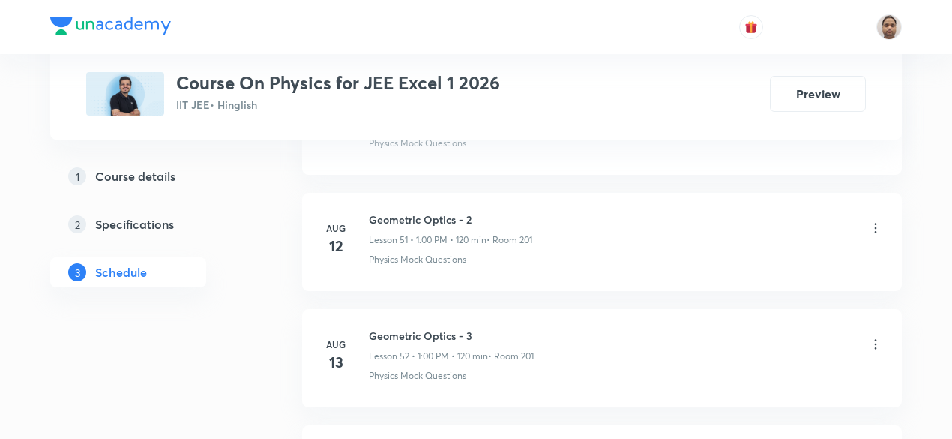
scroll to position [7473, 0]
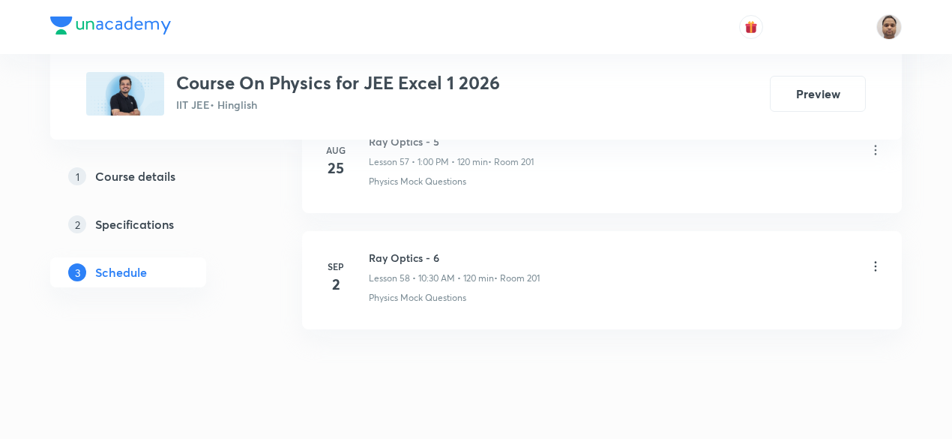
click at [435, 250] on h6 "Ray Optics - 6" at bounding box center [454, 258] width 171 height 16
copy h6 "Ray Optics - 6"
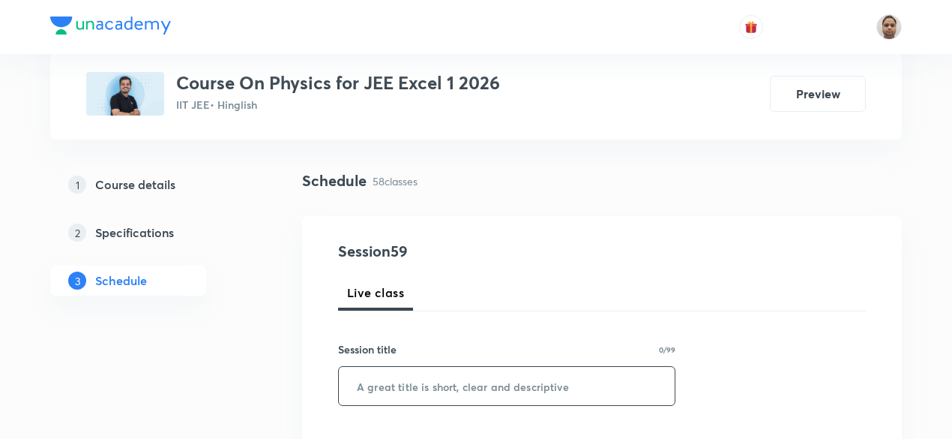
scroll to position [150, 0]
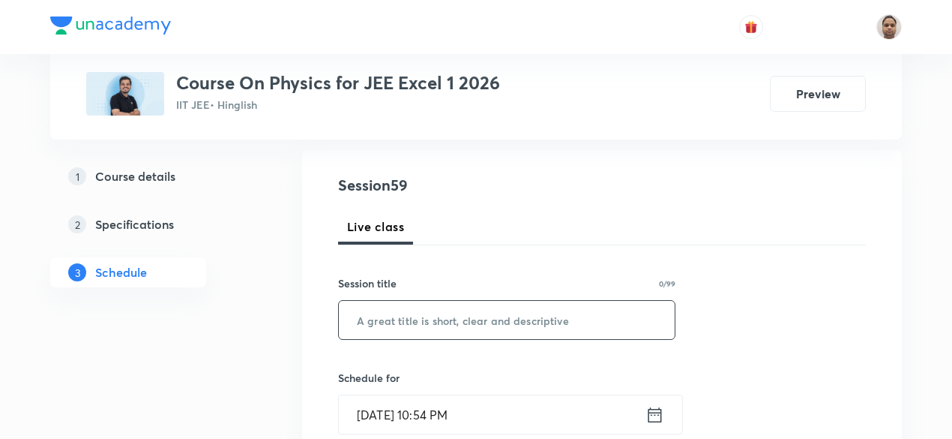
click at [423, 316] on input "text" at bounding box center [507, 320] width 336 height 38
paste input "Ray Optics - 6"
type input "Ray Optics - 7"
click at [397, 413] on input "[DATE] 10:54 PM" at bounding box center [492, 414] width 307 height 38
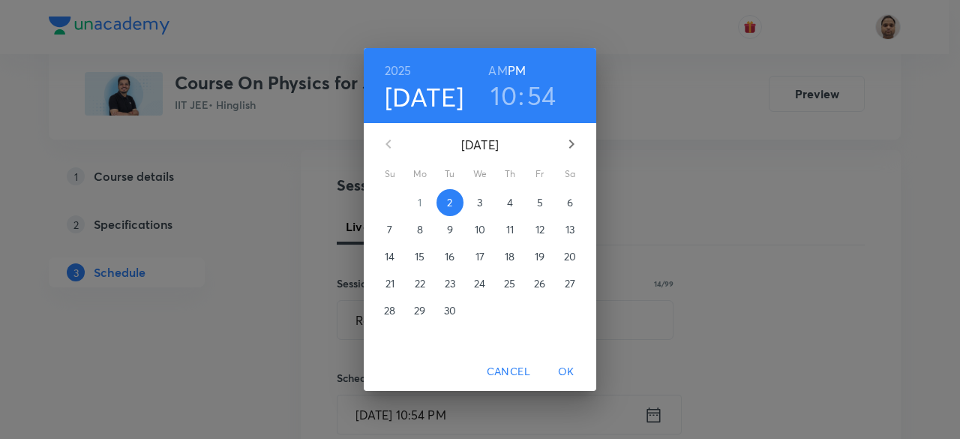
click at [474, 204] on span "3" at bounding box center [479, 202] width 27 height 15
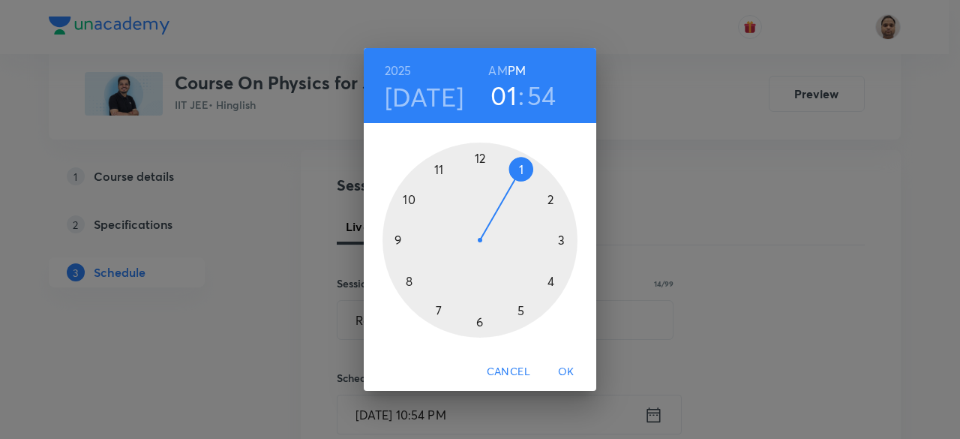
drag, startPoint x: 412, startPoint y: 201, endPoint x: 502, endPoint y: 184, distance: 92.4
click at [502, 184] on div at bounding box center [479, 239] width 195 height 195
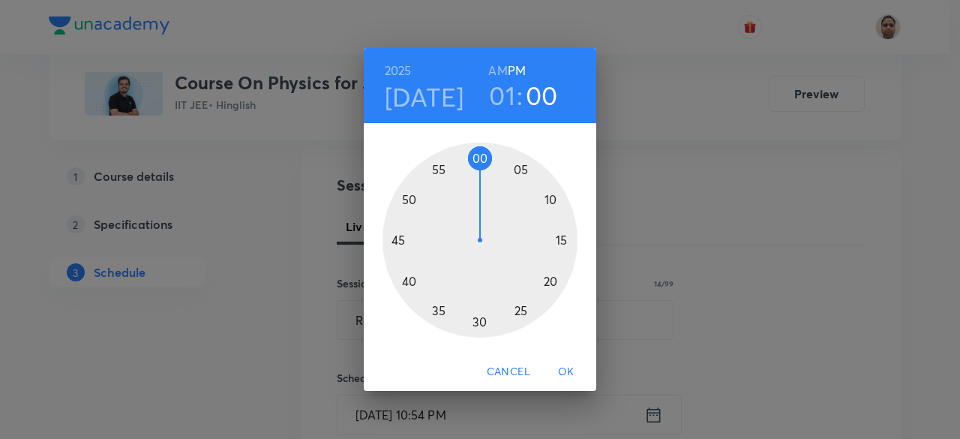
drag, startPoint x: 432, startPoint y: 176, endPoint x: 478, endPoint y: 170, distance: 46.9
click at [478, 170] on div at bounding box center [479, 239] width 195 height 195
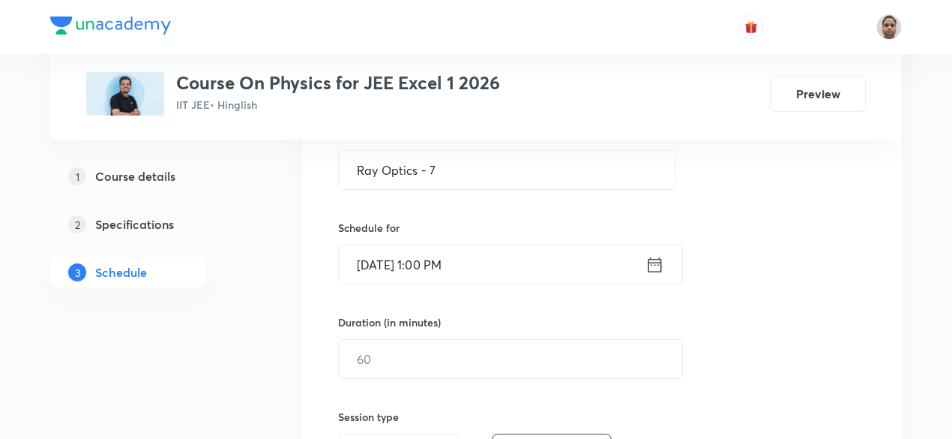
scroll to position [375, 0]
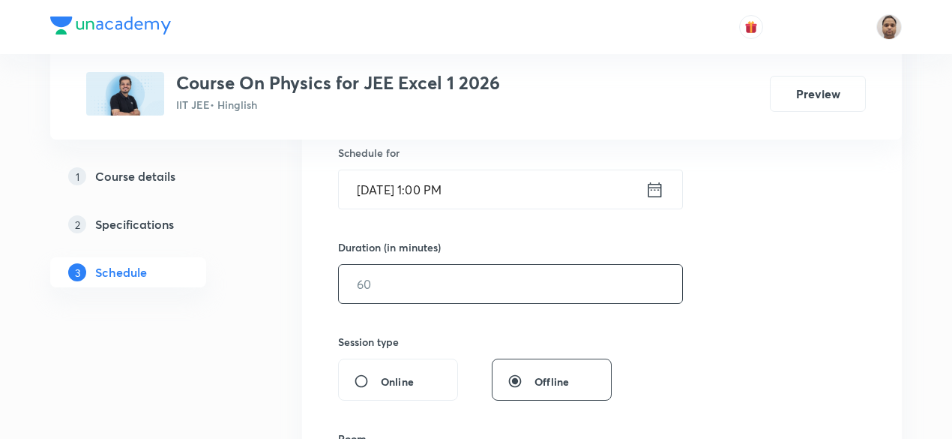
click at [400, 264] on div "​" at bounding box center [510, 284] width 345 height 40
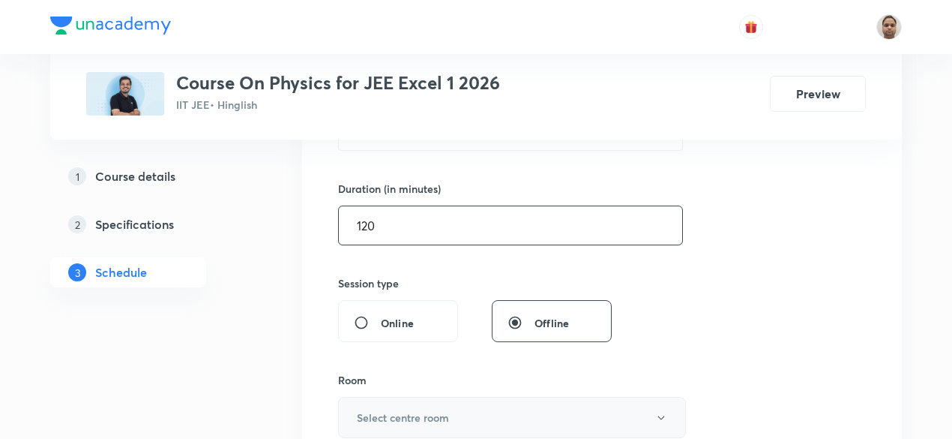
scroll to position [525, 0]
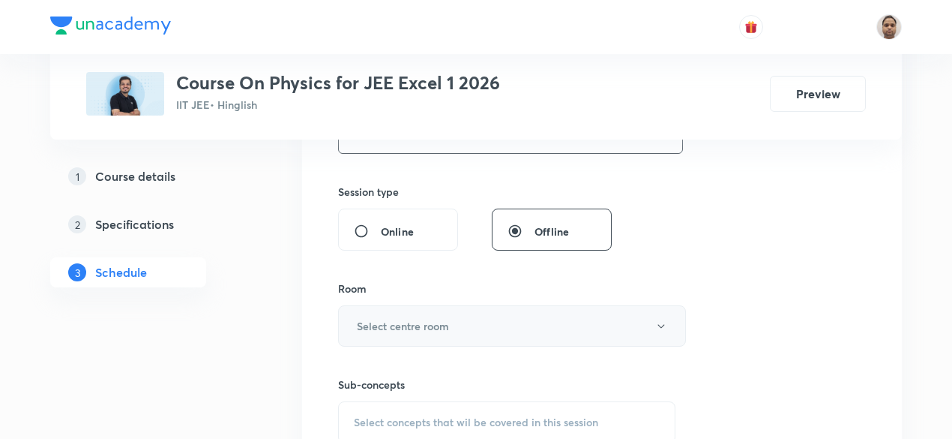
type input "120"
click at [385, 318] on h6 "Select centre room" at bounding box center [403, 326] width 92 height 16
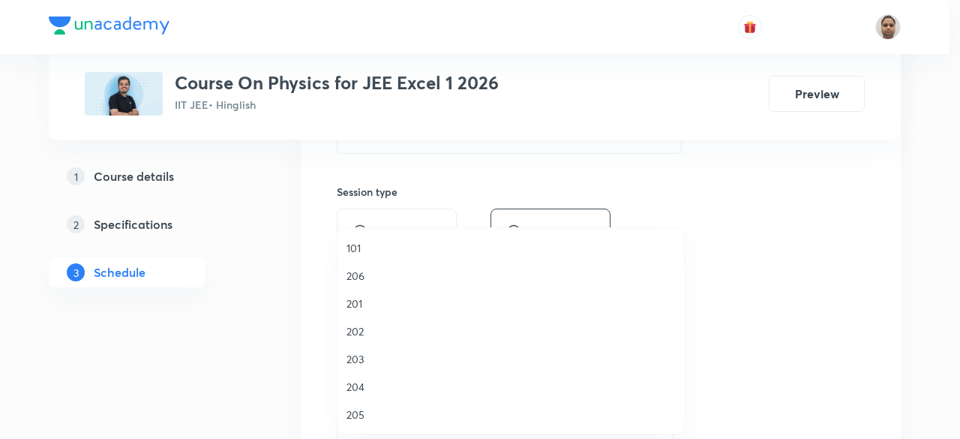
click at [366, 298] on span "201" at bounding box center [510, 303] width 328 height 16
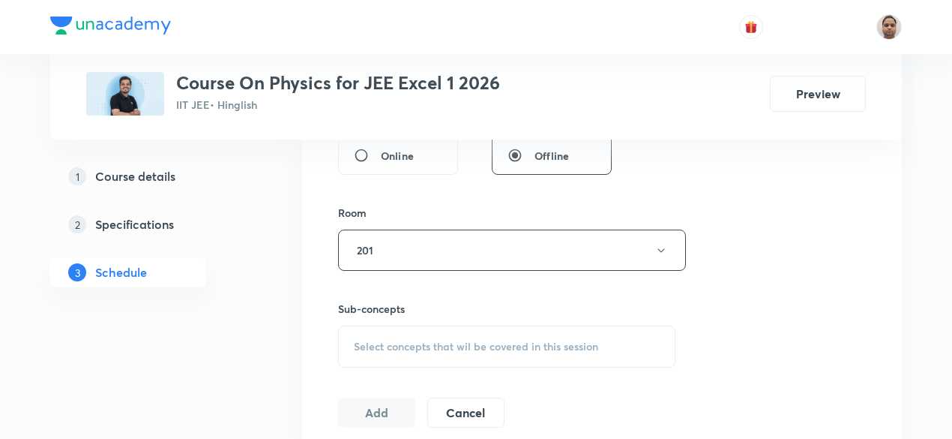
scroll to position [675, 0]
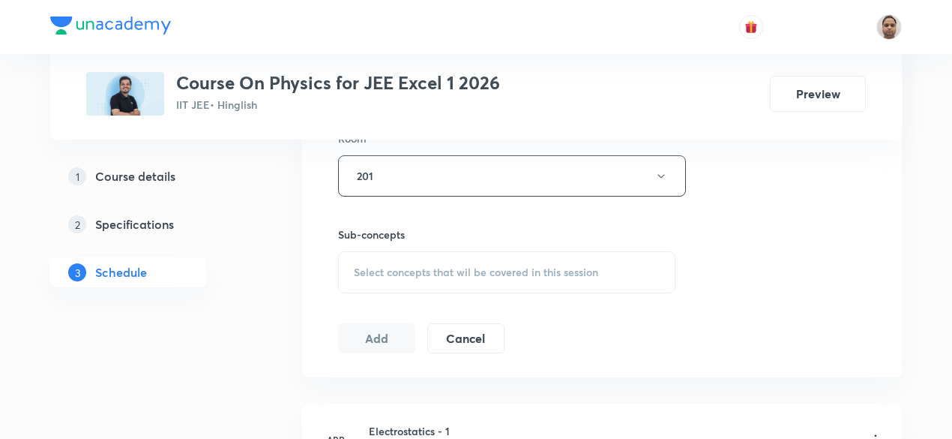
click at [397, 241] on div "Sub-concepts Select concepts that wil be covered in this session" at bounding box center [506, 259] width 337 height 67
click at [397, 269] on span "Select concepts that wil be covered in this session" at bounding box center [476, 272] width 244 height 12
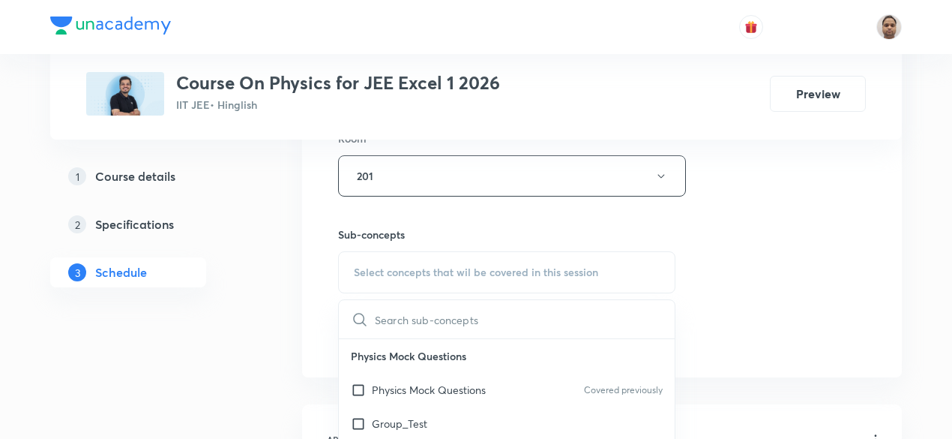
click at [372, 385] on p "Physics Mock Questions" at bounding box center [429, 390] width 114 height 16
checkbox input "true"
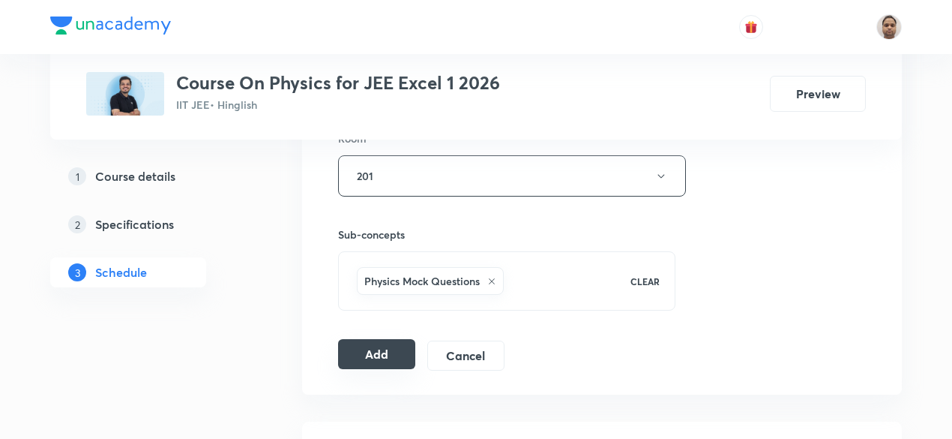
click at [352, 342] on button "Add" at bounding box center [376, 354] width 77 height 30
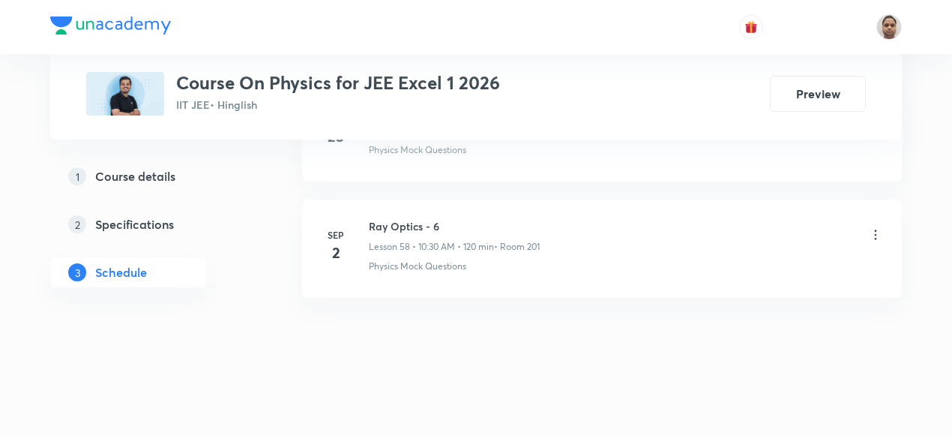
scroll to position [6749, 0]
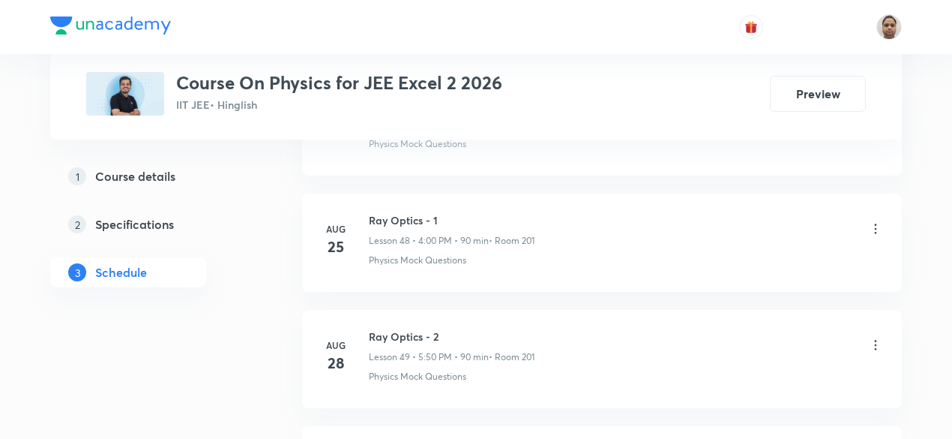
scroll to position [6468, 0]
click at [418, 307] on li "[DATE] Ray Optics - 3 Lesson 50 • 4:00 PM • 90 min • Room 201 Physics Mock Ques…" at bounding box center [602, 356] width 600 height 98
click at [417, 325] on h6 "Ray Optics - 3" at bounding box center [452, 333] width 166 height 16
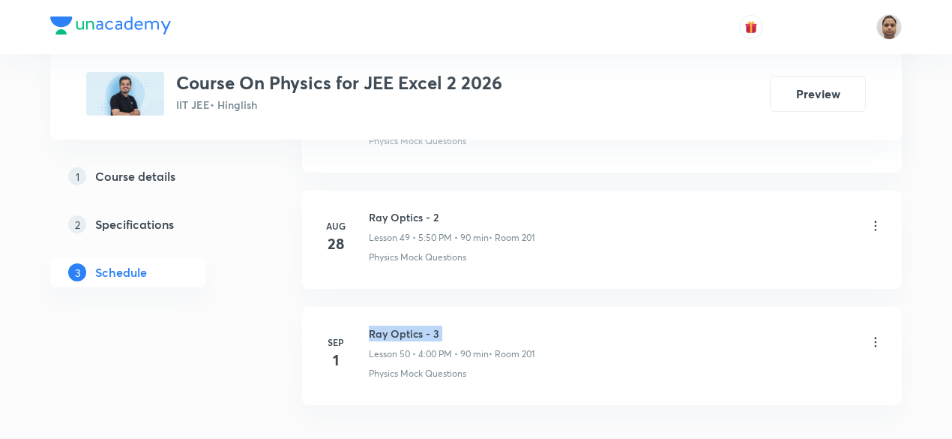
click at [417, 325] on h6 "Ray Optics - 3" at bounding box center [452, 333] width 166 height 16
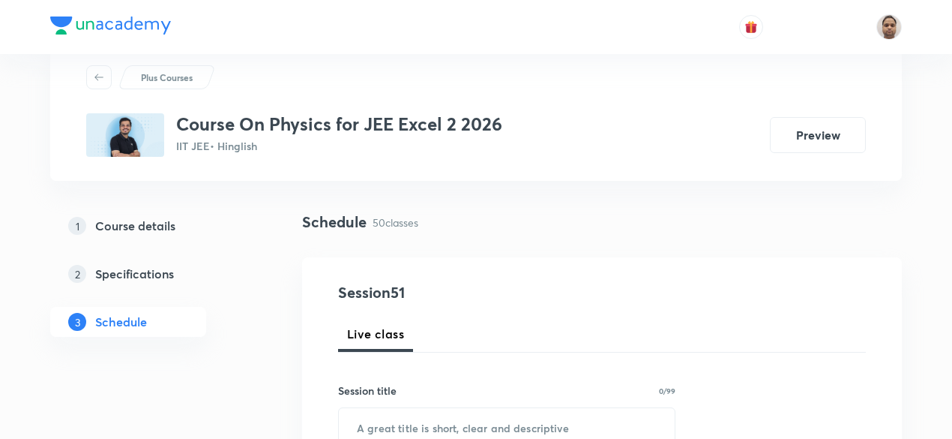
scroll to position [75, 0]
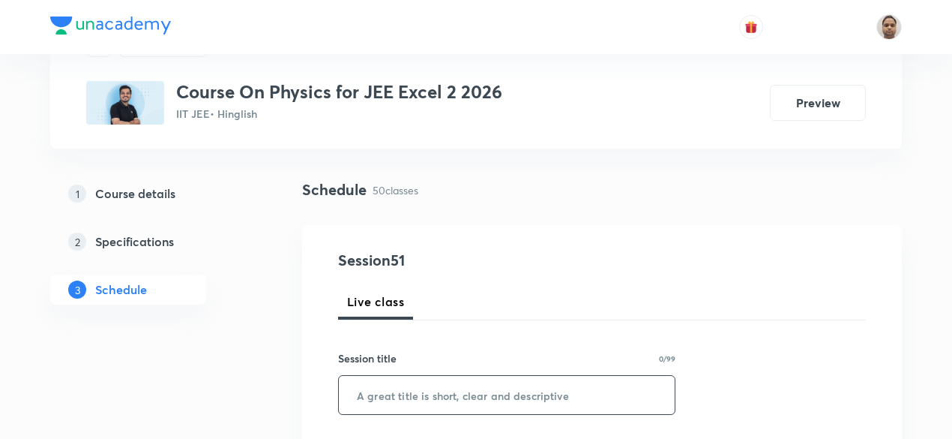
click at [448, 391] on input "text" at bounding box center [507, 395] width 336 height 38
paste input "Ray Optics - 3"
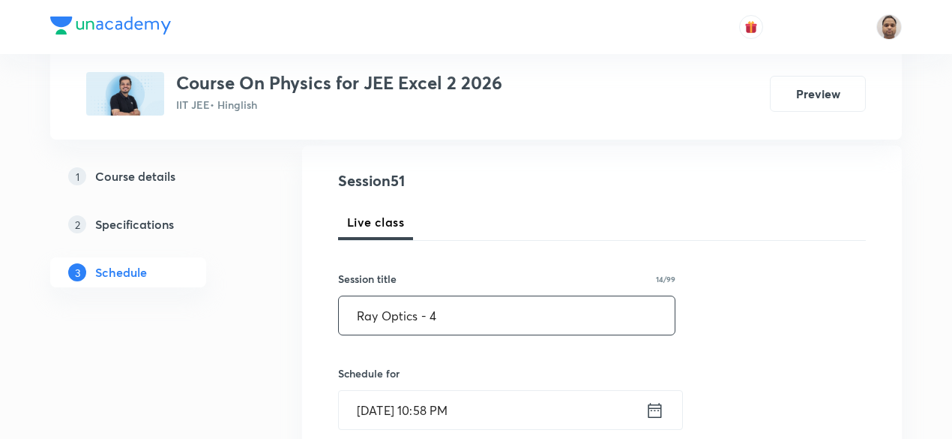
scroll to position [300, 0]
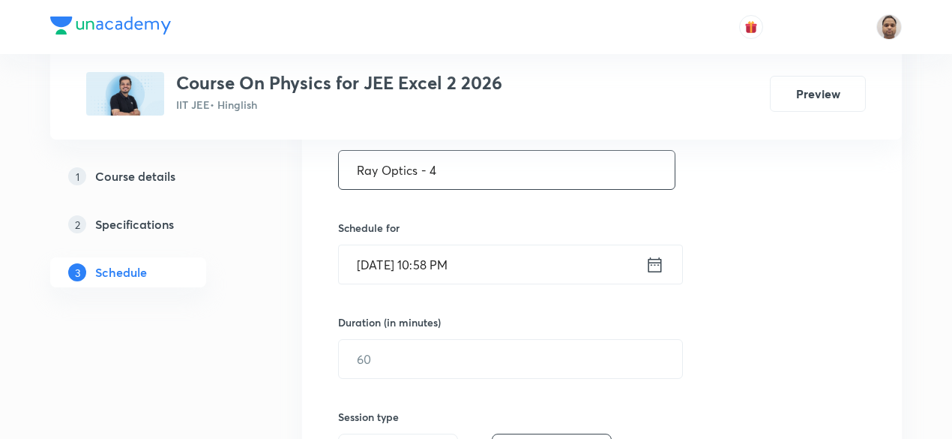
type input "Ray Optics - 4"
click at [386, 270] on input "[DATE] 10:58 PM" at bounding box center [492, 264] width 307 height 38
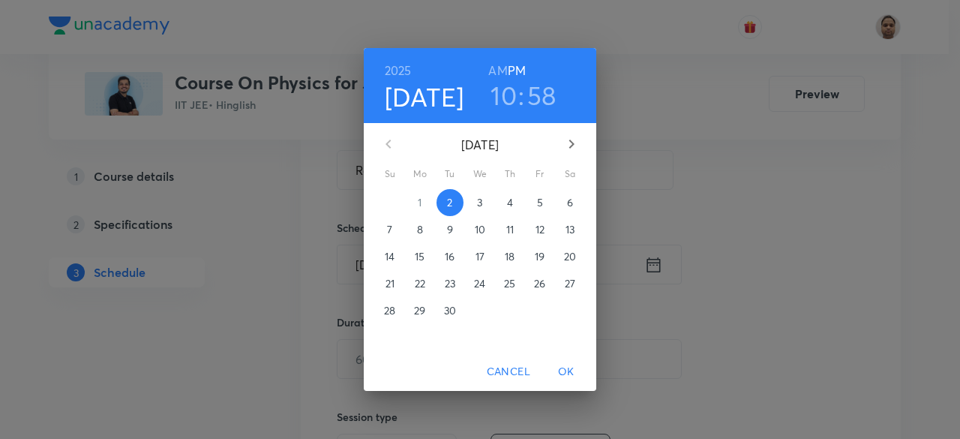
click at [479, 202] on p "3" at bounding box center [479, 202] width 5 height 15
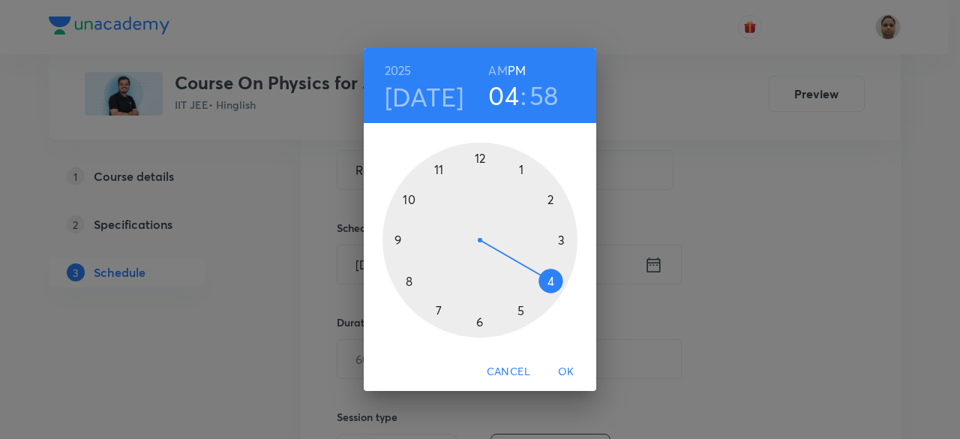
drag, startPoint x: 408, startPoint y: 202, endPoint x: 543, endPoint y: 285, distance: 158.6
click at [543, 285] on div at bounding box center [479, 239] width 195 height 195
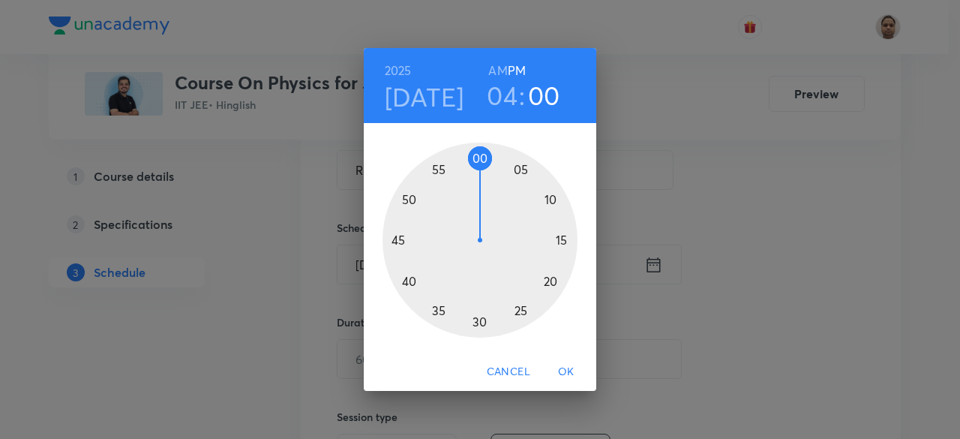
drag, startPoint x: 459, startPoint y: 159, endPoint x: 477, endPoint y: 159, distance: 18.0
click at [477, 159] on div at bounding box center [479, 239] width 195 height 195
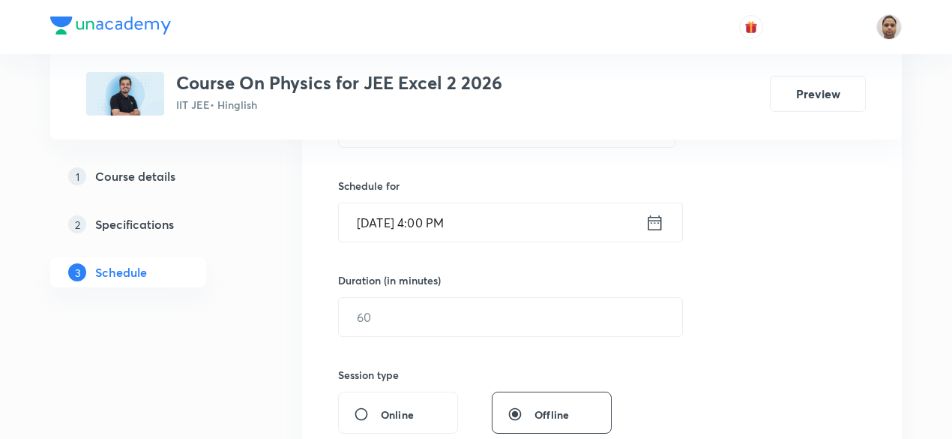
scroll to position [375, 0]
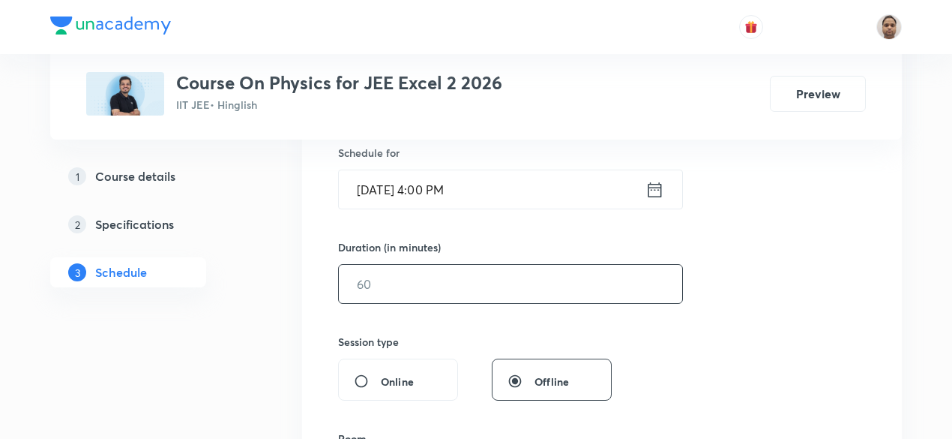
click at [404, 298] on input "text" at bounding box center [510, 284] width 343 height 38
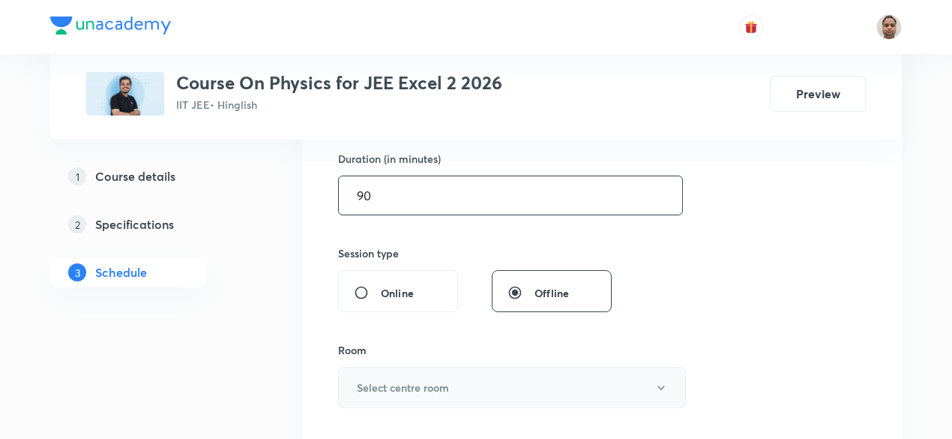
scroll to position [525, 0]
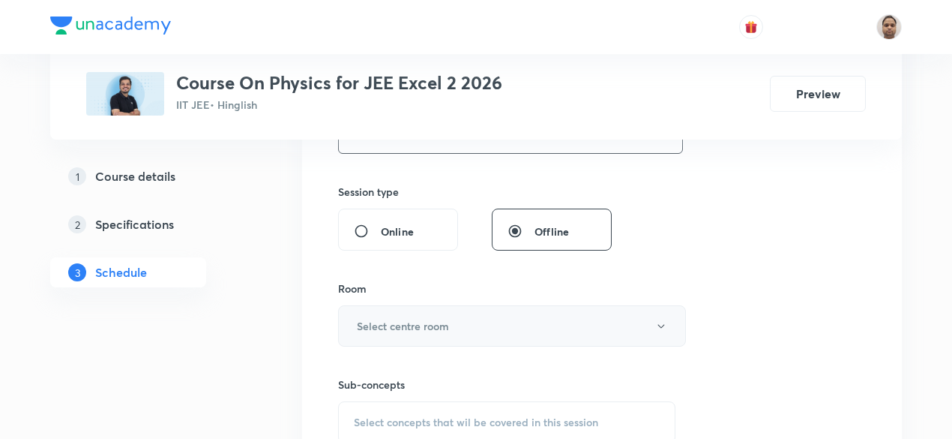
type input "90"
click at [414, 319] on h6 "Select centre room" at bounding box center [403, 326] width 92 height 16
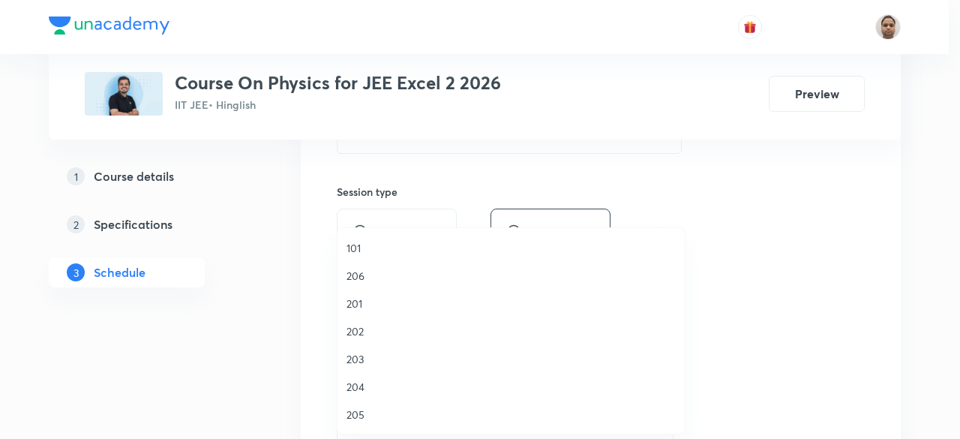
click at [367, 298] on span "201" at bounding box center [510, 303] width 328 height 16
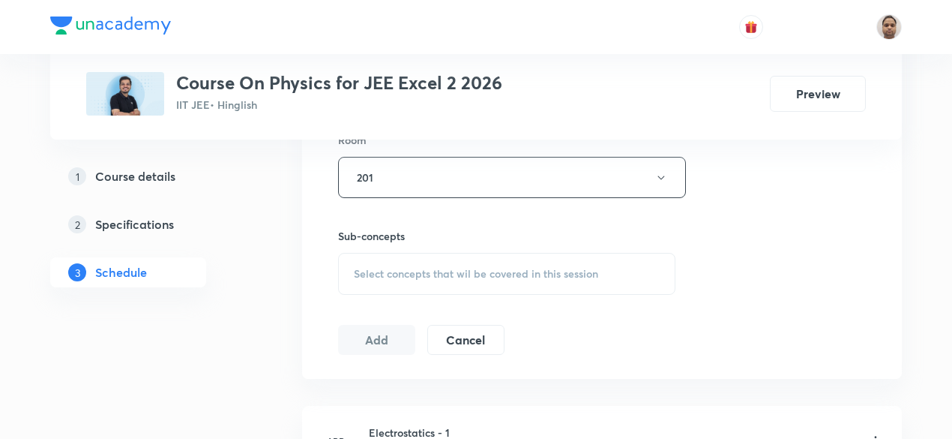
scroll to position [675, 0]
click at [393, 266] on span "Select concepts that wil be covered in this session" at bounding box center [476, 272] width 244 height 12
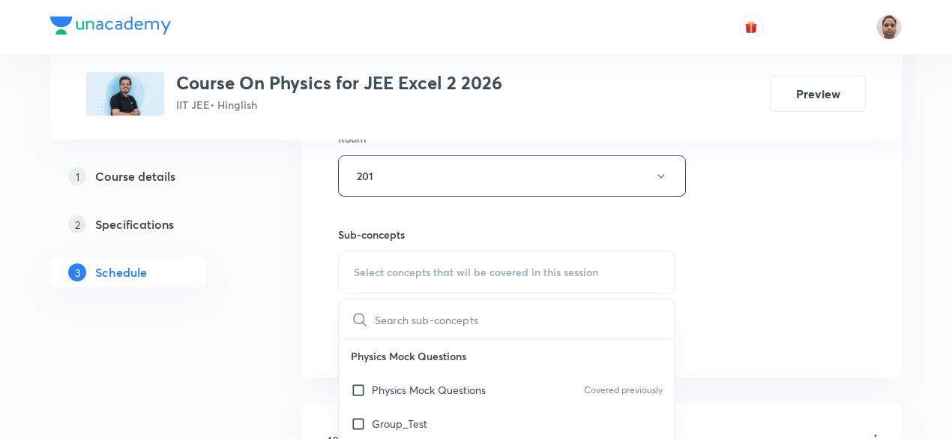
click at [367, 390] on input "checkbox" at bounding box center [361, 390] width 21 height 16
checkbox input "true"
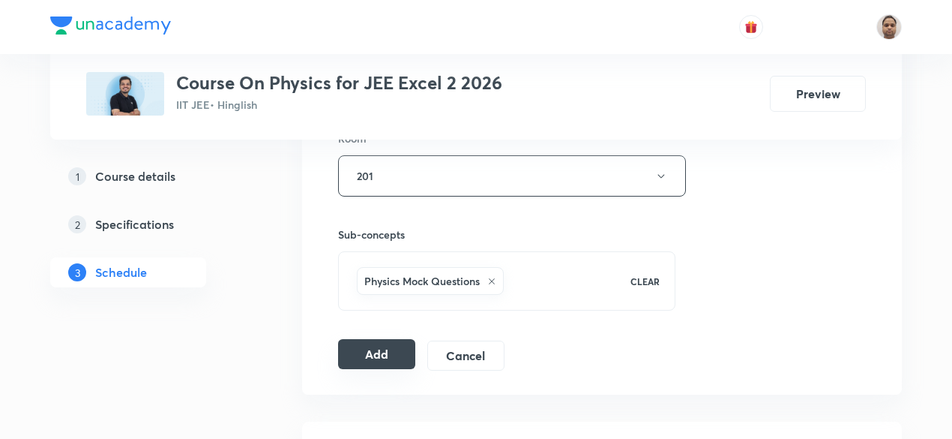
click at [374, 353] on button "Add" at bounding box center [376, 354] width 77 height 30
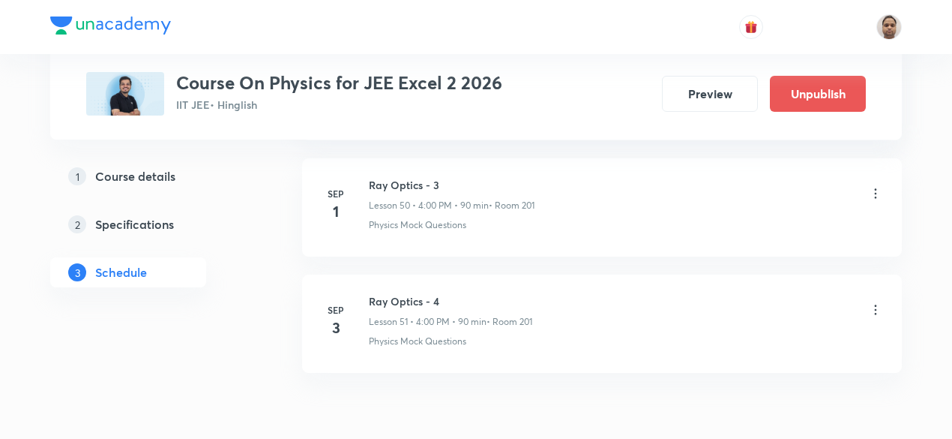
scroll to position [5976, 0]
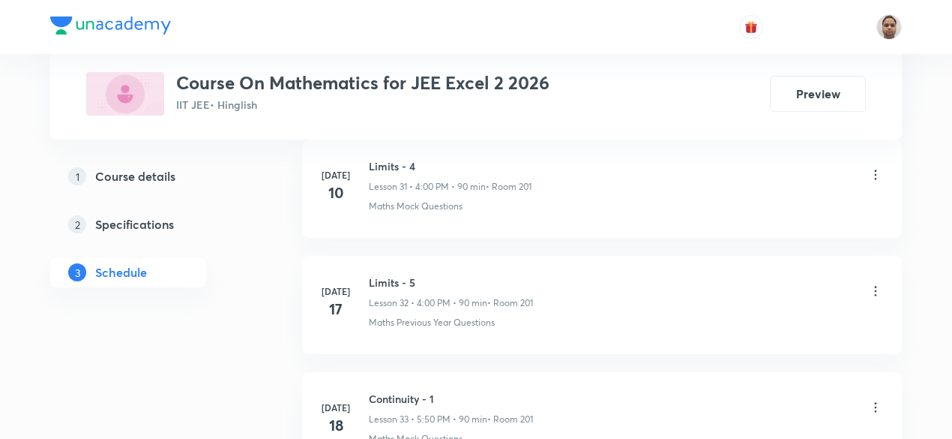
scroll to position [4696, 0]
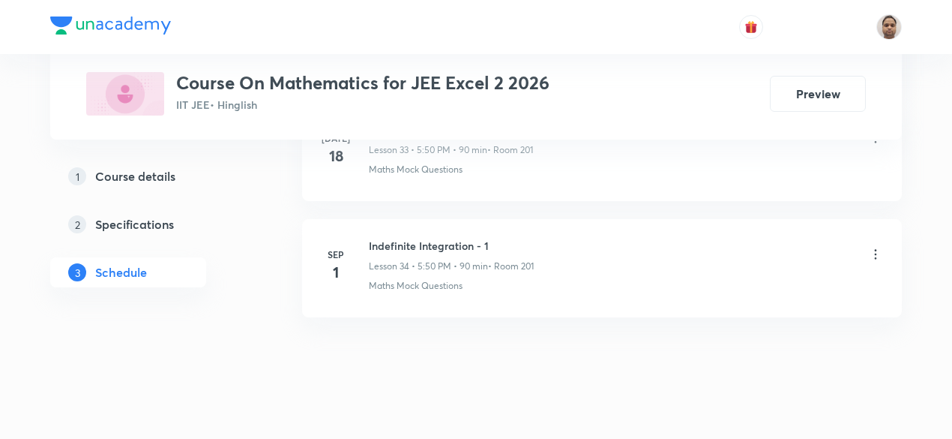
click at [438, 238] on h6 "Indefinite Integration - 1" at bounding box center [451, 246] width 165 height 16
copy h6 "Indefinite Integration - 1"
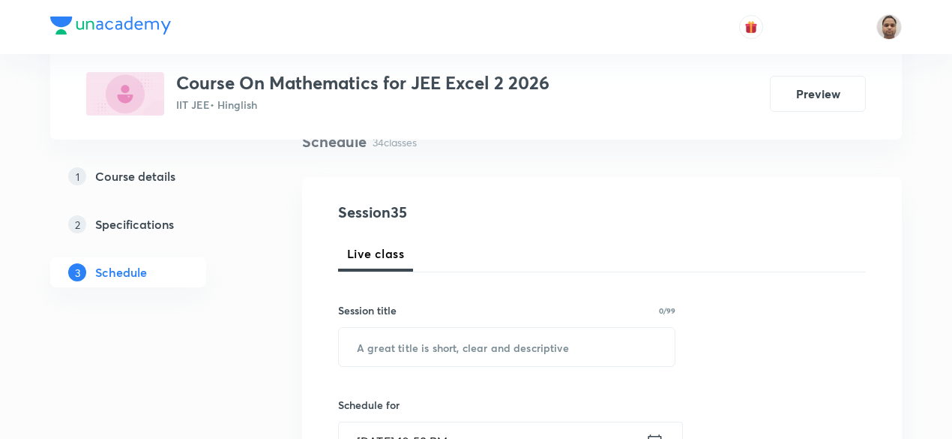
scroll to position [225, 0]
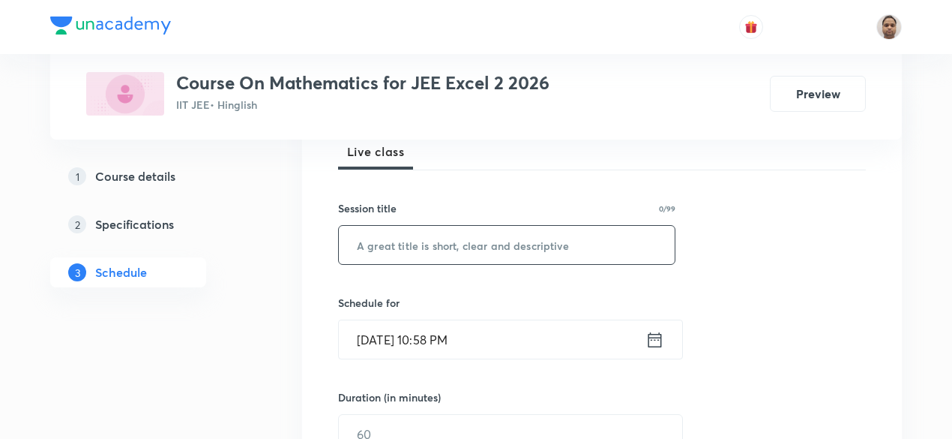
click at [425, 233] on input "text" at bounding box center [507, 245] width 336 height 38
paste input "Indefinite Integration - 1"
type input "Indefinite Integration - 2"
click at [457, 339] on input "[DATE] 10:58 PM" at bounding box center [492, 339] width 307 height 38
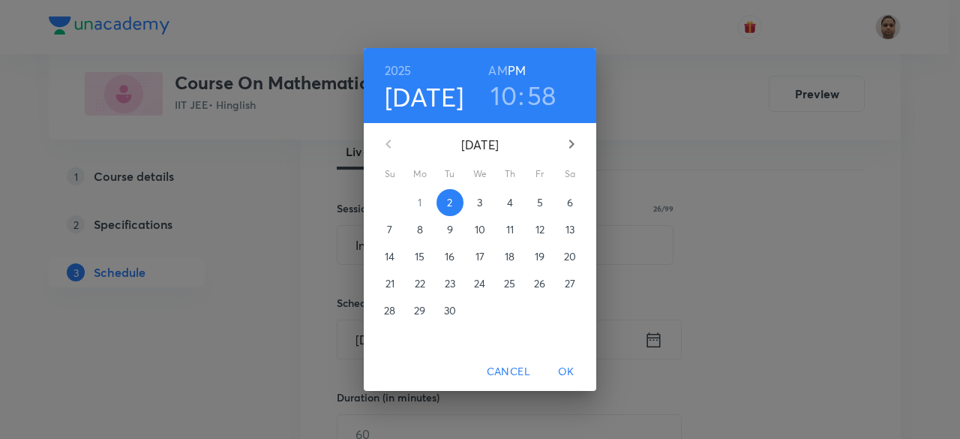
click at [483, 200] on span "3" at bounding box center [479, 202] width 27 height 15
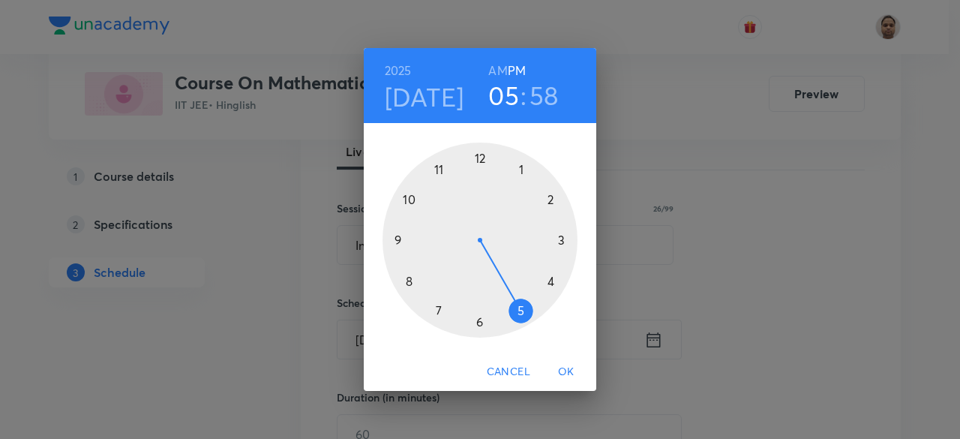
drag, startPoint x: 412, startPoint y: 199, endPoint x: 513, endPoint y: 305, distance: 146.4
click at [513, 305] on div at bounding box center [479, 239] width 195 height 195
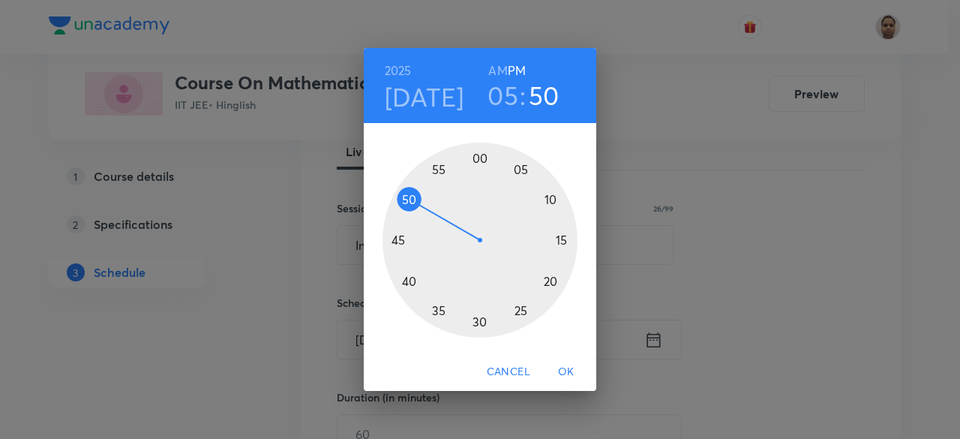
drag, startPoint x: 460, startPoint y: 157, endPoint x: 415, endPoint y: 203, distance: 64.2
click at [415, 203] on div at bounding box center [479, 239] width 195 height 195
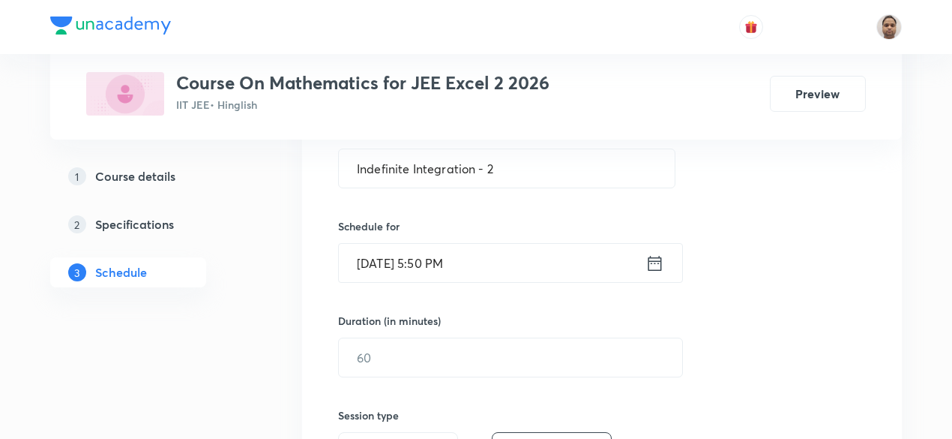
scroll to position [375, 0]
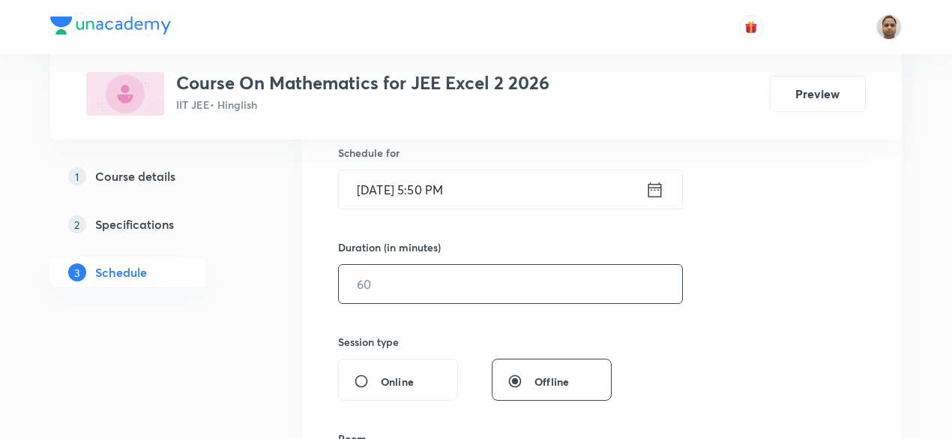
click at [405, 292] on input "text" at bounding box center [510, 284] width 343 height 38
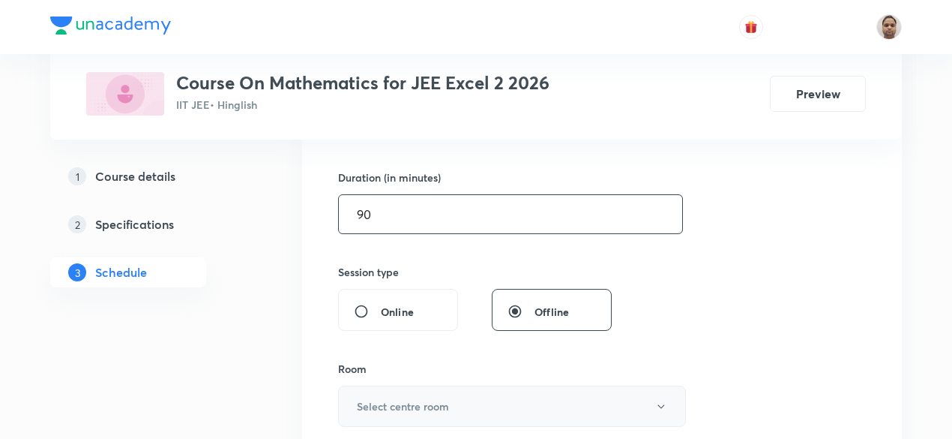
scroll to position [525, 0]
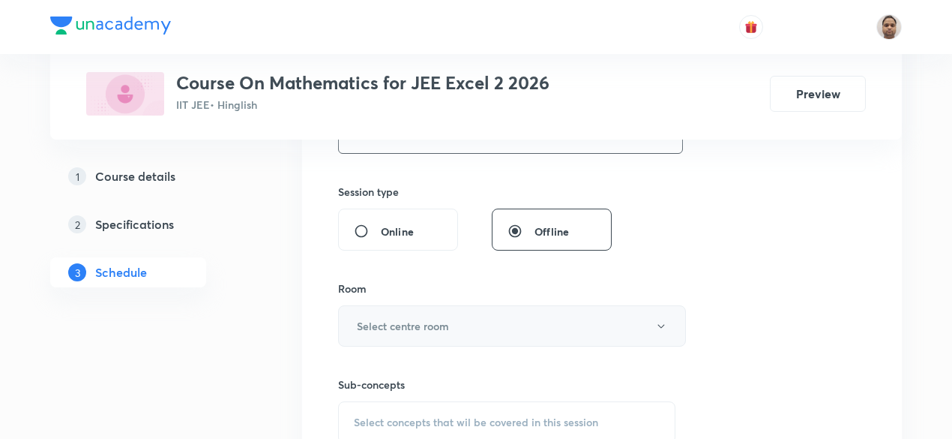
type input "90"
click at [404, 312] on button "Select centre room" at bounding box center [512, 325] width 348 height 41
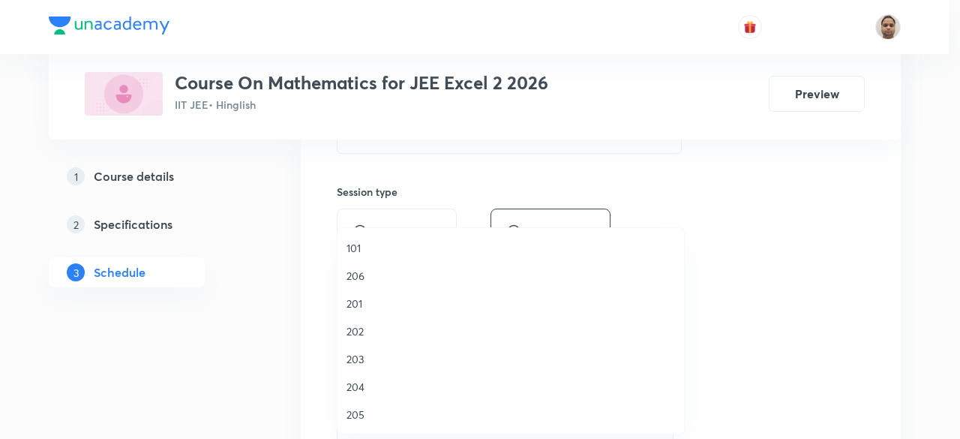
click at [369, 305] on span "201" at bounding box center [510, 303] width 328 height 16
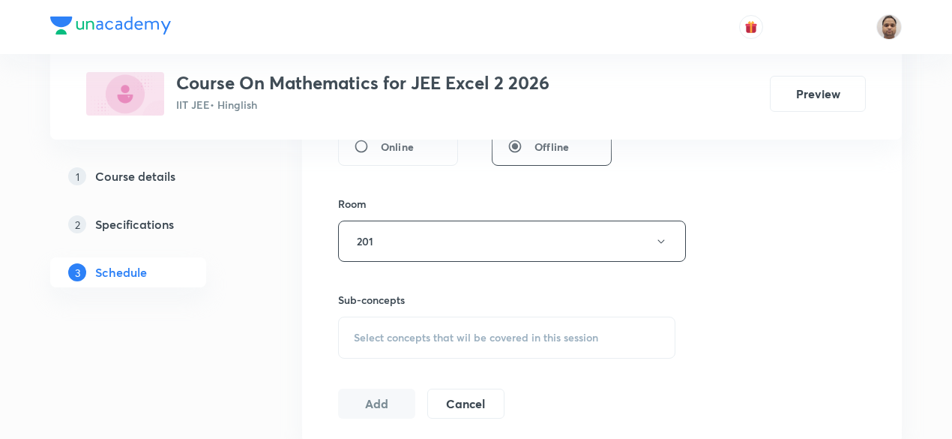
scroll to position [675, 0]
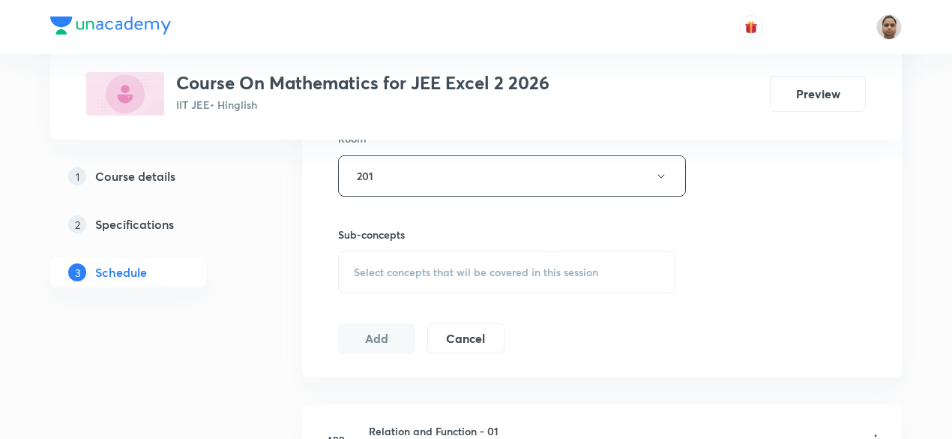
click at [401, 268] on span "Select concepts that wil be covered in this session" at bounding box center [476, 272] width 244 height 12
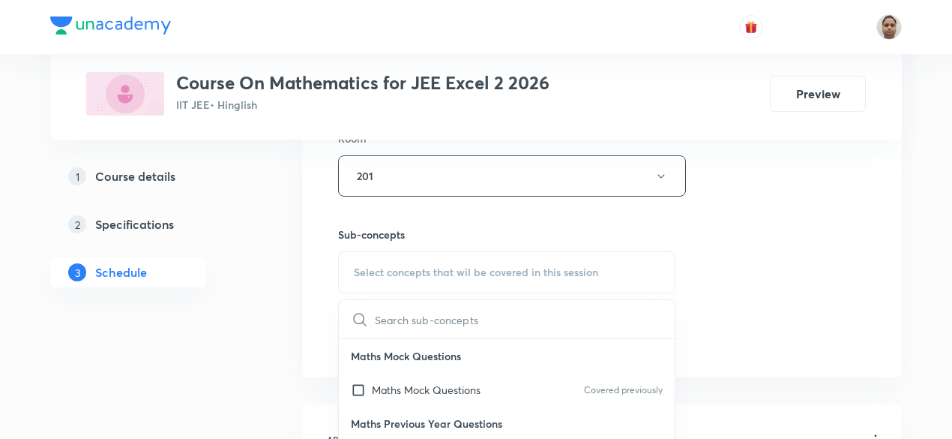
click at [360, 384] on input "checkbox" at bounding box center [361, 390] width 21 height 16
checkbox input "true"
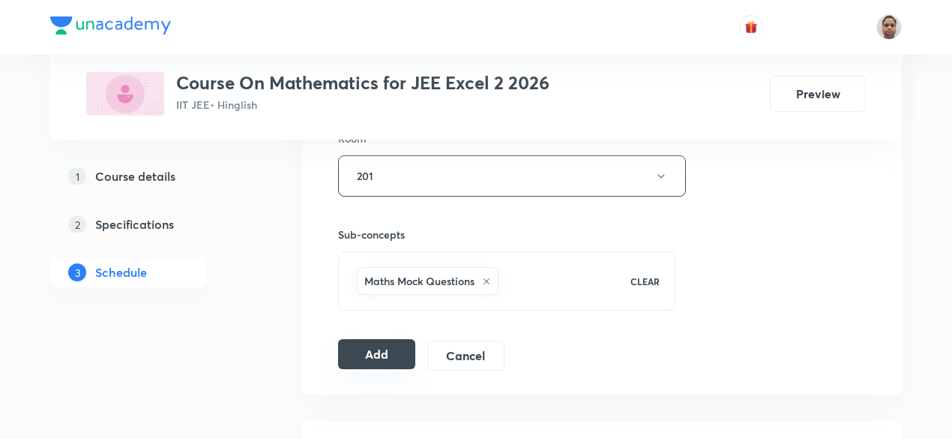
click at [360, 347] on button "Add" at bounding box center [376, 354] width 77 height 30
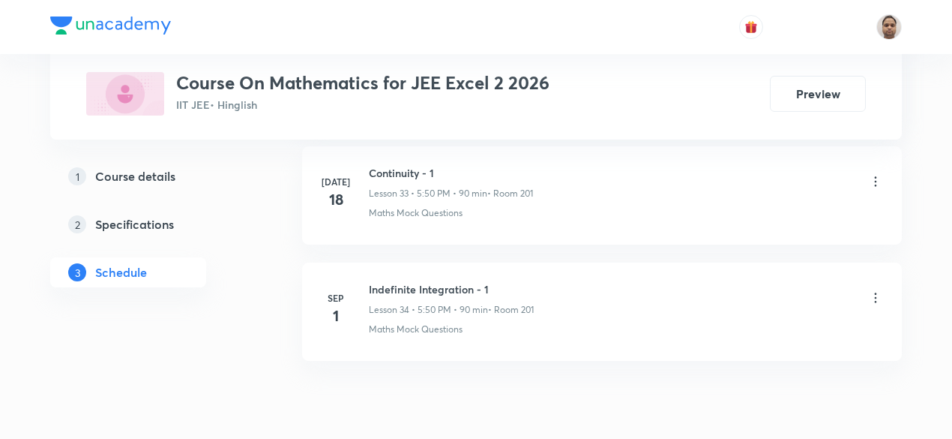
scroll to position [4712, 0]
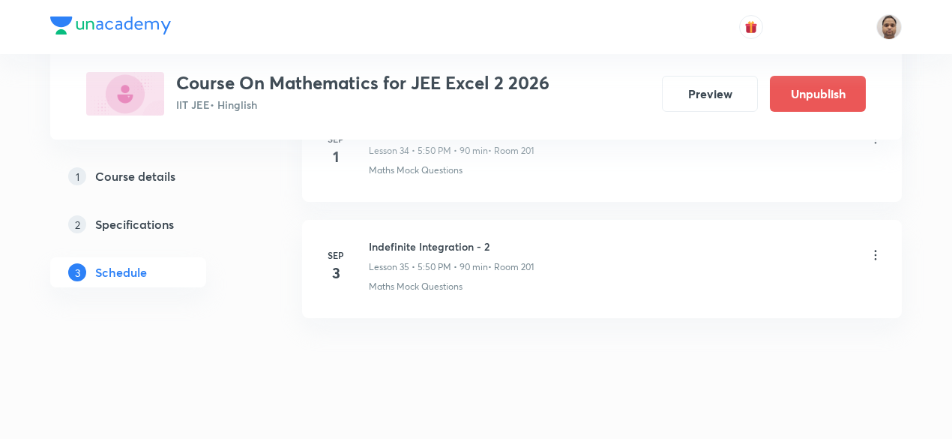
scroll to position [4811, 0]
drag, startPoint x: 445, startPoint y: 245, endPoint x: 532, endPoint y: 245, distance: 87.0
click at [532, 260] on div "Lesson 35 • 5:50 PM • 90 min • Room 201" at bounding box center [451, 266] width 165 height 13
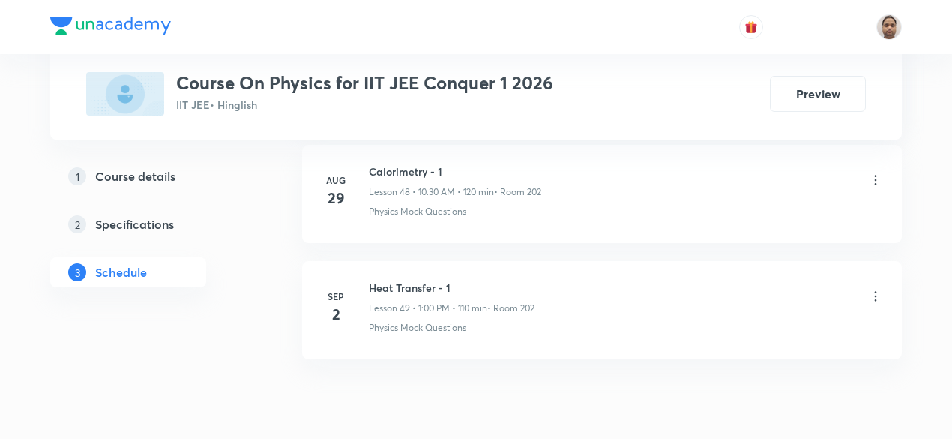
scroll to position [6432, 0]
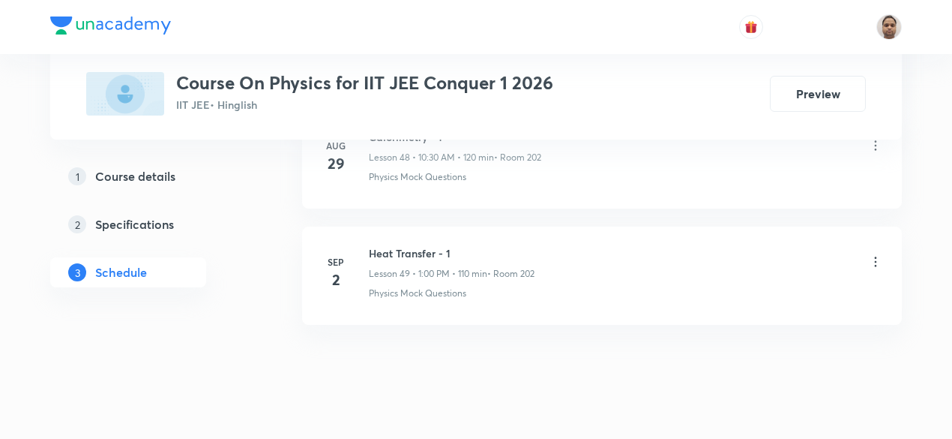
click at [421, 245] on h6 "Heat Transfer - 1" at bounding box center [452, 253] width 166 height 16
copy h6 "Heat Transfer - 1"
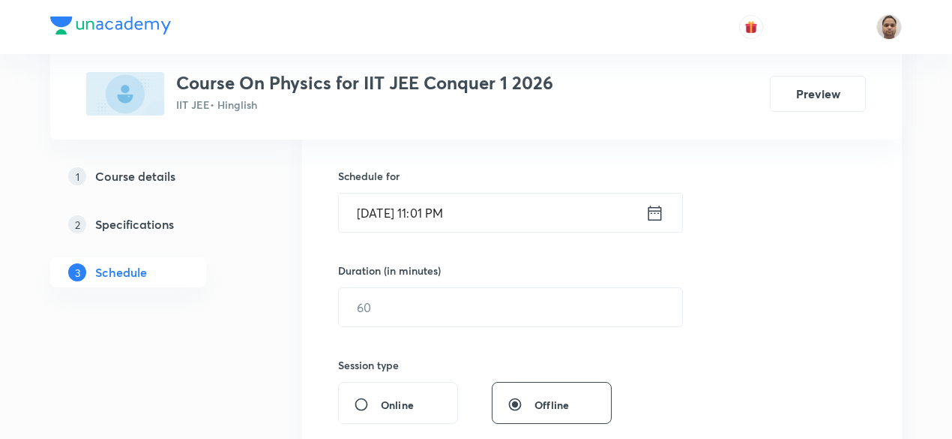
scroll to position [202, 0]
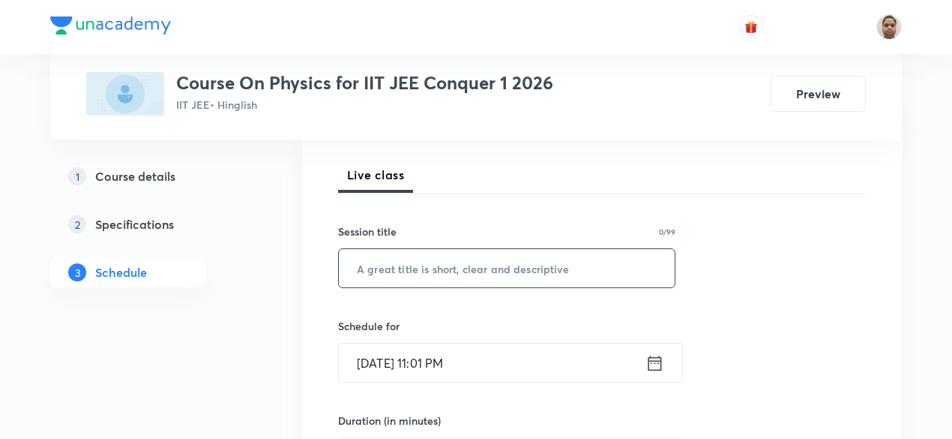
click at [437, 264] on input "text" at bounding box center [507, 268] width 336 height 38
paste input "Heat Transfer - 1"
type input "Heat Transfer - 2"
click at [403, 355] on input "[DATE] 11:01 PM" at bounding box center [492, 362] width 307 height 38
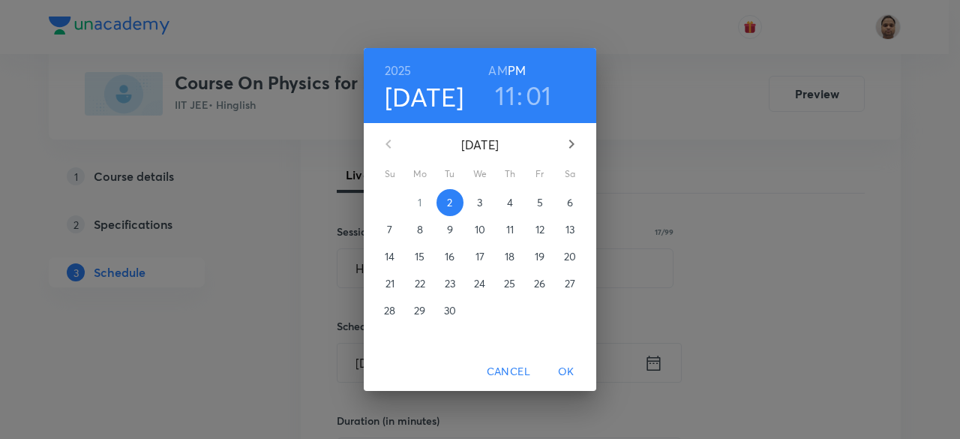
click at [478, 209] on p "3" at bounding box center [479, 202] width 5 height 15
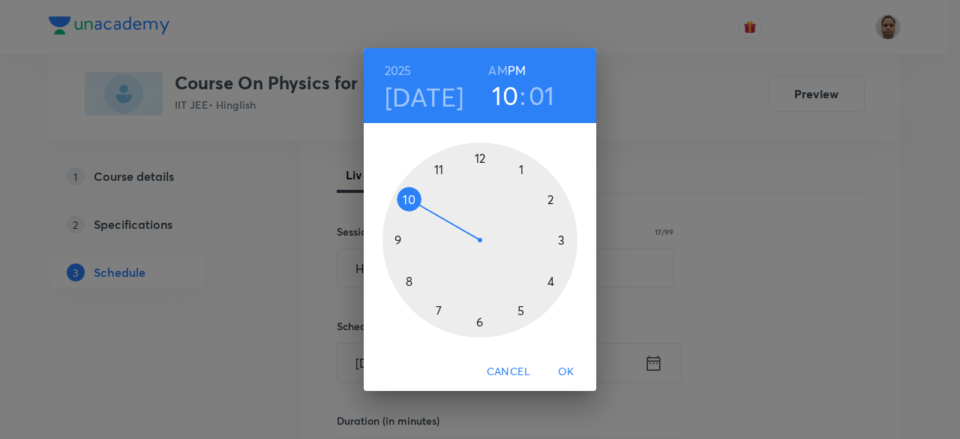
drag, startPoint x: 445, startPoint y: 173, endPoint x: 422, endPoint y: 190, distance: 27.9
click at [422, 190] on div at bounding box center [479, 239] width 195 height 195
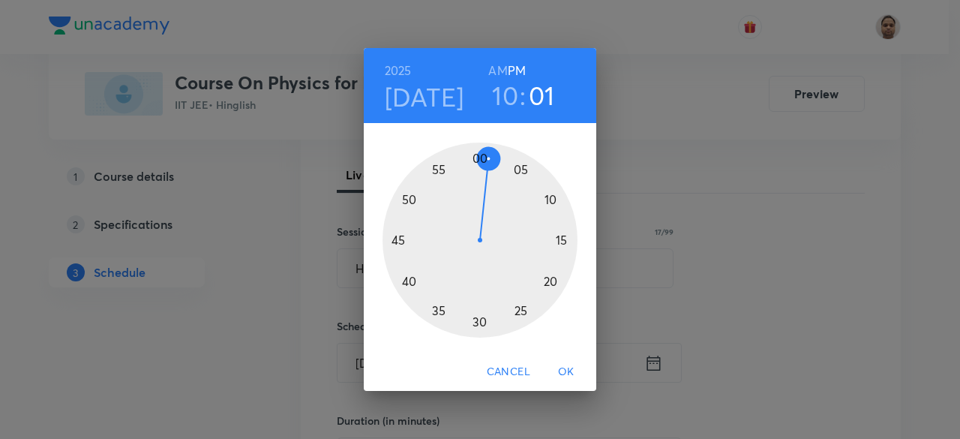
click at [493, 67] on h6 "AM" at bounding box center [497, 70] width 19 height 21
drag, startPoint x: 493, startPoint y: 164, endPoint x: 480, endPoint y: 305, distance: 141.6
click at [480, 305] on div at bounding box center [479, 239] width 195 height 195
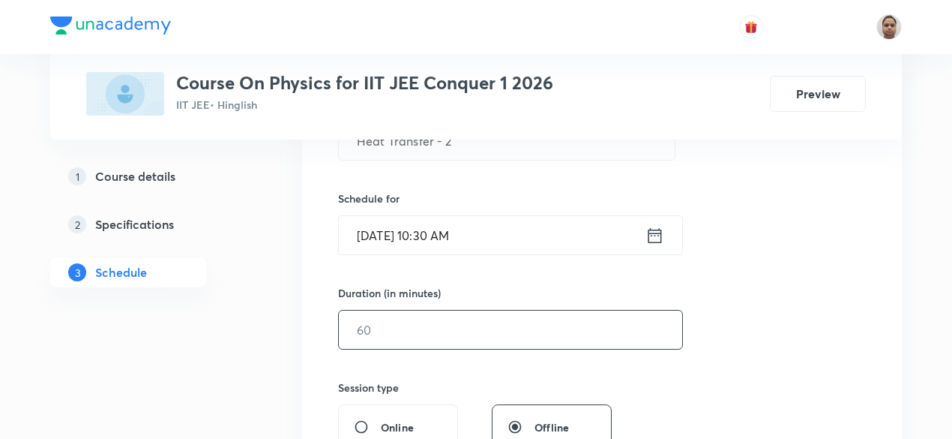
scroll to position [352, 0]
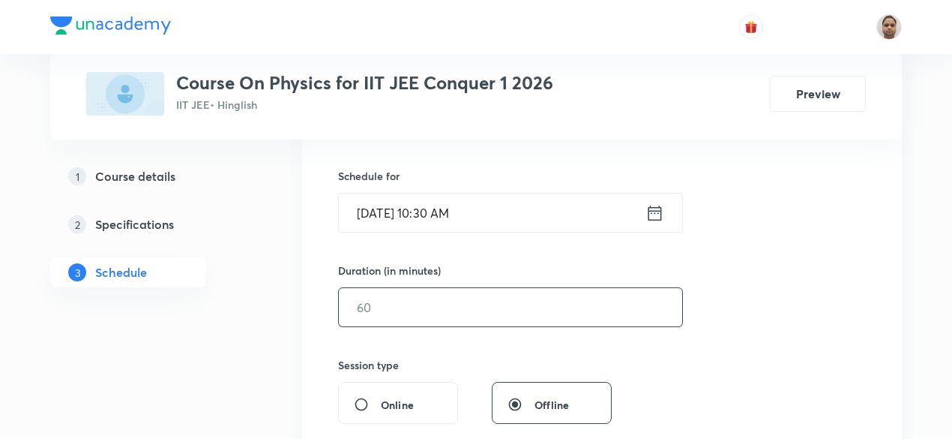
click at [424, 300] on input "text" at bounding box center [510, 307] width 343 height 38
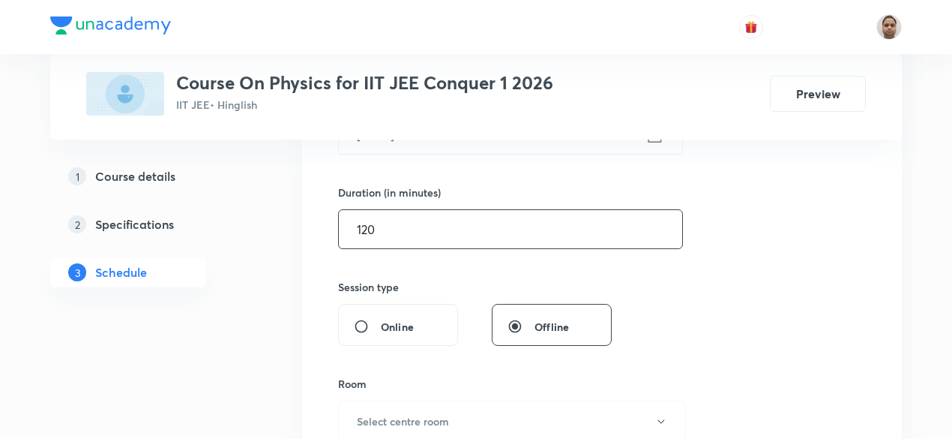
scroll to position [502, 0]
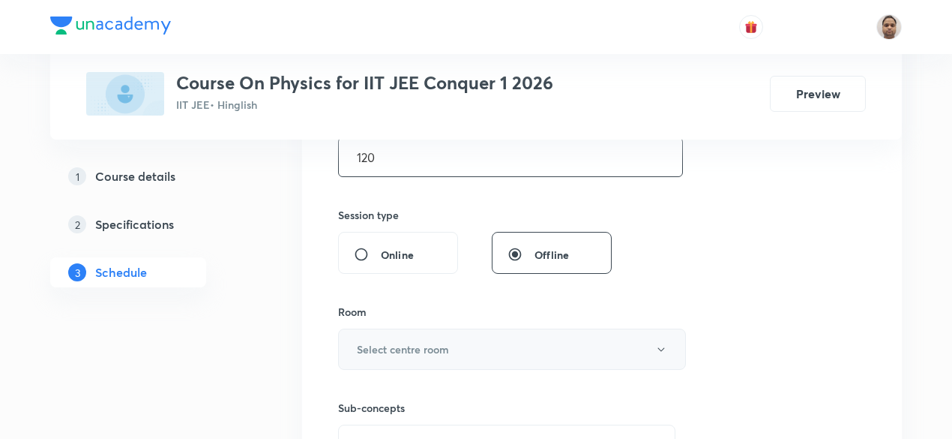
type input "120"
click at [388, 342] on h6 "Select centre room" at bounding box center [403, 349] width 92 height 16
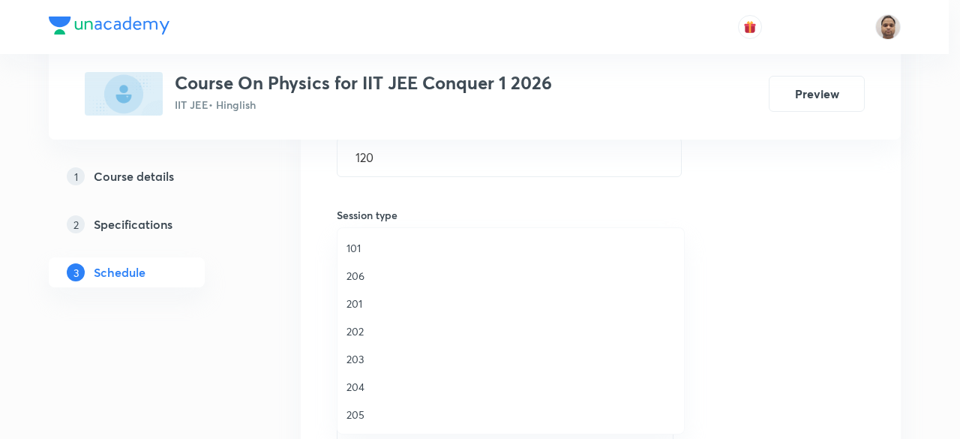
click at [379, 329] on span "202" at bounding box center [510, 331] width 328 height 16
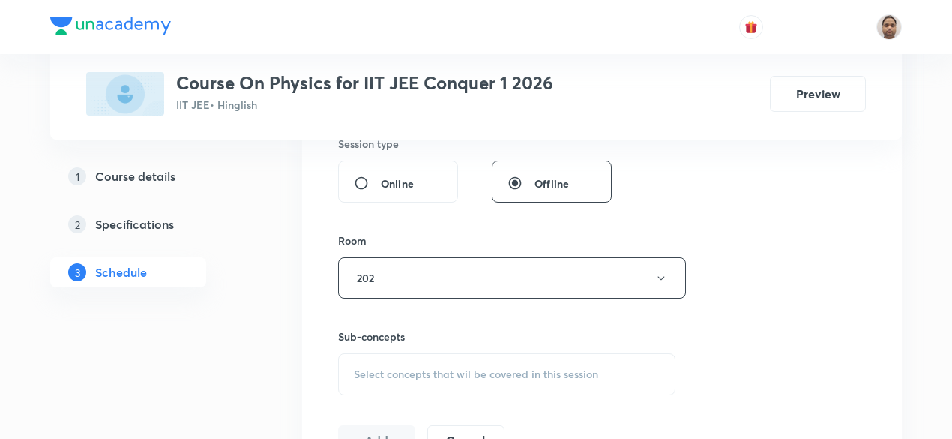
scroll to position [652, 0]
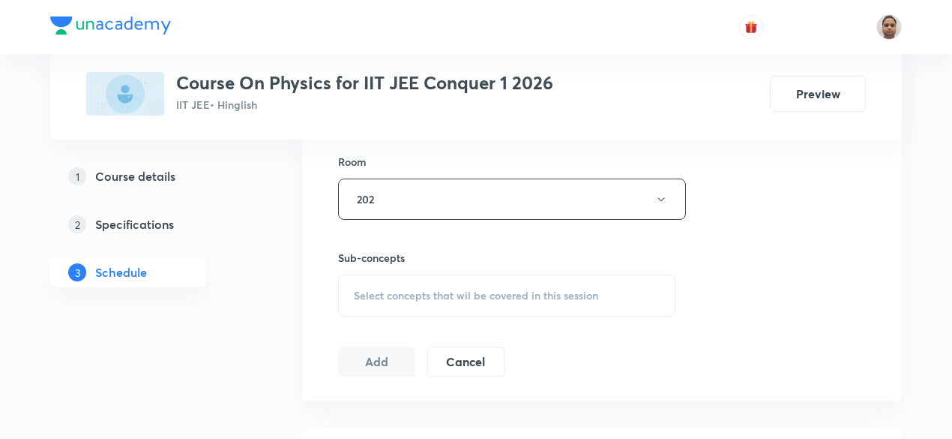
click at [383, 289] on span "Select concepts that wil be covered in this session" at bounding box center [476, 295] width 244 height 12
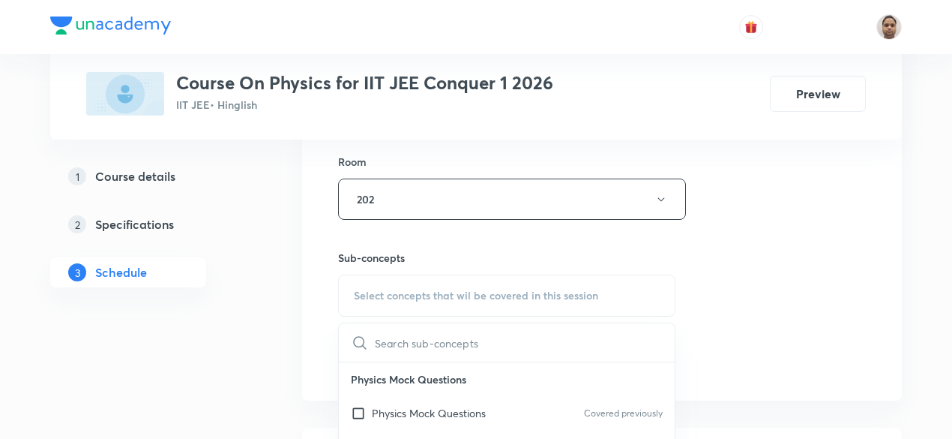
click at [361, 409] on input "checkbox" at bounding box center [361, 413] width 21 height 16
checkbox input "true"
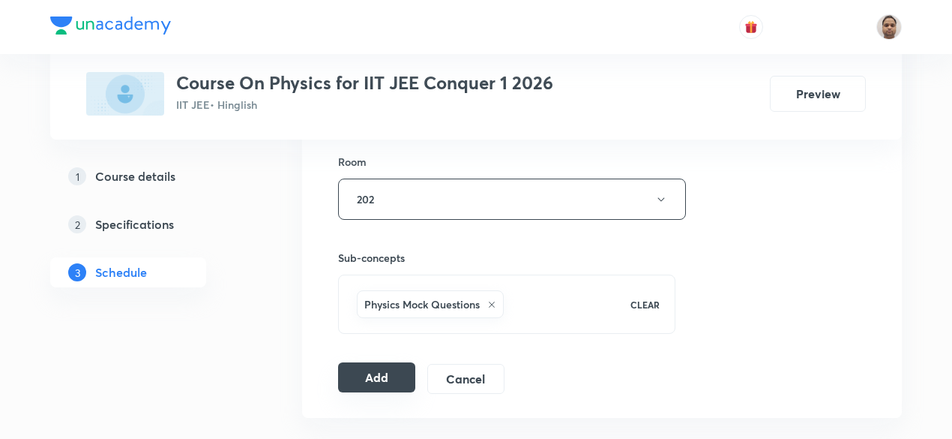
click at [363, 370] on button "Add" at bounding box center [376, 377] width 77 height 30
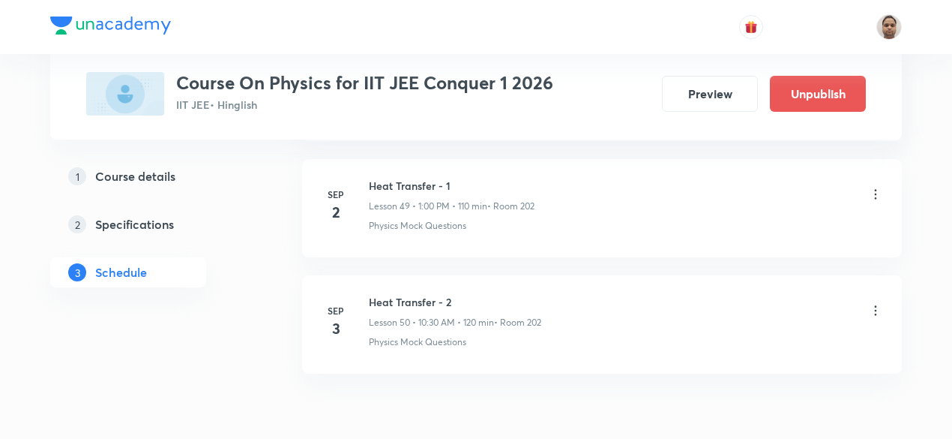
scroll to position [5860, 0]
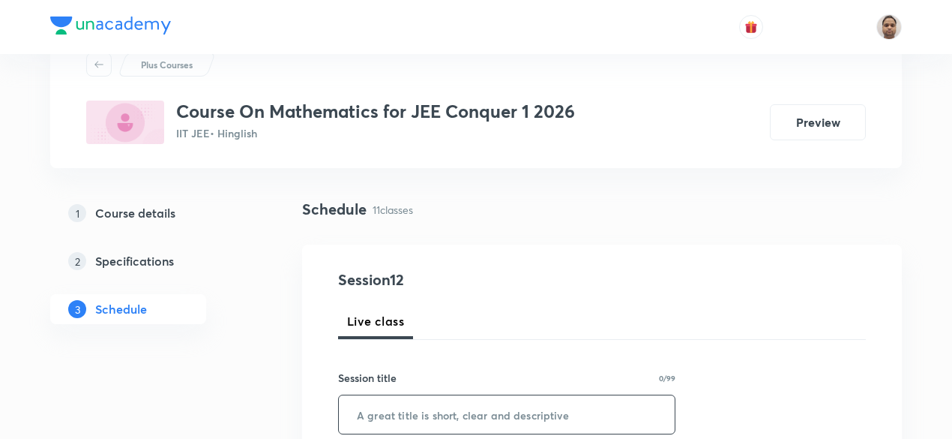
scroll to position [150, 0]
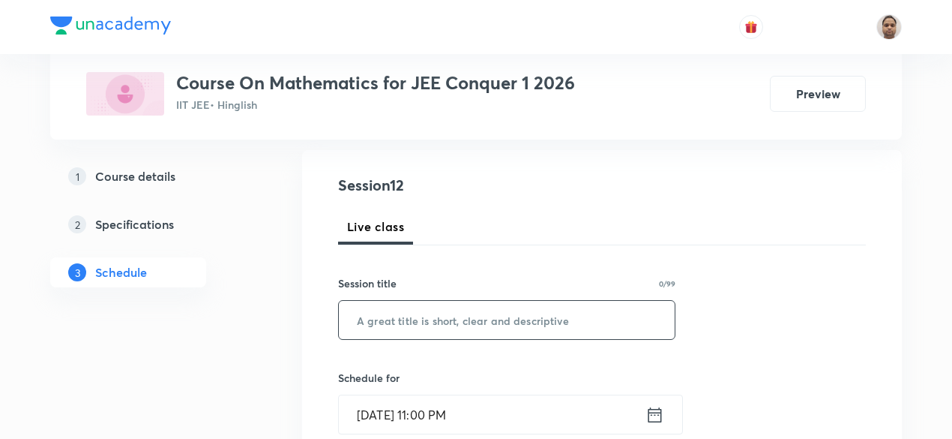
click at [432, 319] on input "text" at bounding box center [507, 320] width 336 height 38
paste input "Parabola"
type input "Parabola - 1"
click at [418, 415] on input "[DATE] 11:00 PM" at bounding box center [492, 414] width 307 height 38
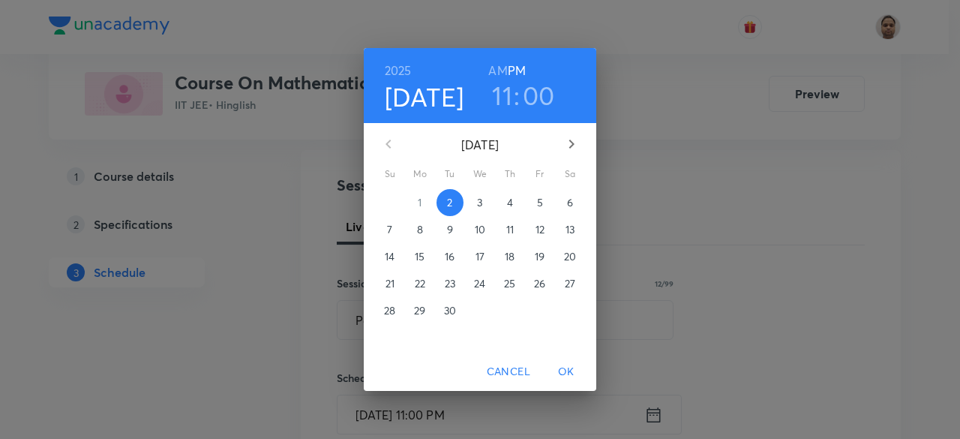
click at [477, 204] on p "3" at bounding box center [479, 202] width 5 height 15
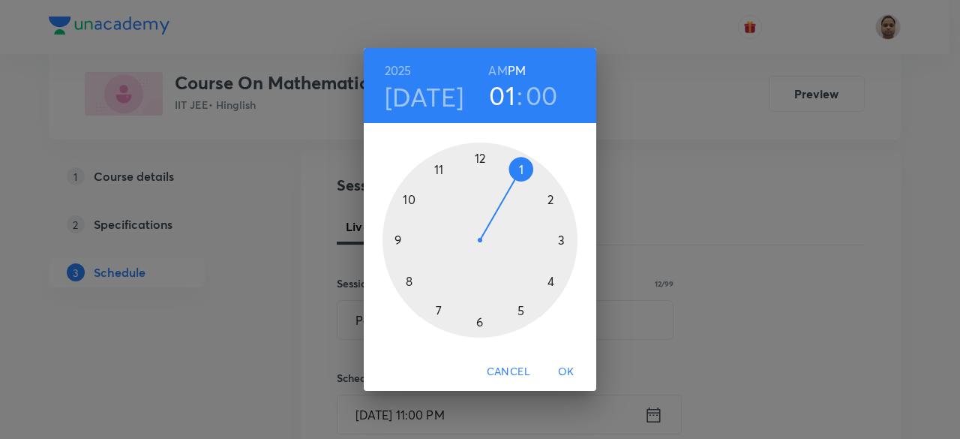
drag, startPoint x: 490, startPoint y: 175, endPoint x: 523, endPoint y: 176, distance: 32.3
click at [523, 176] on div at bounding box center [479, 239] width 195 height 195
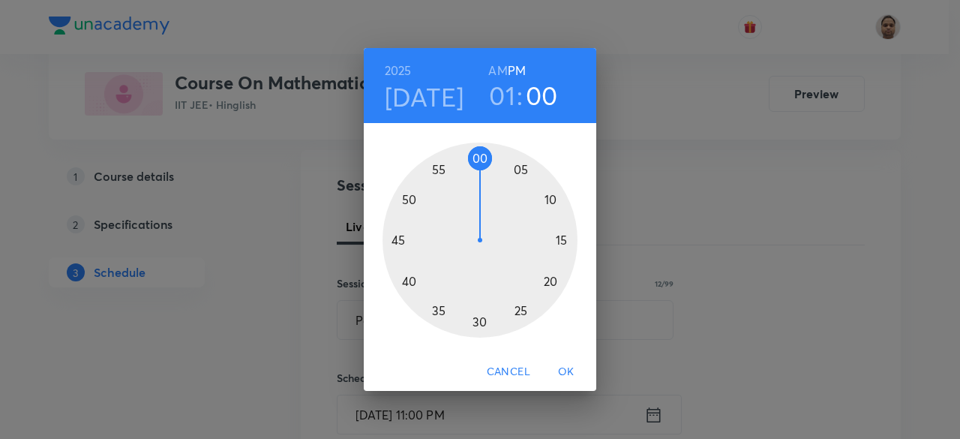
click at [570, 373] on span "OK" at bounding box center [566, 371] width 36 height 19
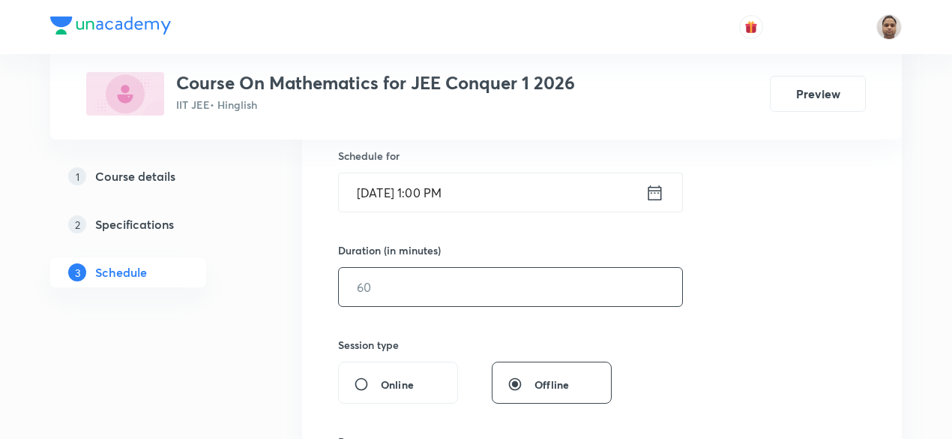
scroll to position [375, 0]
click at [409, 296] on input "text" at bounding box center [510, 284] width 343 height 38
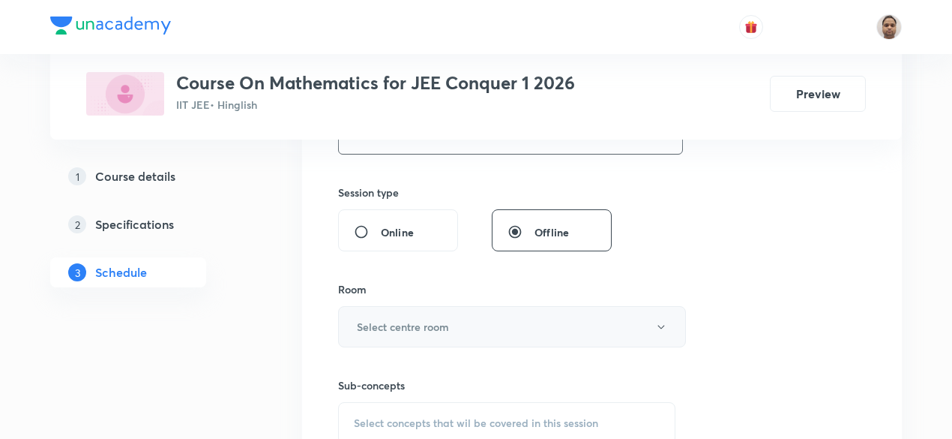
scroll to position [525, 0]
type input "120"
click at [388, 307] on button "Select centre room" at bounding box center [512, 325] width 348 height 41
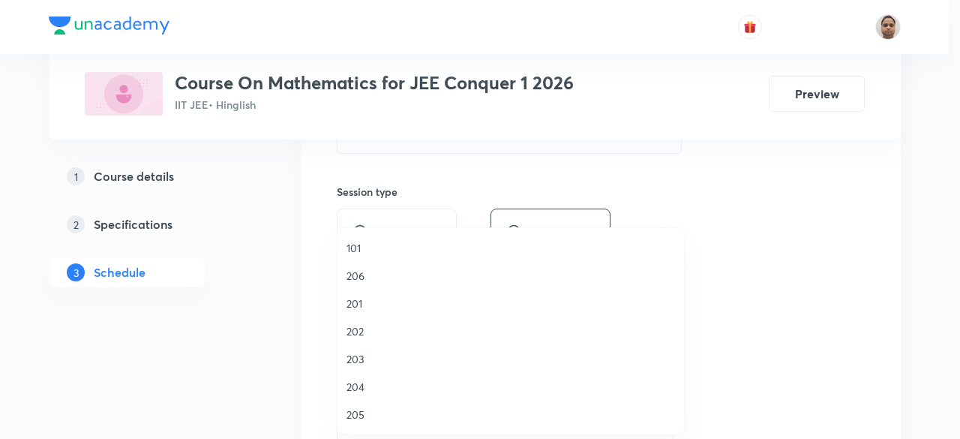
click at [370, 298] on span "201" at bounding box center [510, 303] width 328 height 16
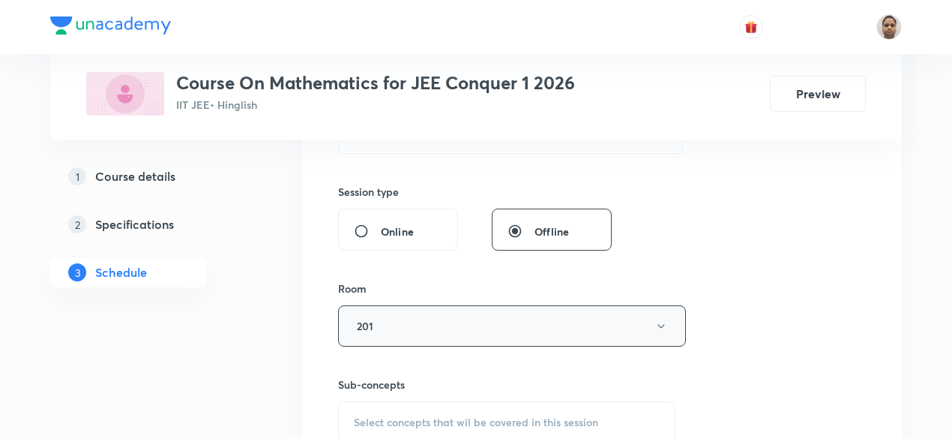
click at [376, 317] on button "201" at bounding box center [512, 325] width 348 height 41
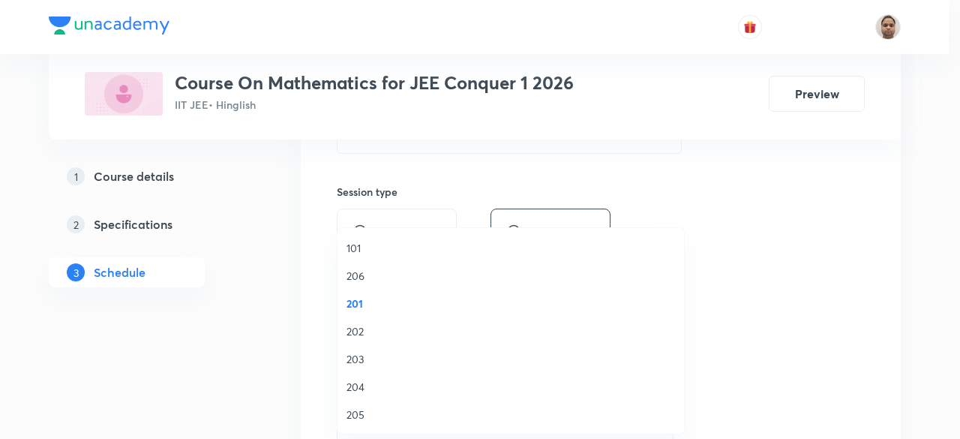
click at [364, 334] on span "202" at bounding box center [510, 331] width 328 height 16
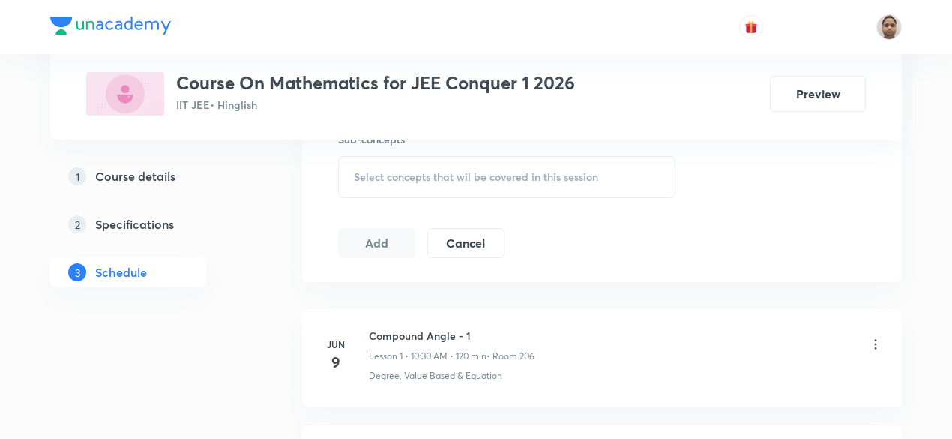
scroll to position [750, 0]
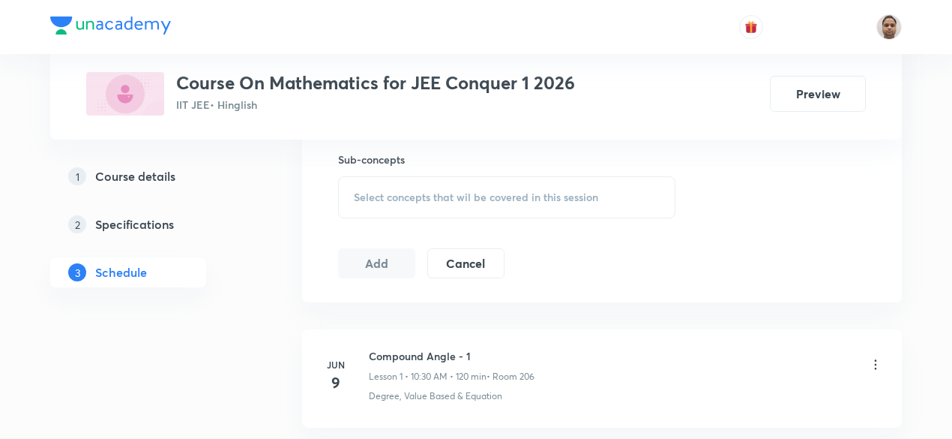
click at [381, 199] on span "Select concepts that wil be covered in this session" at bounding box center [476, 197] width 244 height 12
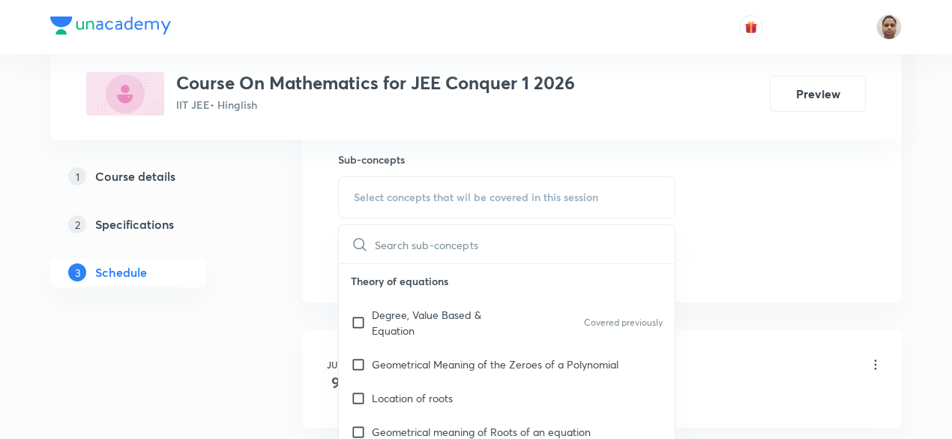
click at [356, 322] on input "checkbox" at bounding box center [361, 322] width 21 height 31
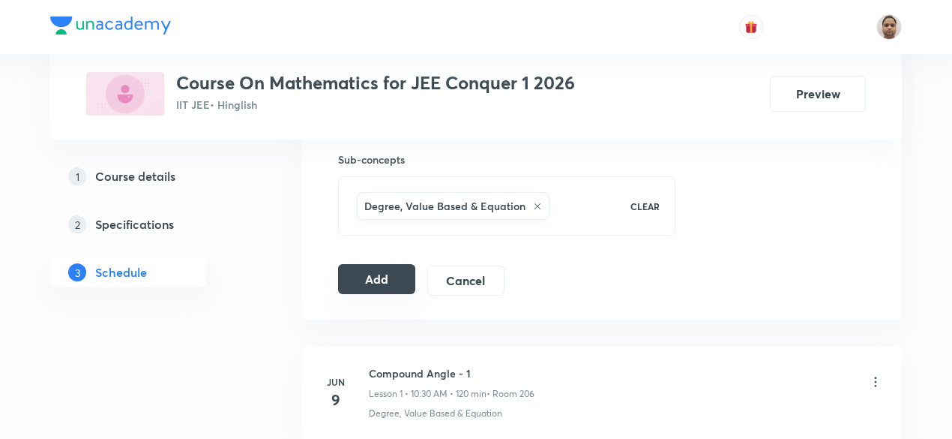
click at [379, 265] on button "Add" at bounding box center [376, 279] width 77 height 30
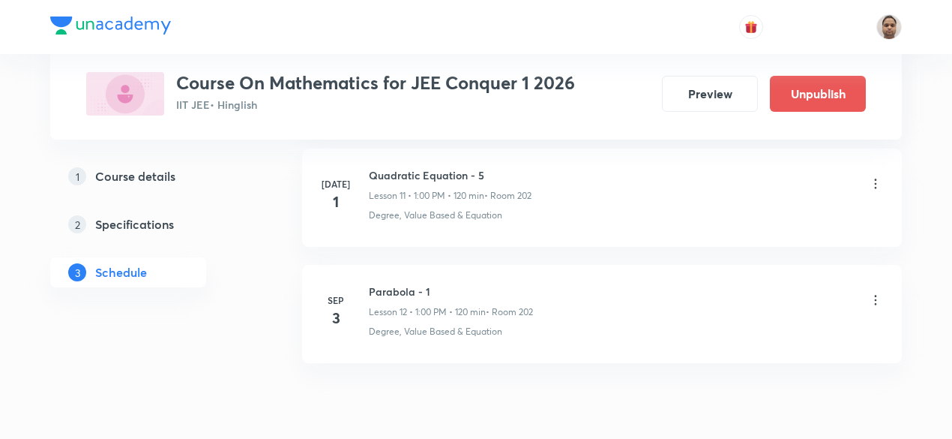
scroll to position [1462, 0]
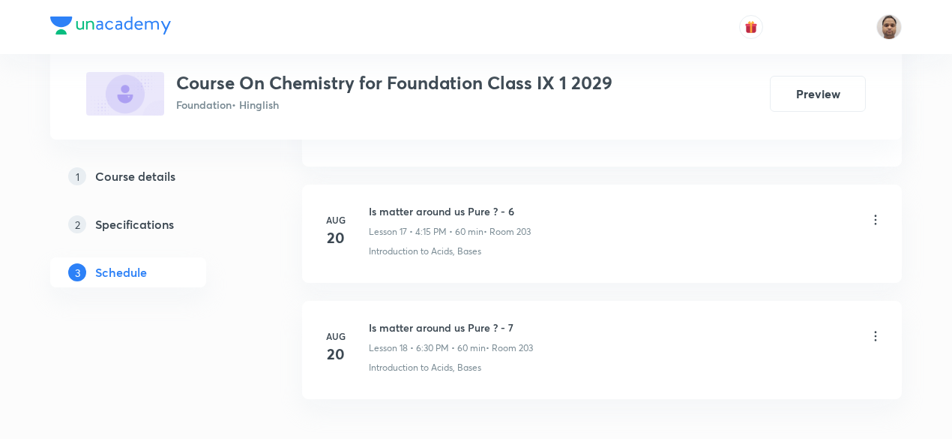
scroll to position [2843, 0]
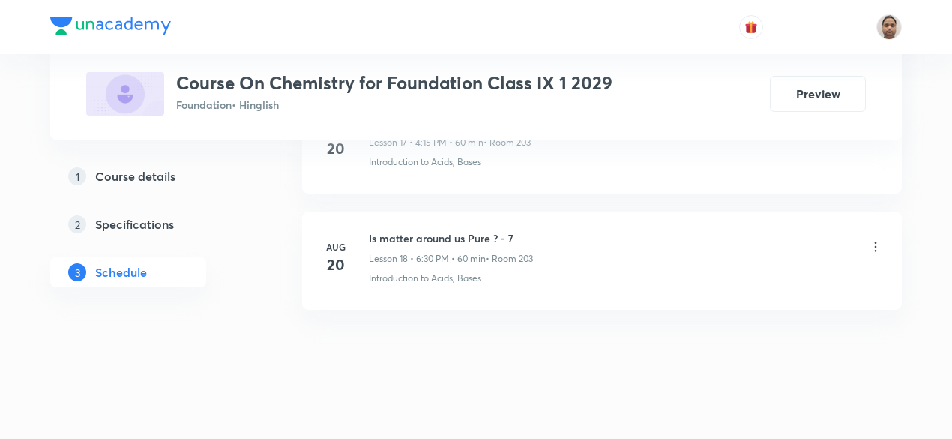
click at [486, 230] on h6 "Is matter around us Pure ? - 7" at bounding box center [451, 238] width 164 height 16
copy h6 "Is matter around us Pure ? - 7"
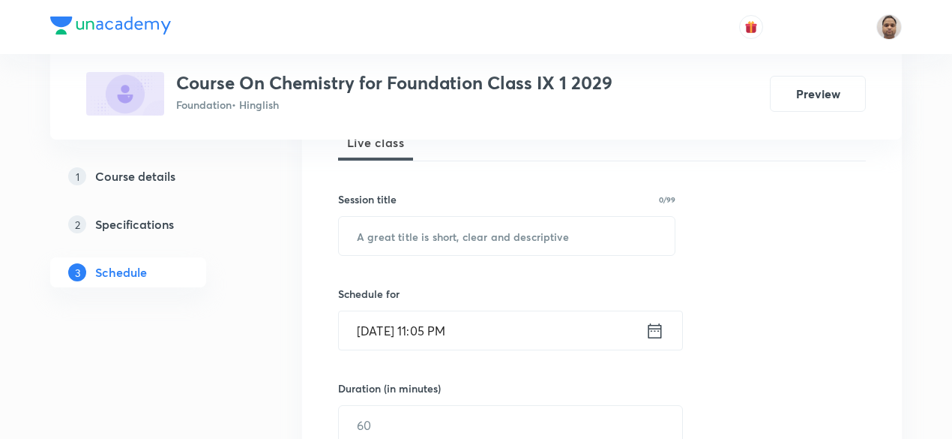
scroll to position [247, 0]
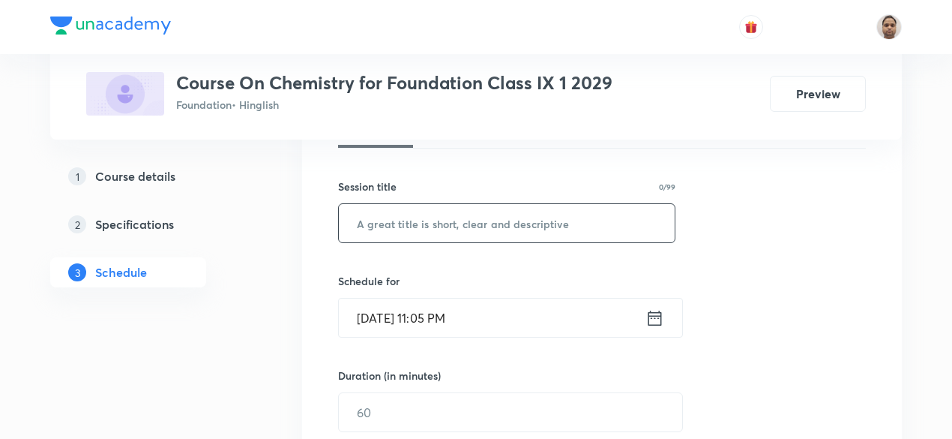
click at [464, 232] on input "text" at bounding box center [507, 223] width 336 height 38
paste input "Is matter around us Pure ? - 7"
type input "Is matter around us Pure ? - 8"
click at [433, 313] on input "[DATE] 11:05 PM" at bounding box center [492, 317] width 307 height 38
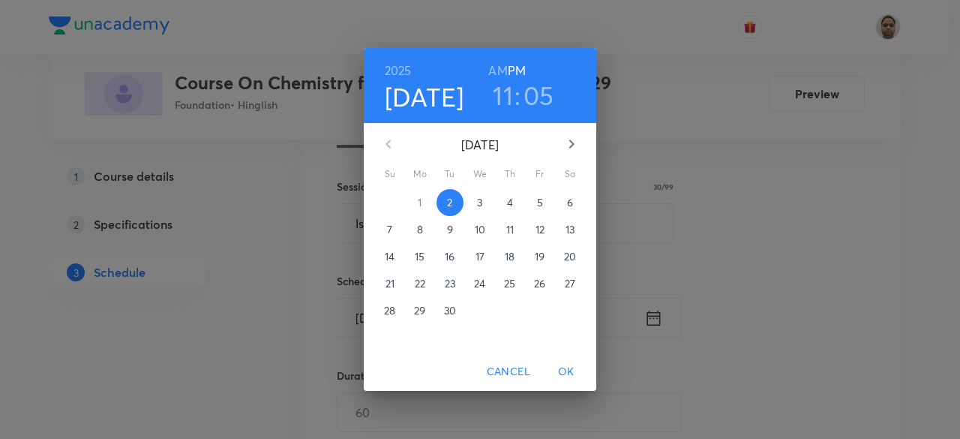
click at [480, 201] on p "3" at bounding box center [479, 202] width 5 height 15
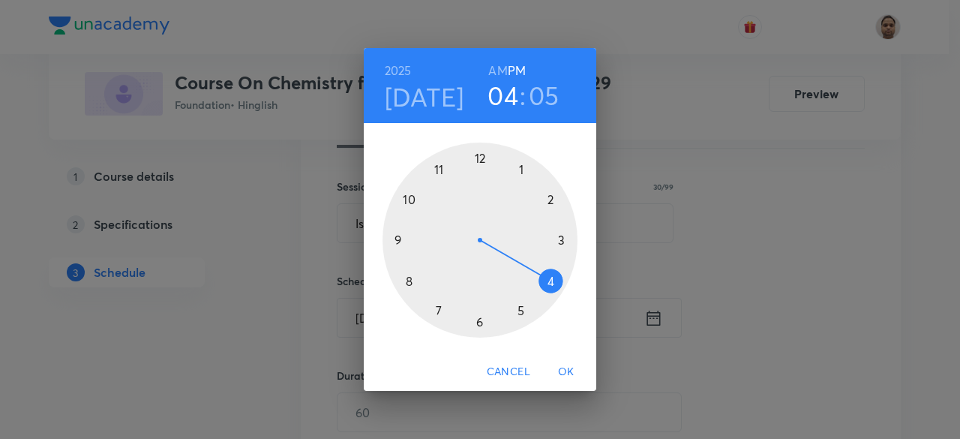
drag, startPoint x: 438, startPoint y: 169, endPoint x: 547, endPoint y: 287, distance: 160.8
click at [547, 283] on div at bounding box center [479, 239] width 195 height 195
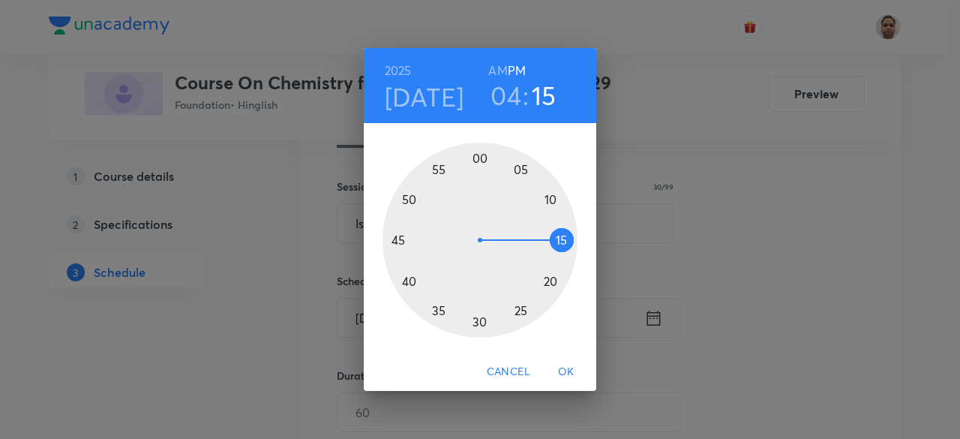
drag, startPoint x: 523, startPoint y: 164, endPoint x: 561, endPoint y: 239, distance: 83.8
click at [561, 239] on div at bounding box center [479, 239] width 195 height 195
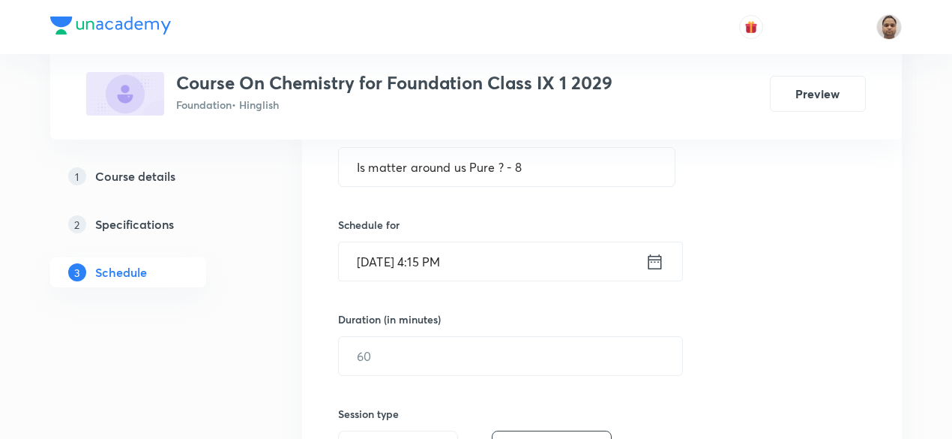
scroll to position [322, 0]
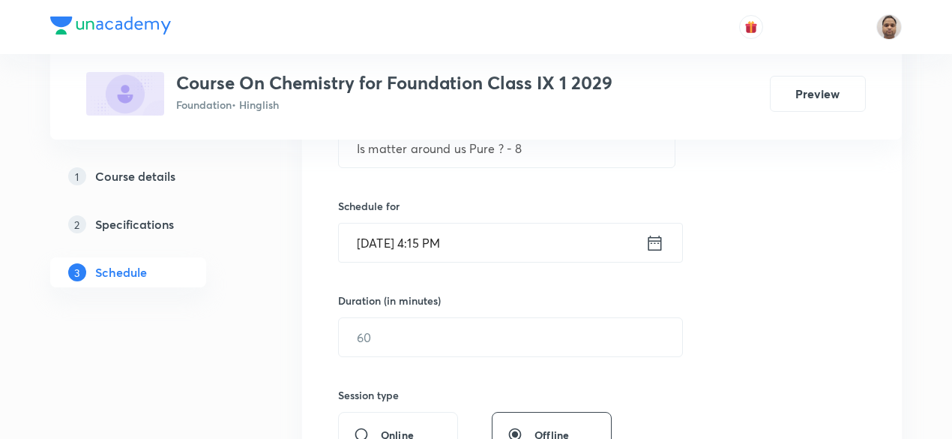
click at [391, 327] on input "text" at bounding box center [510, 337] width 343 height 38
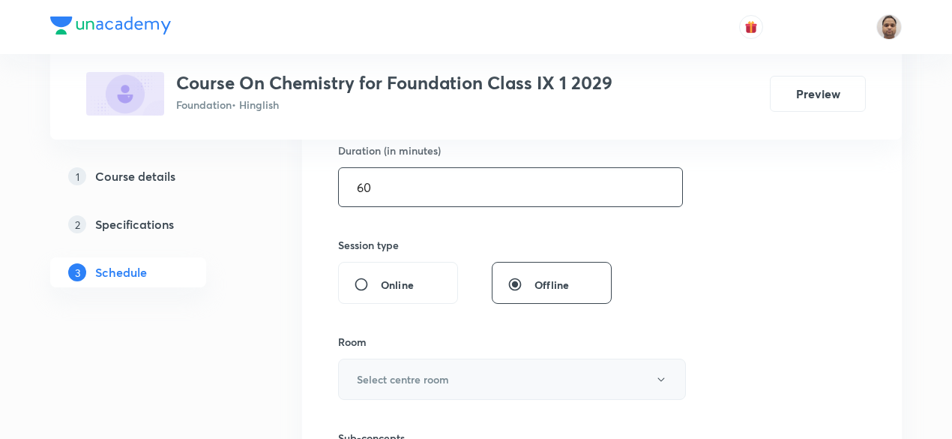
type input "60"
click at [387, 371] on h6 "Select centre room" at bounding box center [403, 379] width 92 height 16
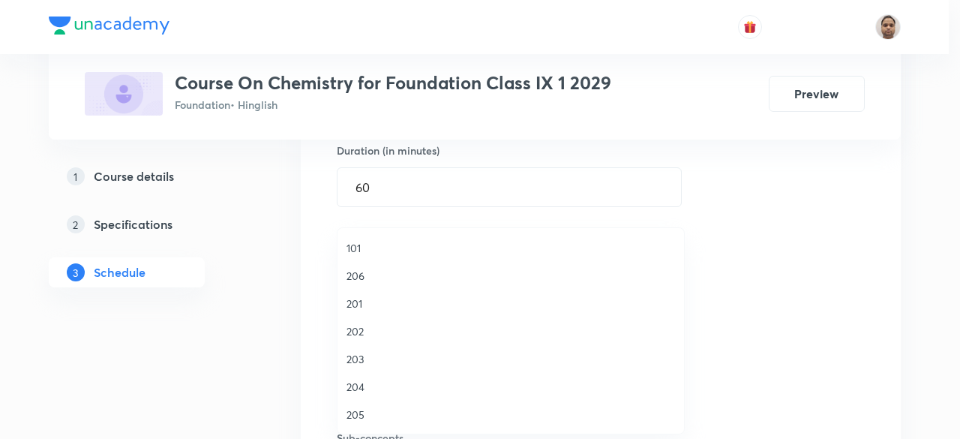
click at [375, 355] on span "203" at bounding box center [510, 359] width 328 height 16
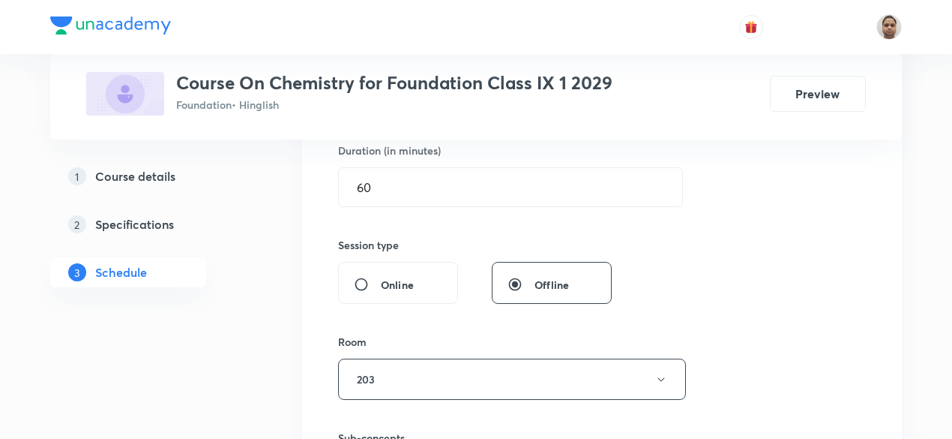
scroll to position [697, 0]
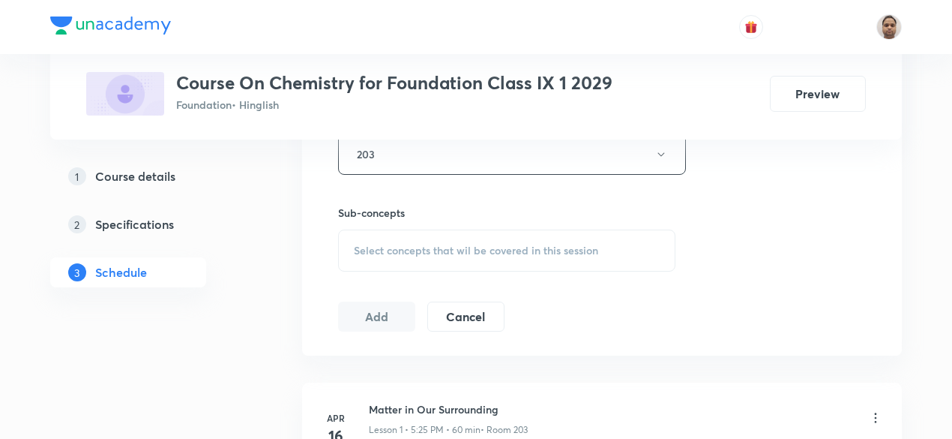
click at [394, 239] on div "Select concepts that wil be covered in this session" at bounding box center [506, 250] width 337 height 42
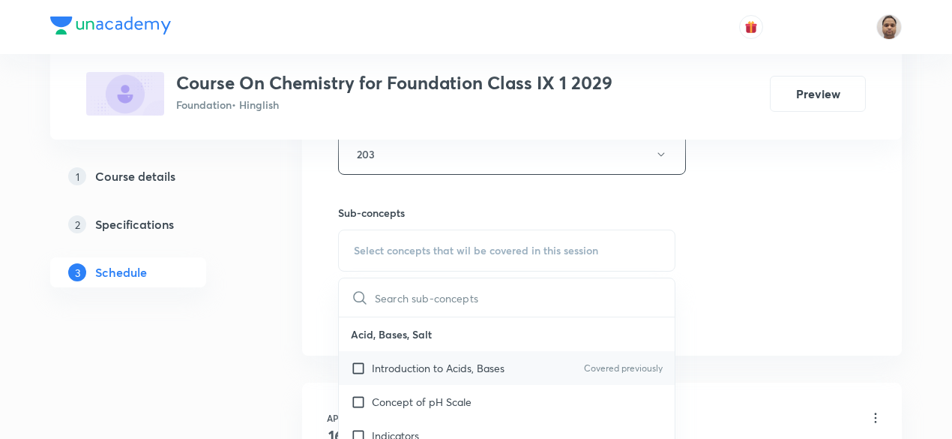
click at [374, 364] on p "Introduction to Acids, Bases" at bounding box center [438, 368] width 133 height 16
checkbox input "true"
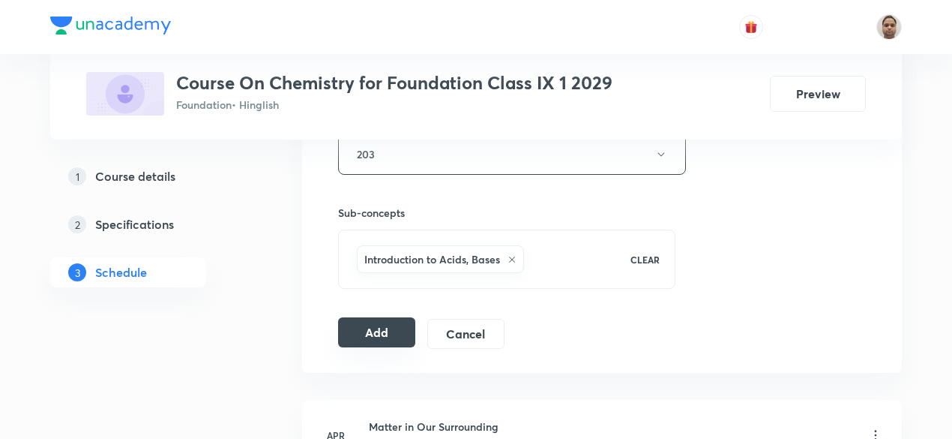
click at [361, 327] on button "Add" at bounding box center [376, 332] width 77 height 30
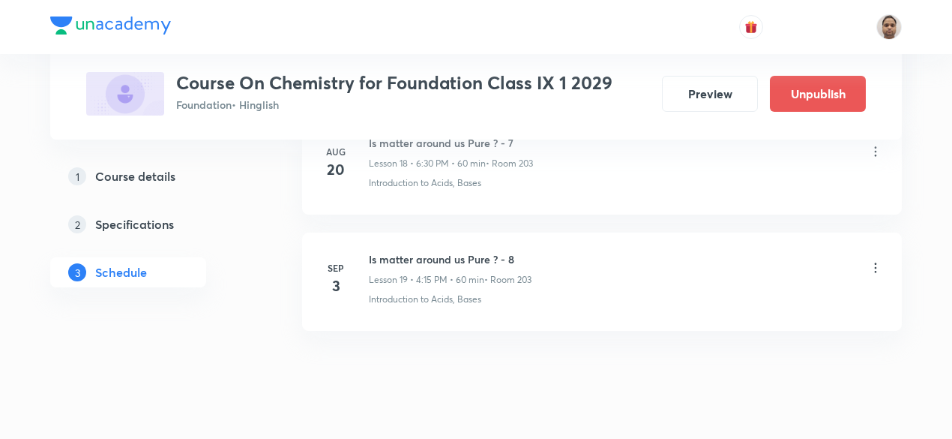
scroll to position [2273, 0]
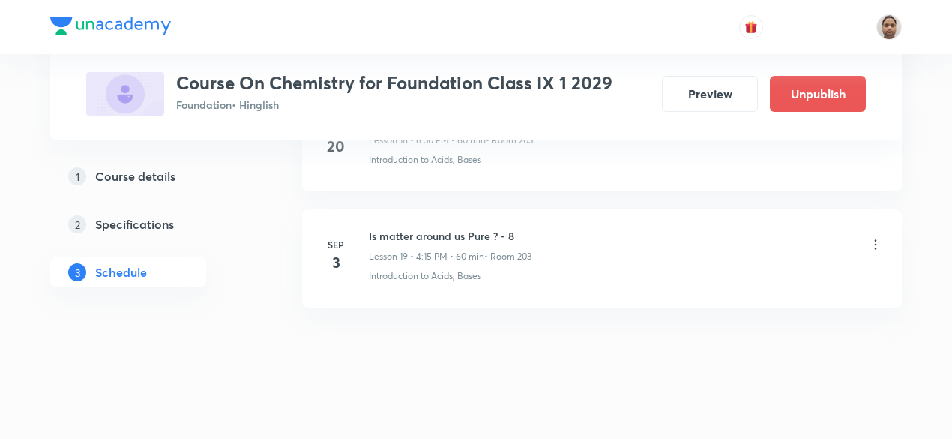
click at [446, 233] on h6 "Is matter around us Pure ? - 8" at bounding box center [450, 236] width 163 height 16
click at [446, 228] on h6 "Is matter around us Pure ? - 8" at bounding box center [450, 236] width 163 height 16
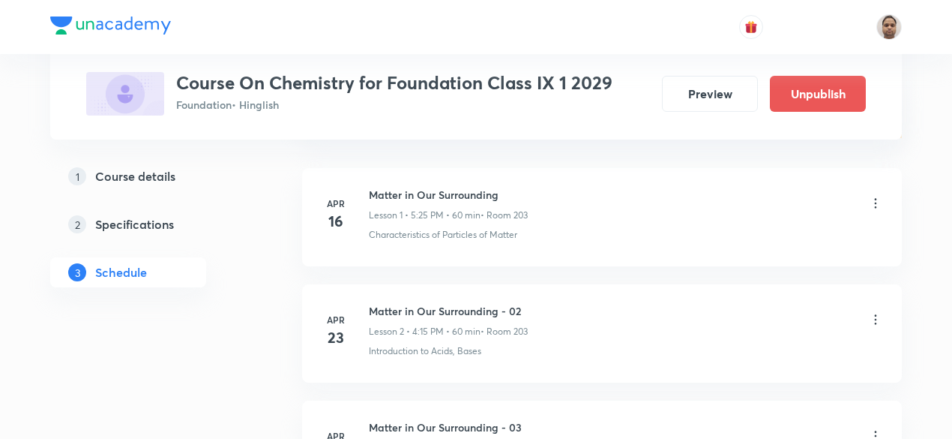
scroll to position [72, 0]
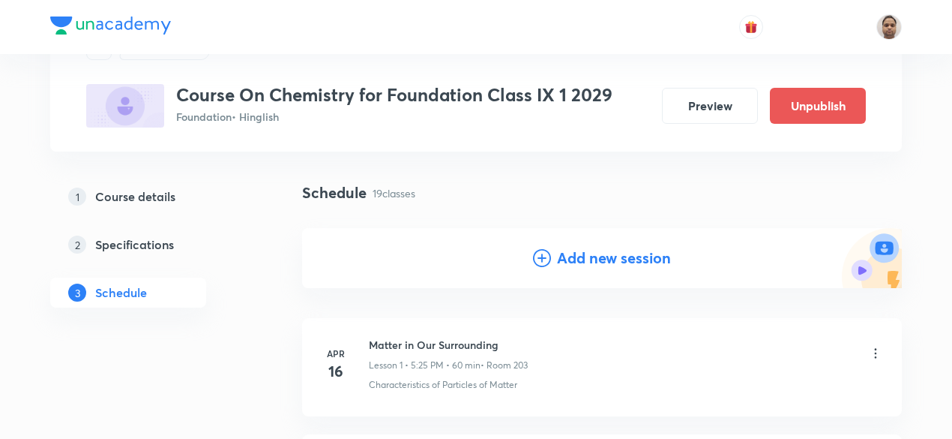
click at [573, 256] on h4 "Add new session" at bounding box center [614, 258] width 114 height 22
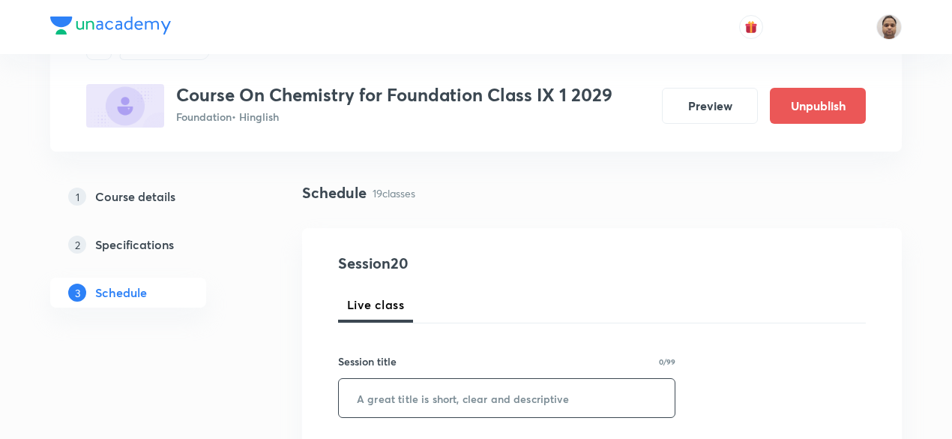
click at [429, 394] on input "text" at bounding box center [507, 398] width 336 height 38
paste input "Is matter around us Pure ? - 8"
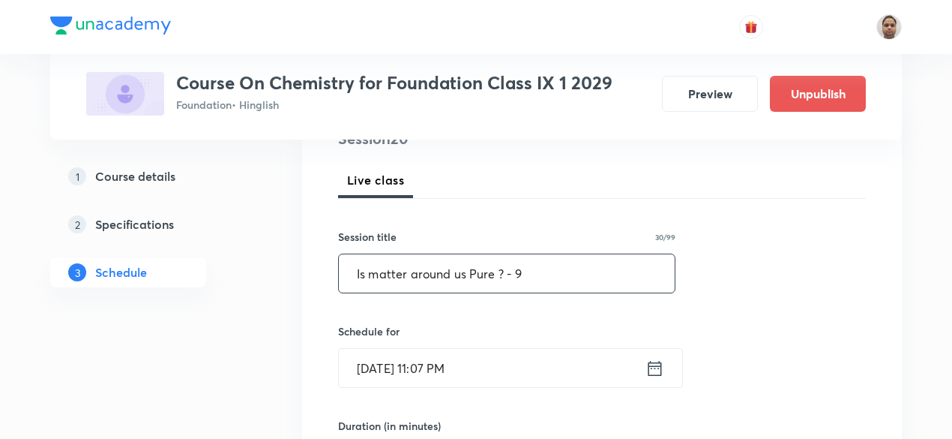
scroll to position [222, 0]
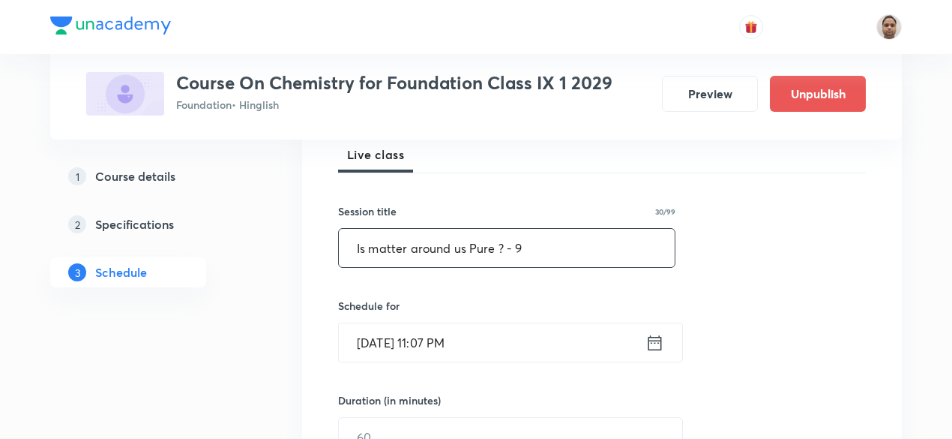
type input "Is matter around us Pure ? - 9"
click at [401, 339] on input "Sep 2, 2025, 11:07 PM" at bounding box center [492, 342] width 307 height 38
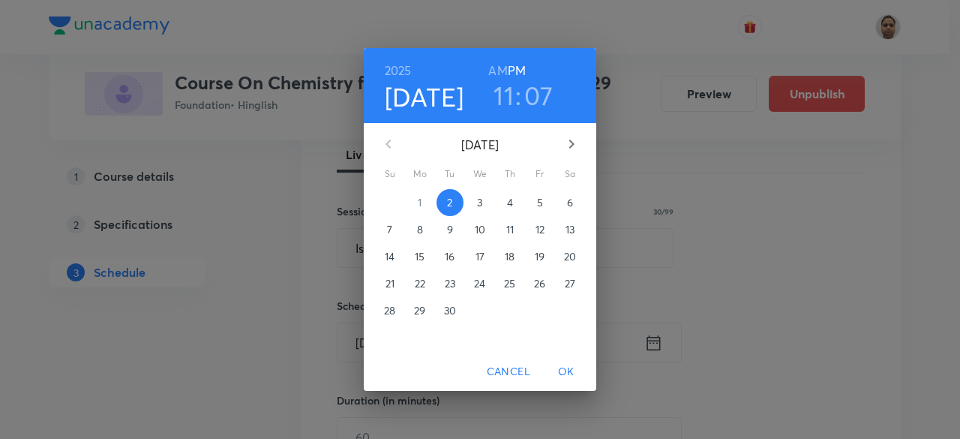
click at [471, 195] on span "3" at bounding box center [479, 202] width 27 height 15
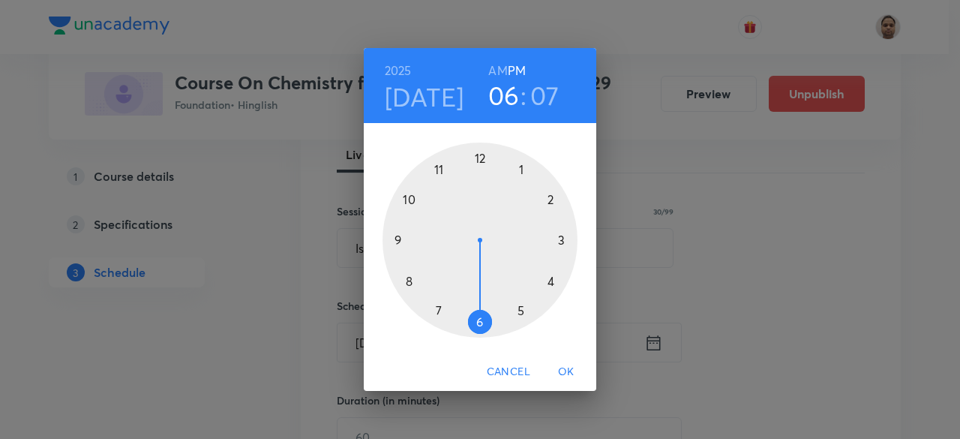
drag, startPoint x: 509, startPoint y: 261, endPoint x: 483, endPoint y: 329, distance: 73.1
click at [483, 329] on div at bounding box center [479, 239] width 195 height 195
drag, startPoint x: 535, startPoint y: 214, endPoint x: 482, endPoint y: 315, distance: 113.7
click at [482, 315] on div at bounding box center [479, 239] width 195 height 195
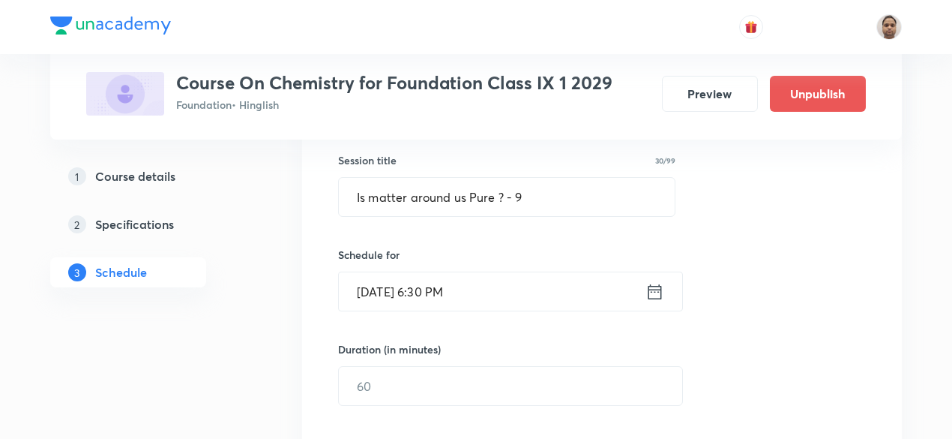
scroll to position [297, 0]
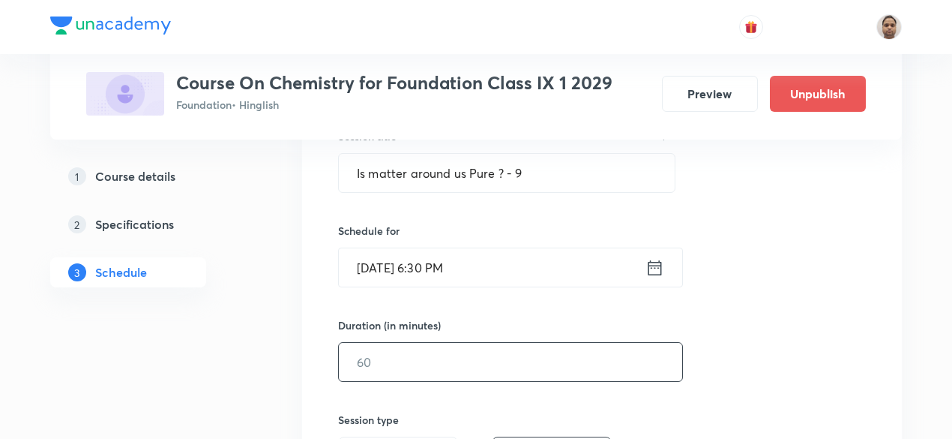
click at [404, 364] on input "text" at bounding box center [510, 362] width 343 height 38
type input "60"
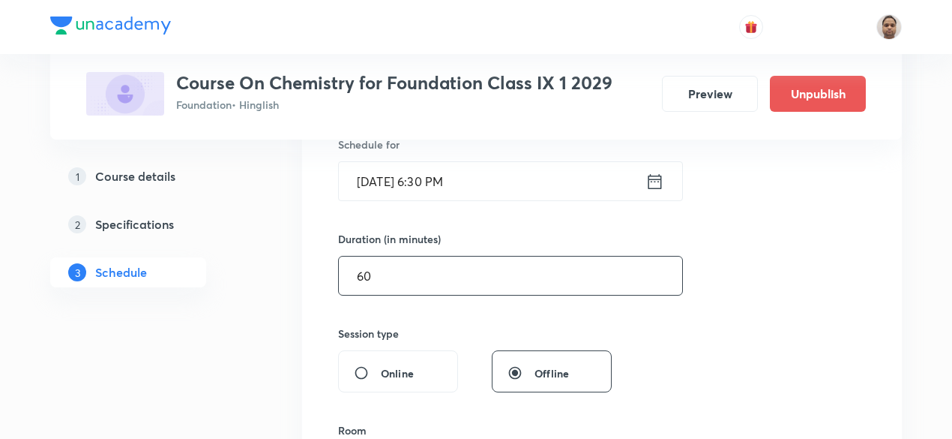
scroll to position [447, 0]
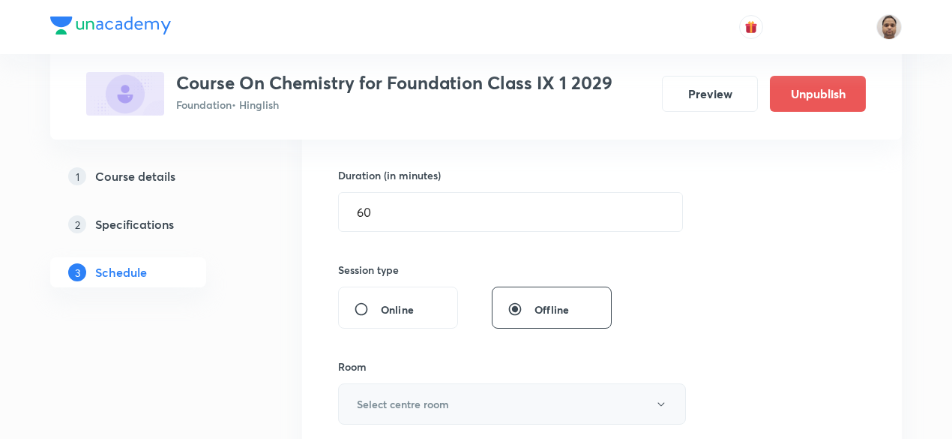
click at [383, 400] on h6 "Select centre room" at bounding box center [403, 404] width 92 height 16
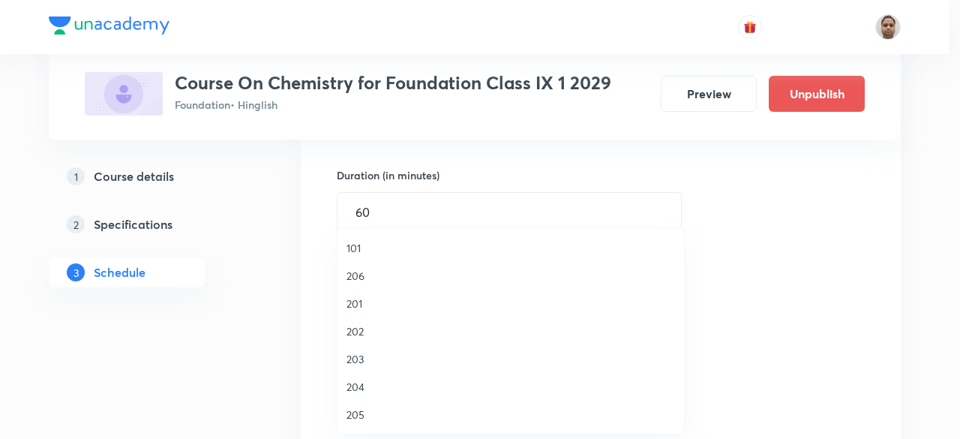
click at [363, 361] on span "203" at bounding box center [510, 359] width 328 height 16
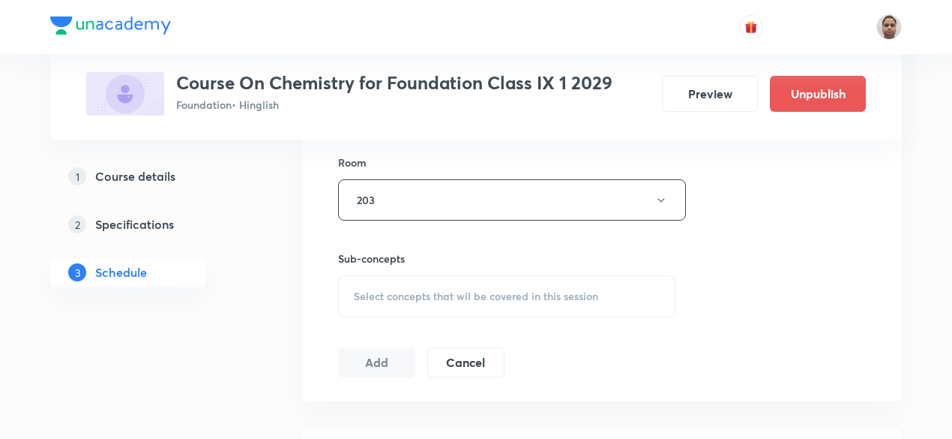
scroll to position [672, 0]
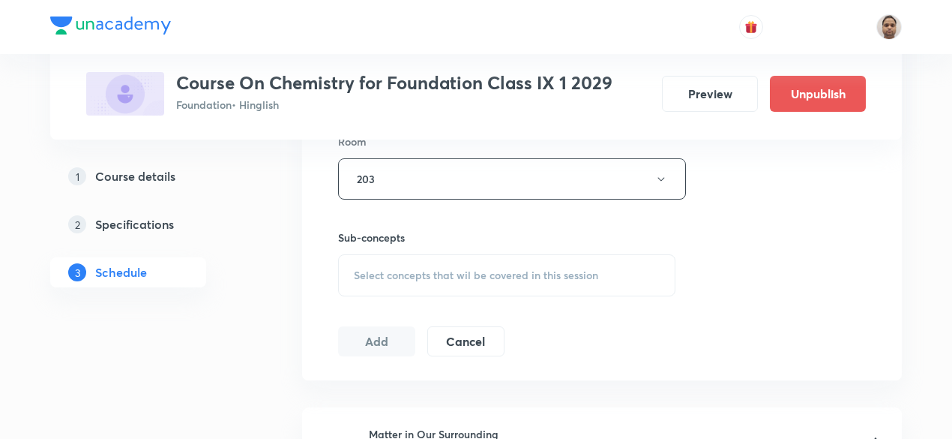
click at [382, 259] on div "Select concepts that wil be covered in this session" at bounding box center [506, 275] width 337 height 42
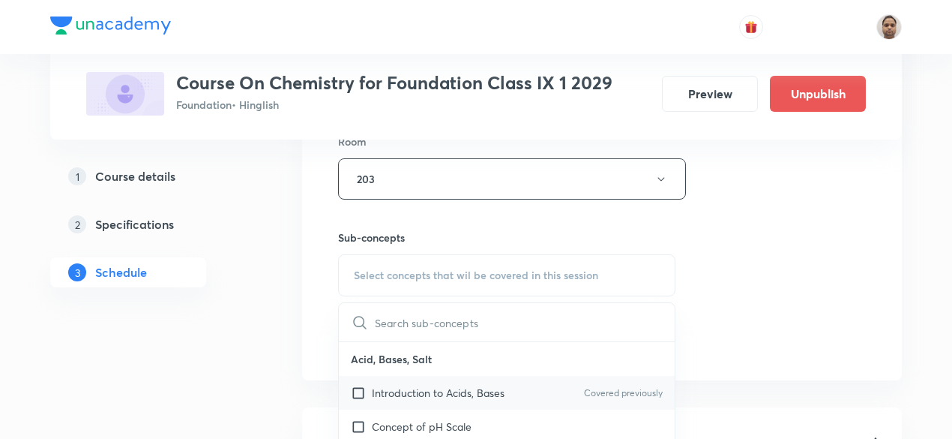
click at [379, 385] on p "Introduction to Acids, Bases" at bounding box center [438, 393] width 133 height 16
checkbox input "true"
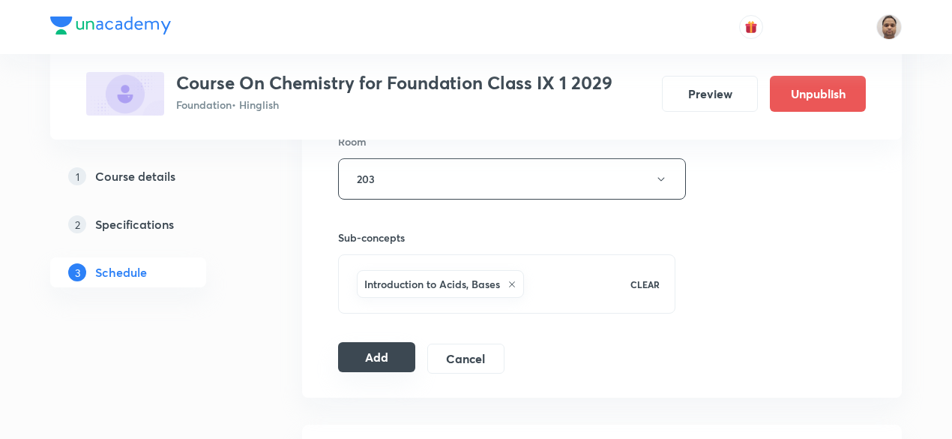
click at [367, 357] on button "Add" at bounding box center [376, 357] width 77 height 30
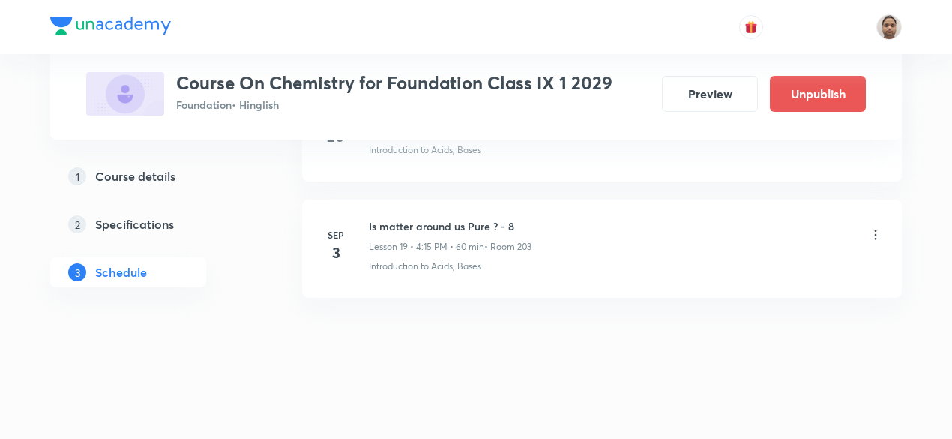
scroll to position [2273, 0]
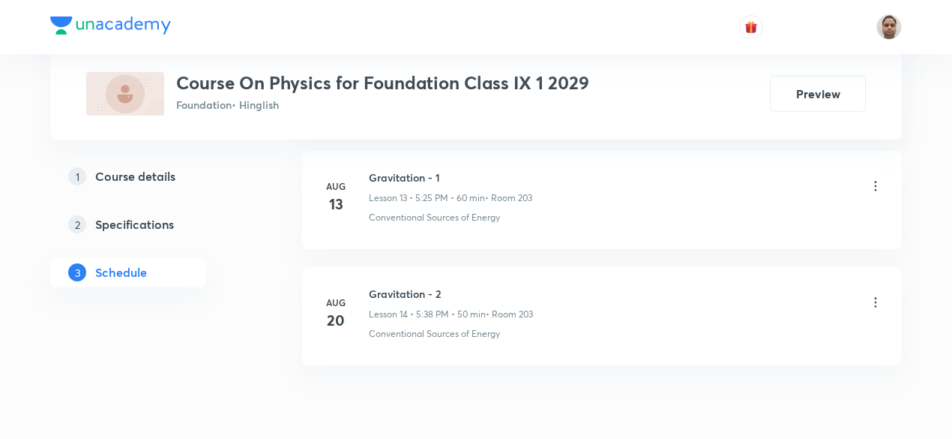
scroll to position [2381, 0]
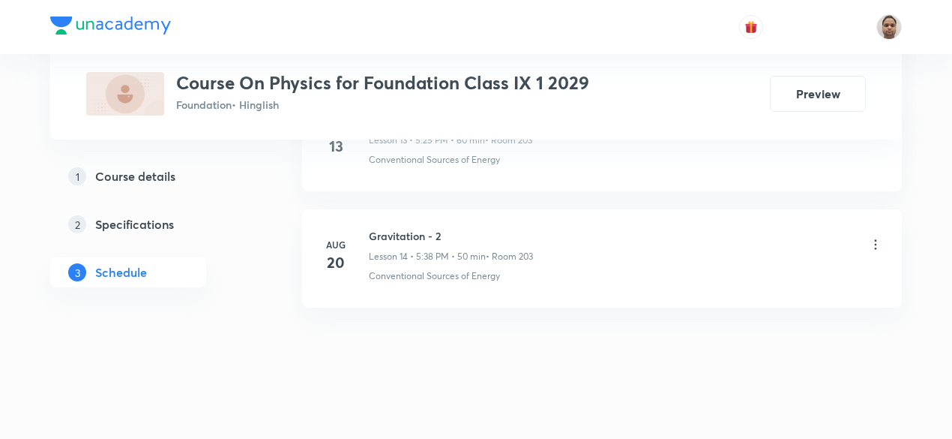
click at [418, 228] on h6 "Gravitation - 2" at bounding box center [451, 236] width 164 height 16
copy h6 "Gravitation - 2"
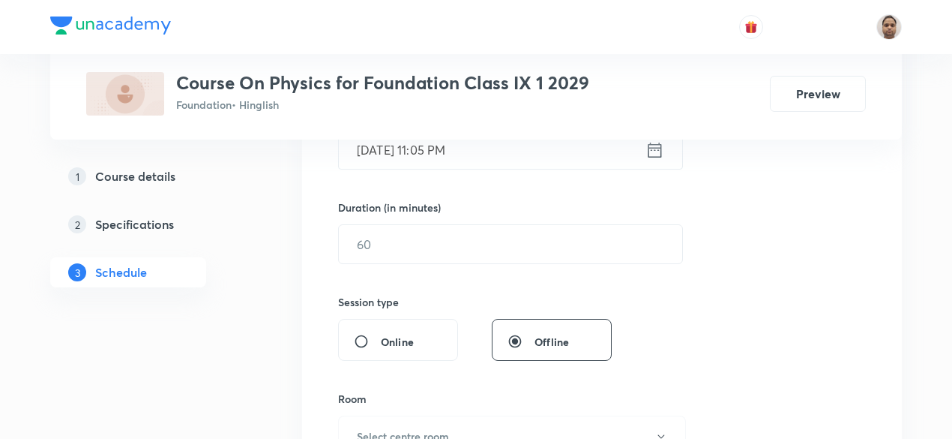
scroll to position [202, 0]
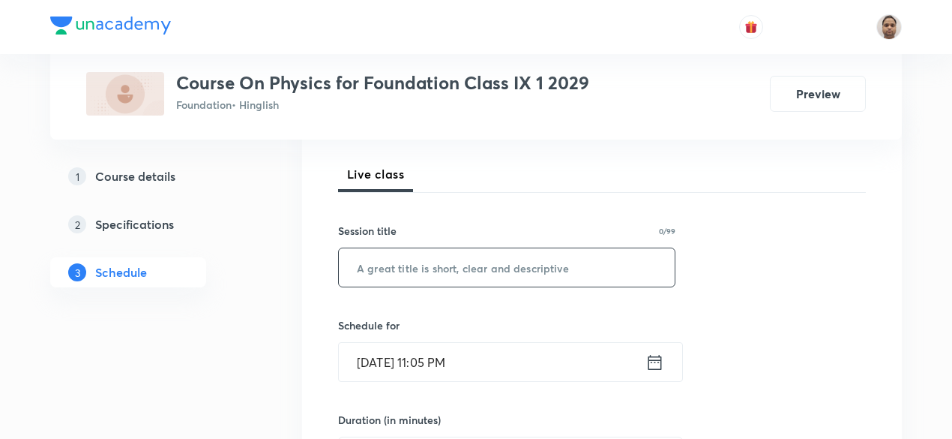
click at [472, 257] on input "text" at bounding box center [507, 267] width 336 height 38
paste input "Gravitation - 2"
type input "Gravitation - 3"
click at [430, 350] on input "[DATE] 11:05 PM" at bounding box center [492, 362] width 307 height 38
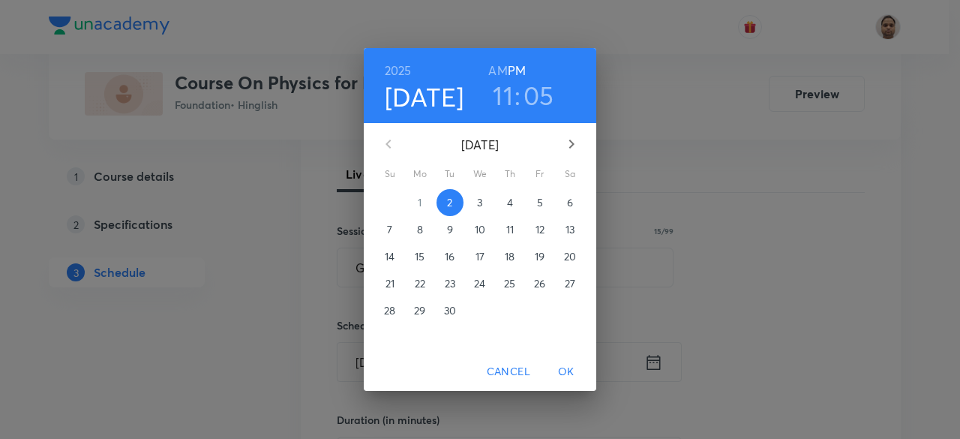
click at [477, 205] on p "3" at bounding box center [479, 202] width 5 height 15
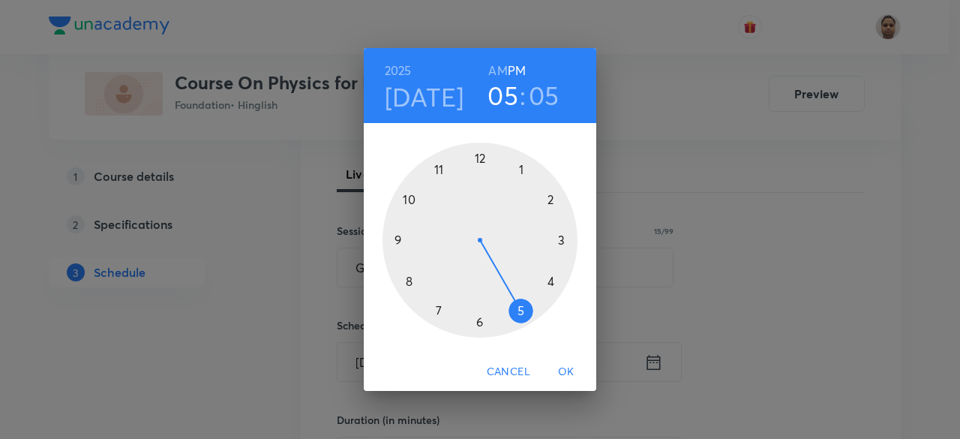
drag, startPoint x: 438, startPoint y: 170, endPoint x: 512, endPoint y: 328, distance: 174.1
click at [512, 328] on div at bounding box center [479, 239] width 195 height 195
drag, startPoint x: 523, startPoint y: 166, endPoint x: 517, endPoint y: 307, distance: 141.1
click at [517, 307] on div at bounding box center [479, 239] width 195 height 195
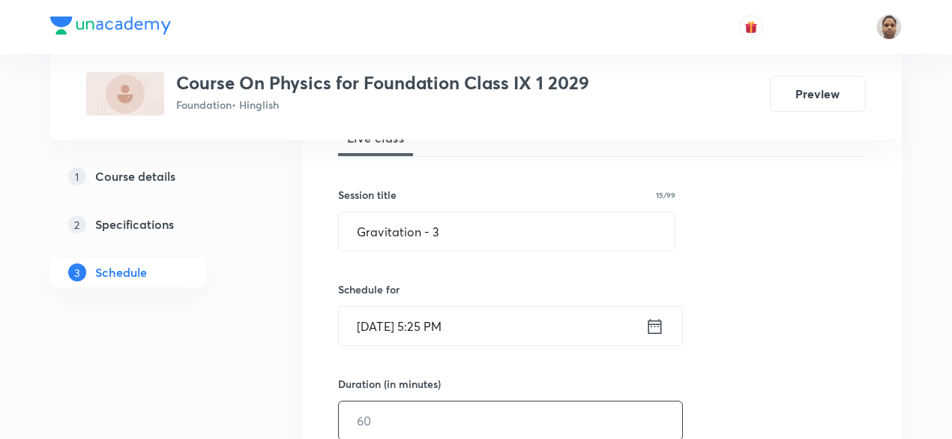
scroll to position [352, 0]
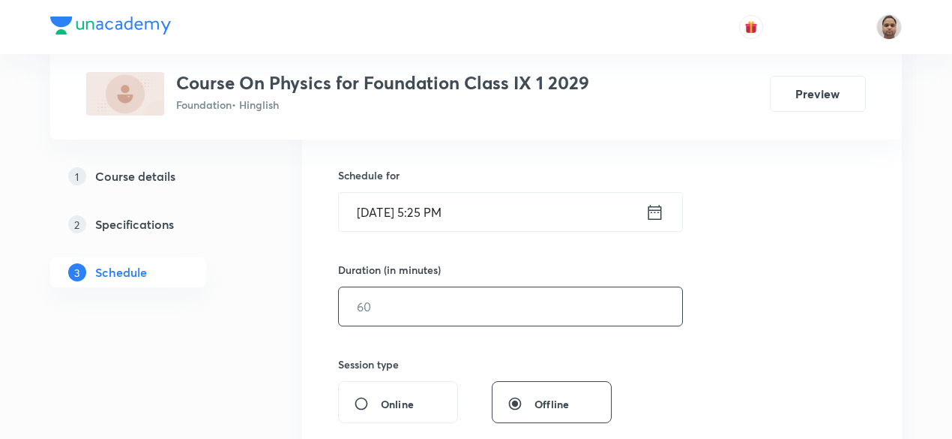
click at [394, 308] on input "text" at bounding box center [510, 306] width 343 height 38
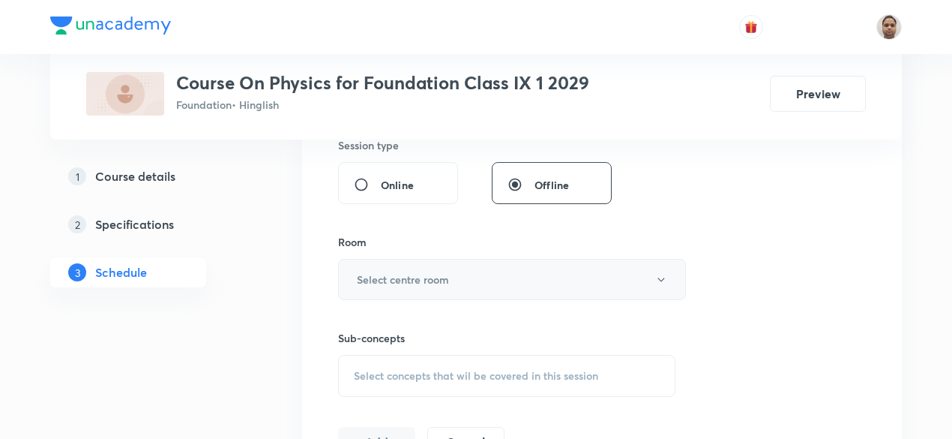
scroll to position [577, 0]
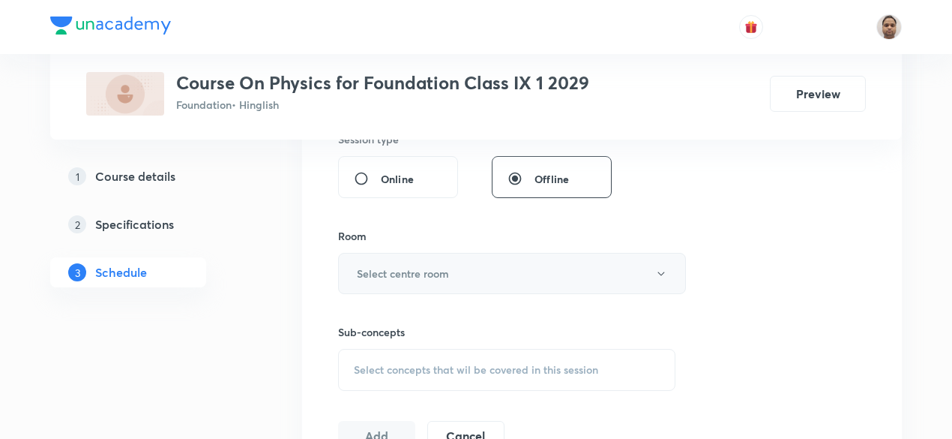
type input "60"
click at [397, 265] on h6 "Select centre room" at bounding box center [403, 273] width 92 height 16
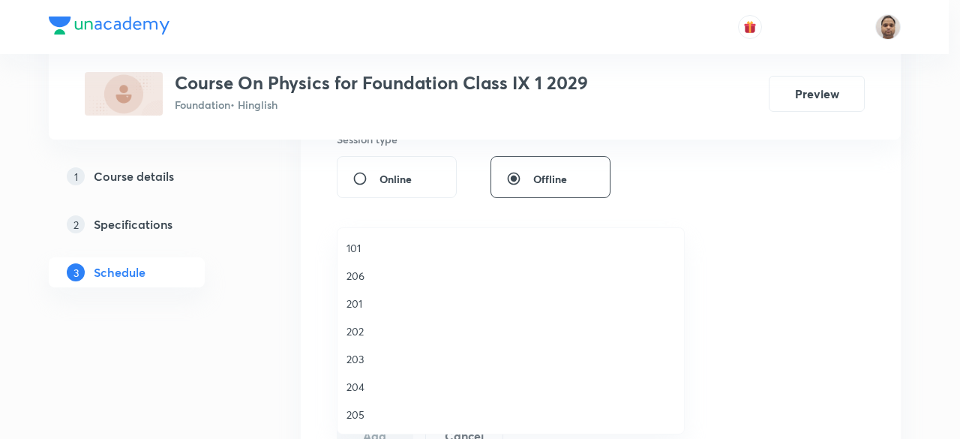
click at [367, 363] on span "203" at bounding box center [510, 359] width 328 height 16
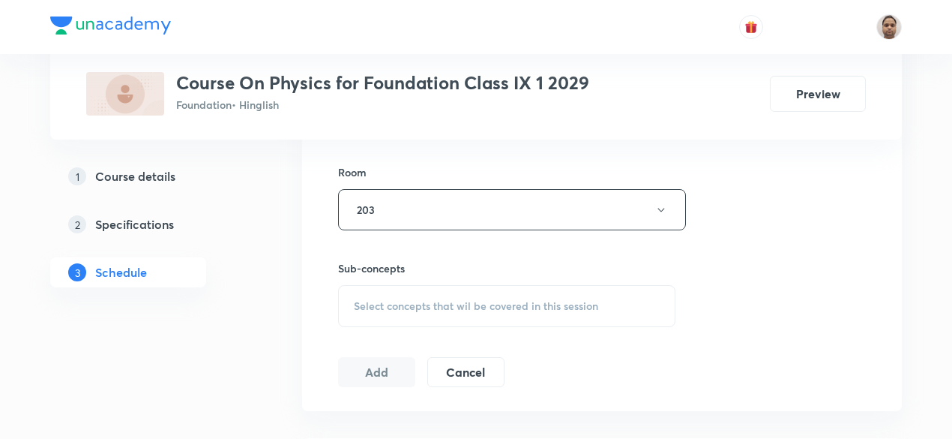
scroll to position [727, 0]
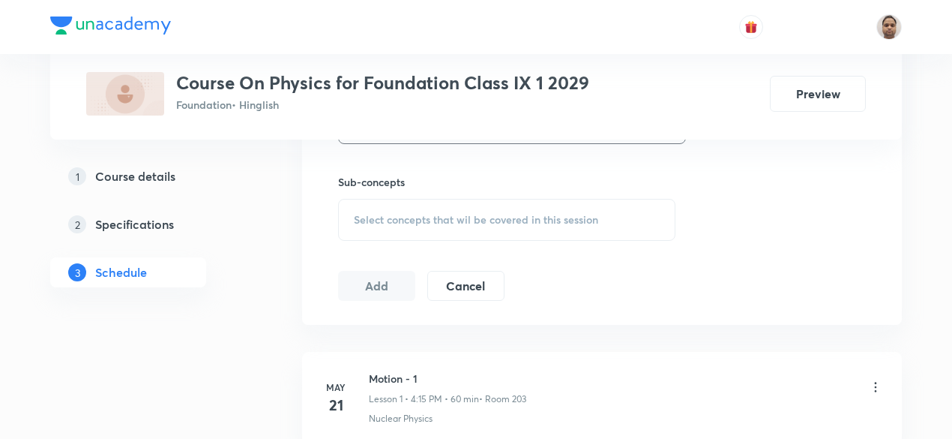
click at [378, 233] on div "Select concepts that wil be covered in this session" at bounding box center [506, 220] width 337 height 42
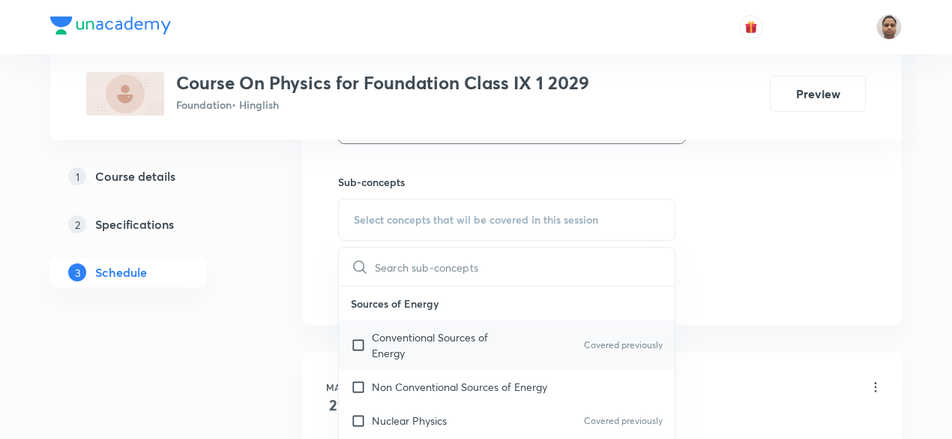
click at [364, 345] on input "checkbox" at bounding box center [361, 344] width 21 height 31
checkbox input "true"
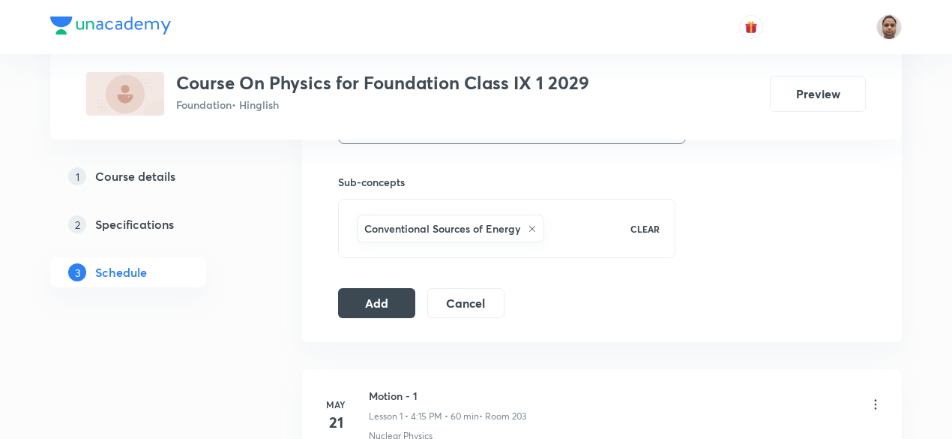
click at [397, 298] on button "Add" at bounding box center [376, 301] width 77 height 30
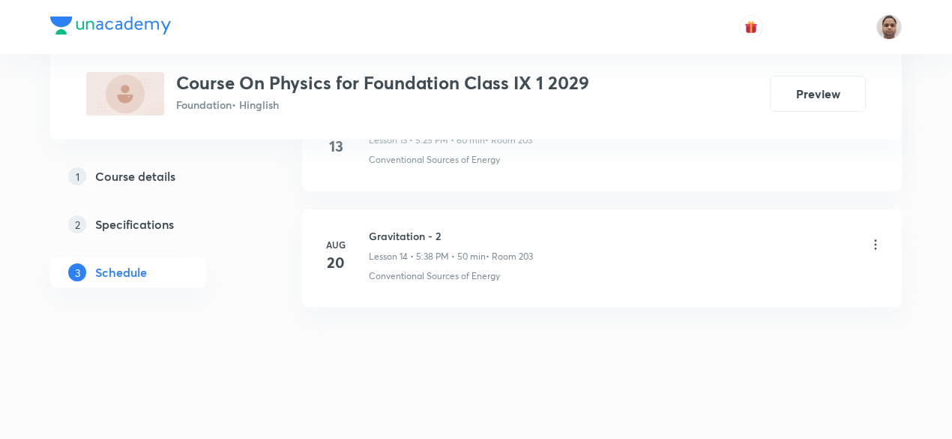
scroll to position [1694, 0]
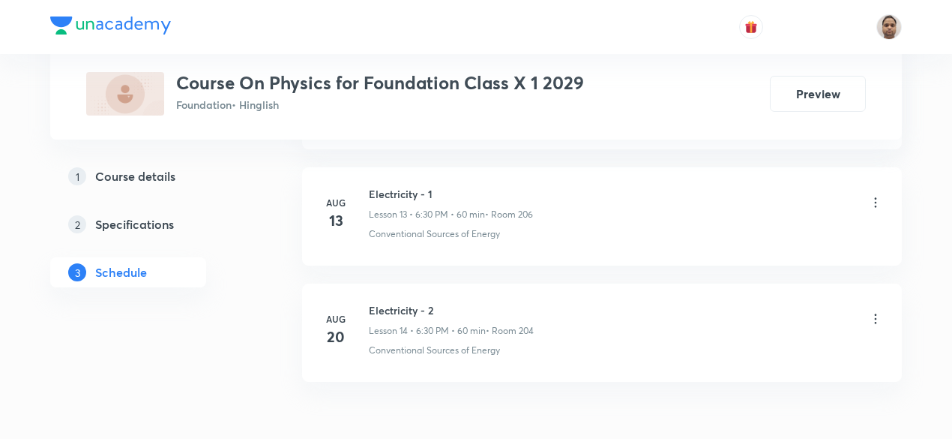
scroll to position [2381, 0]
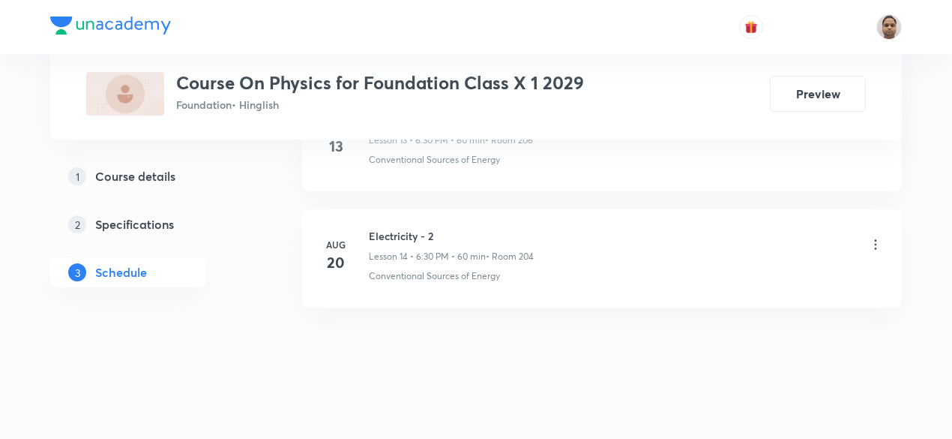
click at [403, 229] on h6 "Electricity - 2" at bounding box center [451, 236] width 165 height 16
copy h6 "Electricity - 2"
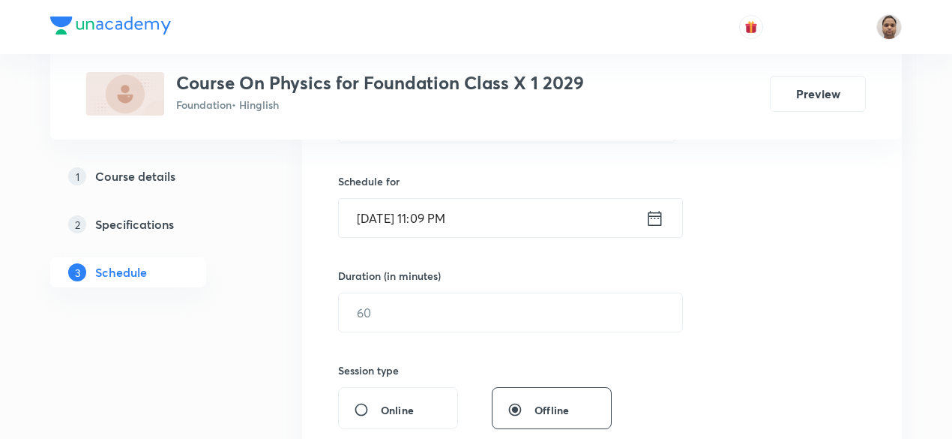
scroll to position [295, 0]
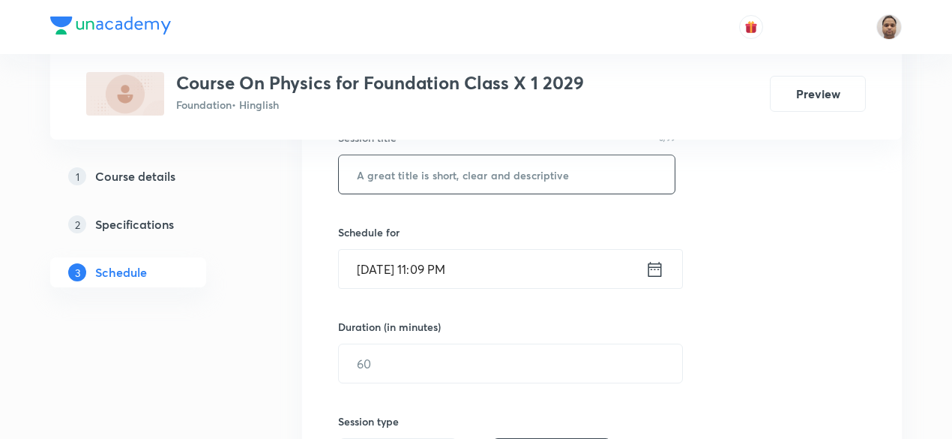
click at [437, 188] on input "text" at bounding box center [507, 174] width 336 height 38
paste input "Electricity - 2"
type input "Electricity - 3"
click at [441, 269] on input "[DATE] 11:09 PM" at bounding box center [492, 269] width 307 height 38
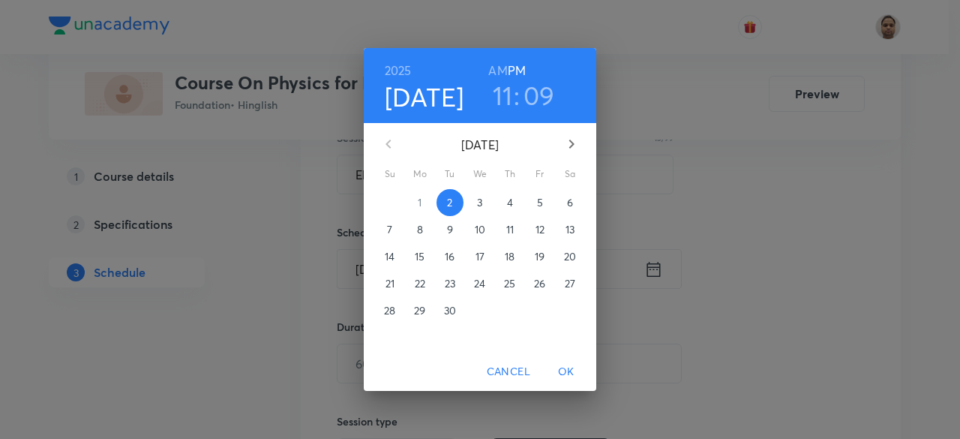
click at [478, 202] on p "3" at bounding box center [479, 202] width 5 height 15
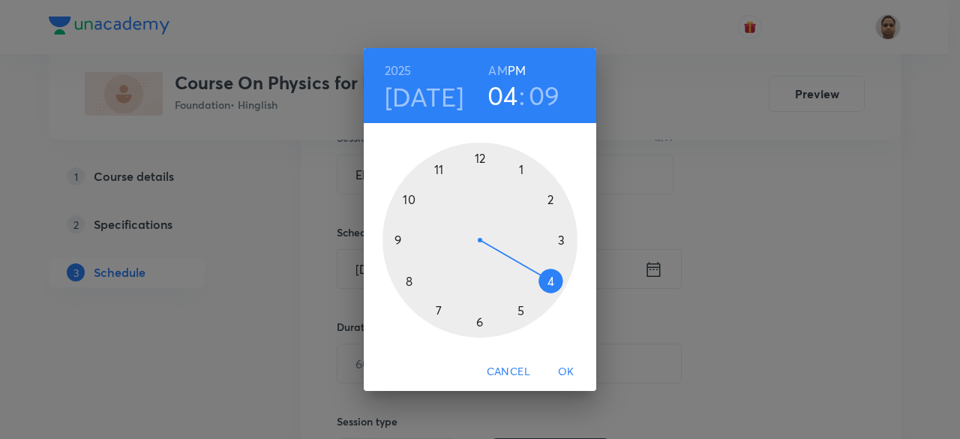
drag, startPoint x: 441, startPoint y: 160, endPoint x: 544, endPoint y: 266, distance: 148.0
click at [544, 266] on div at bounding box center [479, 239] width 195 height 195
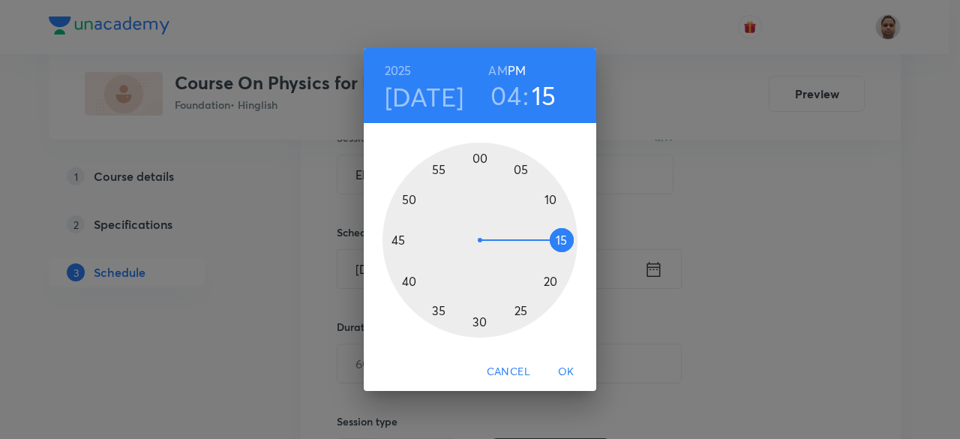
drag, startPoint x: 544, startPoint y: 191, endPoint x: 570, endPoint y: 240, distance: 55.4
click at [570, 240] on div at bounding box center [479, 239] width 195 height 195
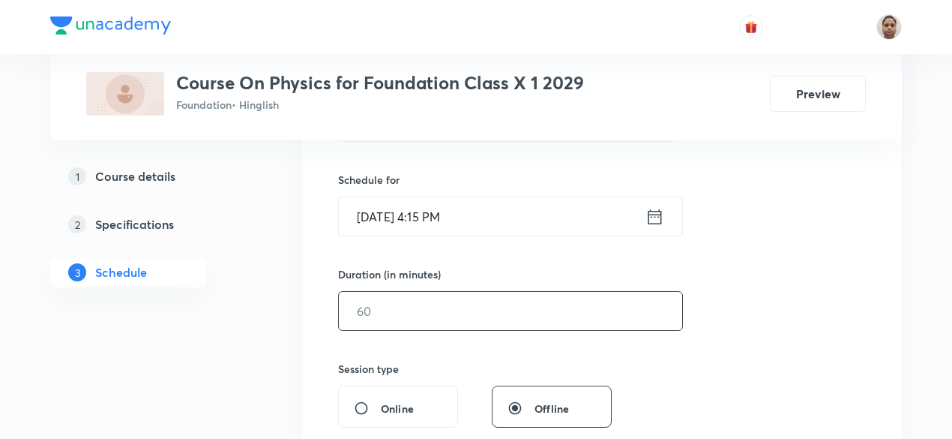
scroll to position [370, 0]
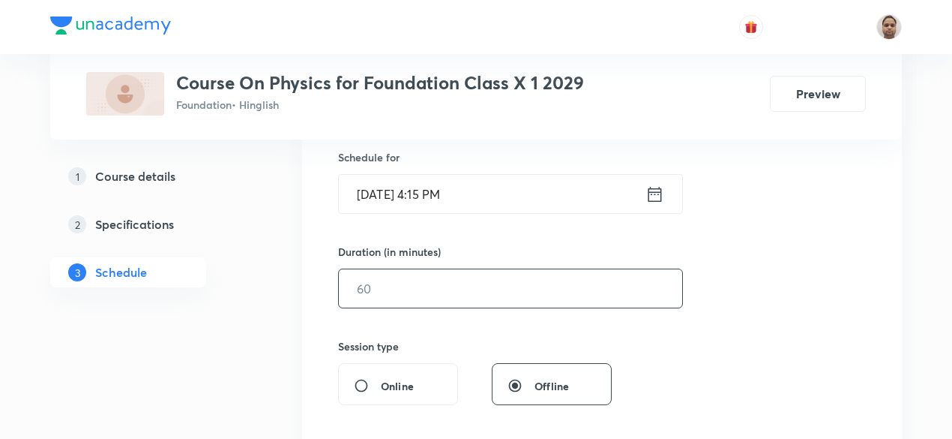
click at [403, 284] on input "text" at bounding box center [510, 288] width 343 height 38
type input "60"
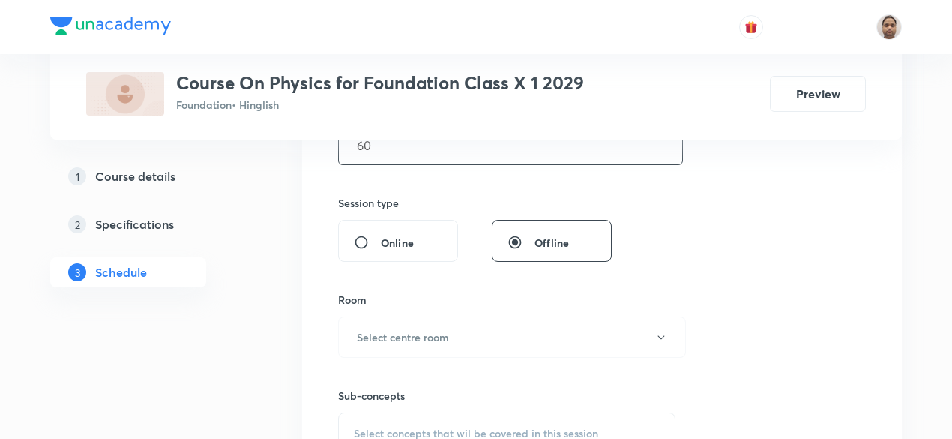
scroll to position [595, 0]
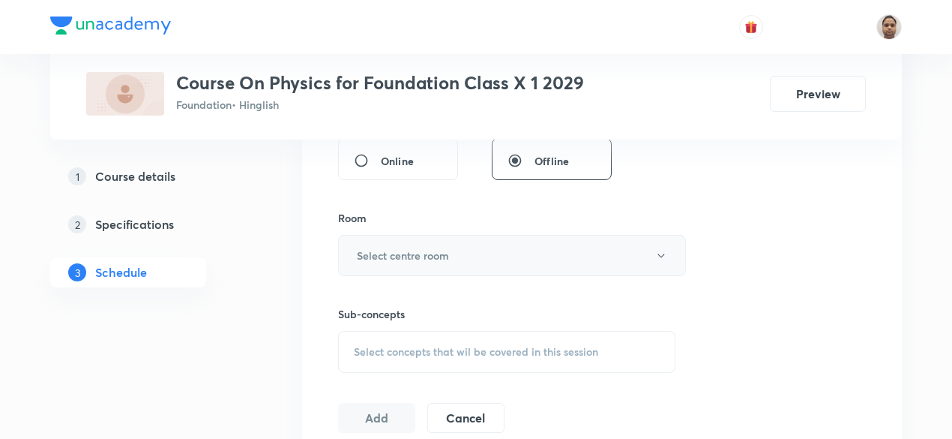
click at [378, 247] on h6 "Select centre room" at bounding box center [403, 255] width 92 height 16
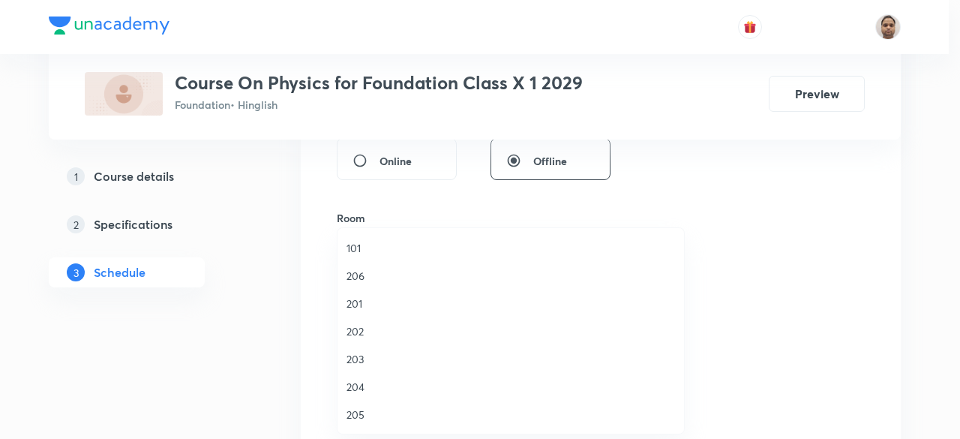
click at [364, 265] on li "206" at bounding box center [510, 276] width 346 height 28
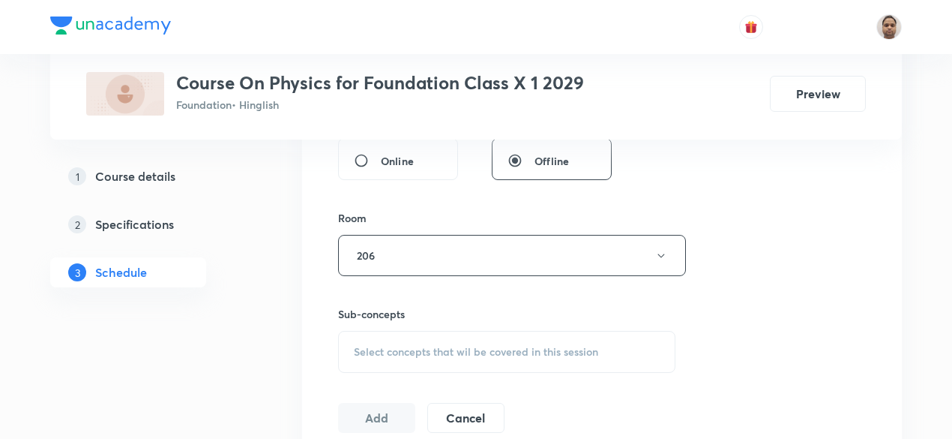
scroll to position [745, 0]
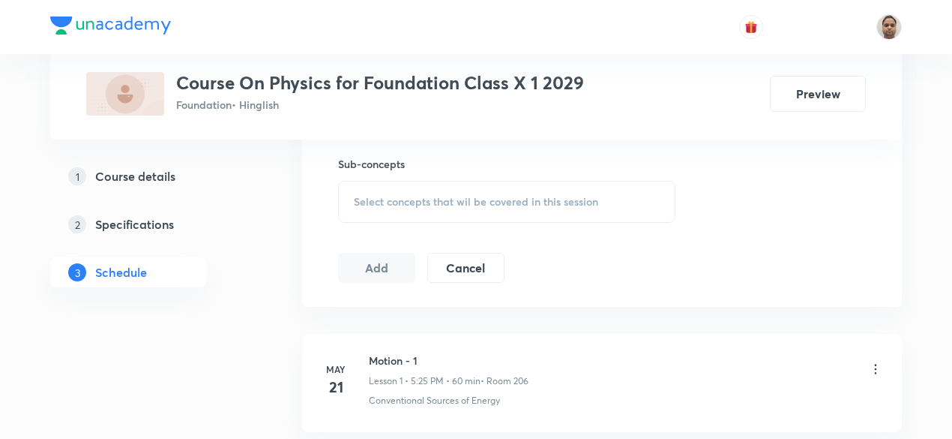
click at [378, 209] on div "Select concepts that wil be covered in this session" at bounding box center [506, 202] width 337 height 42
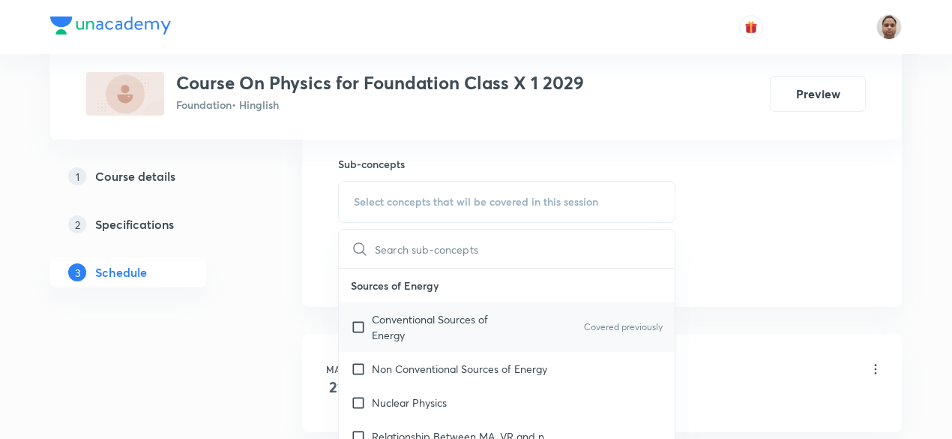
click at [379, 314] on p "Conventional Sources of Energy" at bounding box center [447, 326] width 151 height 31
checkbox input "true"
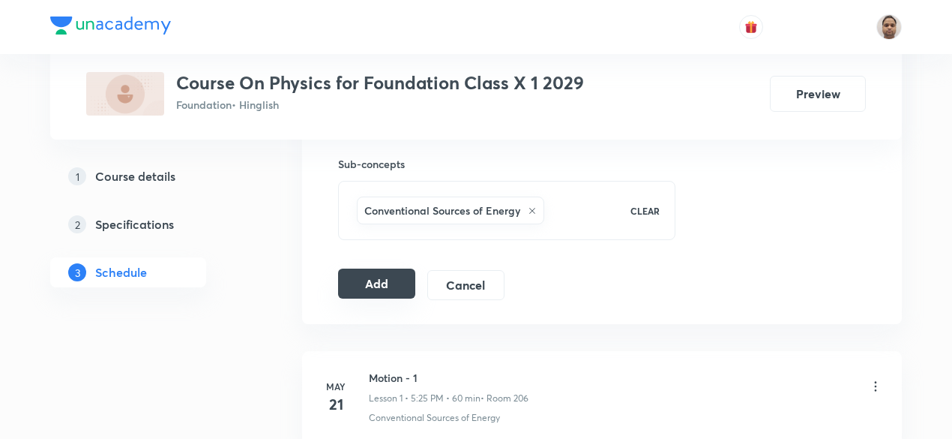
click at [370, 276] on button "Add" at bounding box center [376, 283] width 77 height 30
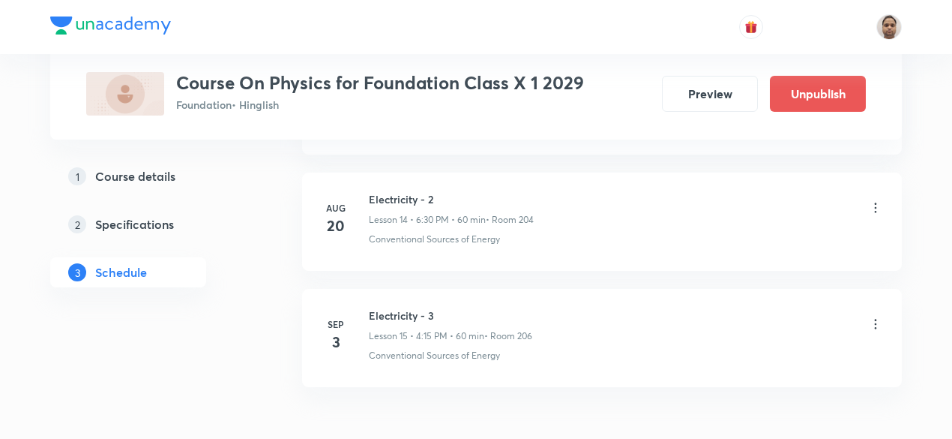
scroll to position [1806, 0]
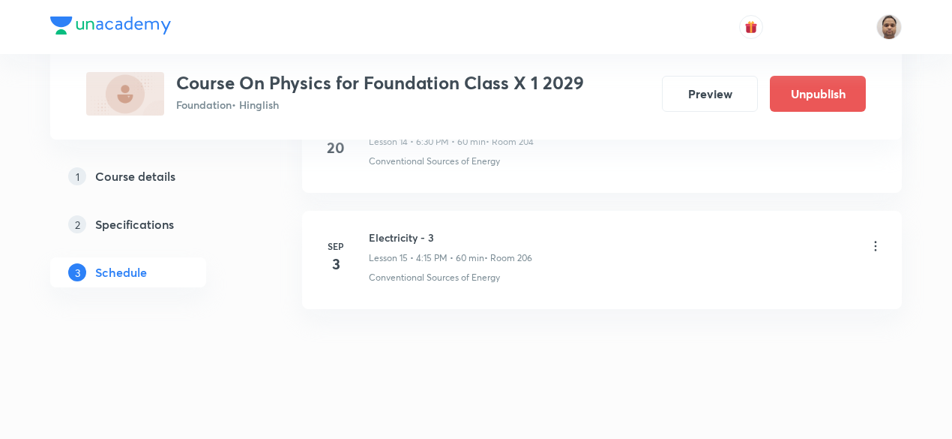
click at [423, 232] on h6 "Electricity - 3" at bounding box center [450, 237] width 163 height 16
copy h6 "Electricity - 3"
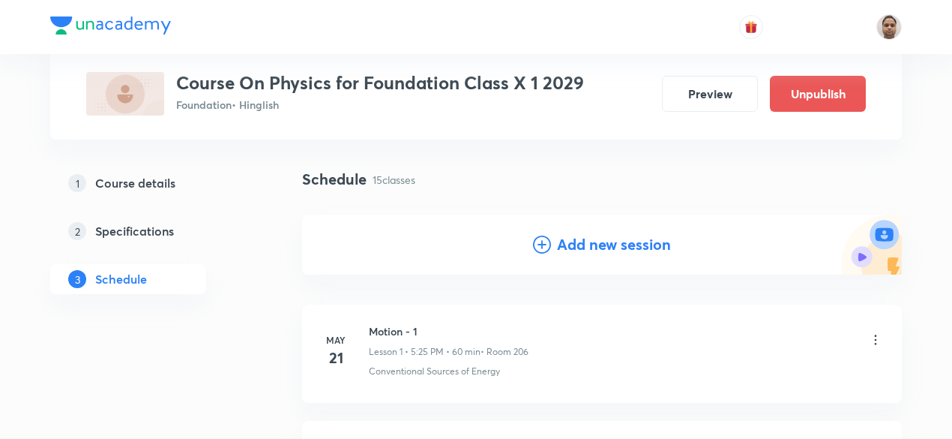
scroll to position [150, 0]
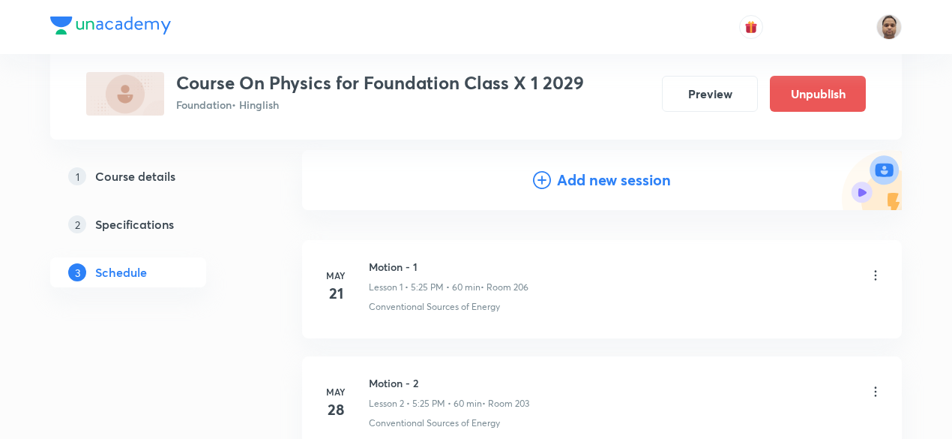
click at [589, 175] on h4 "Add new session" at bounding box center [614, 180] width 114 height 22
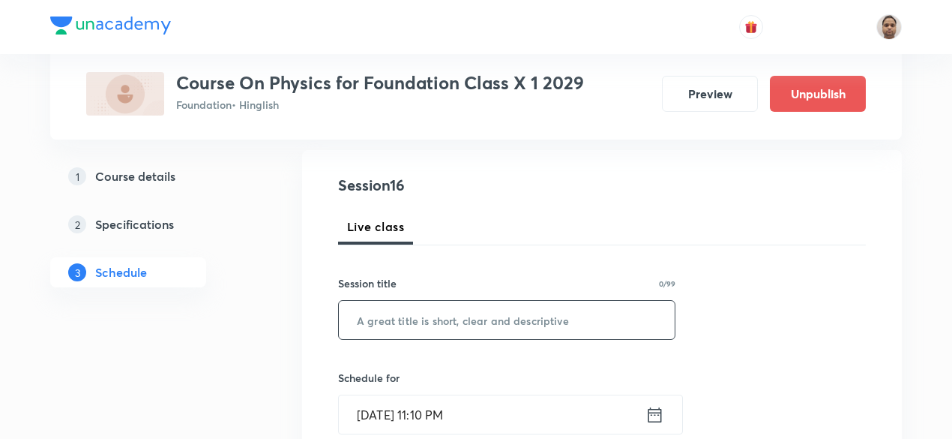
click at [447, 314] on input "text" at bounding box center [507, 320] width 336 height 38
paste input "Electricity - 3"
type input "Electricity - 4"
click at [436, 407] on input "[DATE] 11:10 PM" at bounding box center [492, 414] width 307 height 38
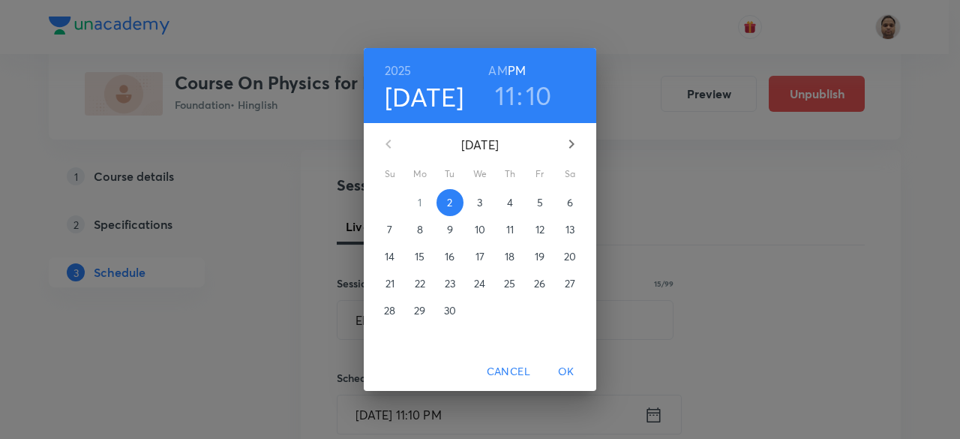
click at [482, 202] on p "3" at bounding box center [479, 202] width 5 height 15
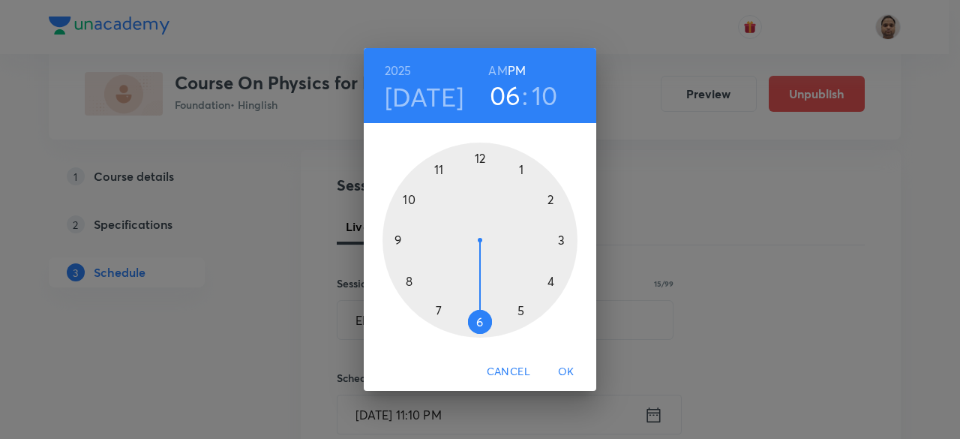
drag, startPoint x: 442, startPoint y: 164, endPoint x: 488, endPoint y: 305, distance: 148.4
click at [488, 305] on div at bounding box center [479, 239] width 195 height 195
drag, startPoint x: 547, startPoint y: 245, endPoint x: 481, endPoint y: 327, distance: 105.0
click at [481, 327] on div at bounding box center [479, 239] width 195 height 195
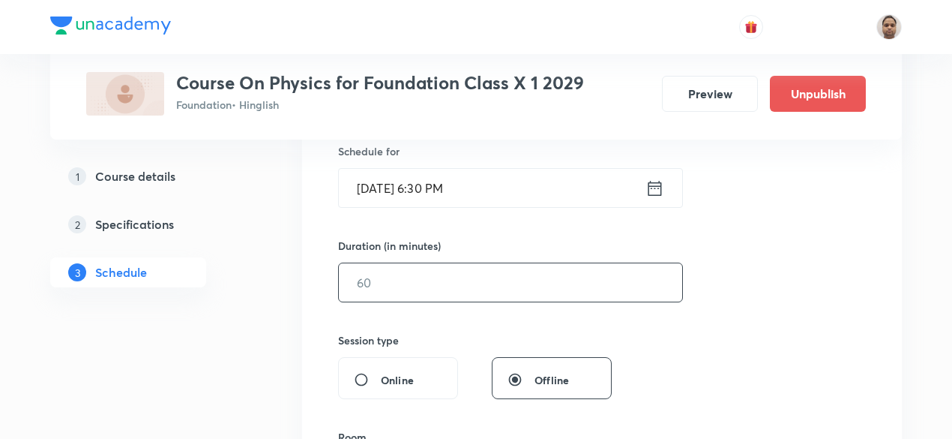
scroll to position [375, 0]
click at [395, 290] on input "text" at bounding box center [510, 284] width 343 height 38
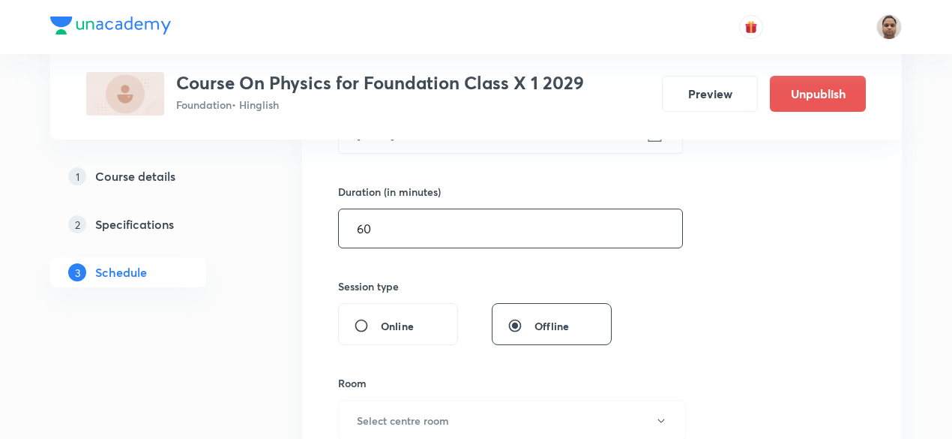
scroll to position [525, 0]
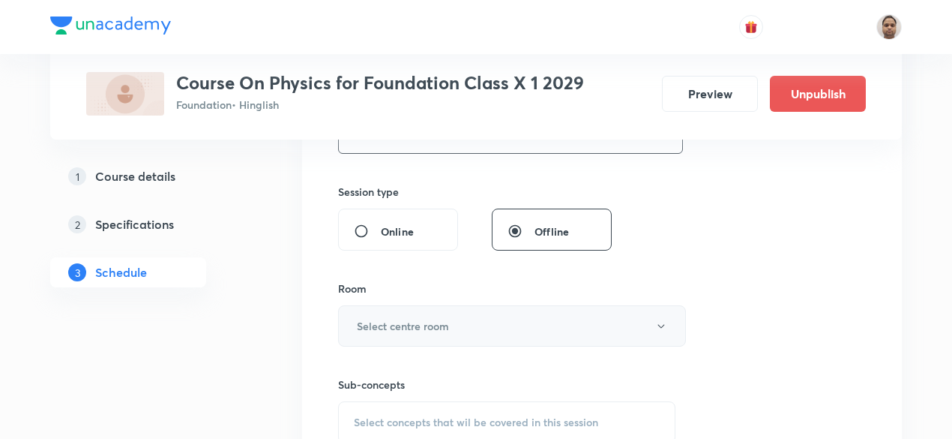
type input "60"
click at [410, 325] on h6 "Select centre room" at bounding box center [403, 326] width 92 height 16
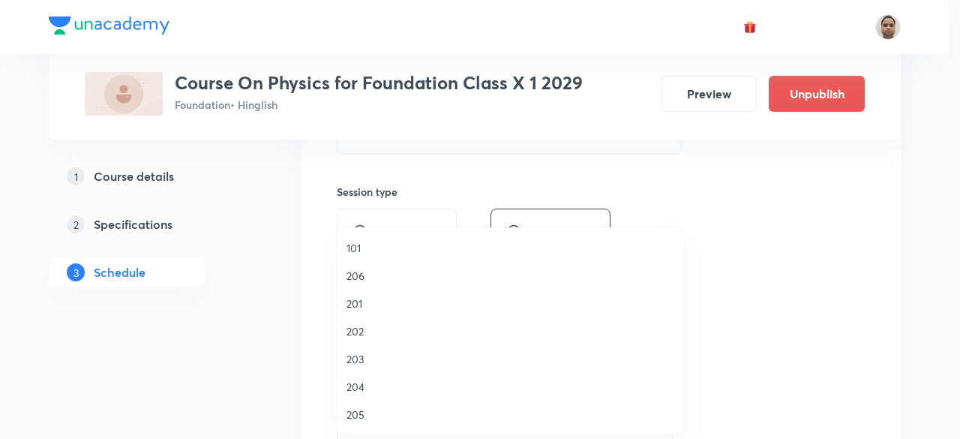
click at [367, 273] on span "206" at bounding box center [510, 276] width 328 height 16
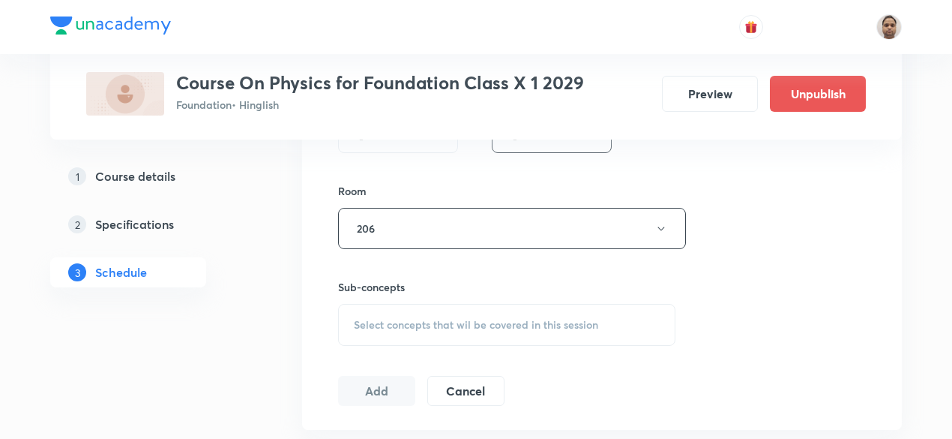
scroll to position [750, 0]
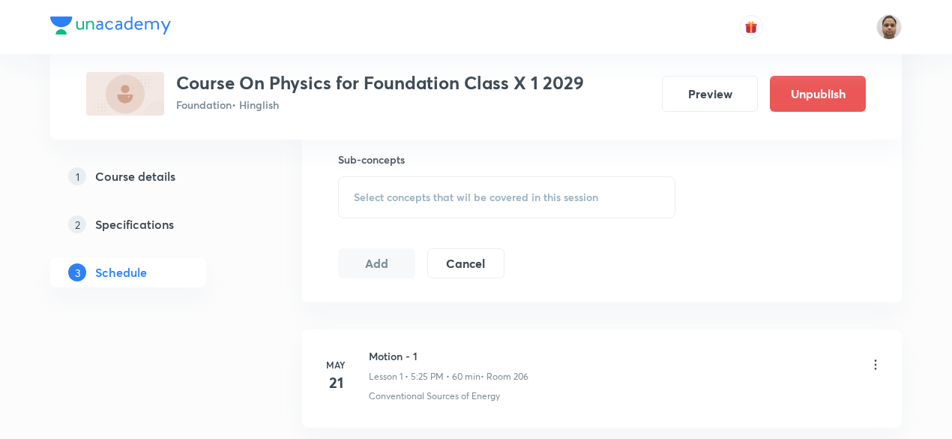
click at [376, 200] on span "Select concepts that wil be covered in this session" at bounding box center [476, 197] width 244 height 12
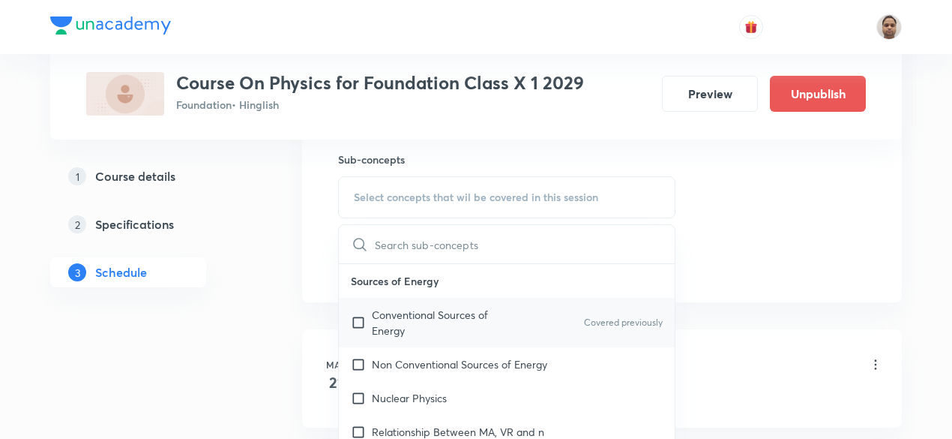
click at [386, 320] on p "Conventional Sources of Energy" at bounding box center [447, 322] width 151 height 31
checkbox input "true"
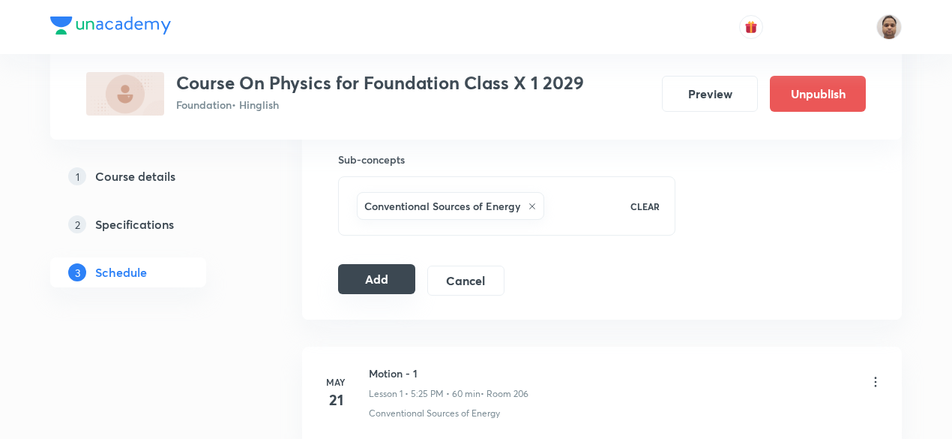
click at [379, 273] on button "Add" at bounding box center [376, 279] width 77 height 30
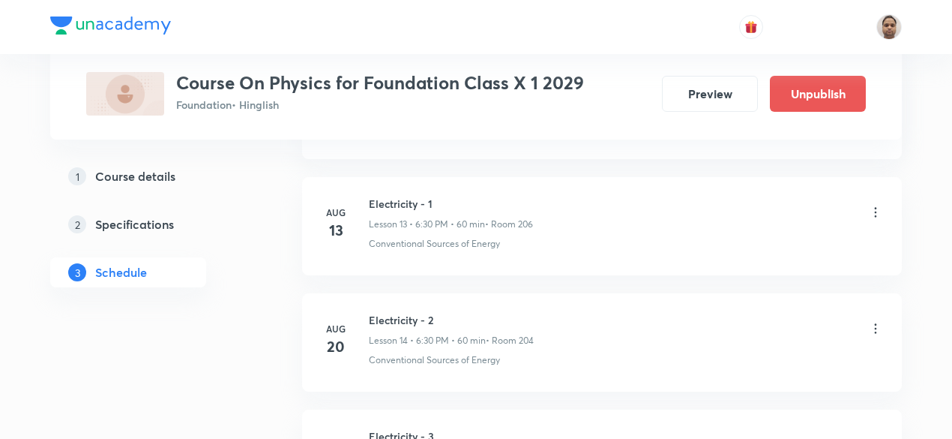
scroll to position [2513, 0]
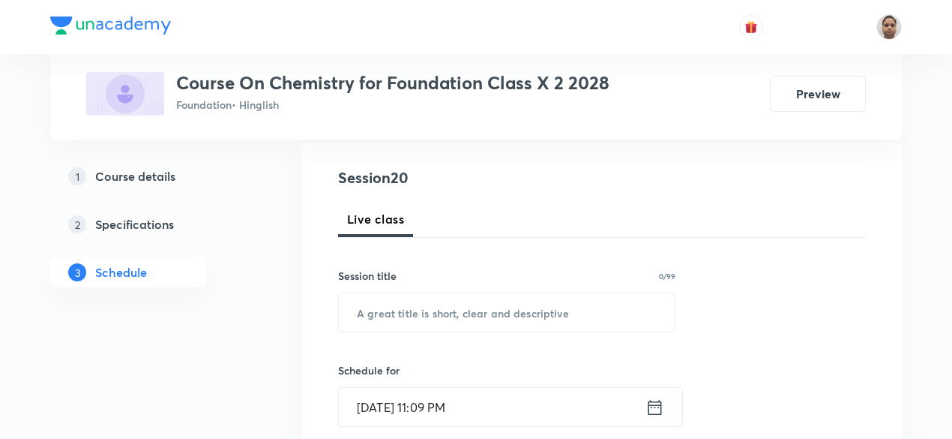
scroll to position [225, 0]
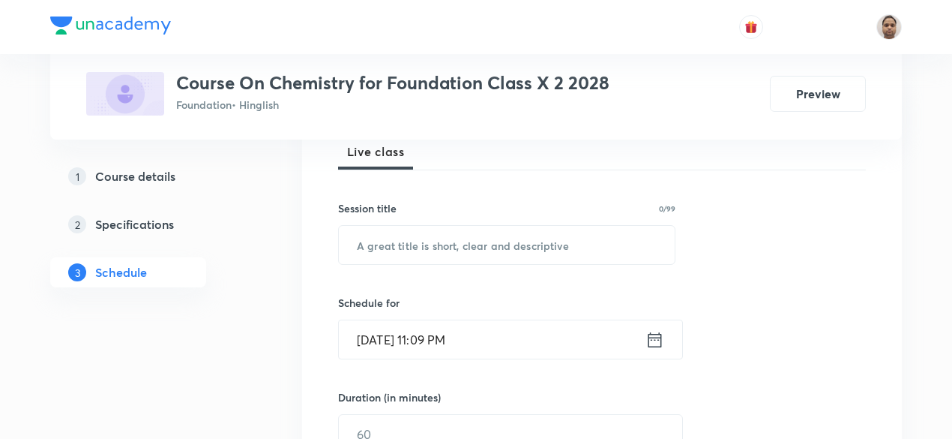
click at [389, 332] on input "Sep 2, 2025, 11:09 PM" at bounding box center [492, 339] width 307 height 38
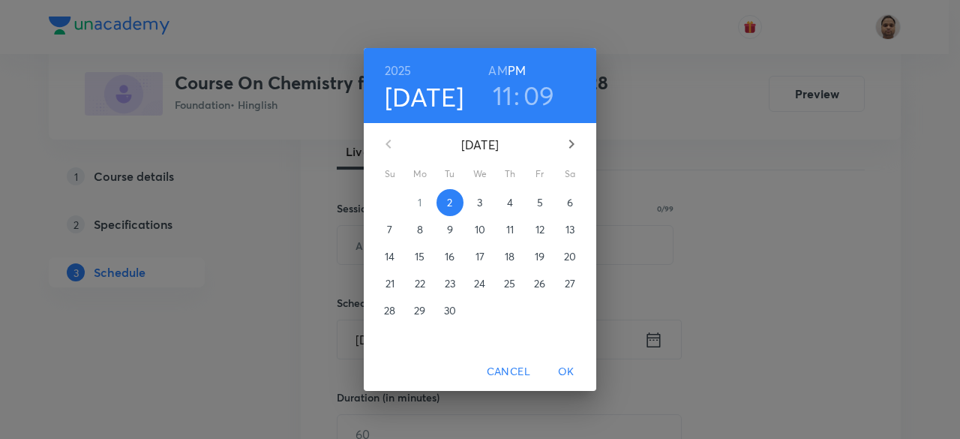
click at [479, 202] on p "3" at bounding box center [479, 202] width 5 height 15
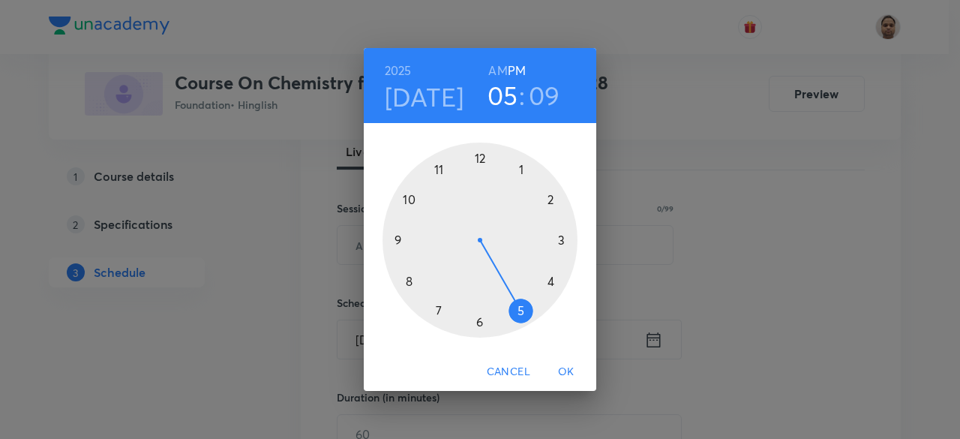
drag, startPoint x: 457, startPoint y: 175, endPoint x: 515, endPoint y: 293, distance: 131.1
click at [515, 293] on div at bounding box center [479, 239] width 195 height 195
drag, startPoint x: 544, startPoint y: 193, endPoint x: 525, endPoint y: 314, distance: 122.9
click at [525, 314] on div at bounding box center [479, 239] width 195 height 195
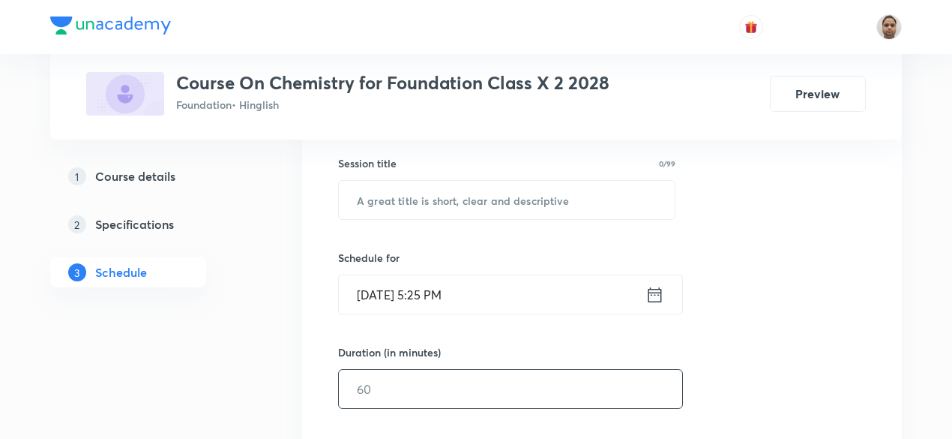
scroll to position [300, 0]
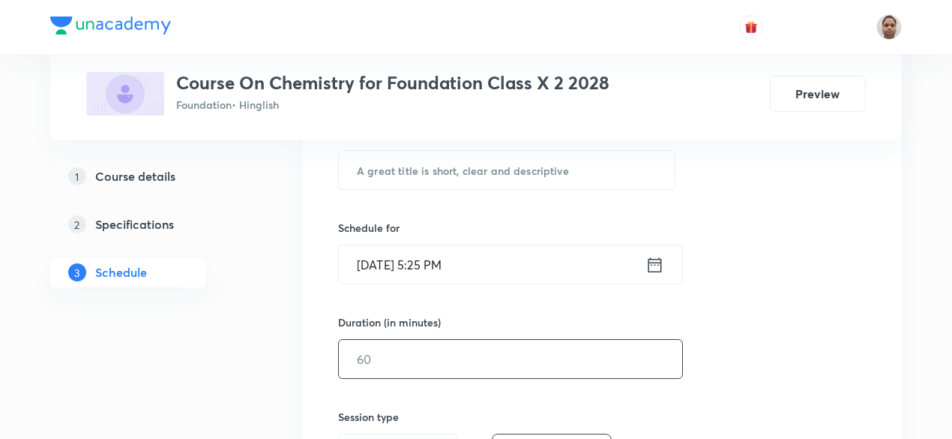
click at [401, 349] on input "text" at bounding box center [510, 359] width 343 height 38
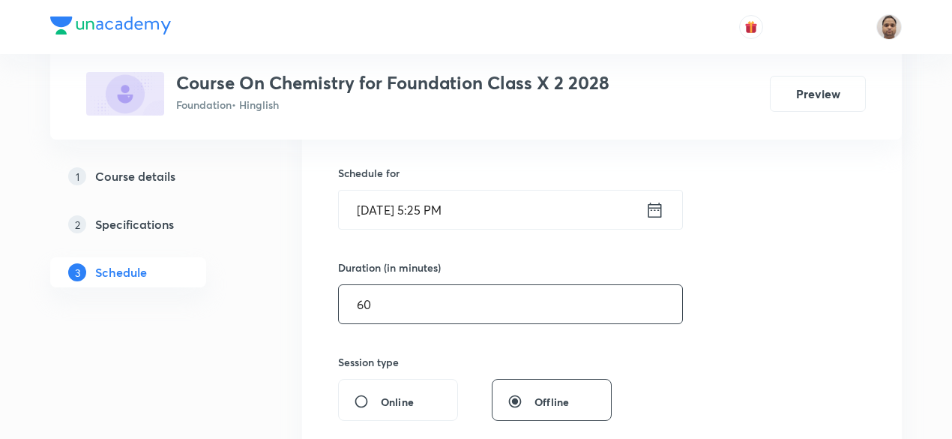
scroll to position [450, 0]
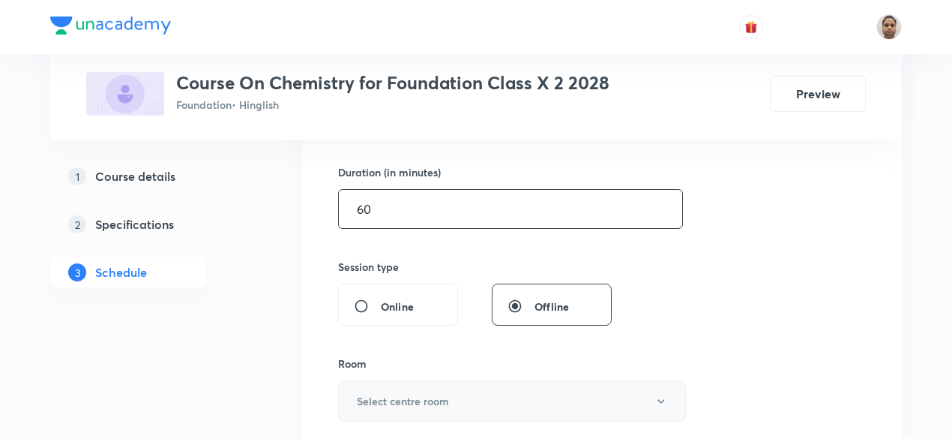
type input "60"
click at [388, 380] on button "Select centre room" at bounding box center [512, 400] width 348 height 41
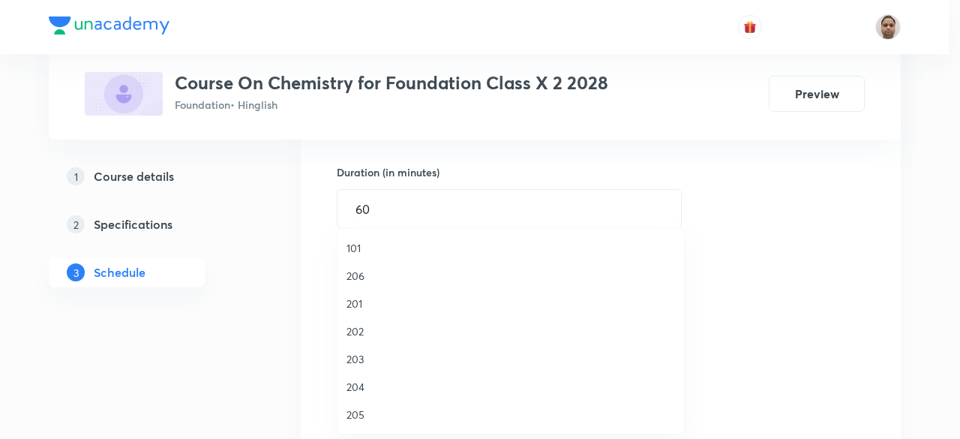
click at [356, 275] on span "206" at bounding box center [510, 276] width 328 height 16
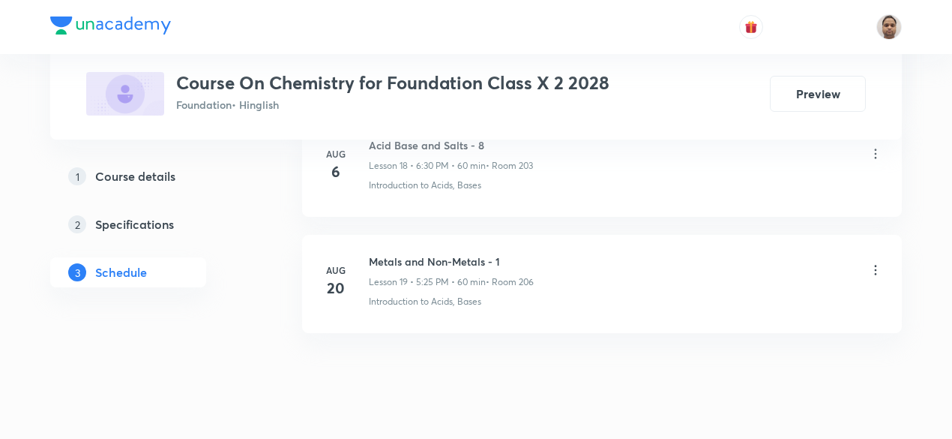
scroll to position [2960, 0]
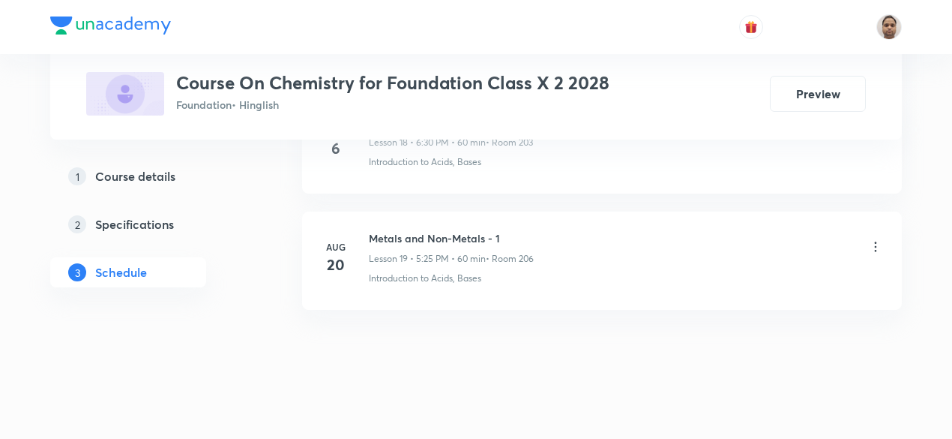
click at [464, 230] on h6 "Metals and Non-Metals - 1" at bounding box center [451, 238] width 165 height 16
copy h6 "Metals and Non-Metals - 1"
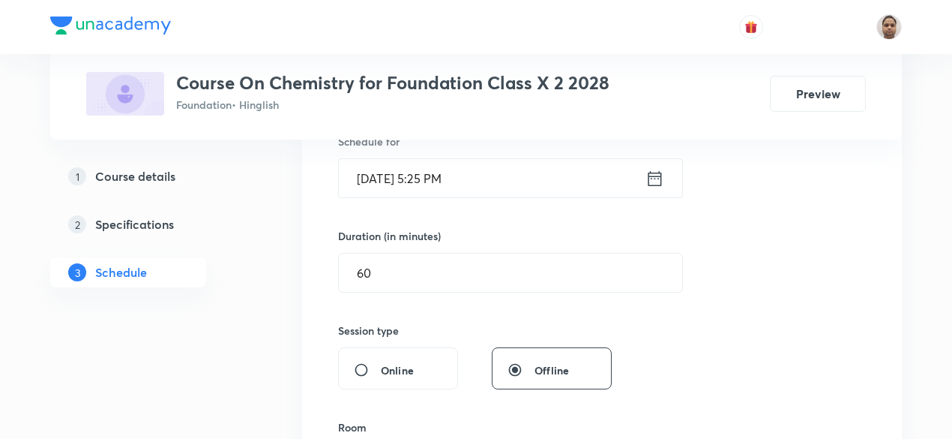
scroll to position [325, 0]
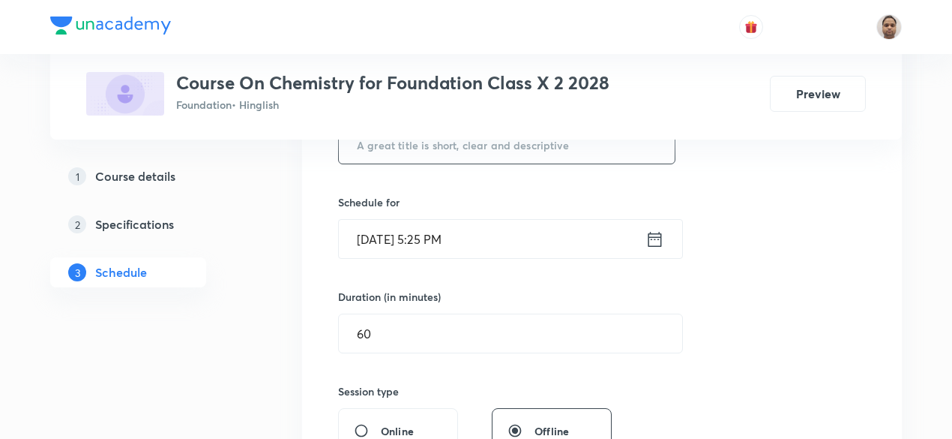
click at [446, 158] on input "text" at bounding box center [507, 144] width 336 height 38
paste input "Metals and Non-Metals - 1"
type input "Metals and Non-Metals - 2"
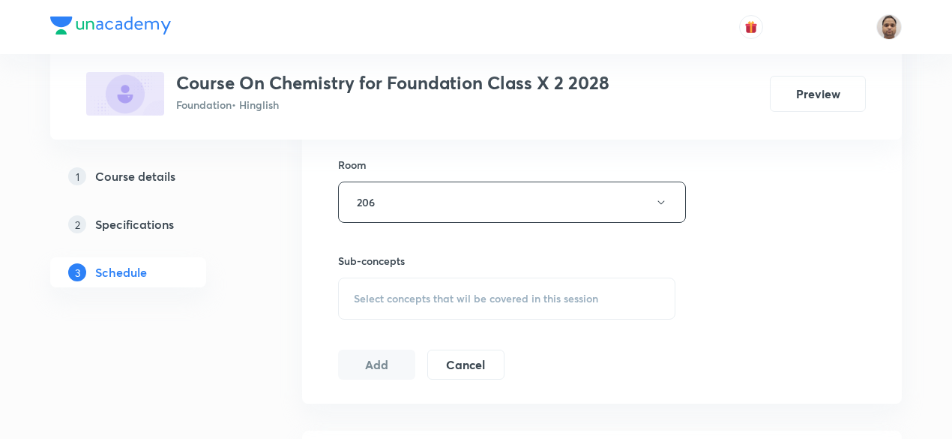
scroll to position [700, 0]
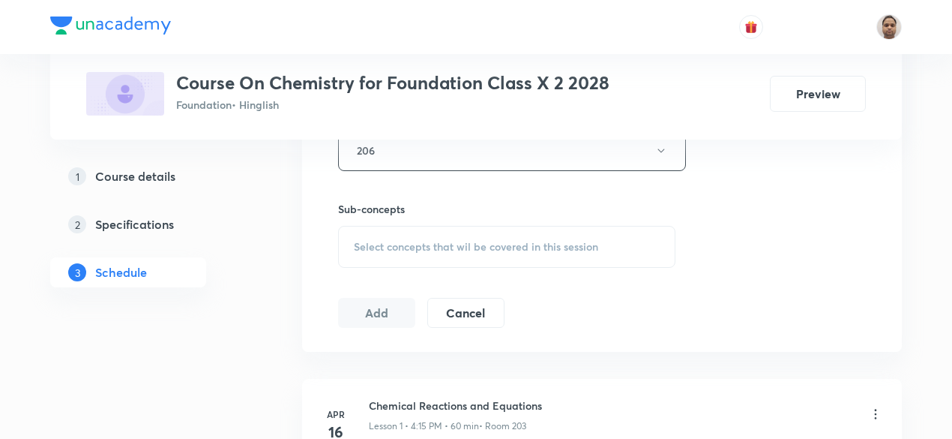
click at [397, 244] on span "Select concepts that wil be covered in this session" at bounding box center [476, 247] width 244 height 12
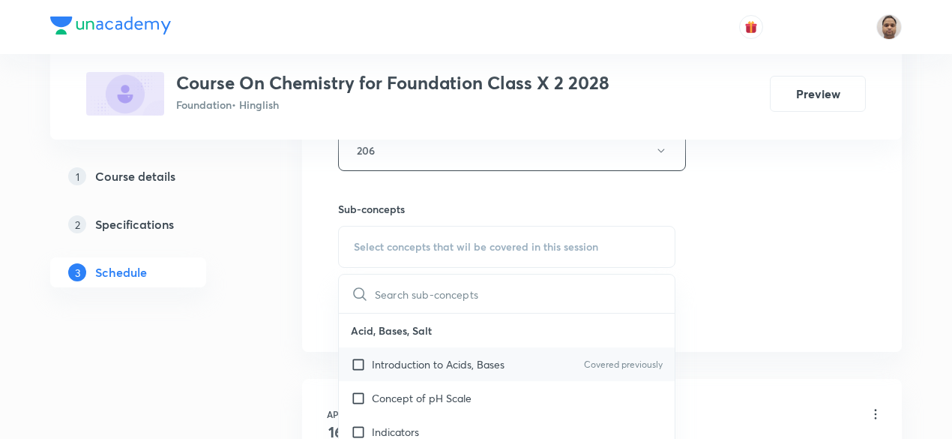
click at [382, 359] on p "Introduction to Acids, Bases" at bounding box center [438, 364] width 133 height 16
checkbox input "true"
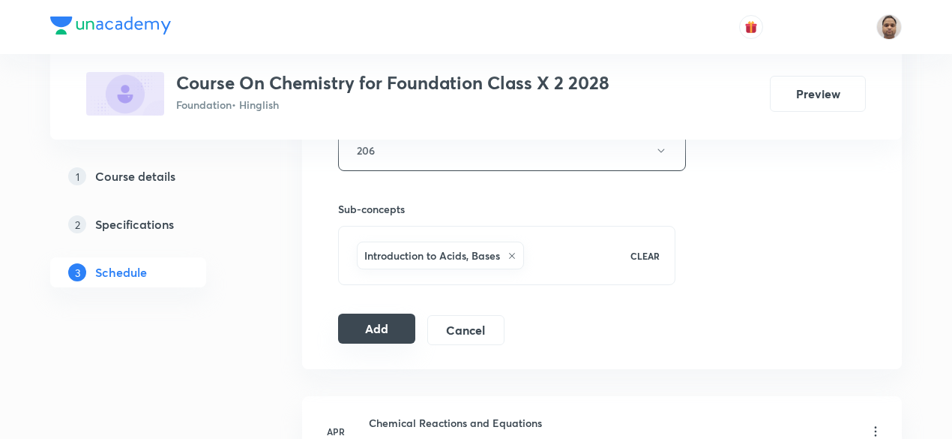
click at [352, 328] on button "Add" at bounding box center [376, 328] width 77 height 30
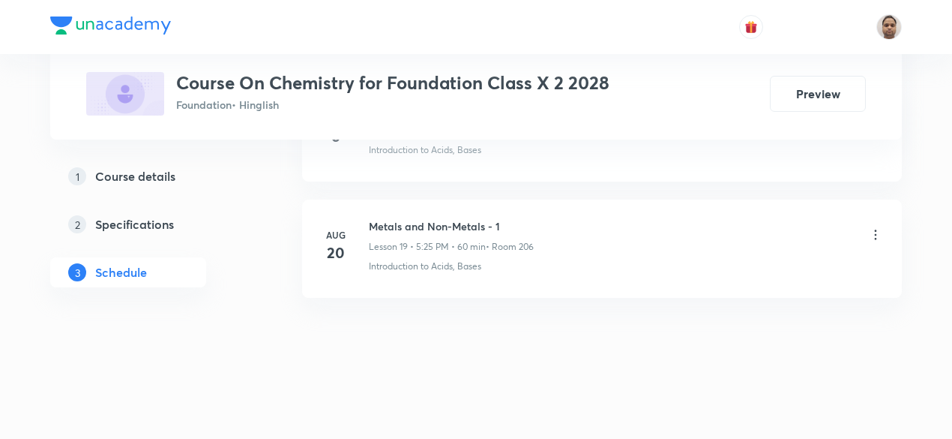
scroll to position [2273, 0]
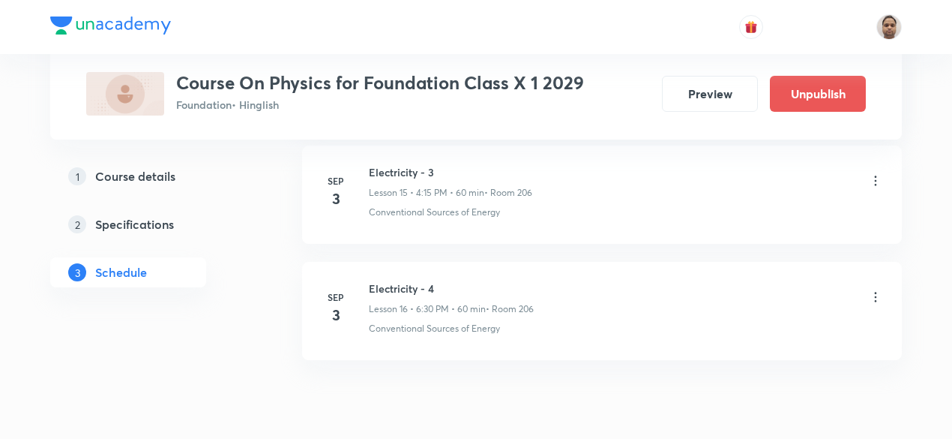
scroll to position [2538, 0]
